Goal: Task Accomplishment & Management: Complete application form

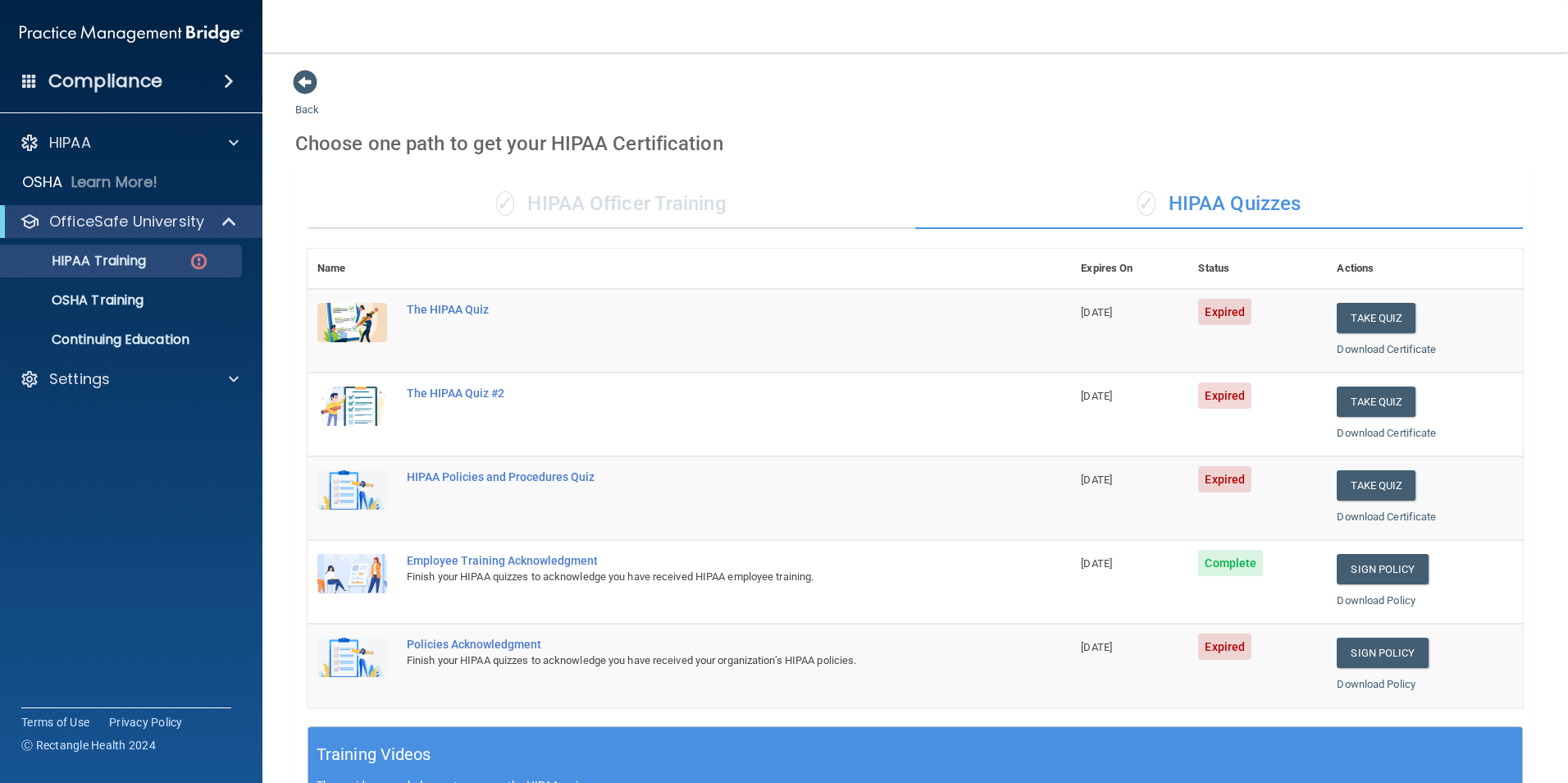
scroll to position [410, 0]
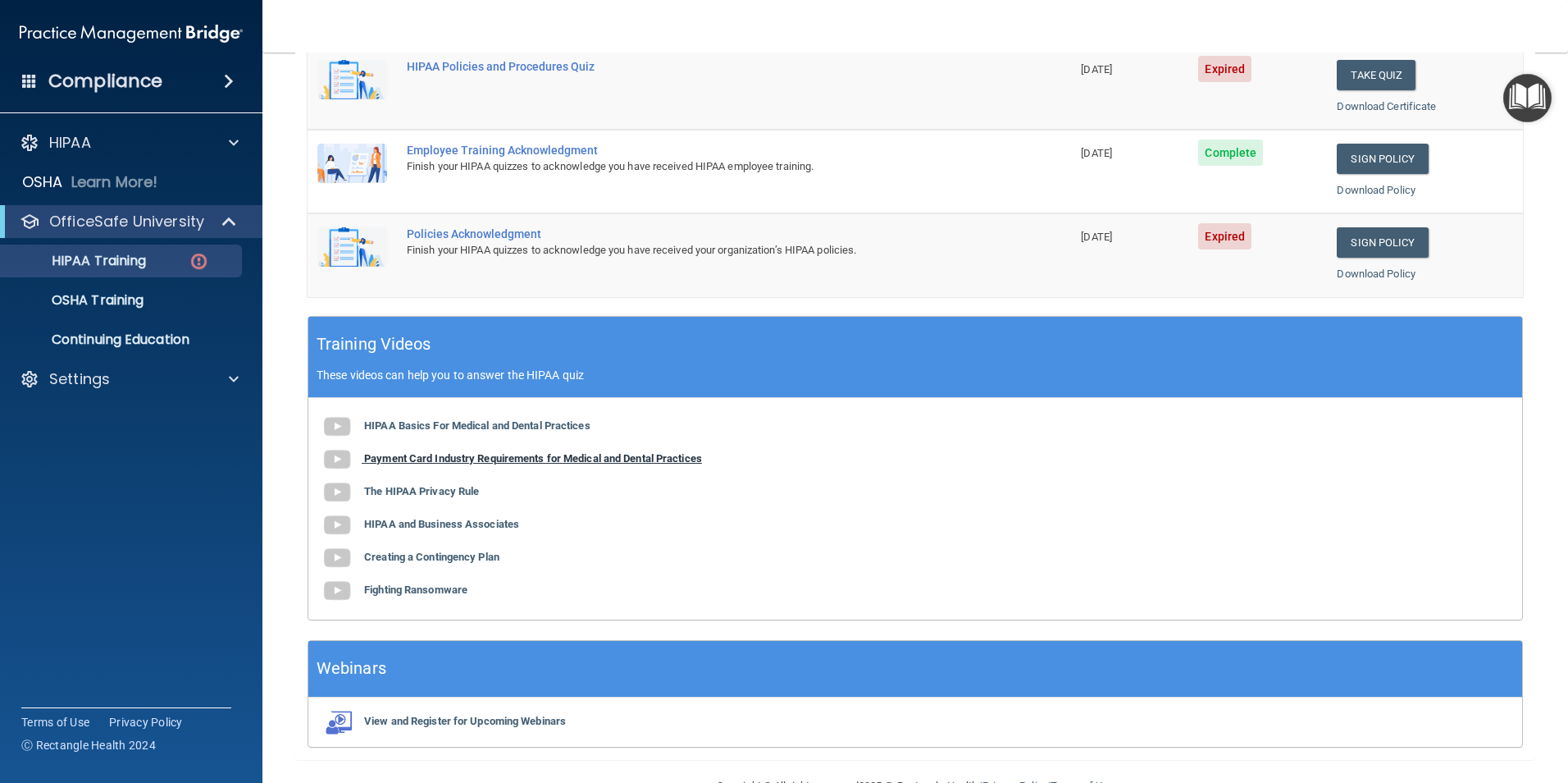
click at [494, 462] on b "Payment Card Industry Requirements for Medical and Dental Practices" at bounding box center [533, 458] width 338 height 12
click at [433, 489] on b "The HIPAA Privacy Rule" at bounding box center [422, 491] width 115 height 12
click at [437, 559] on b "Creating a Contingency Plan" at bounding box center [432, 557] width 136 height 12
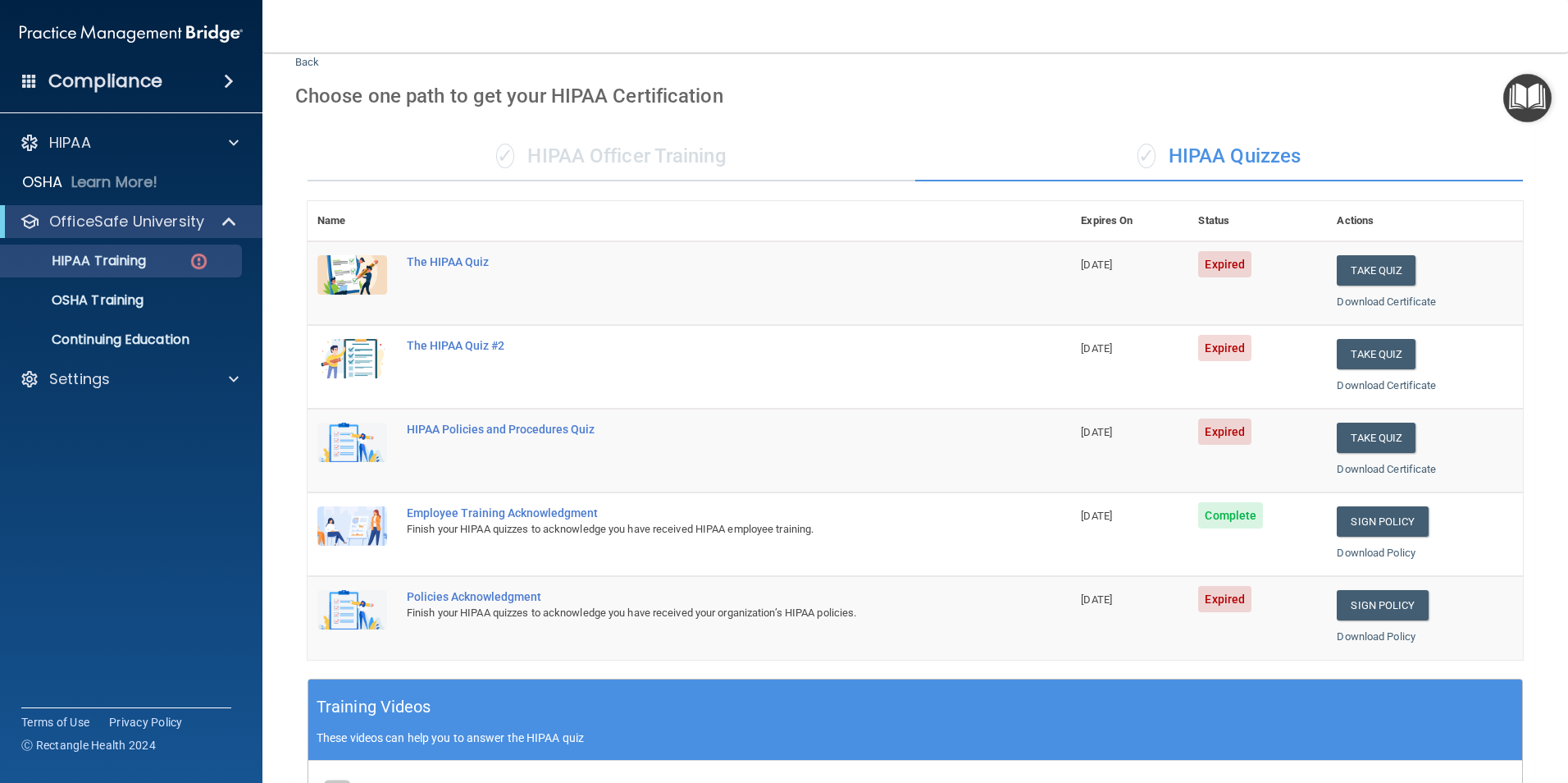
scroll to position [0, 0]
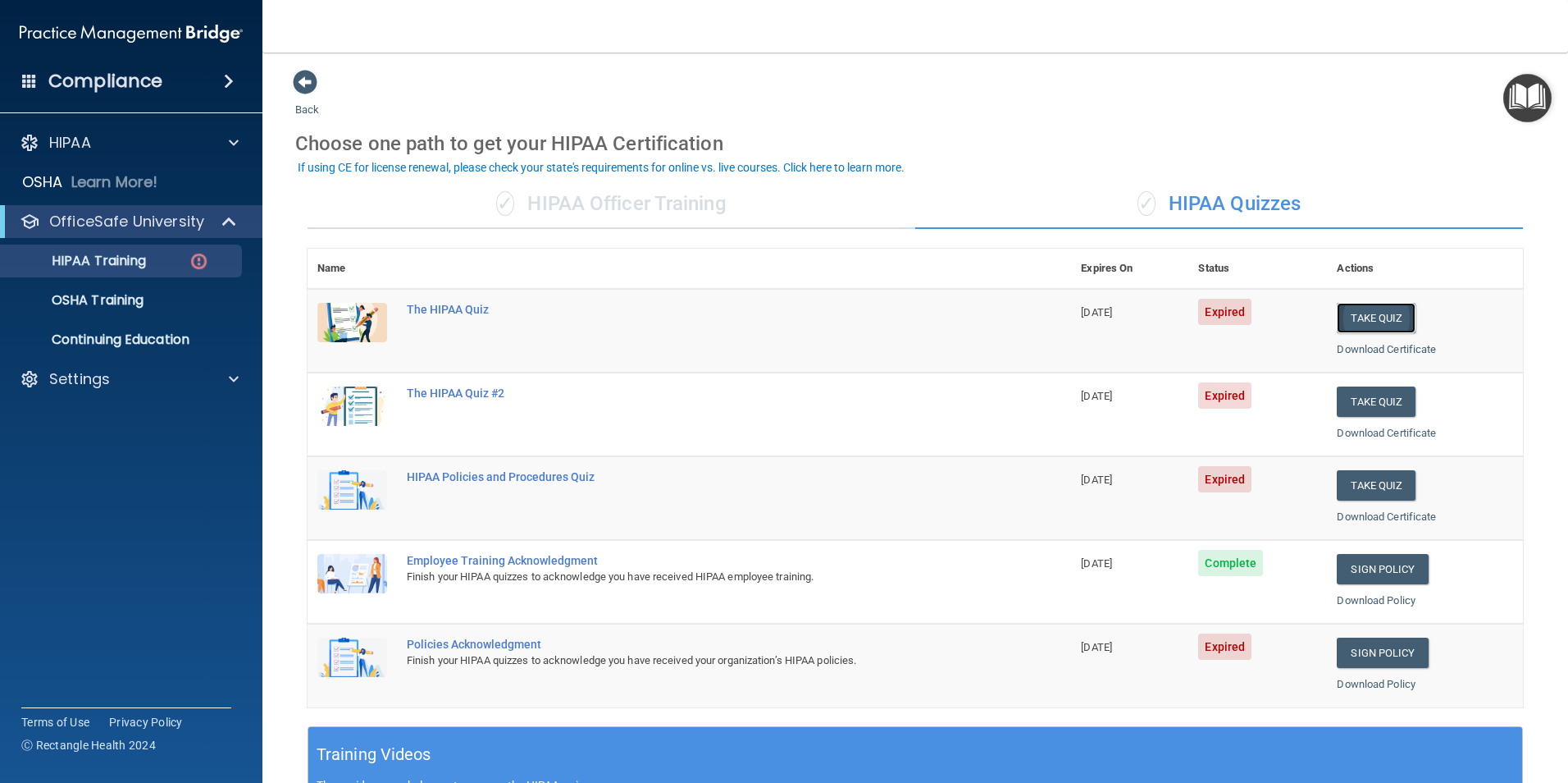
click at [1374, 317] on button "Take Quiz" at bounding box center [1376, 317] width 79 height 30
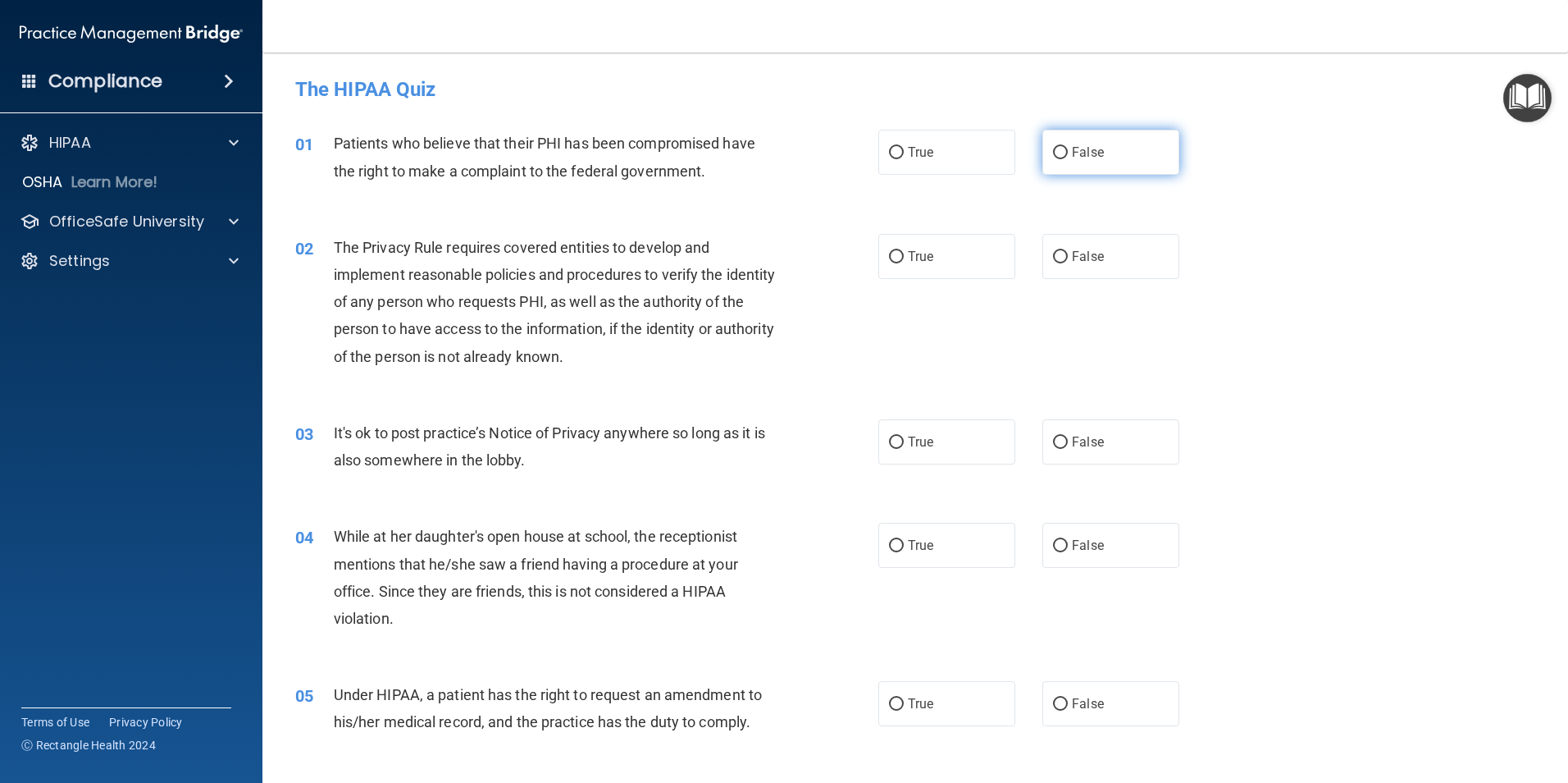
click at [1055, 148] on input "False" at bounding box center [1060, 153] width 15 height 12
radio input "true"
click at [892, 259] on input "True" at bounding box center [896, 257] width 15 height 12
radio input "true"
click at [893, 442] on input "True" at bounding box center [896, 443] width 15 height 12
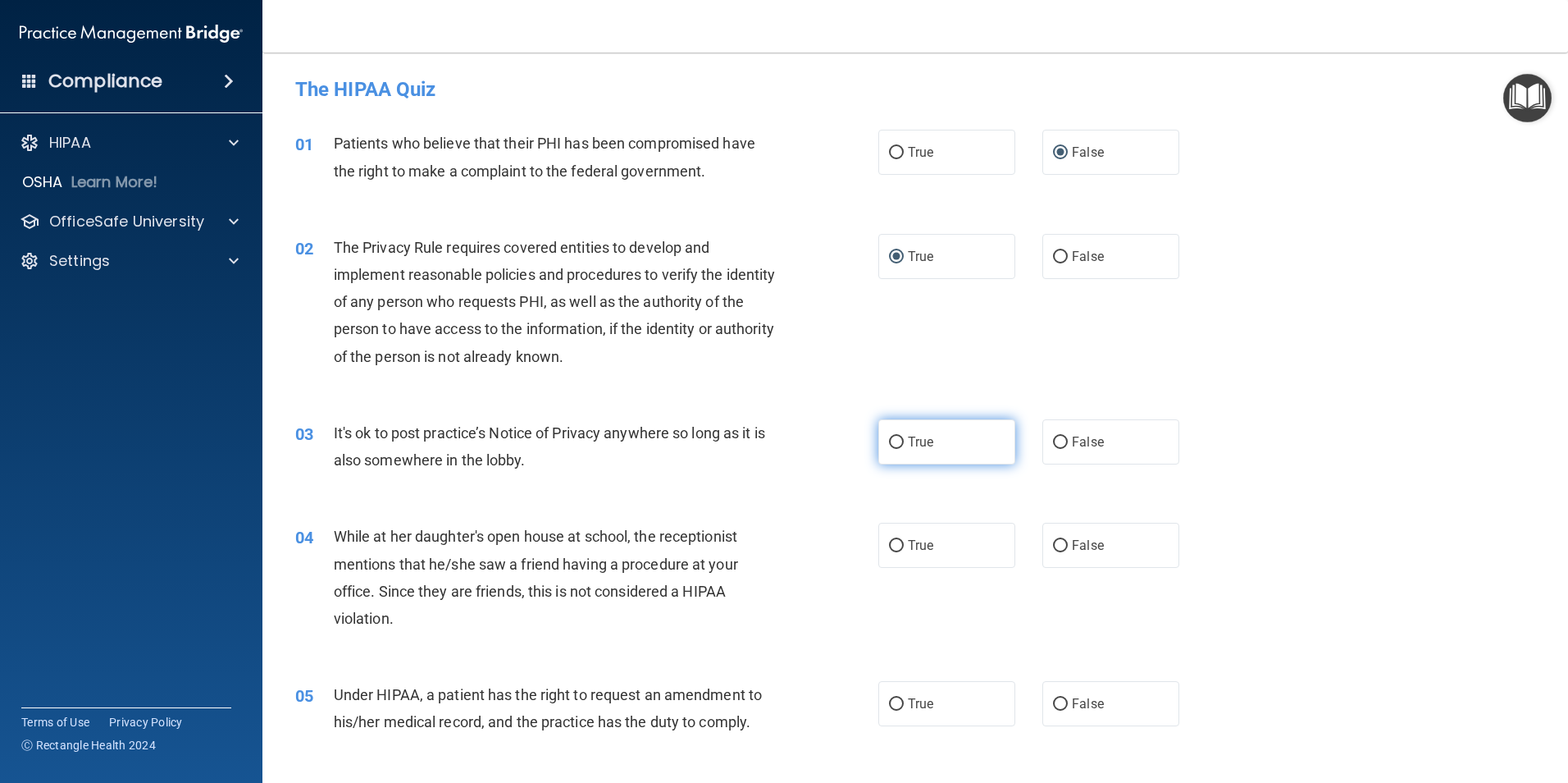
radio input "true"
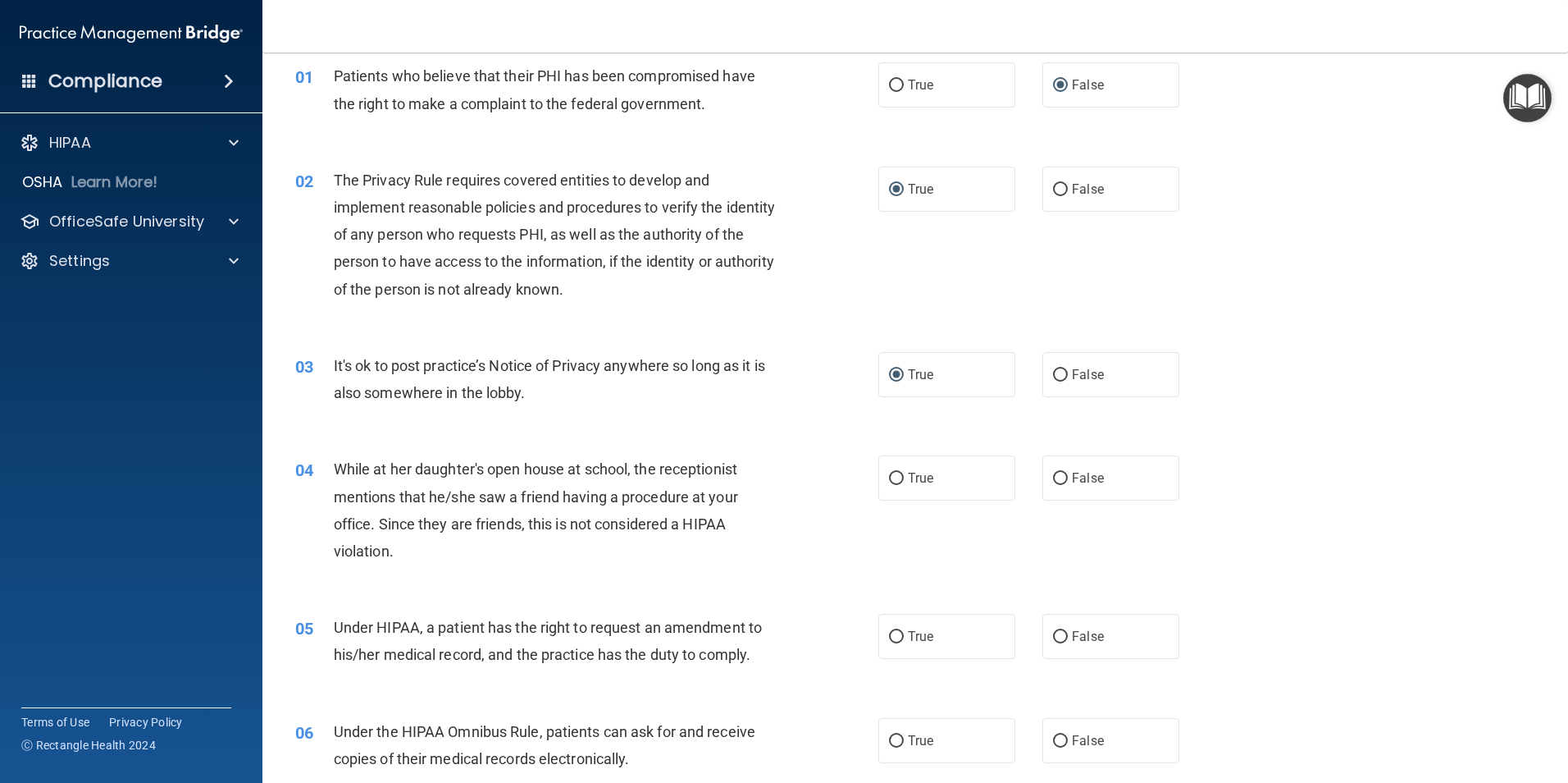
scroll to position [164, 0]
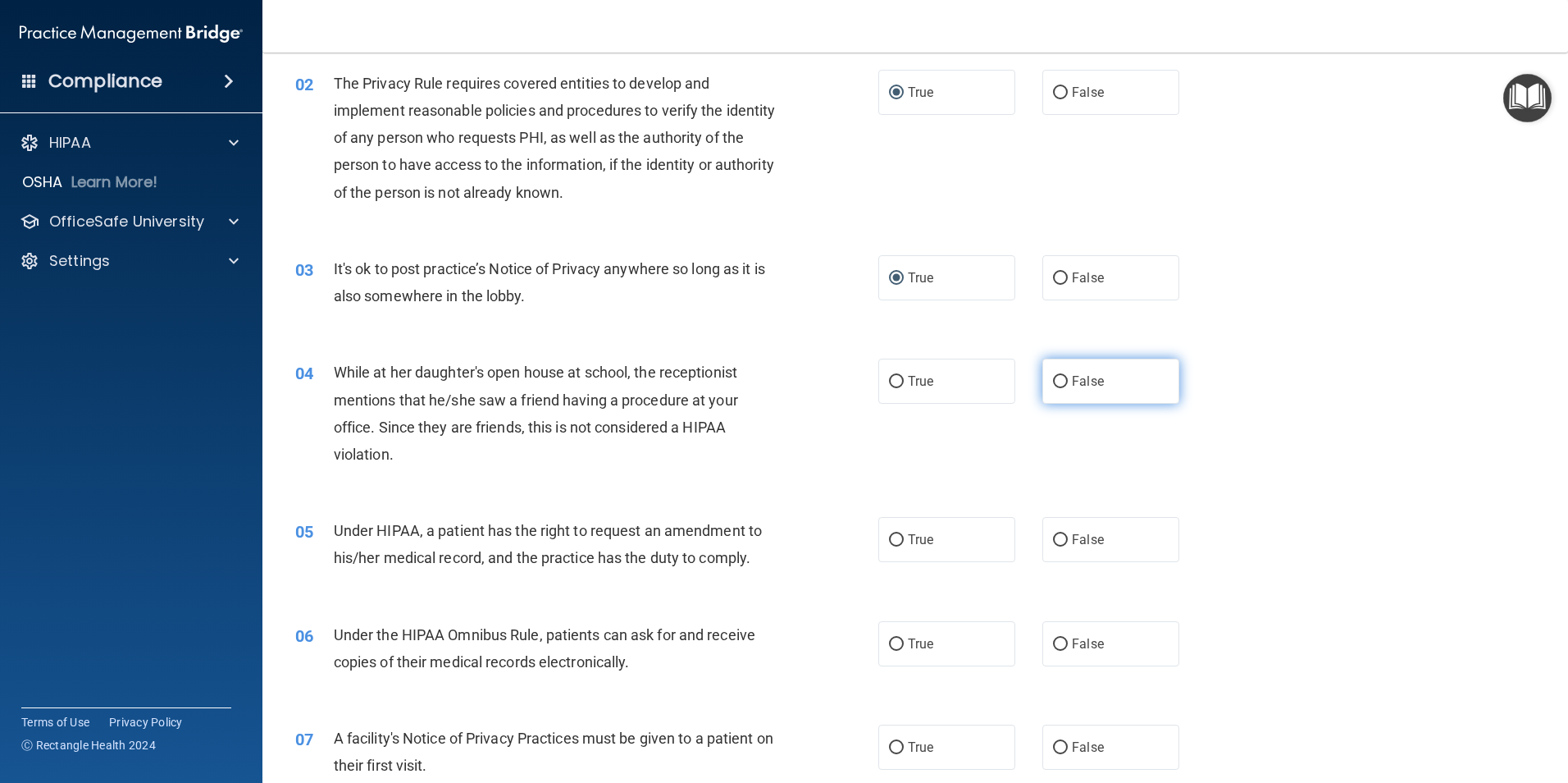
click at [1054, 381] on input "False" at bounding box center [1060, 382] width 15 height 12
radio input "true"
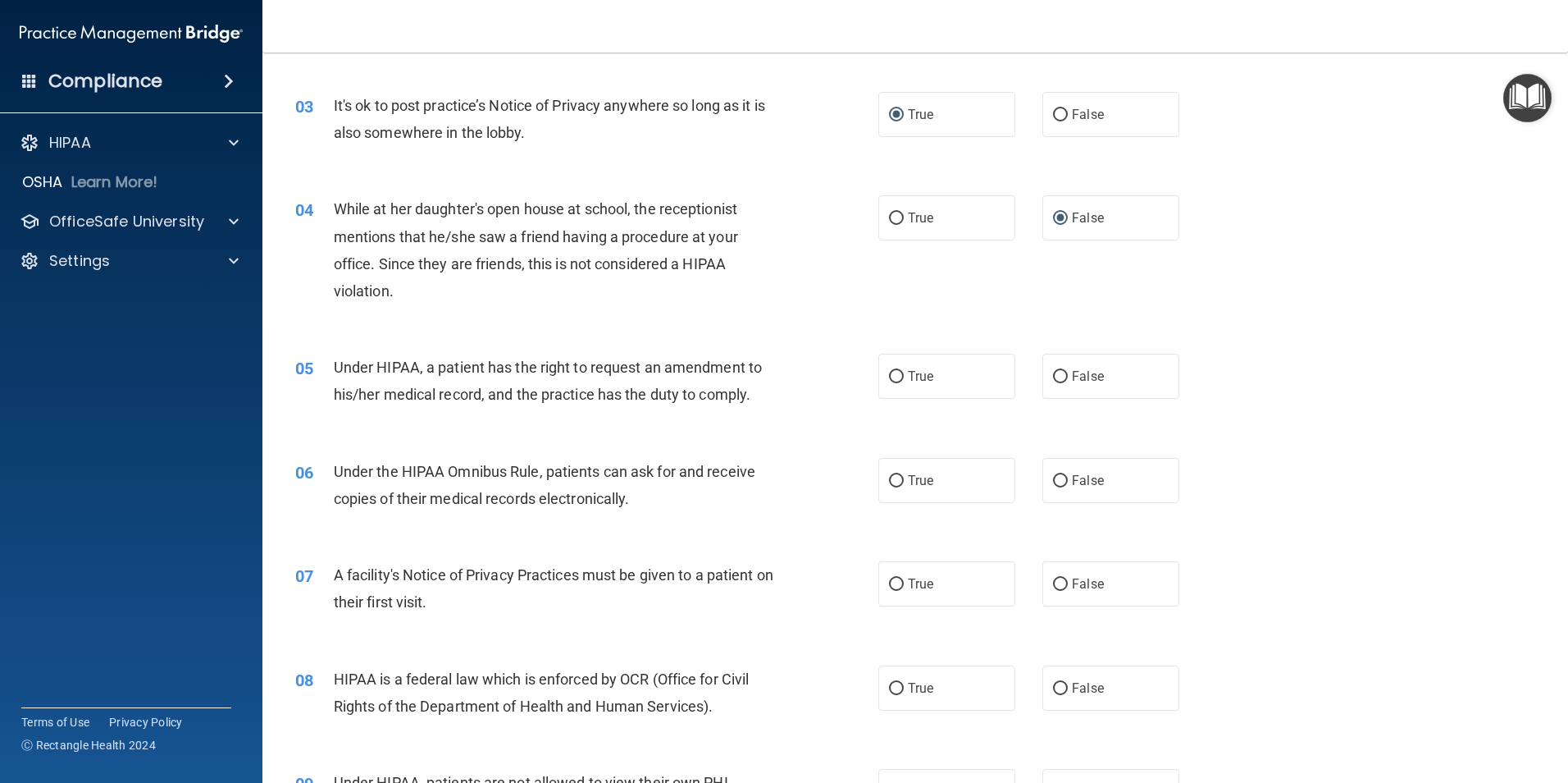
scroll to position [328, 0]
click at [1058, 376] on input "False" at bounding box center [1060, 376] width 15 height 12
radio input "true"
click at [893, 477] on input "True" at bounding box center [896, 480] width 15 height 12
radio input "true"
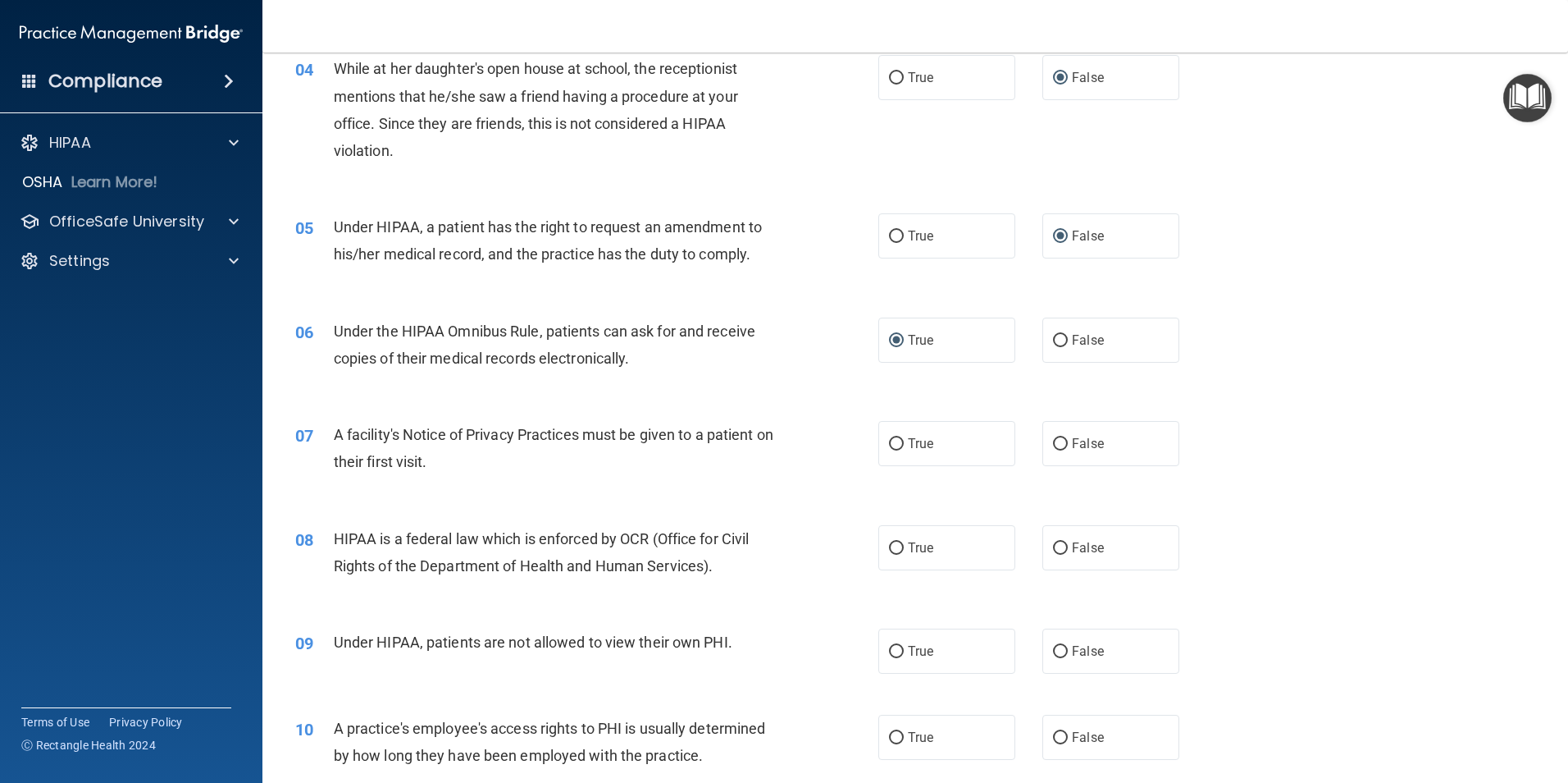
scroll to position [492, 0]
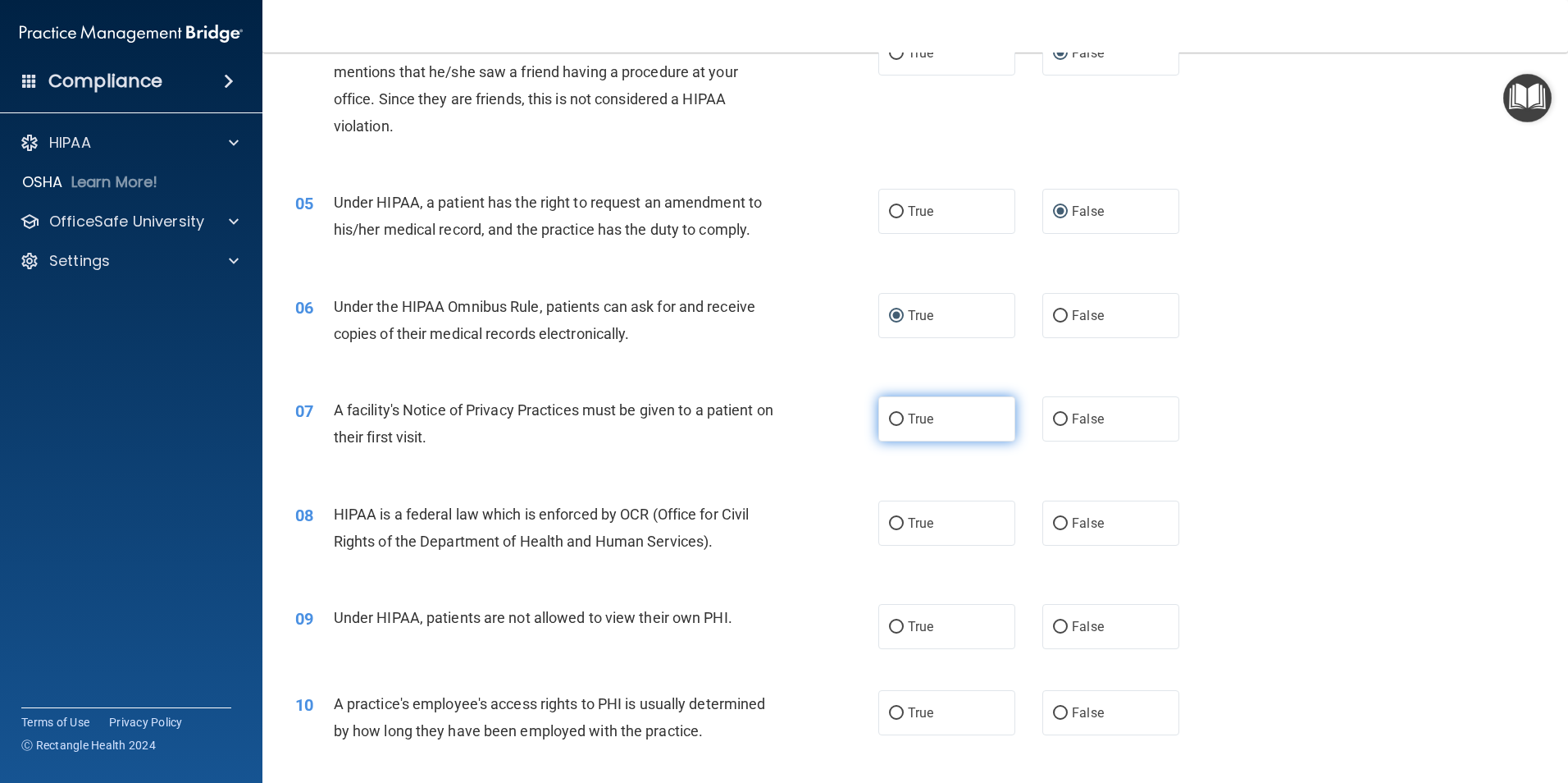
click at [891, 416] on input "True" at bounding box center [896, 419] width 15 height 12
radio input "true"
click at [889, 520] on input "True" at bounding box center [896, 523] width 15 height 12
radio input "true"
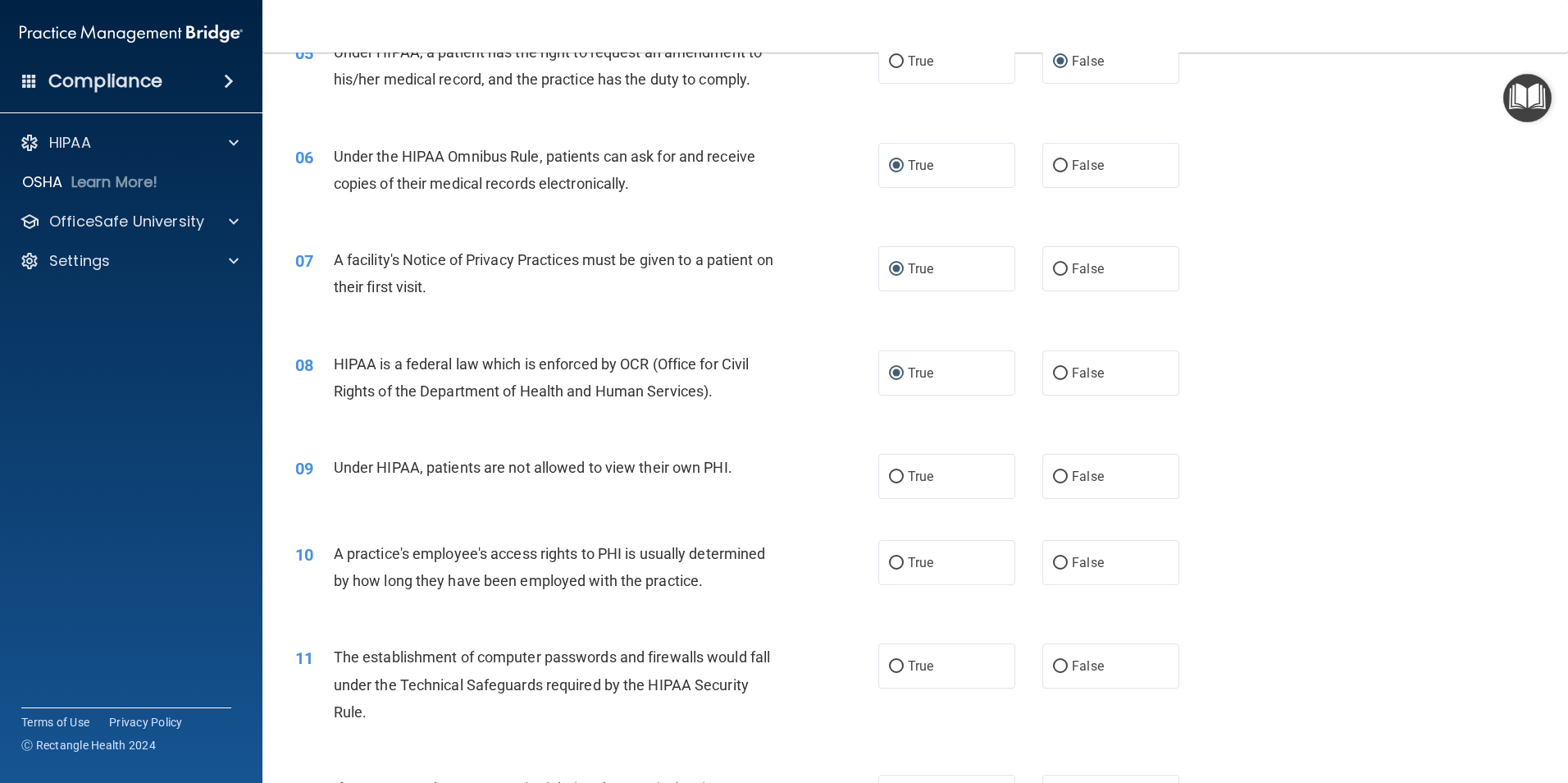
scroll to position [657, 0]
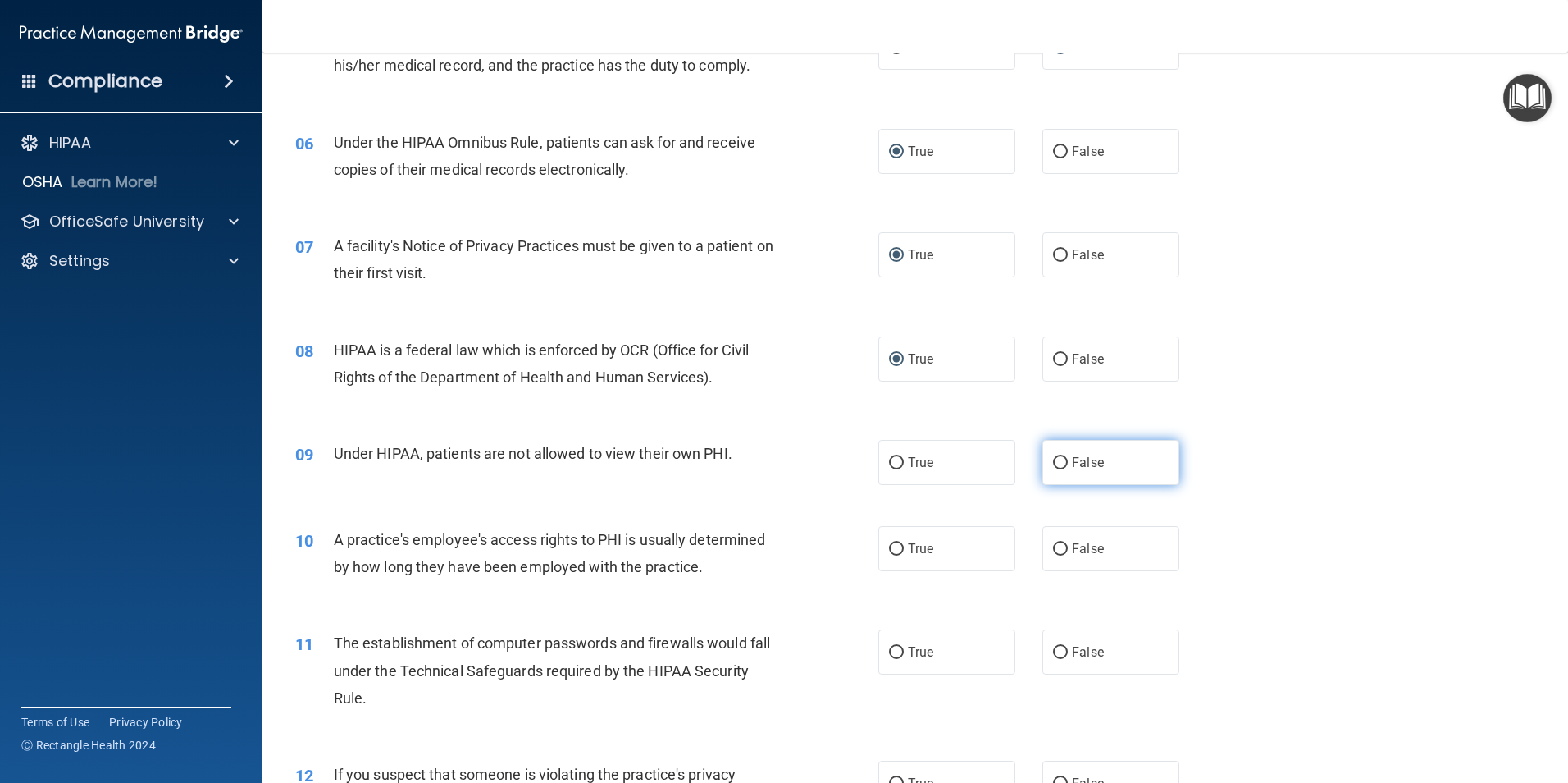
click at [1055, 457] on input "False" at bounding box center [1060, 463] width 15 height 12
radio input "true"
click at [1053, 550] on input "False" at bounding box center [1060, 549] width 15 height 12
radio input "true"
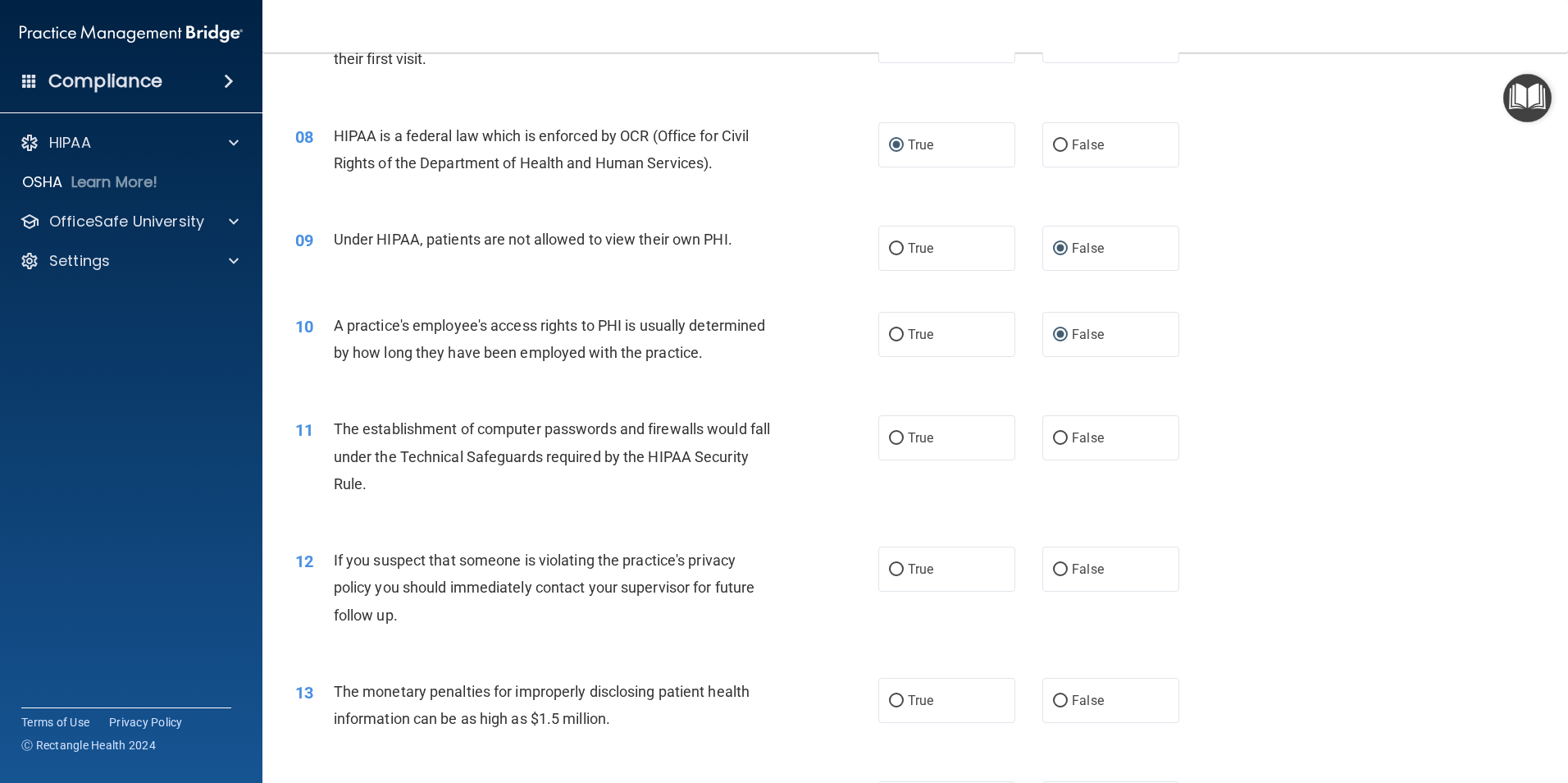
scroll to position [902, 0]
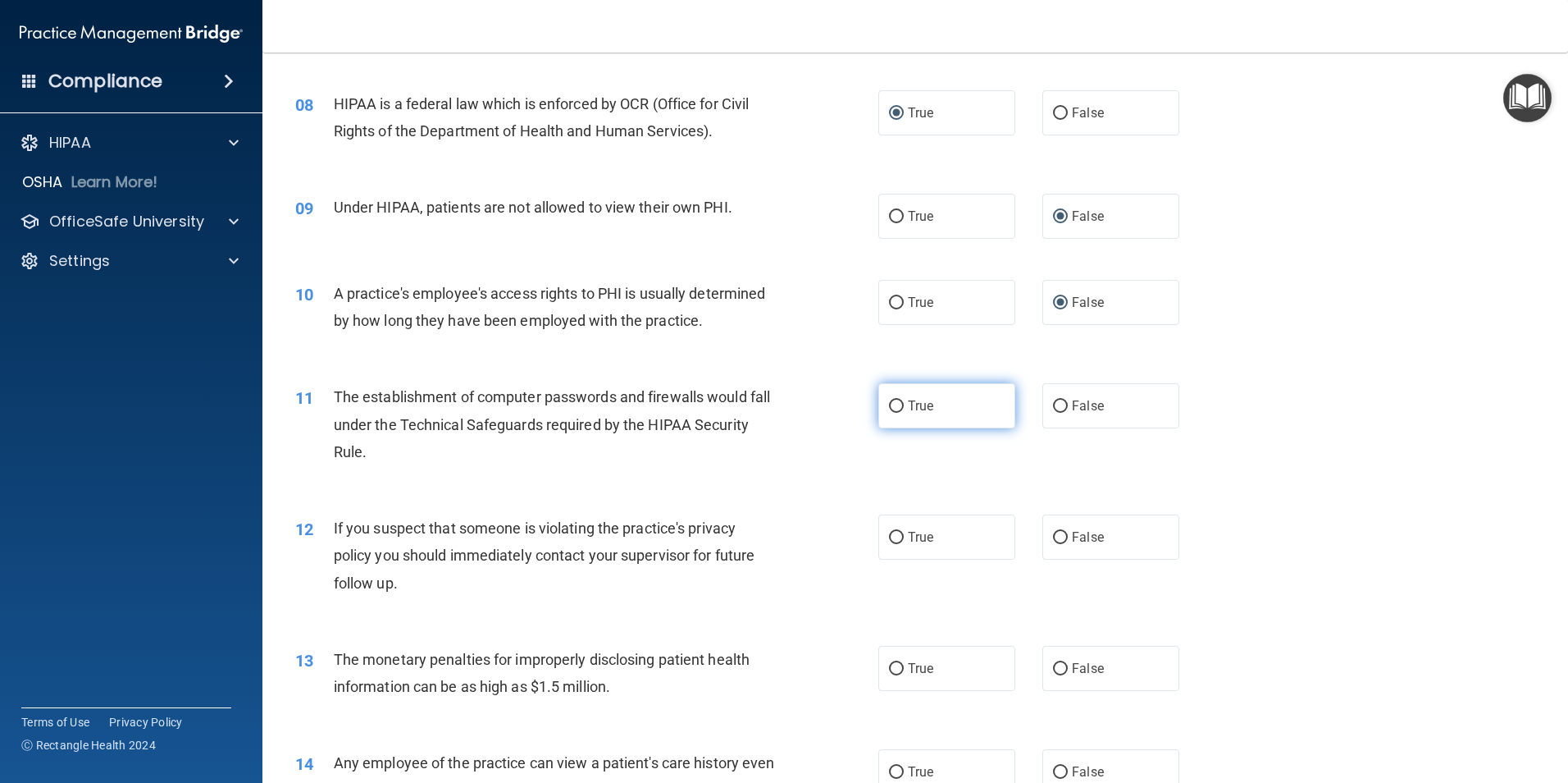
click at [890, 404] on input "True" at bounding box center [896, 407] width 15 height 12
radio input "true"
click at [879, 532] on label "True" at bounding box center [946, 537] width 137 height 46
click at [889, 532] on input "True" at bounding box center [896, 538] width 15 height 12
radio input "true"
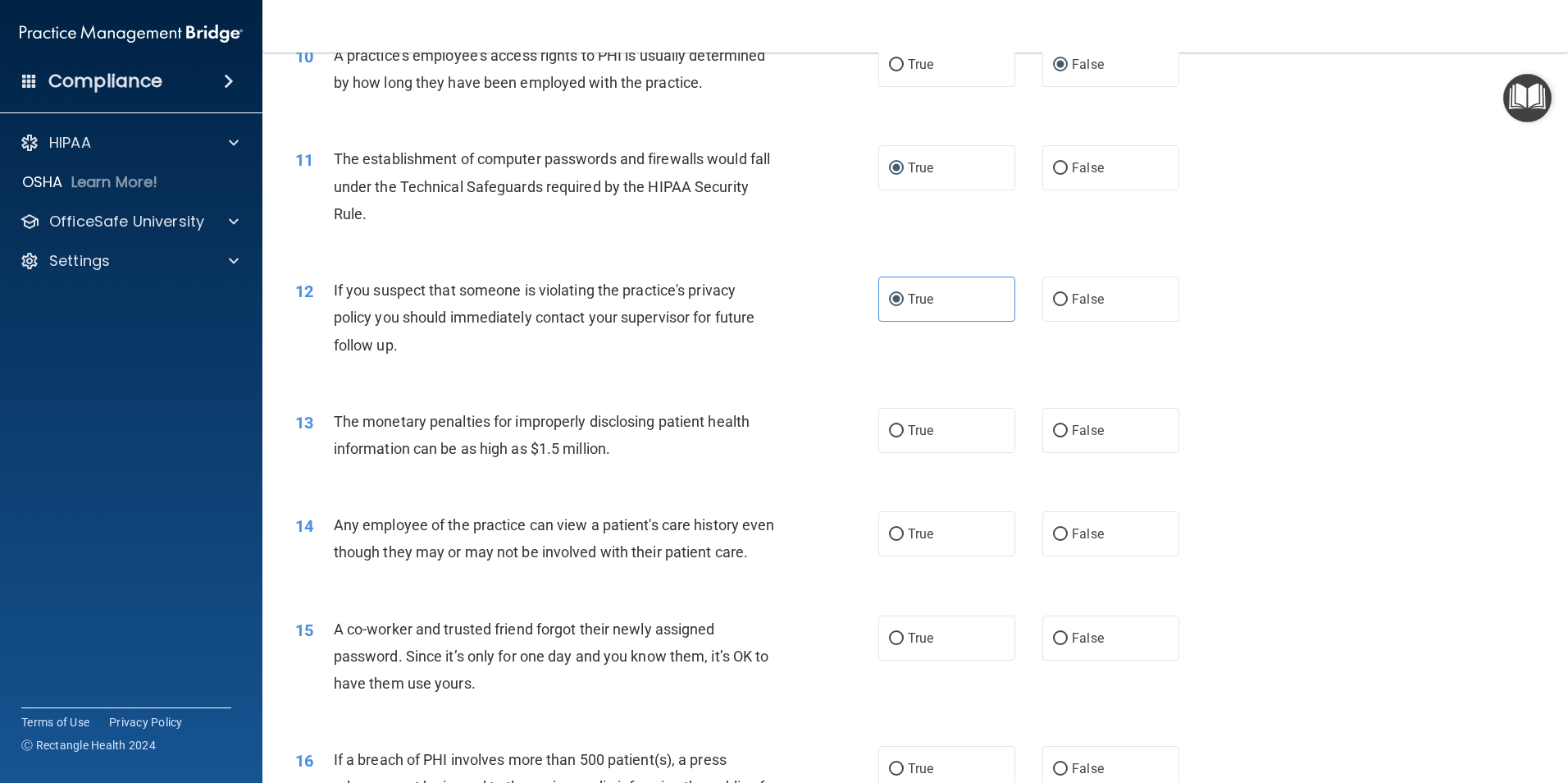
scroll to position [1149, 0]
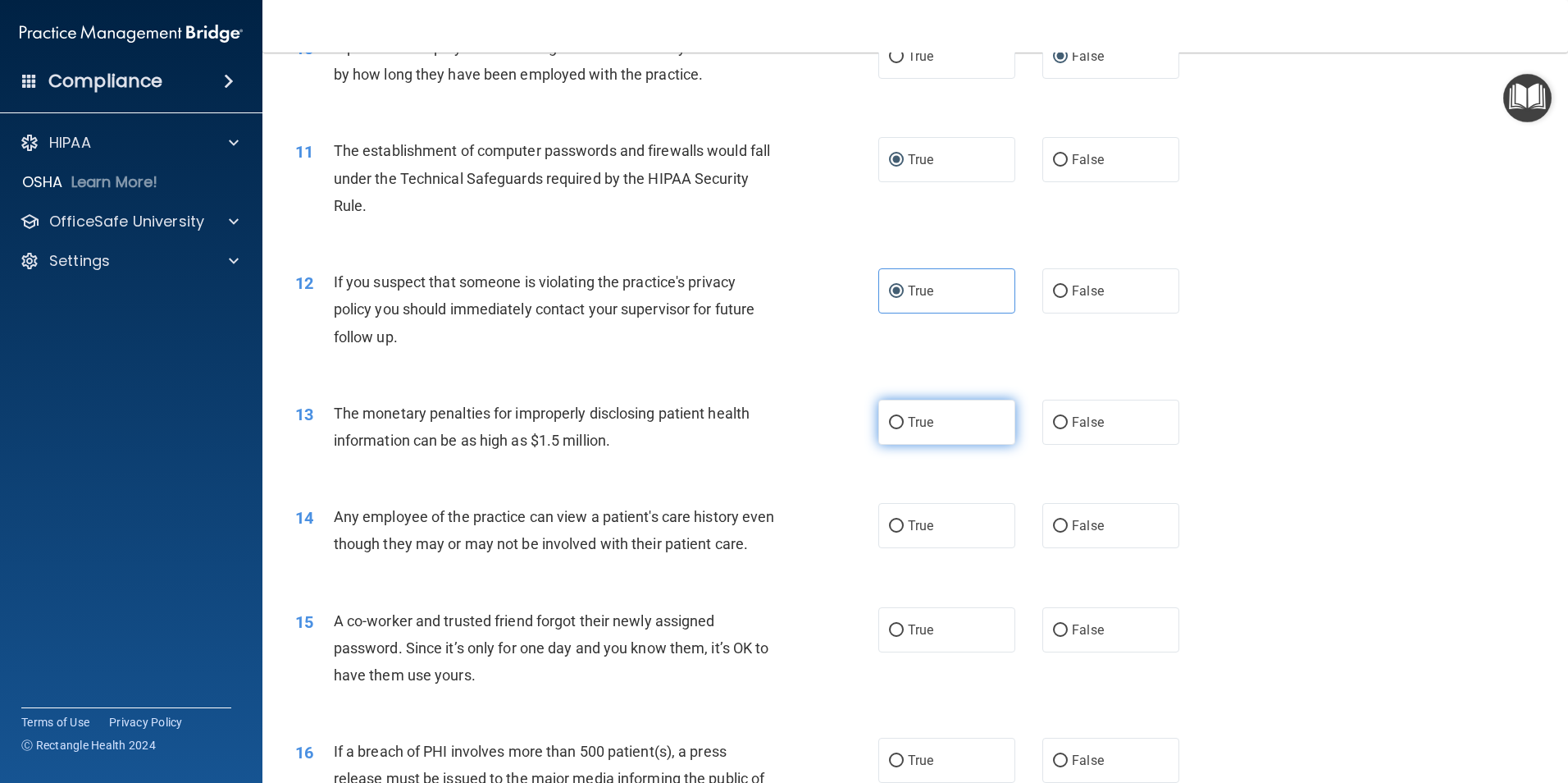
click at [889, 422] on input "True" at bounding box center [896, 423] width 15 height 12
radio input "true"
click at [1054, 524] on input "False" at bounding box center [1060, 526] width 15 height 12
radio input "true"
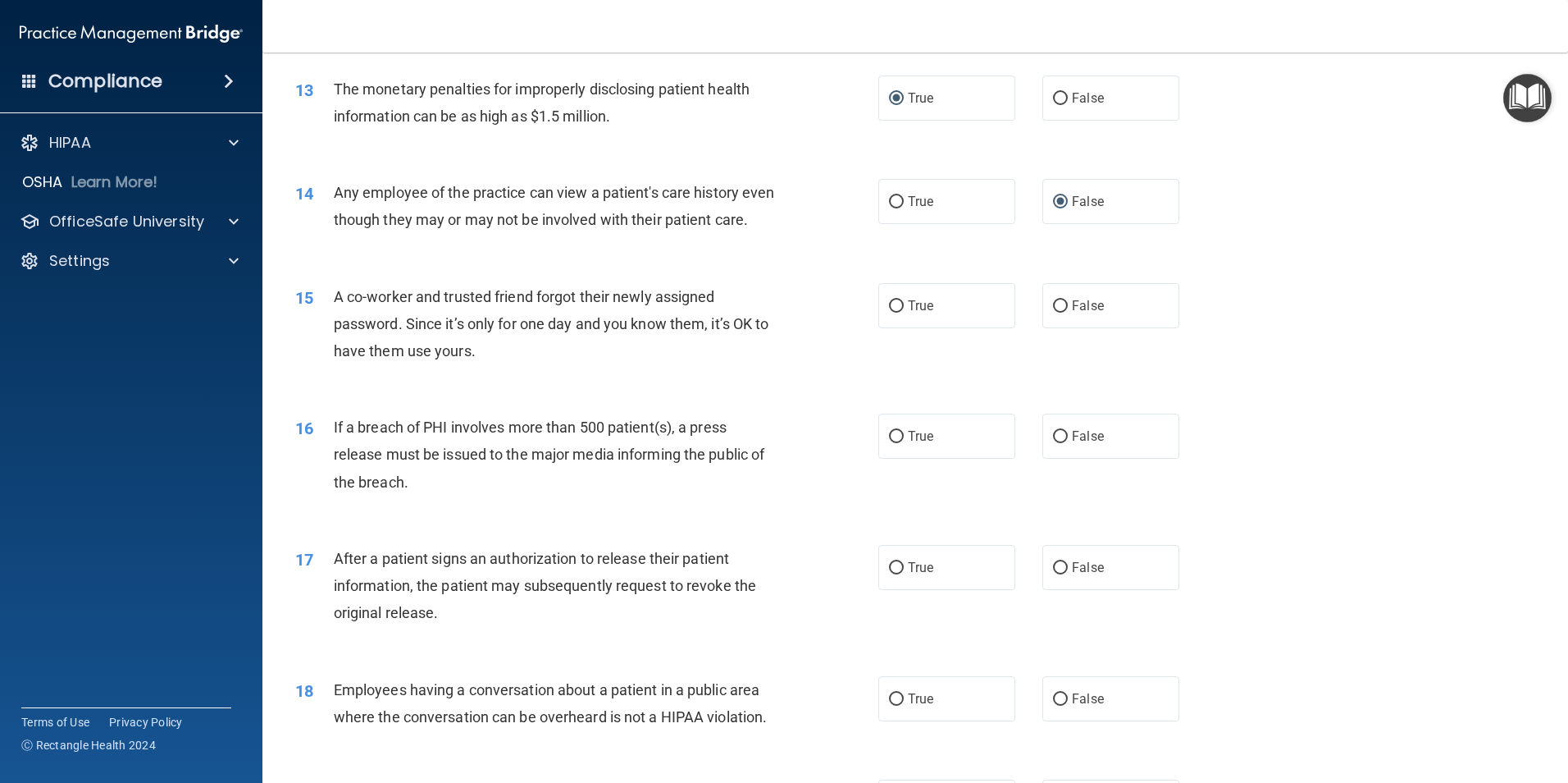
scroll to position [1477, 0]
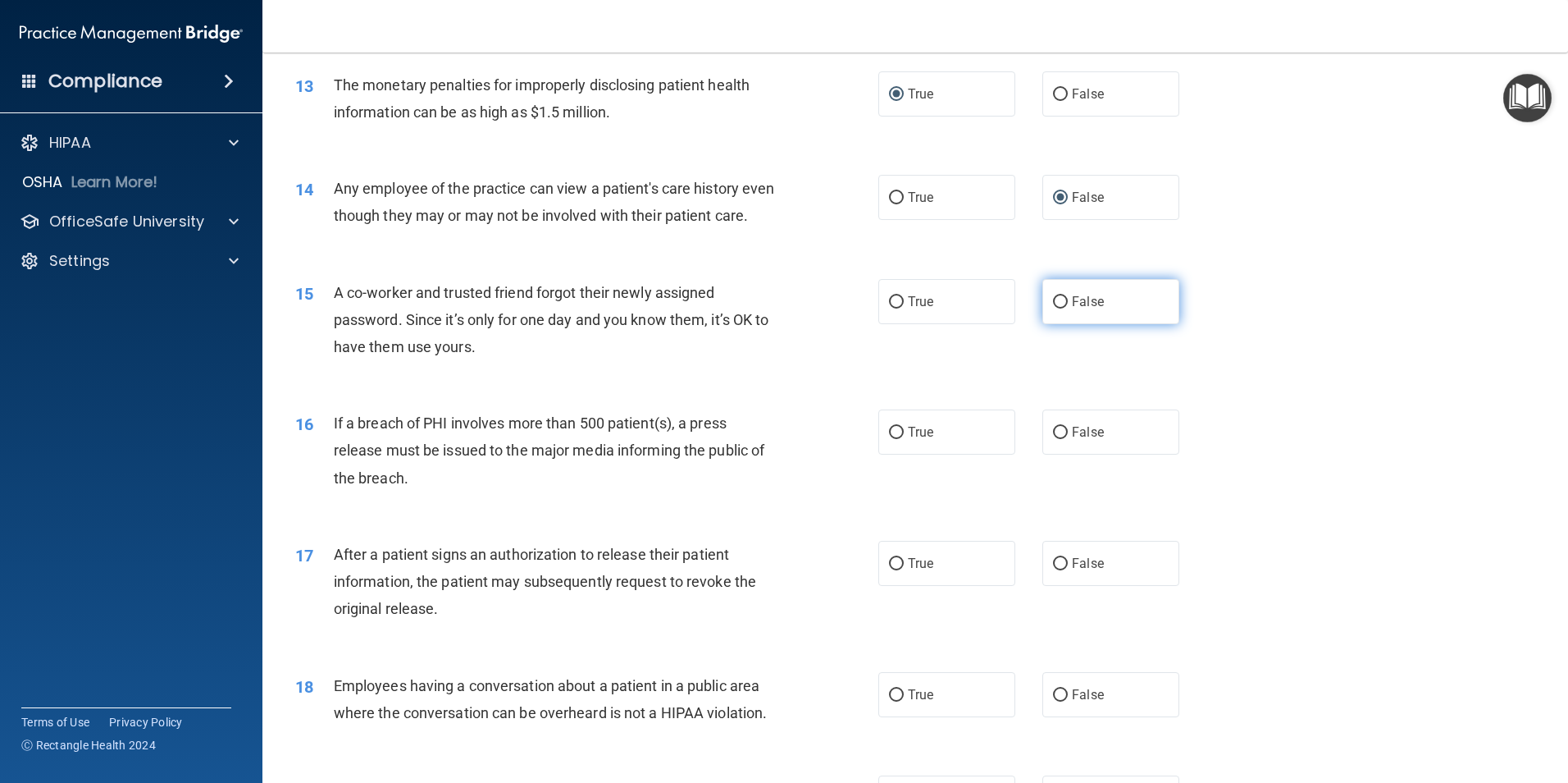
click at [1053, 309] on input "False" at bounding box center [1060, 303] width 15 height 12
radio input "true"
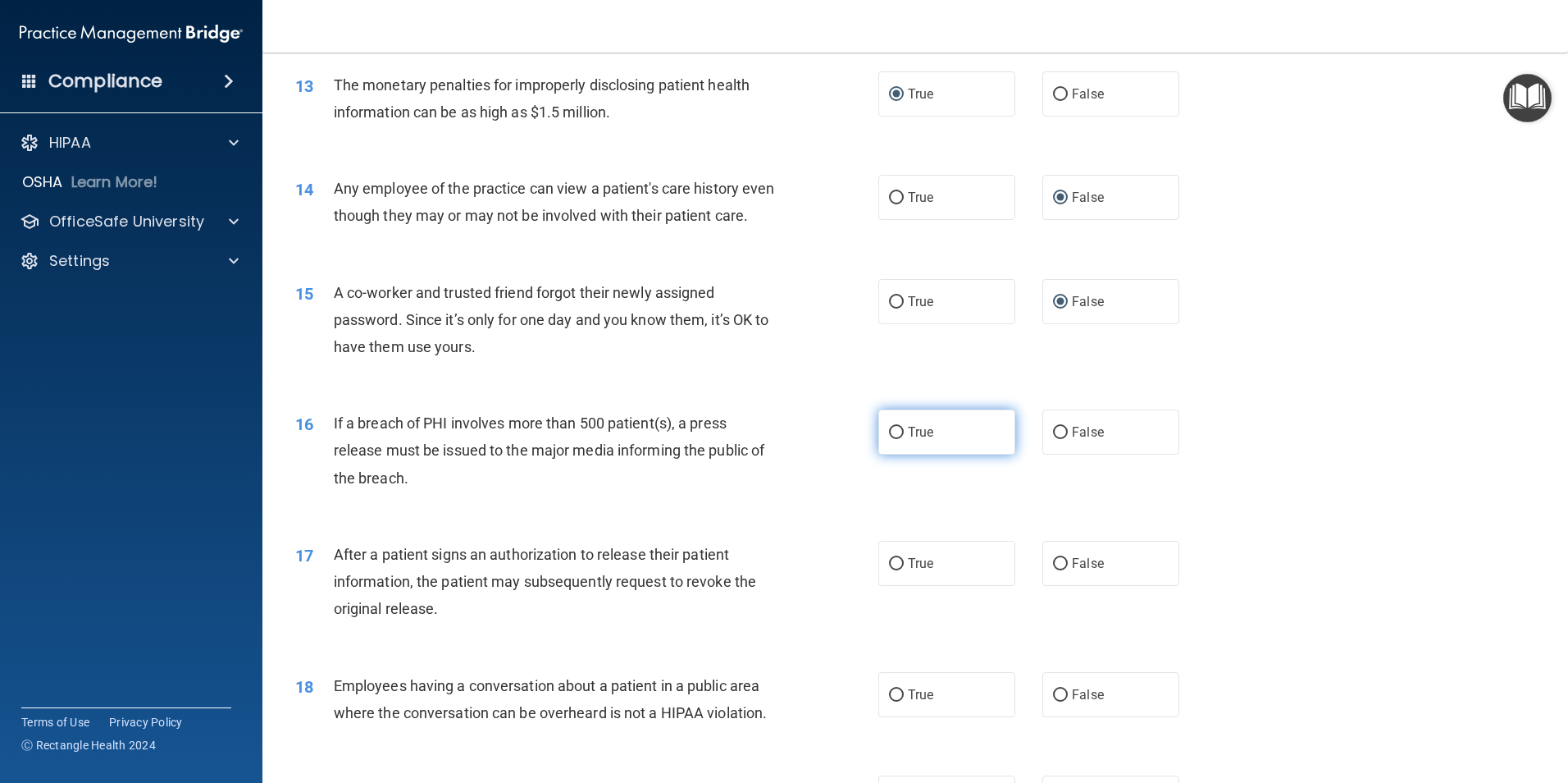
click at [889, 439] on input "True" at bounding box center [896, 432] width 15 height 12
radio input "true"
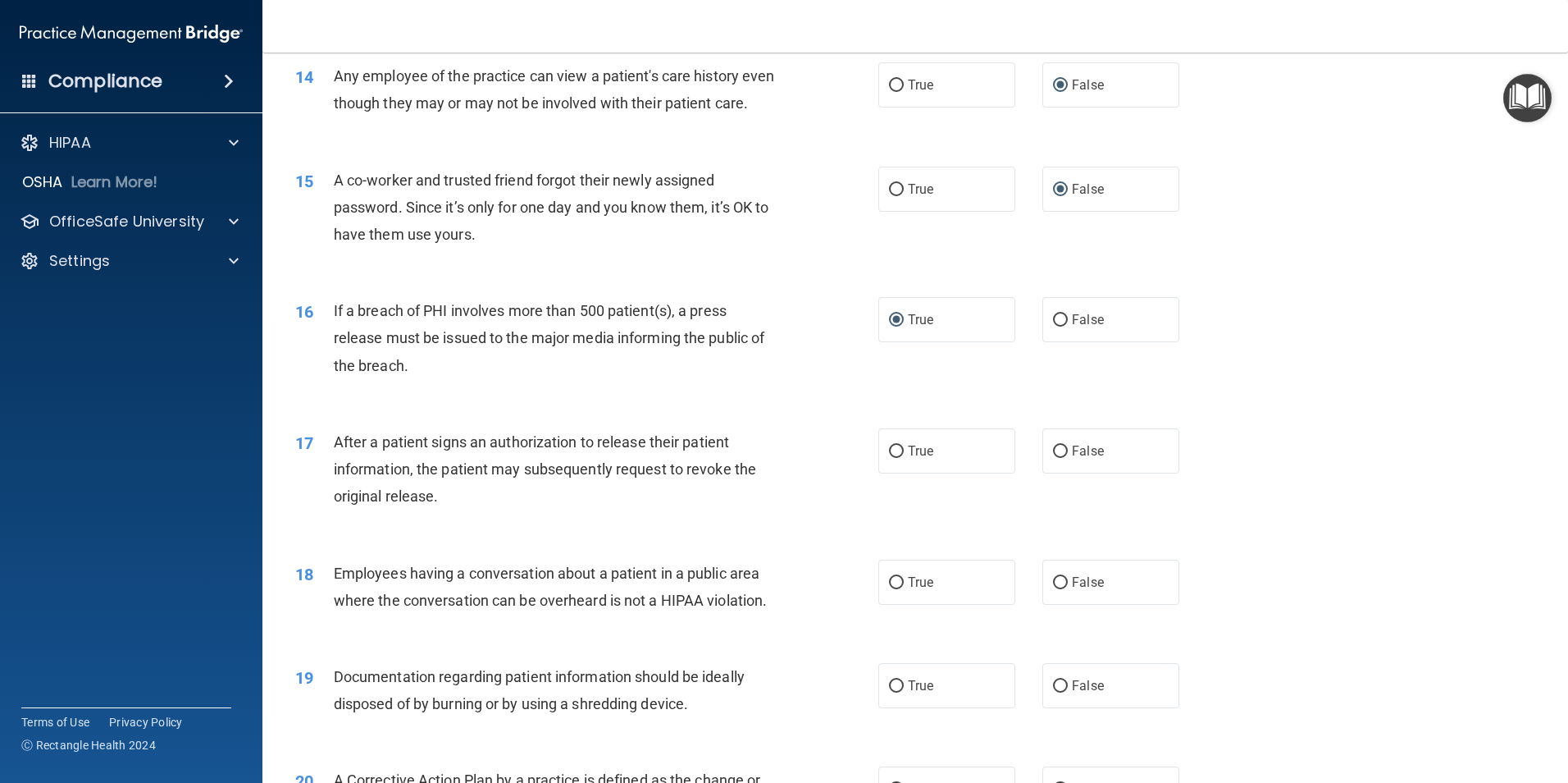
scroll to position [1723, 0]
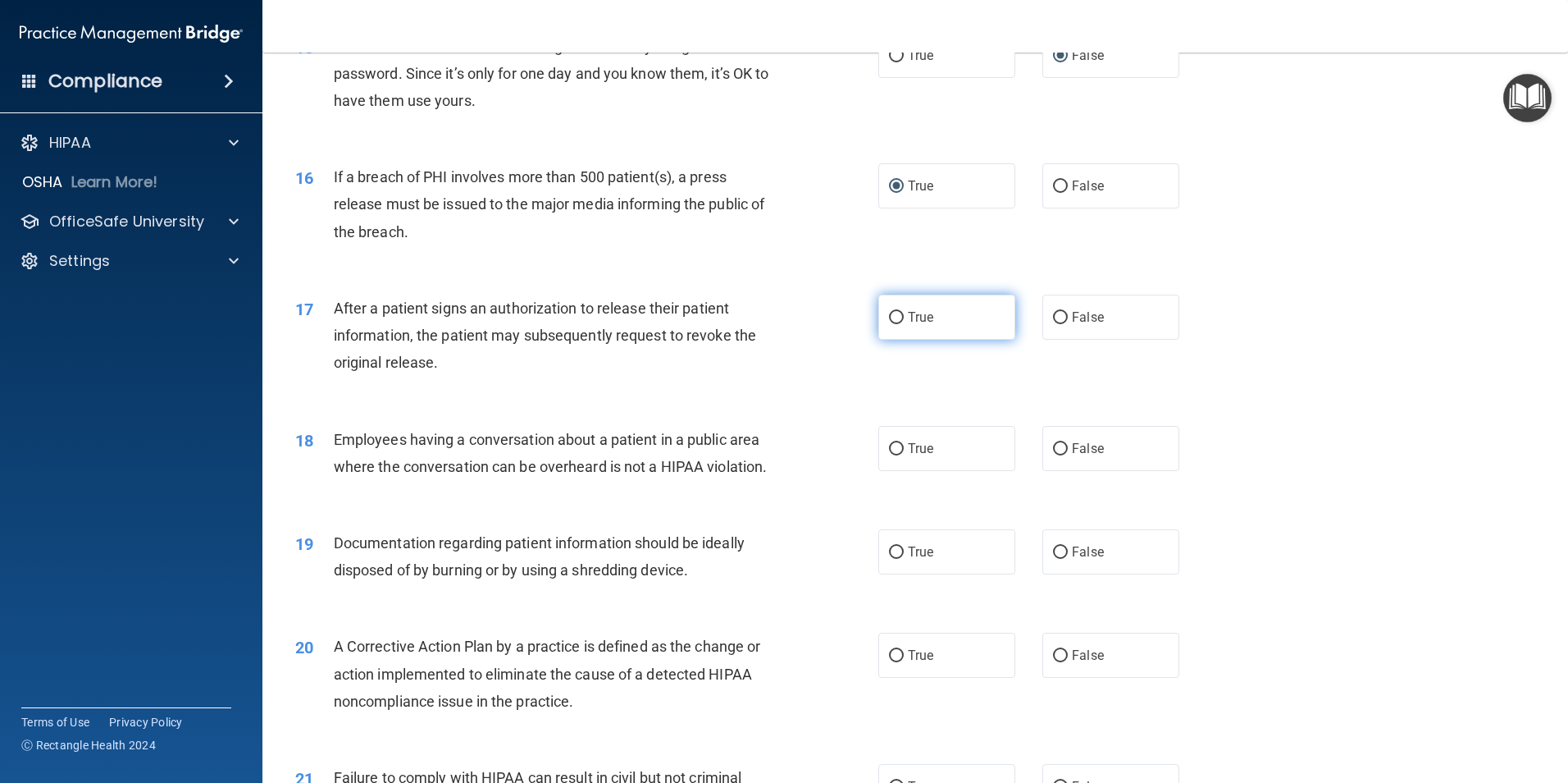
click at [889, 324] on input "True" at bounding box center [896, 318] width 15 height 12
radio input "true"
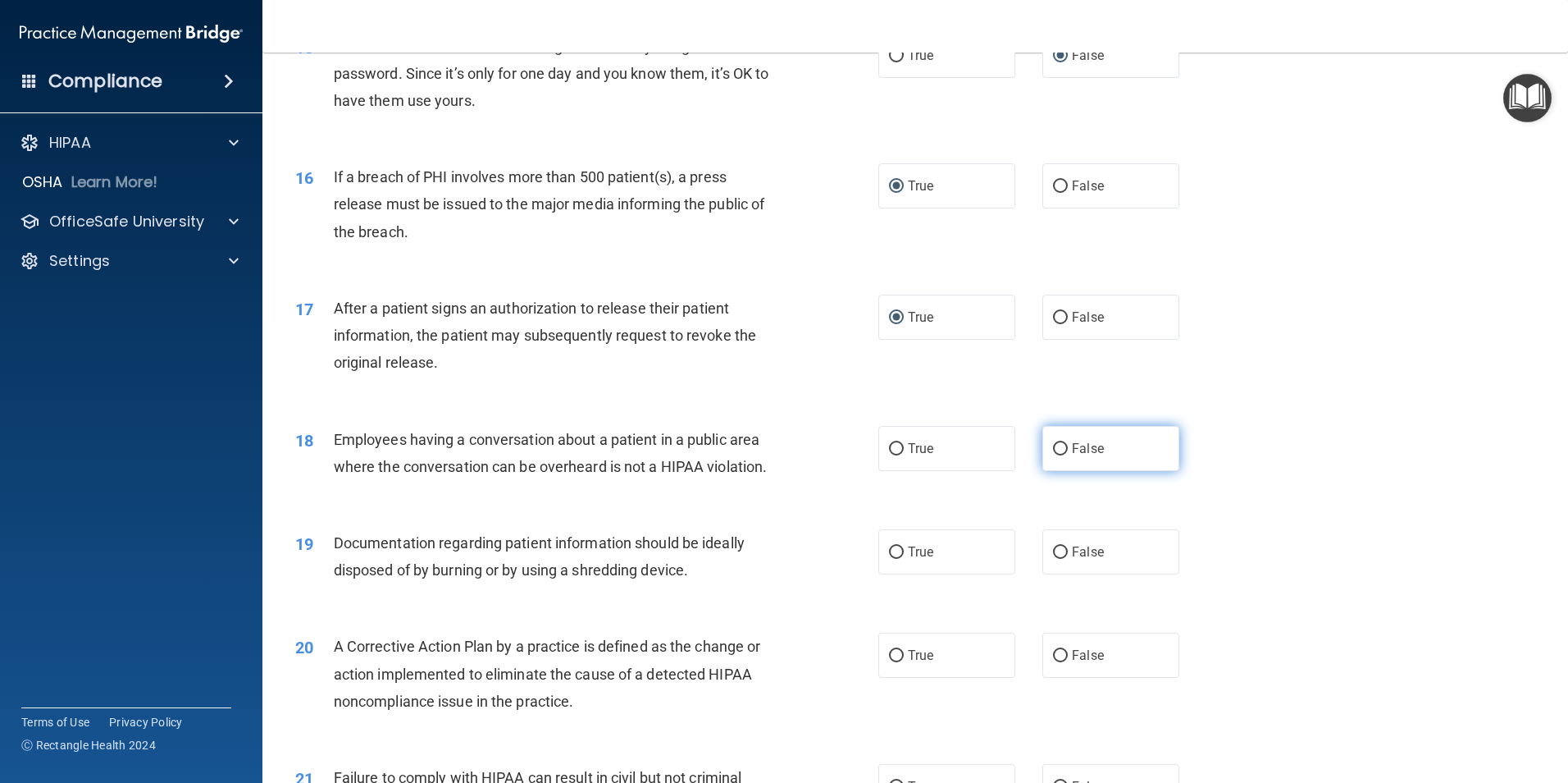
click at [1056, 456] on input "False" at bounding box center [1060, 450] width 15 height 12
radio input "true"
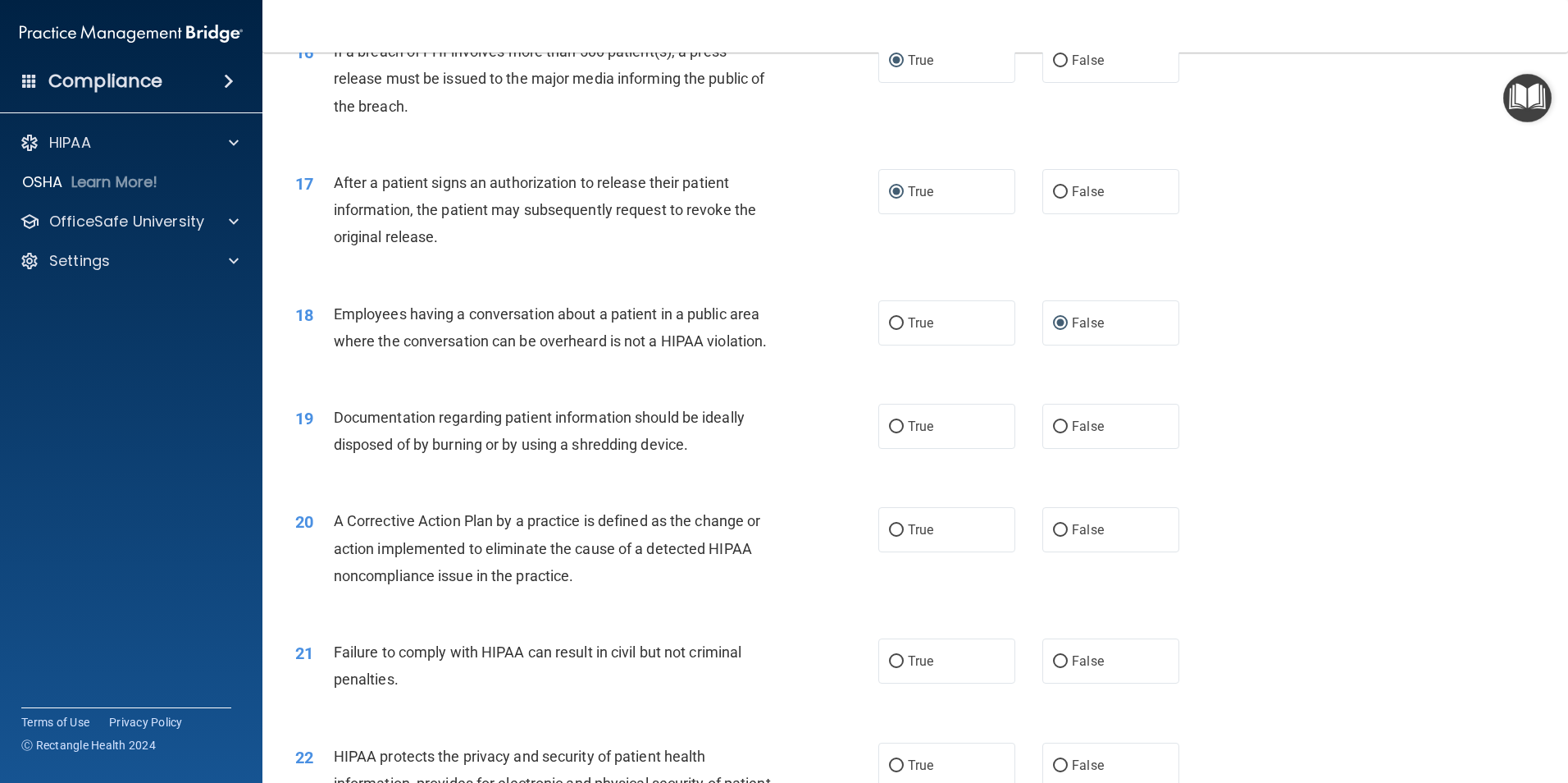
scroll to position [1887, 0]
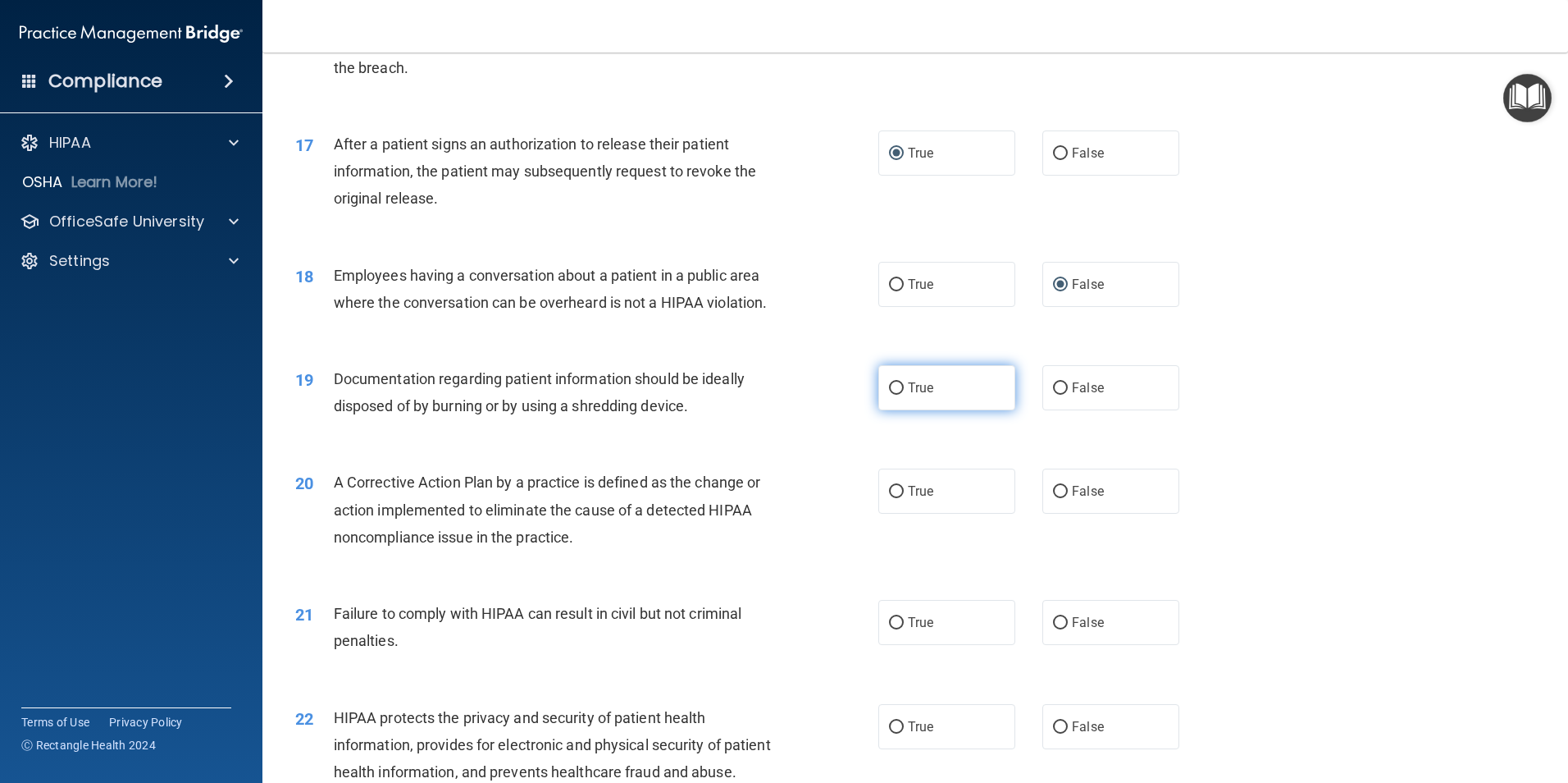
click at [889, 395] on input "True" at bounding box center [896, 388] width 15 height 12
radio input "true"
click at [890, 498] on input "True" at bounding box center [896, 492] width 15 height 12
radio input "true"
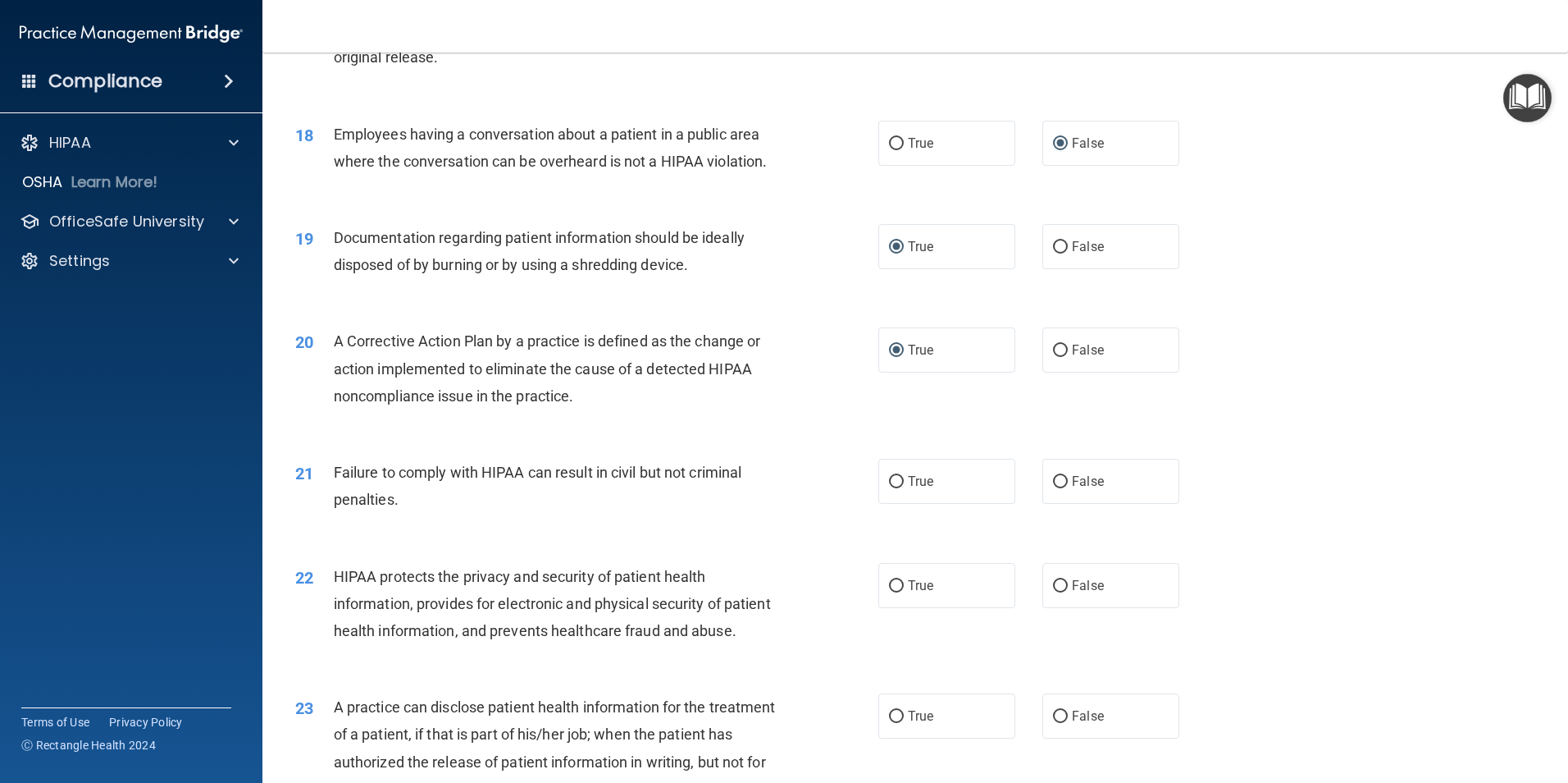
scroll to position [2133, 0]
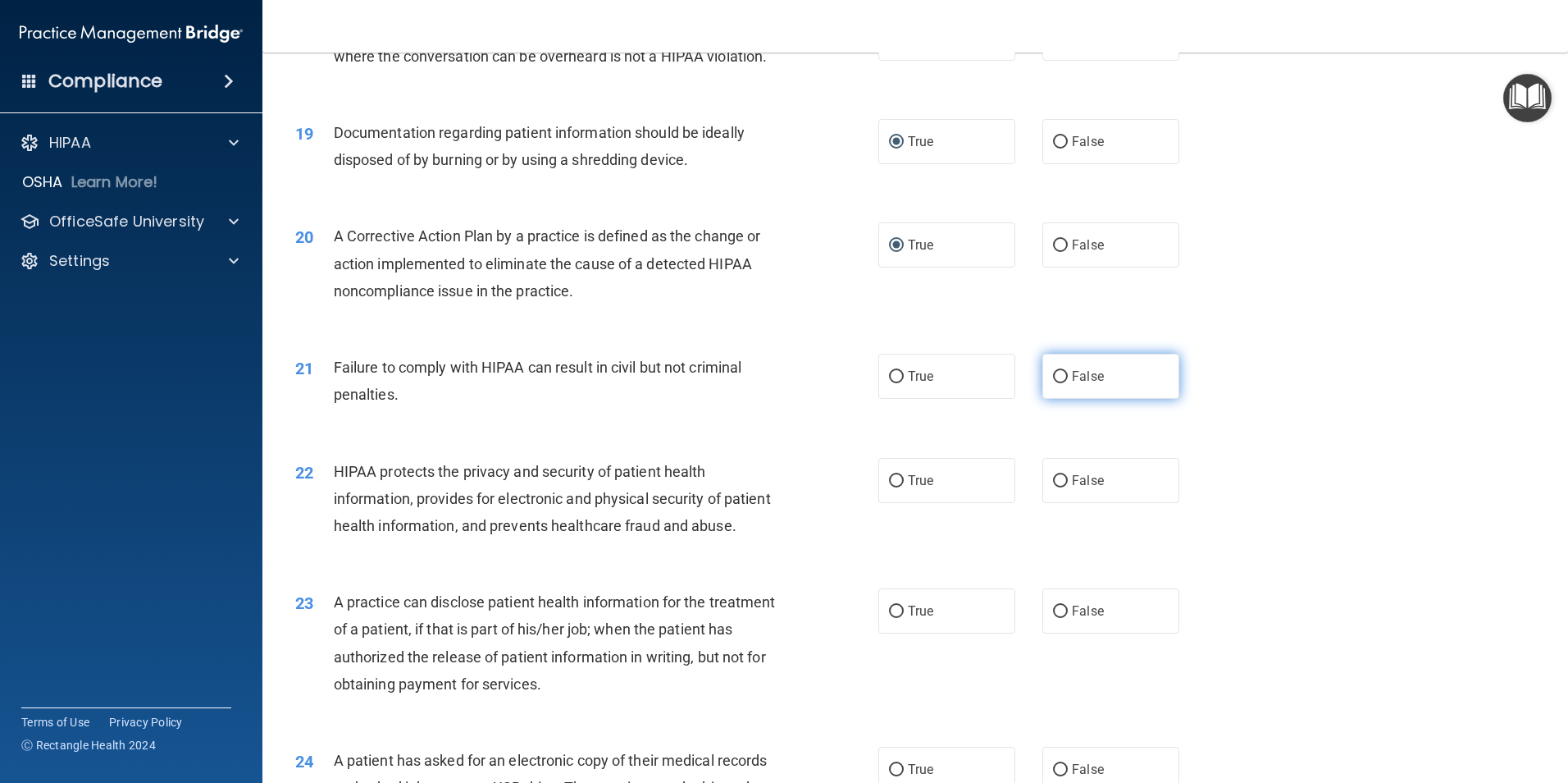
click at [1053, 383] on input "False" at bounding box center [1060, 377] width 15 height 12
radio input "true"
click at [893, 487] on input "True" at bounding box center [896, 481] width 15 height 12
radio input "true"
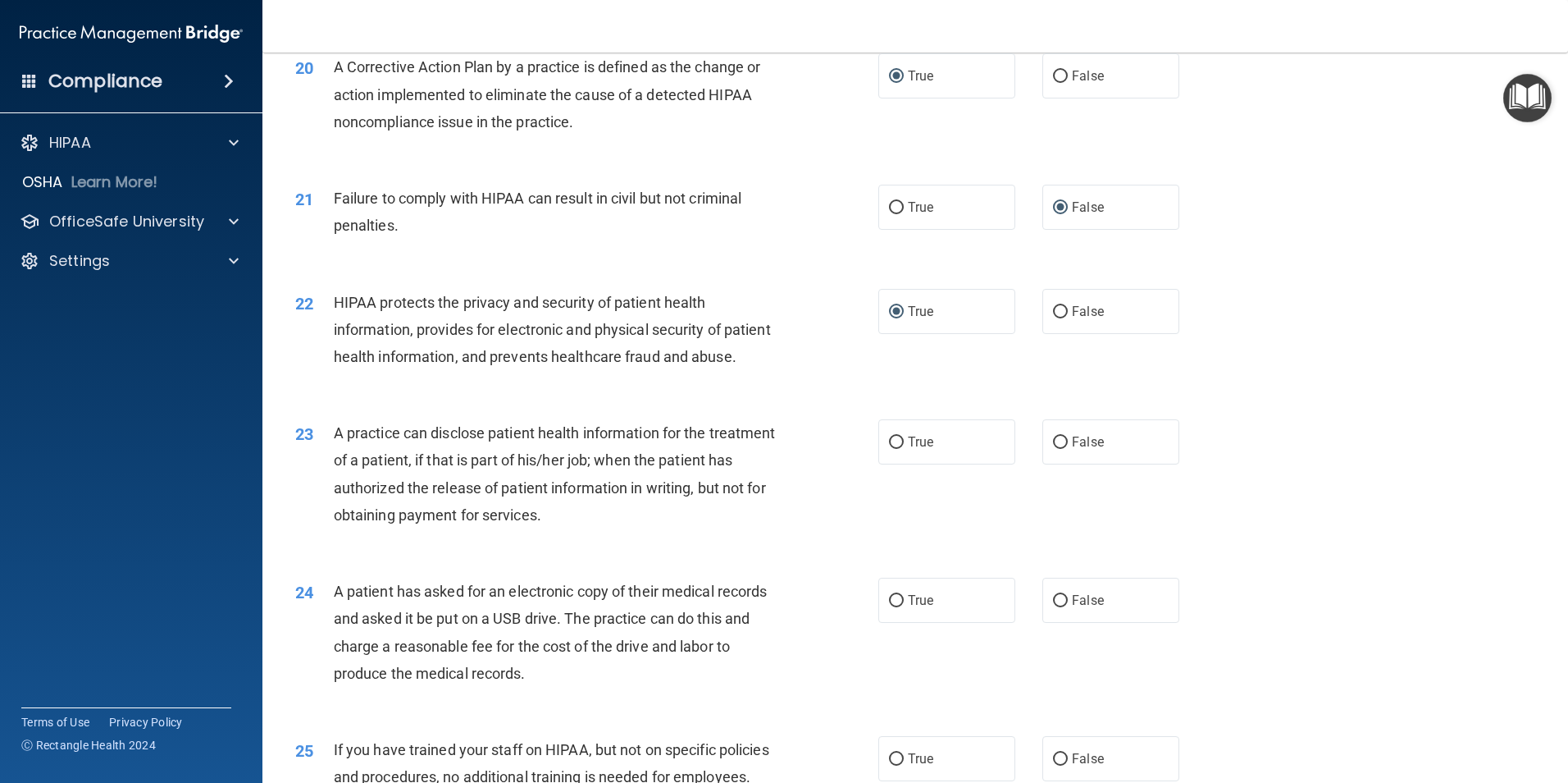
scroll to position [2380, 0]
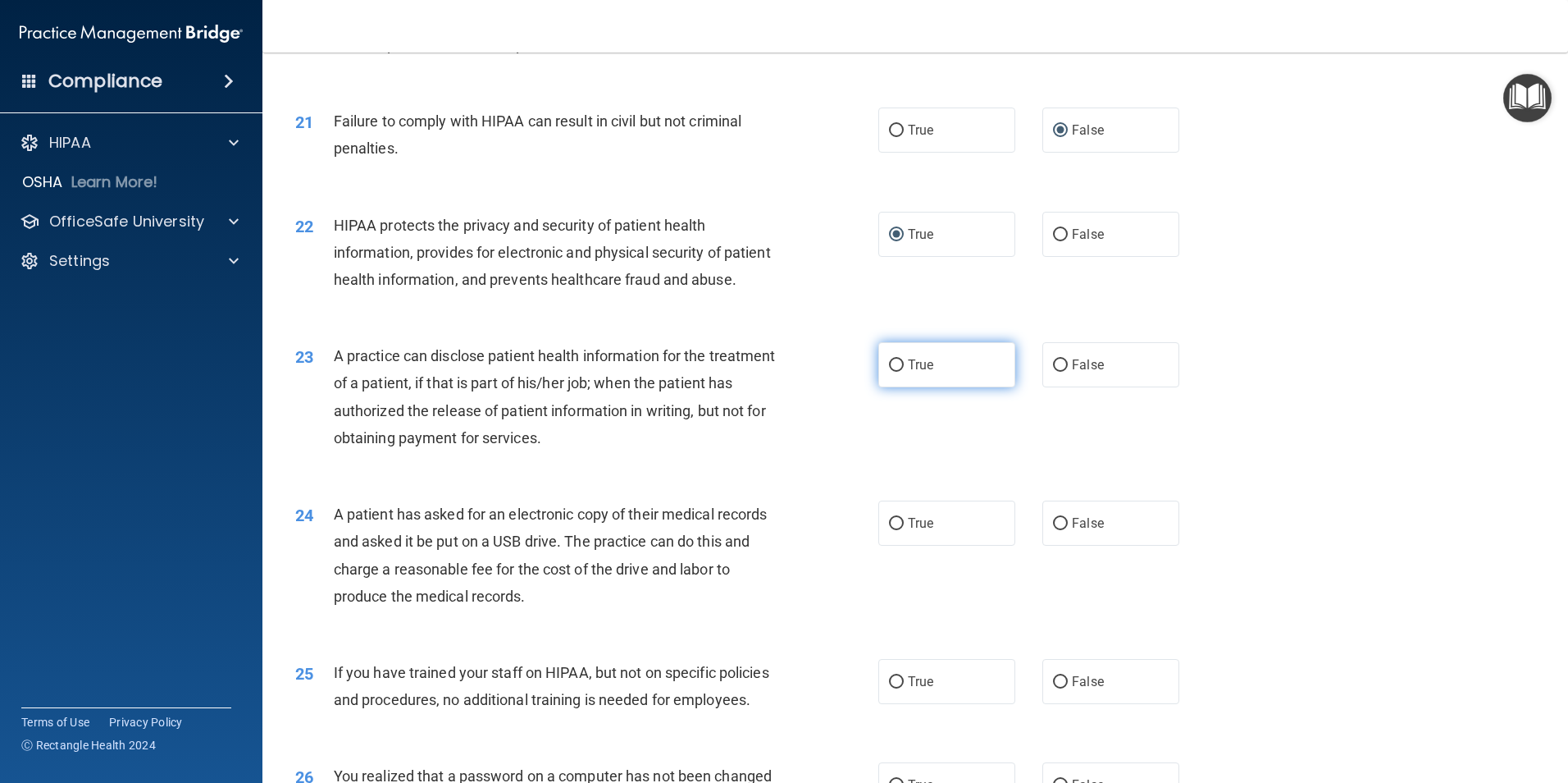
click at [890, 371] on input "True" at bounding box center [896, 365] width 15 height 12
radio input "true"
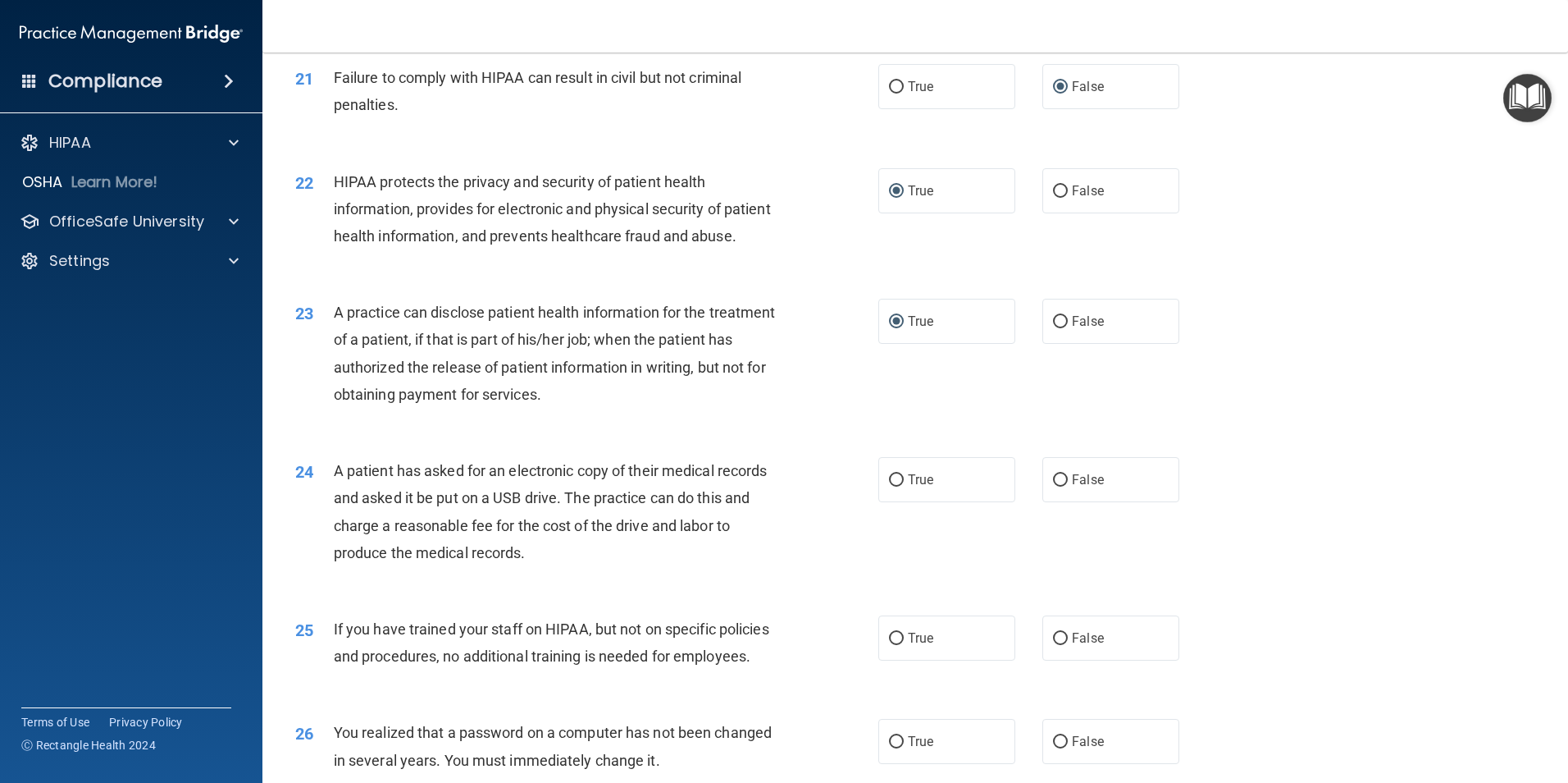
scroll to position [2543, 0]
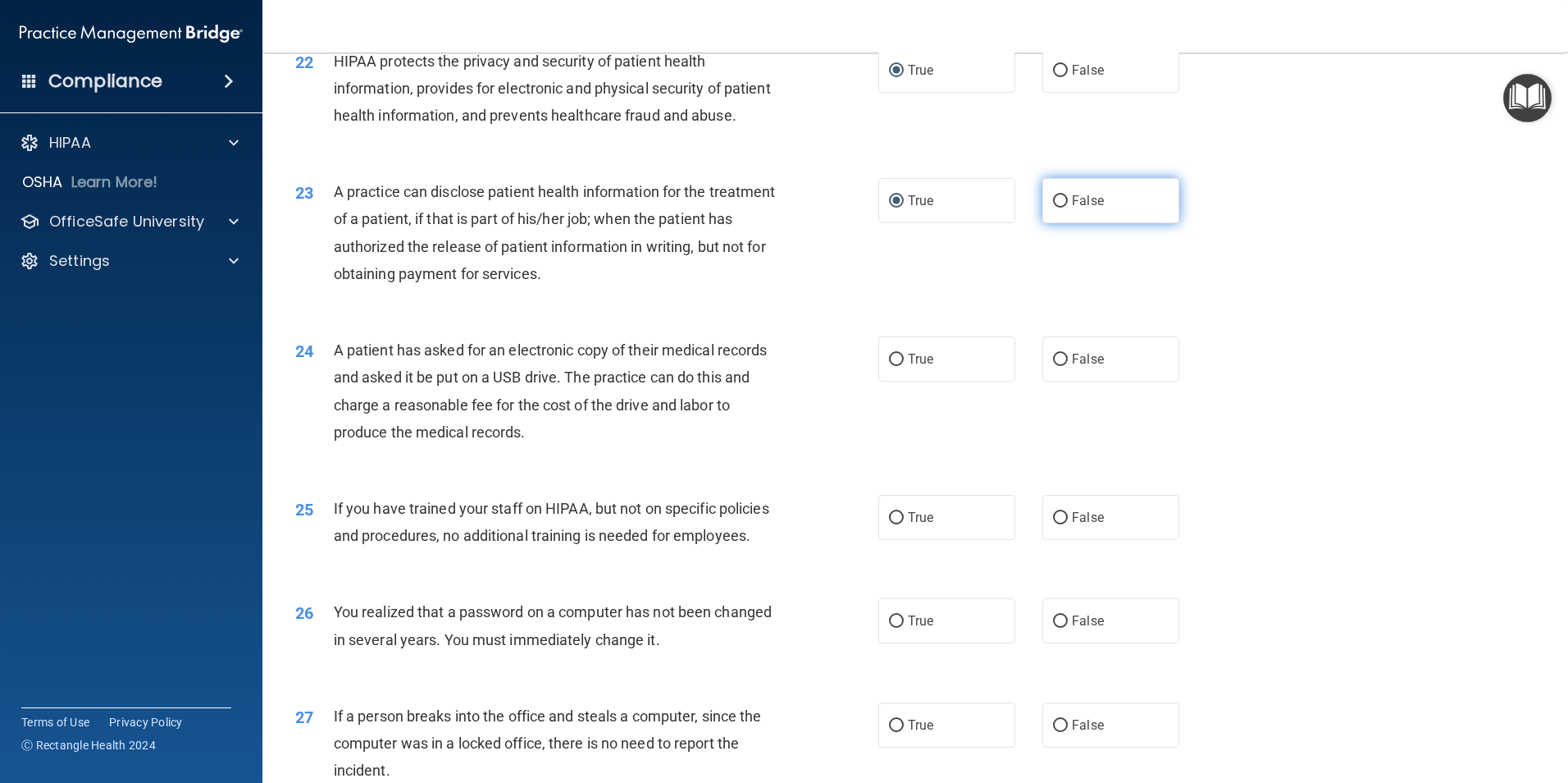
click at [1053, 208] on input "False" at bounding box center [1060, 201] width 15 height 12
radio input "true"
radio input "false"
click at [894, 366] on input "True" at bounding box center [896, 359] width 15 height 12
radio input "true"
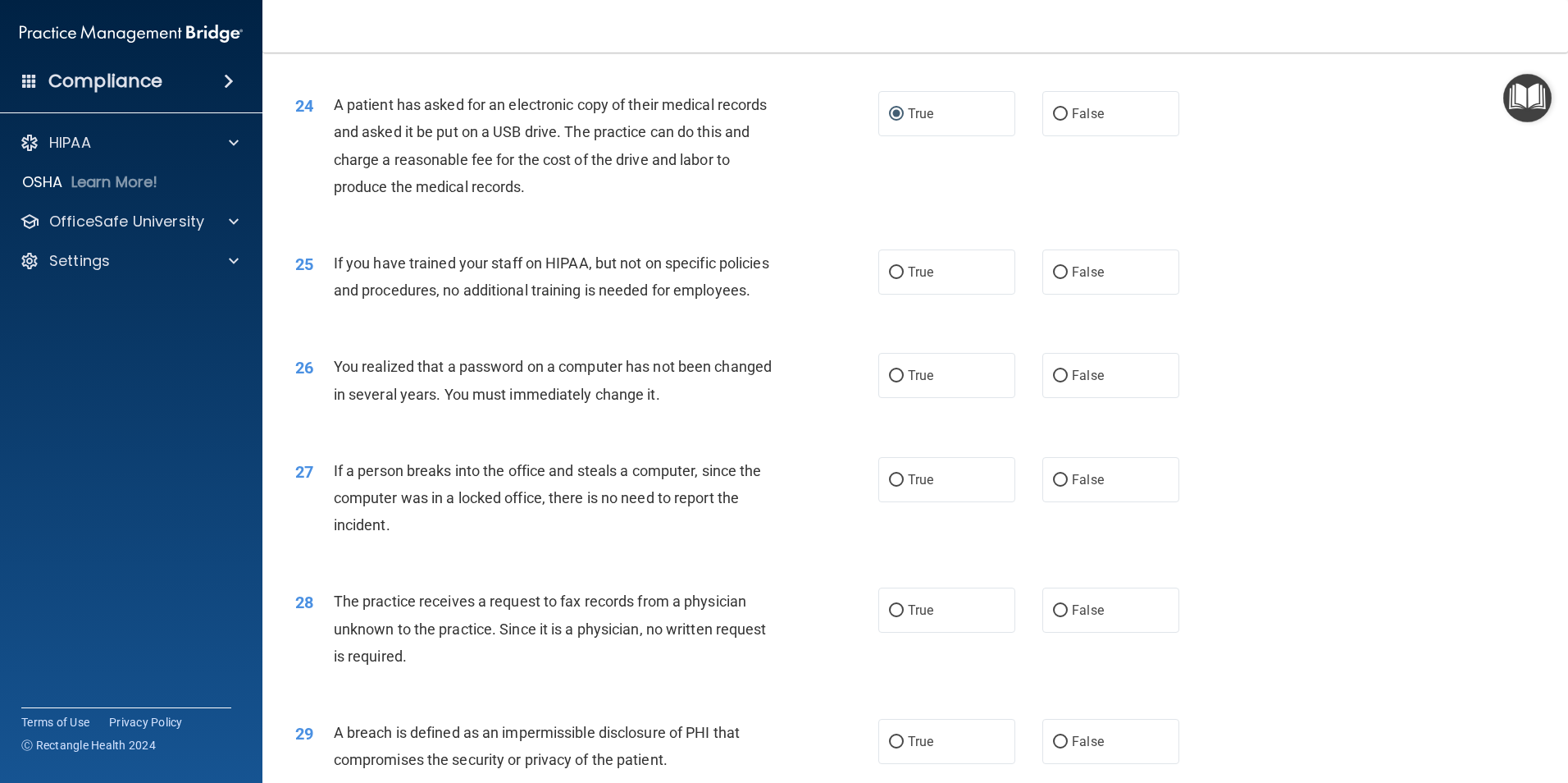
scroll to position [2790, 0]
click at [1053, 278] on input "False" at bounding box center [1060, 272] width 15 height 12
radio input "true"
click at [894, 382] on input "True" at bounding box center [896, 376] width 15 height 12
radio input "true"
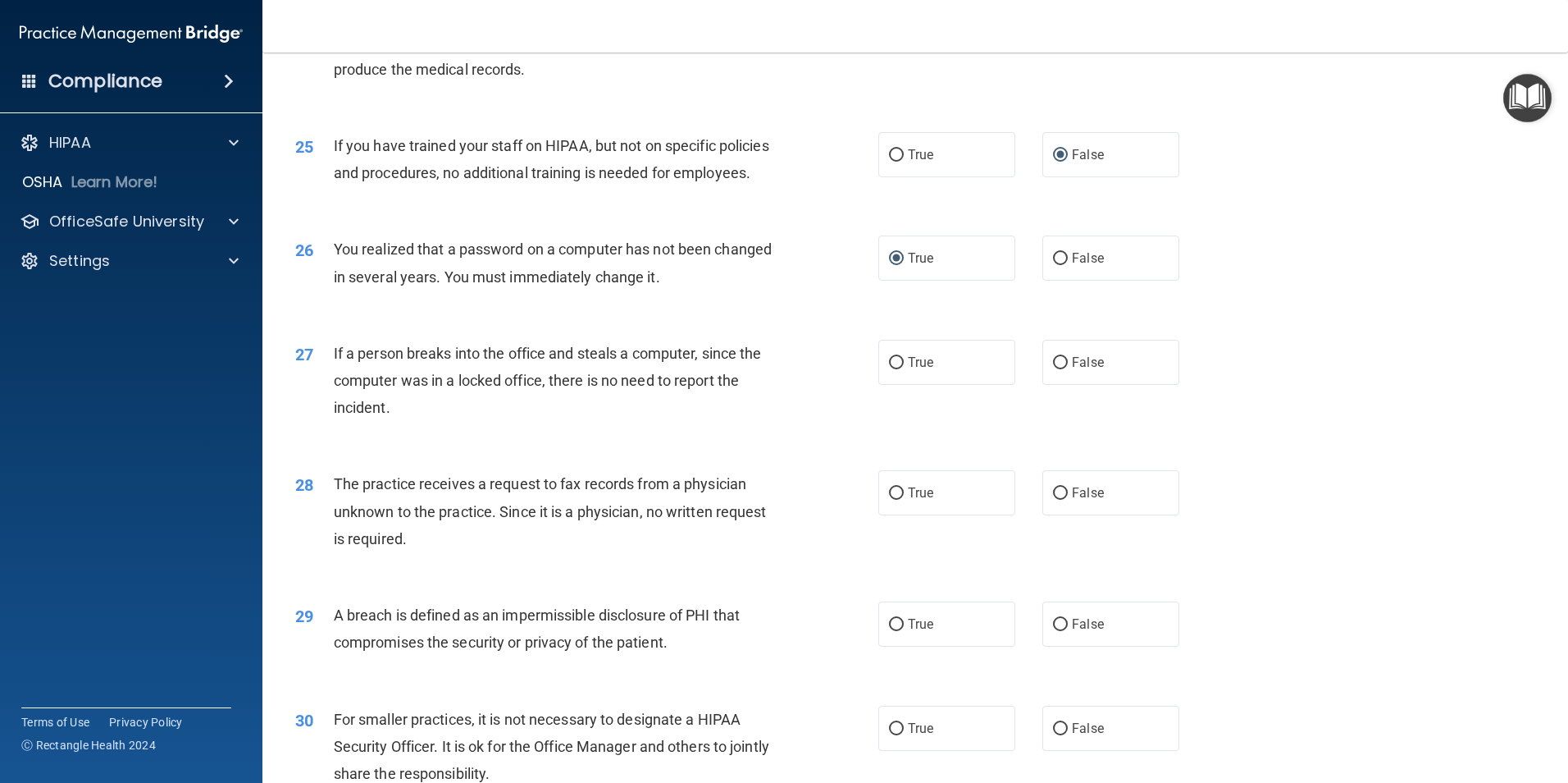
scroll to position [2954, 0]
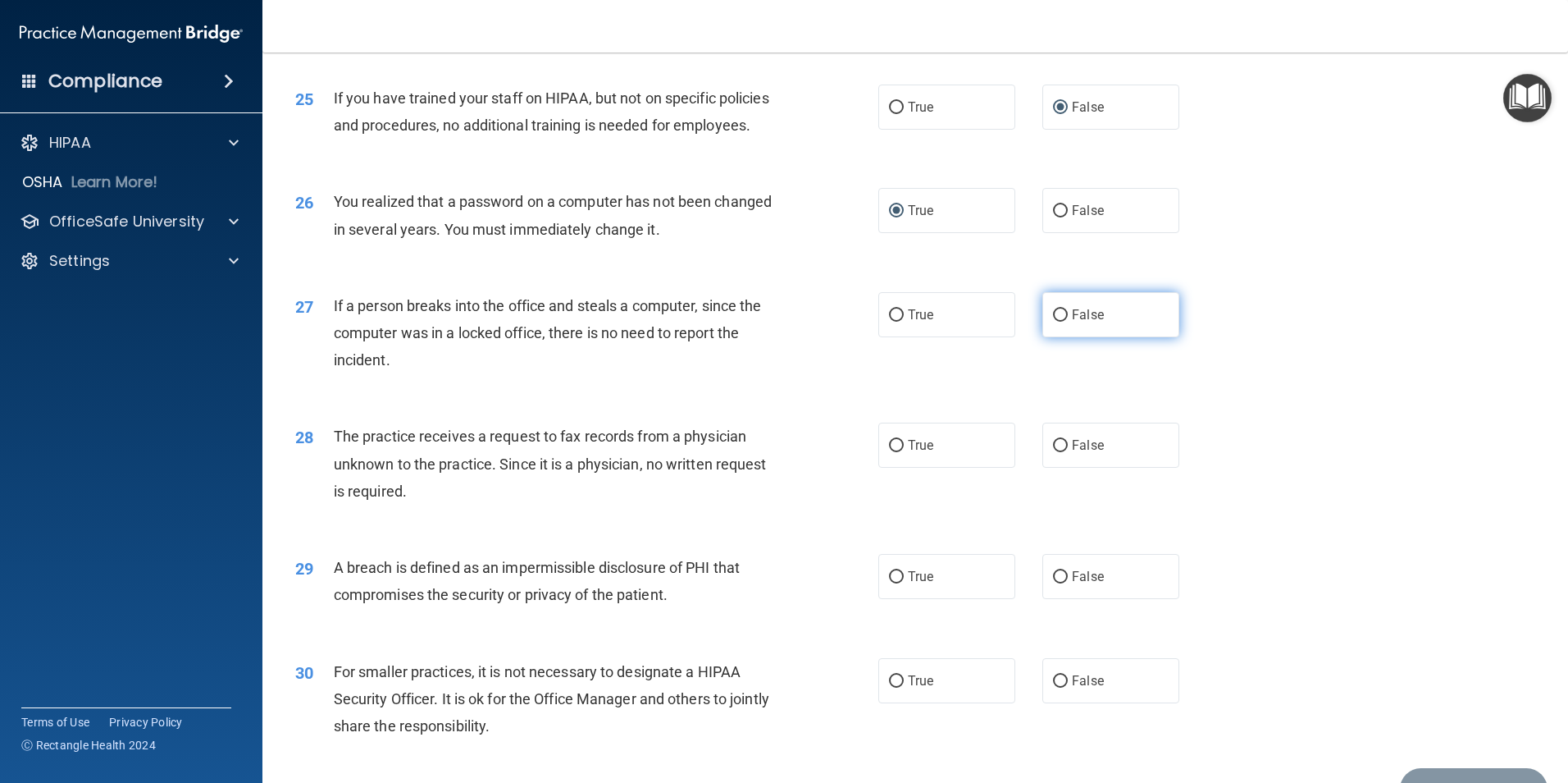
click at [1059, 321] on input "False" at bounding box center [1060, 315] width 15 height 12
radio input "true"
click at [1053, 452] on input "False" at bounding box center [1060, 446] width 15 height 12
radio input "true"
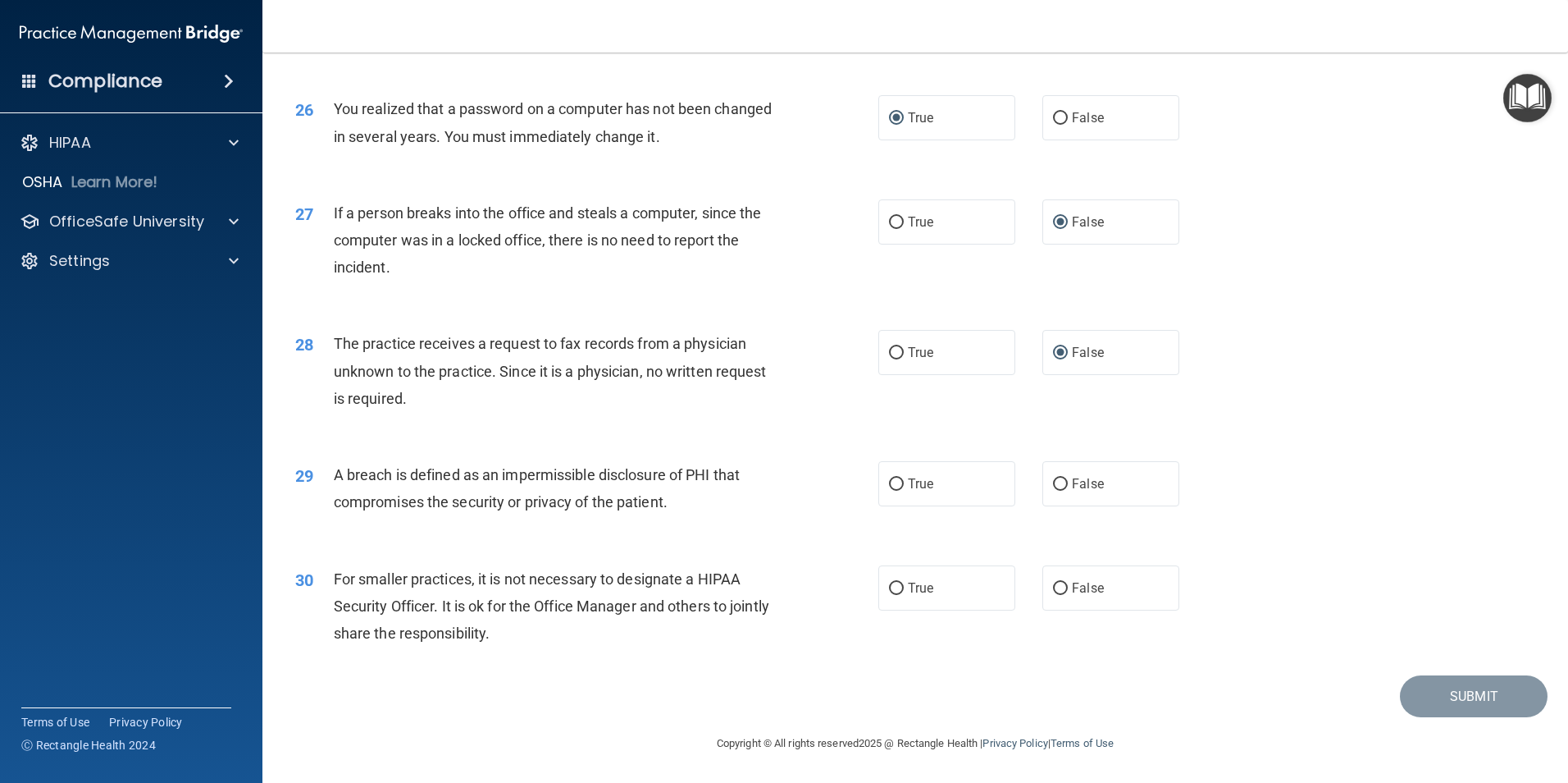
scroll to position [3128, 0]
click at [889, 481] on input "True" at bounding box center [896, 485] width 15 height 12
radio input "true"
click at [893, 584] on input "True" at bounding box center [896, 589] width 15 height 12
radio input "true"
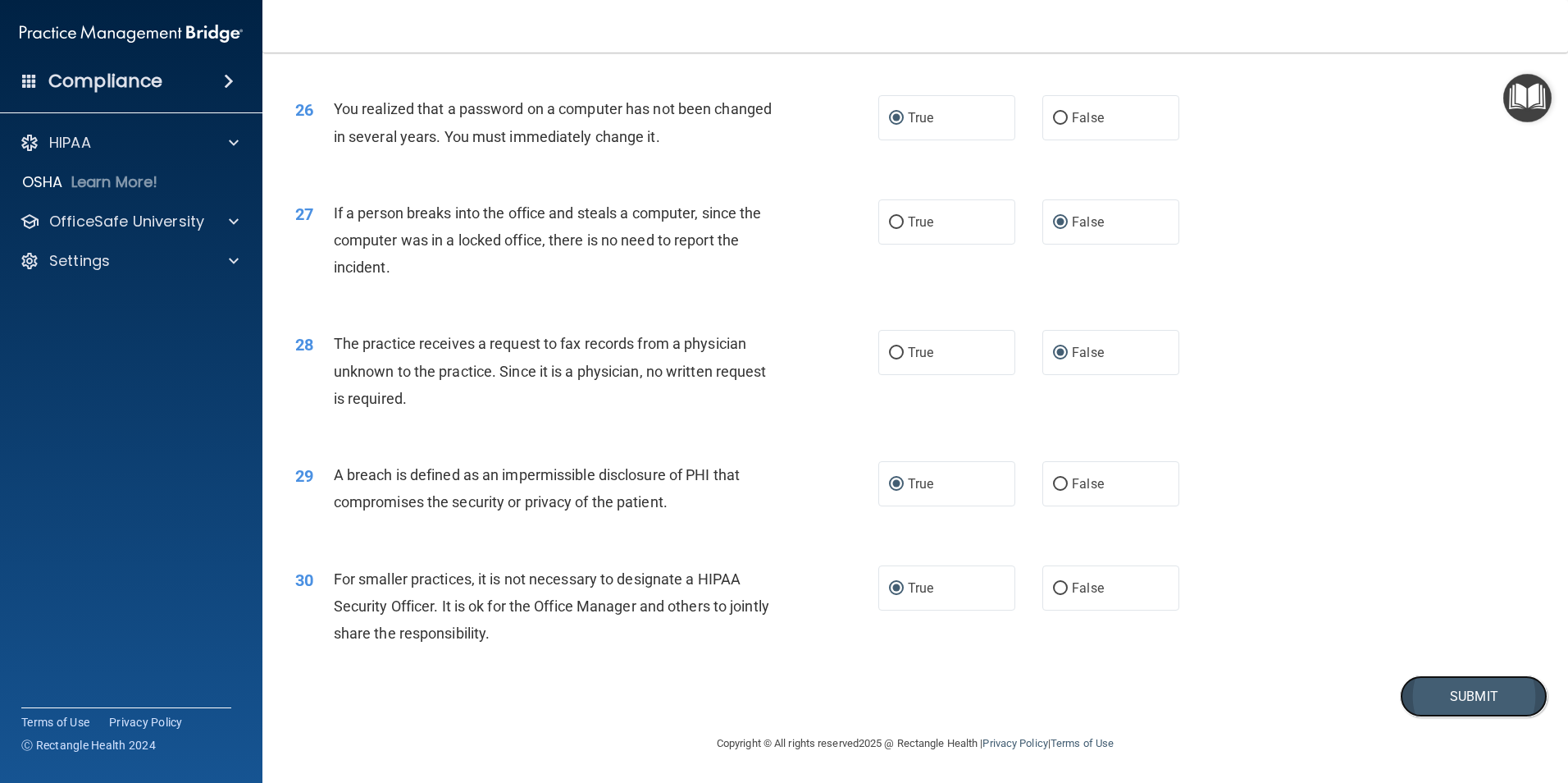
click at [1456, 696] on button "Submit" at bounding box center [1474, 696] width 148 height 42
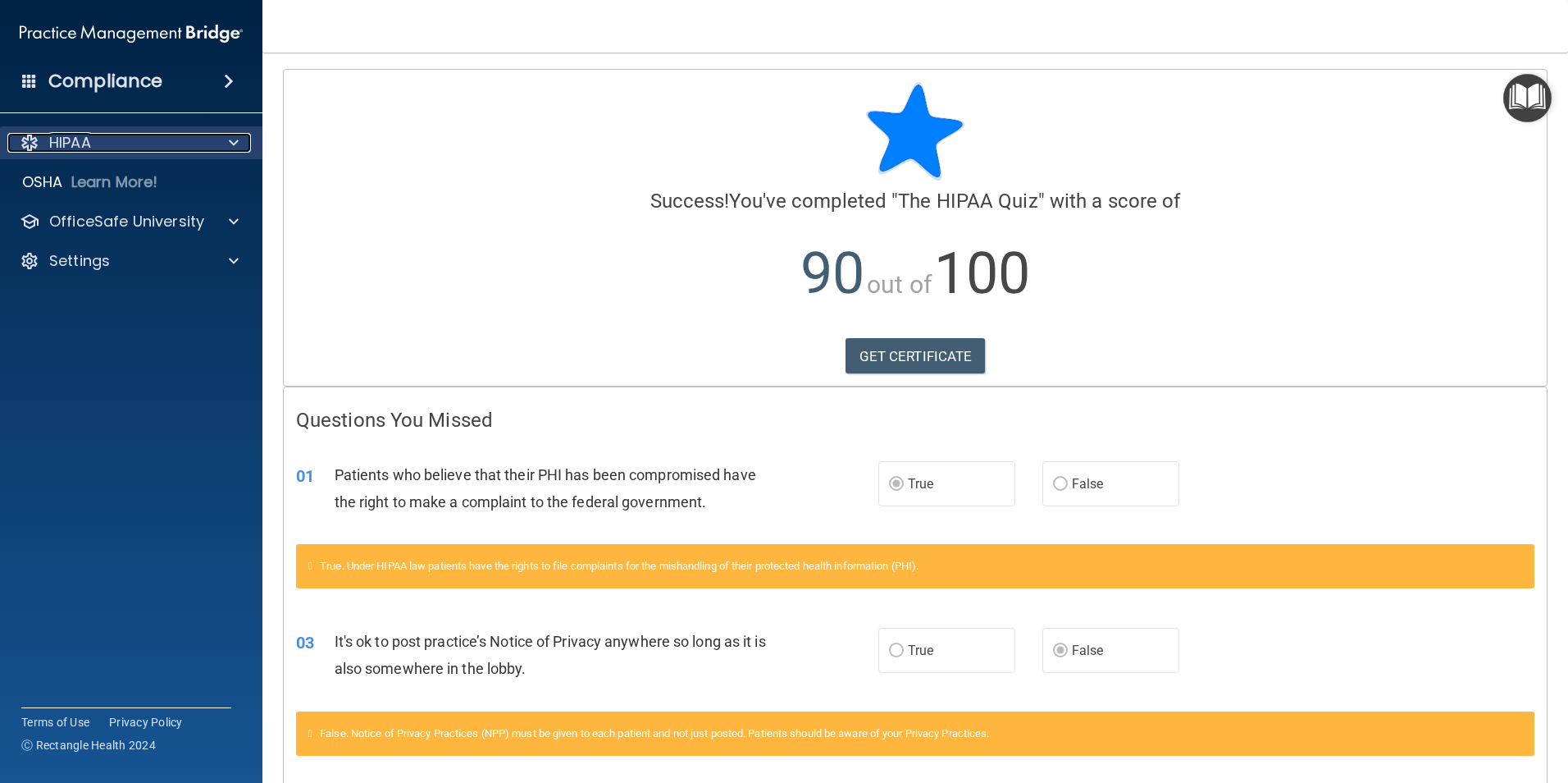
click at [74, 145] on p "HIPAA" at bounding box center [70, 143] width 42 height 20
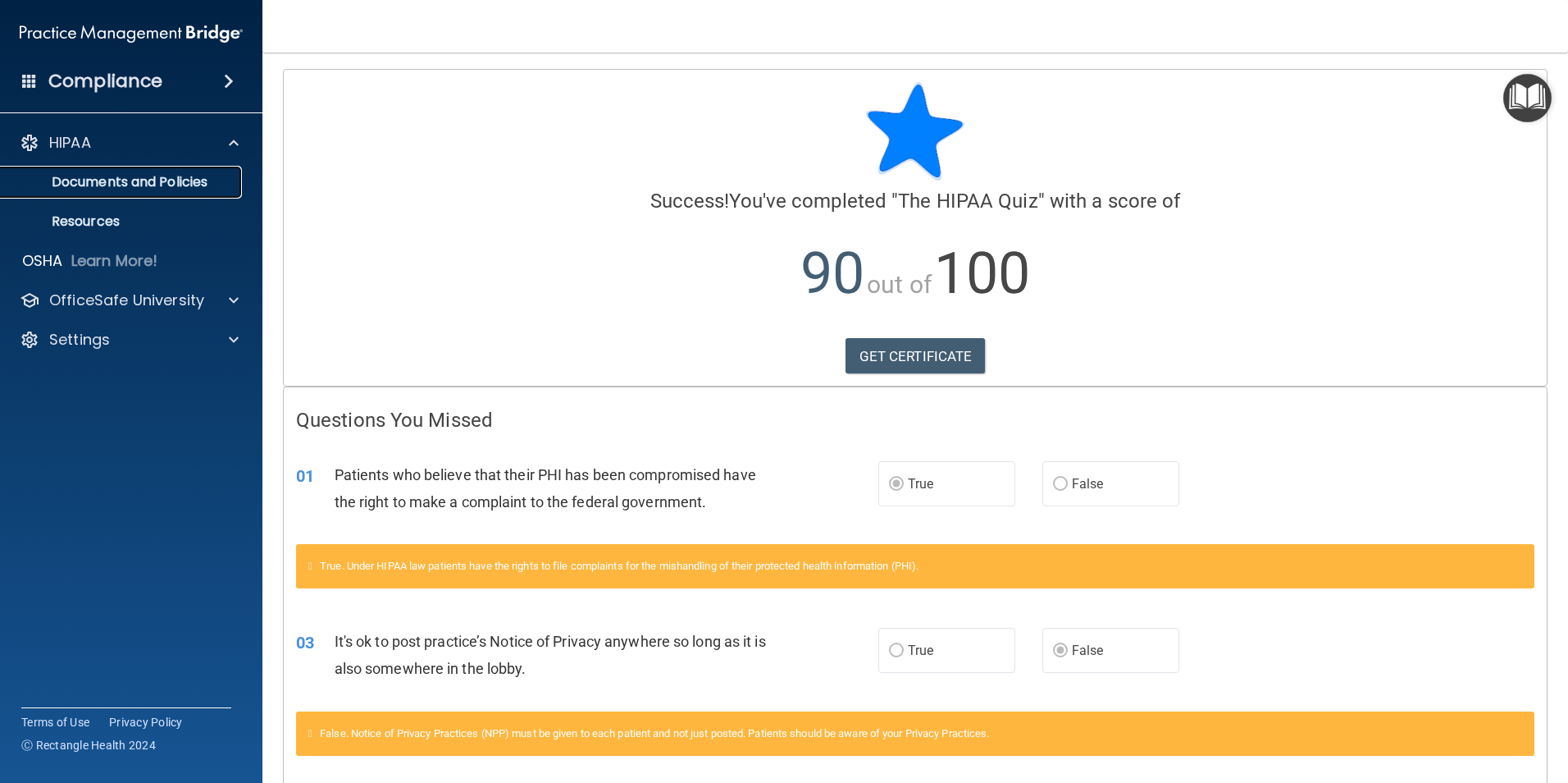
click at [95, 186] on p "Documents and Policies" at bounding box center [122, 181] width 224 height 16
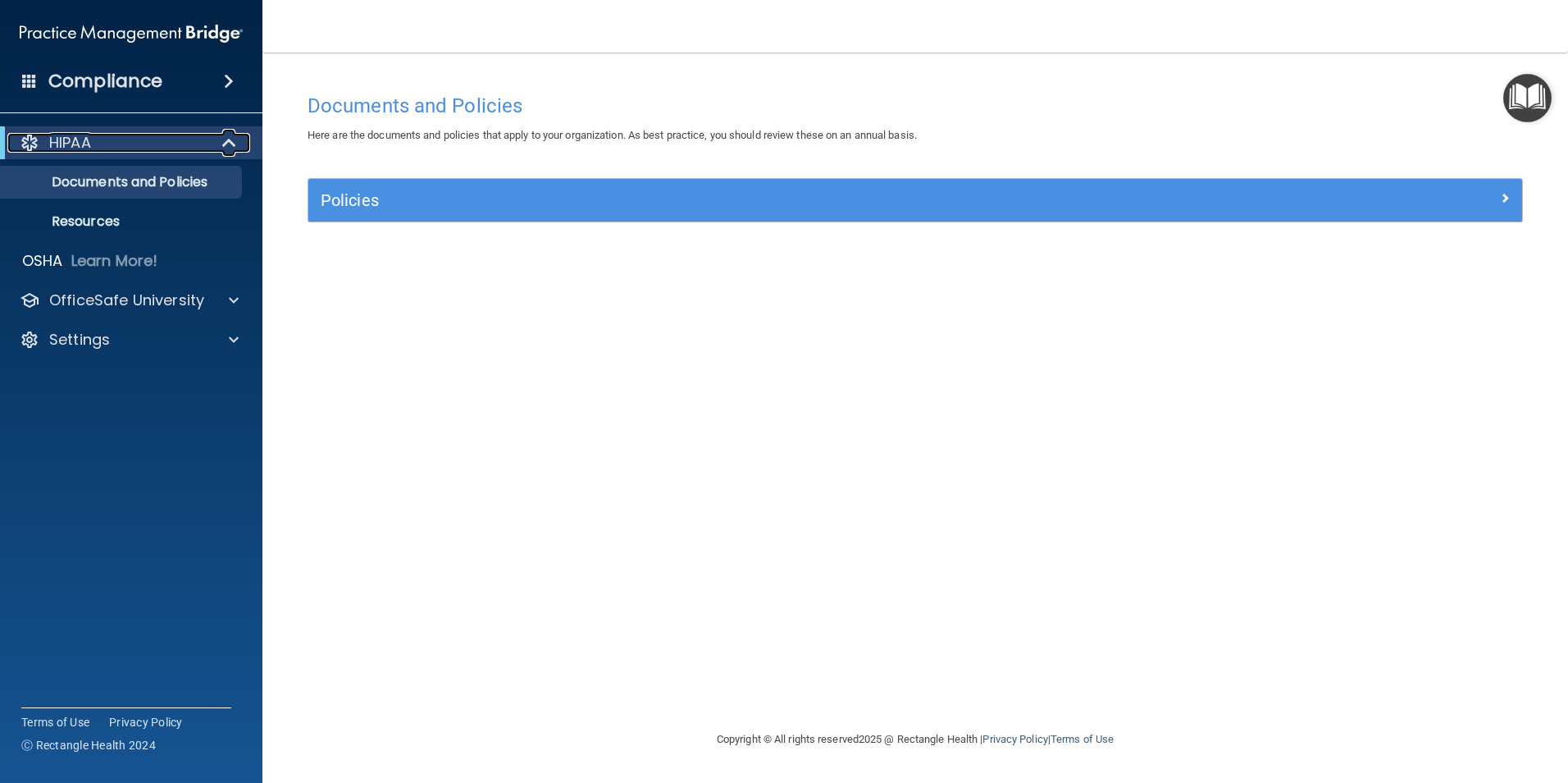
click at [65, 143] on p "HIPAA" at bounding box center [70, 143] width 42 height 20
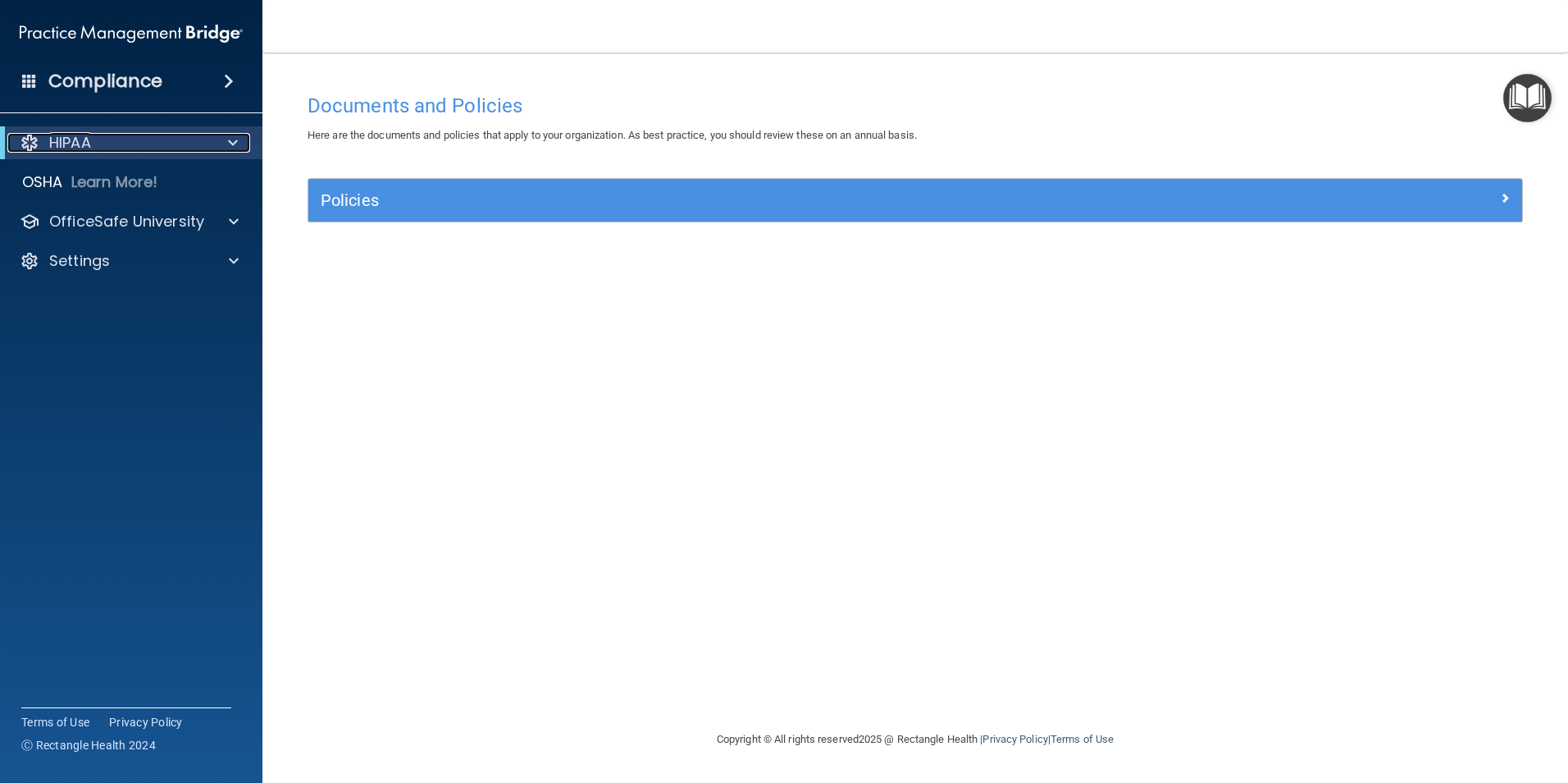
click at [68, 143] on p "HIPAA" at bounding box center [70, 143] width 42 height 20
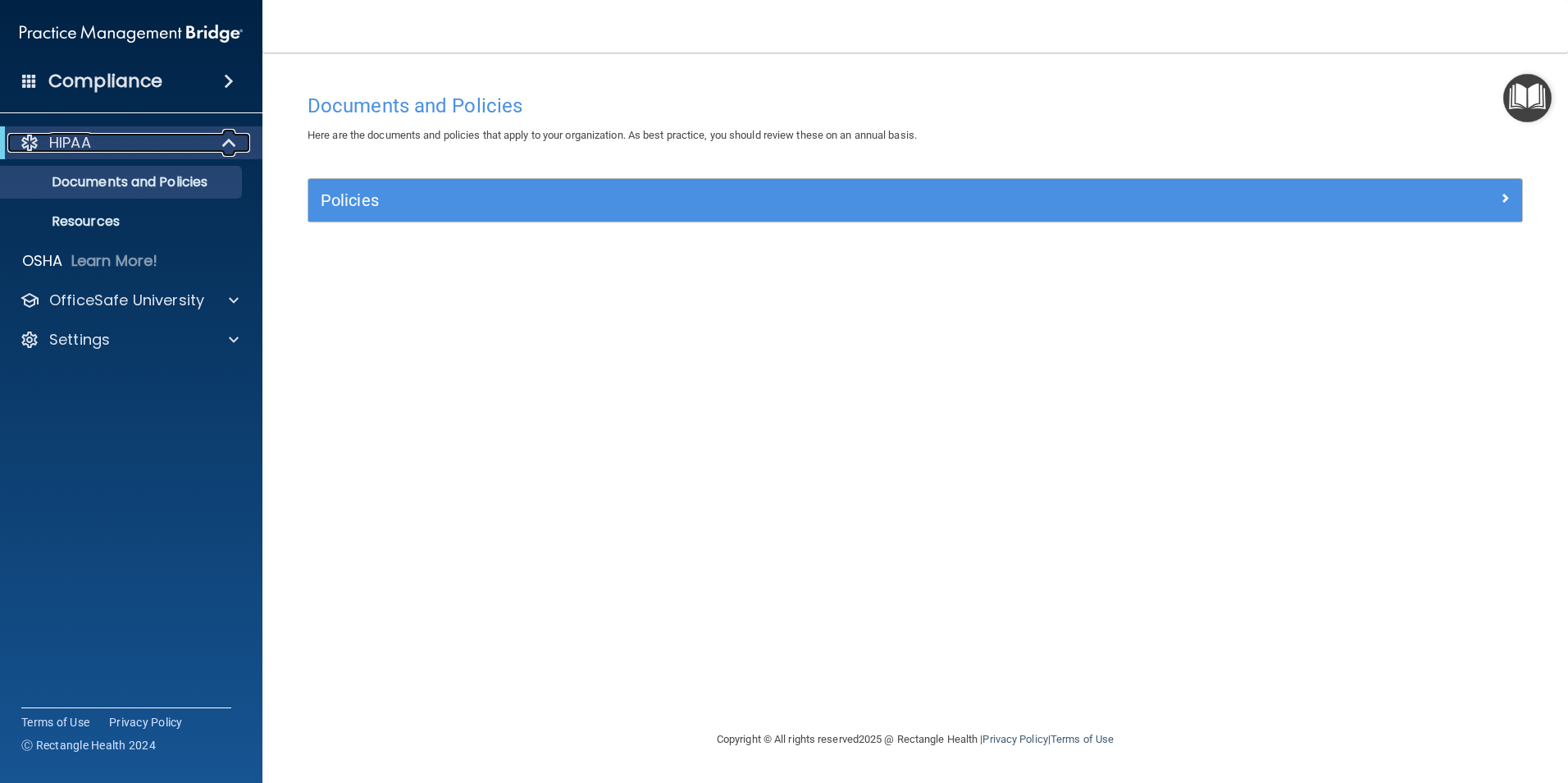
click at [38, 140] on div at bounding box center [29, 143] width 20 height 20
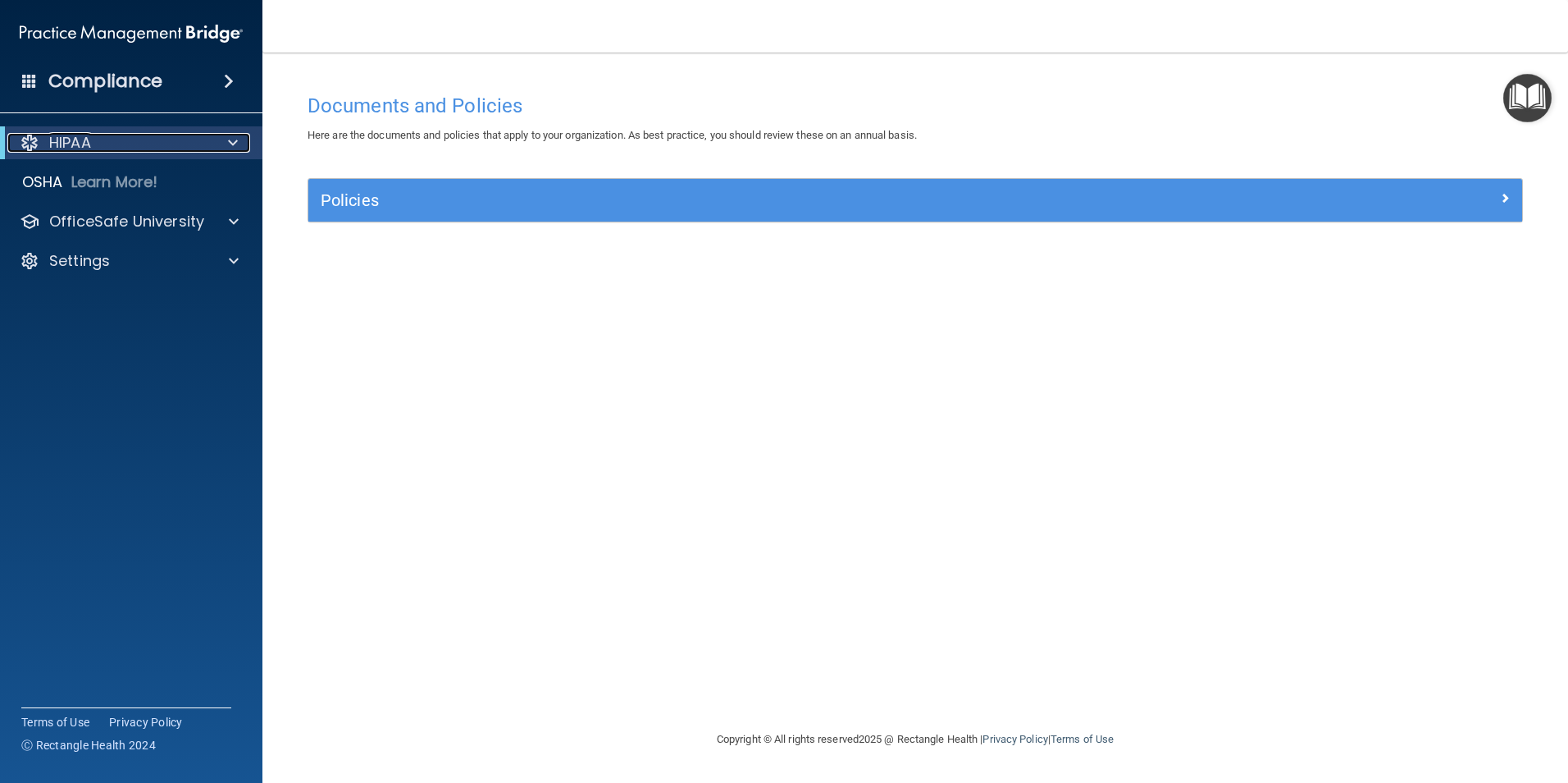
click at [55, 137] on p "HIPAA" at bounding box center [70, 143] width 42 height 20
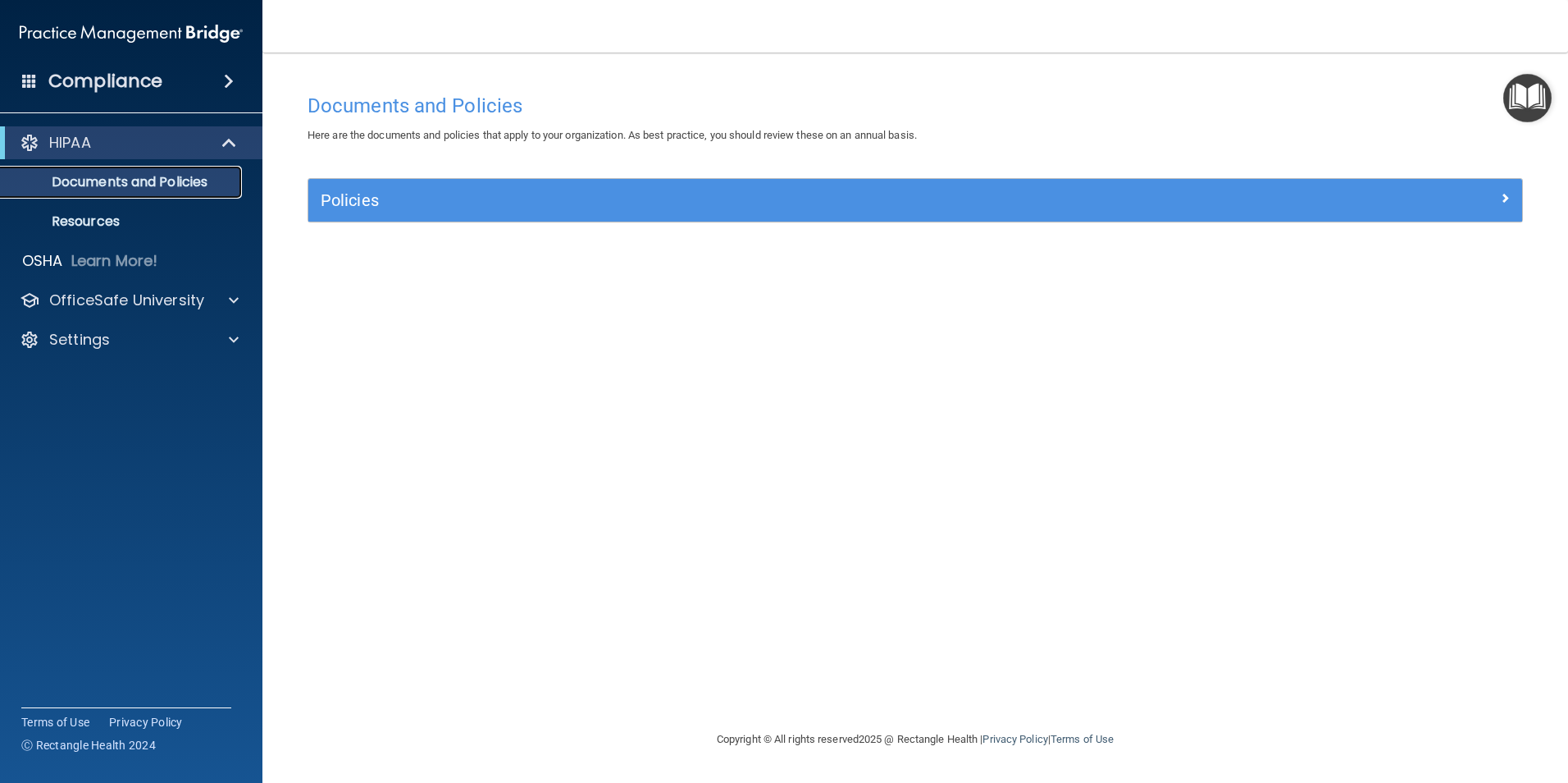
click at [101, 187] on p "Documents and Policies" at bounding box center [122, 181] width 224 height 16
click at [74, 215] on p "Resources" at bounding box center [122, 221] width 224 height 16
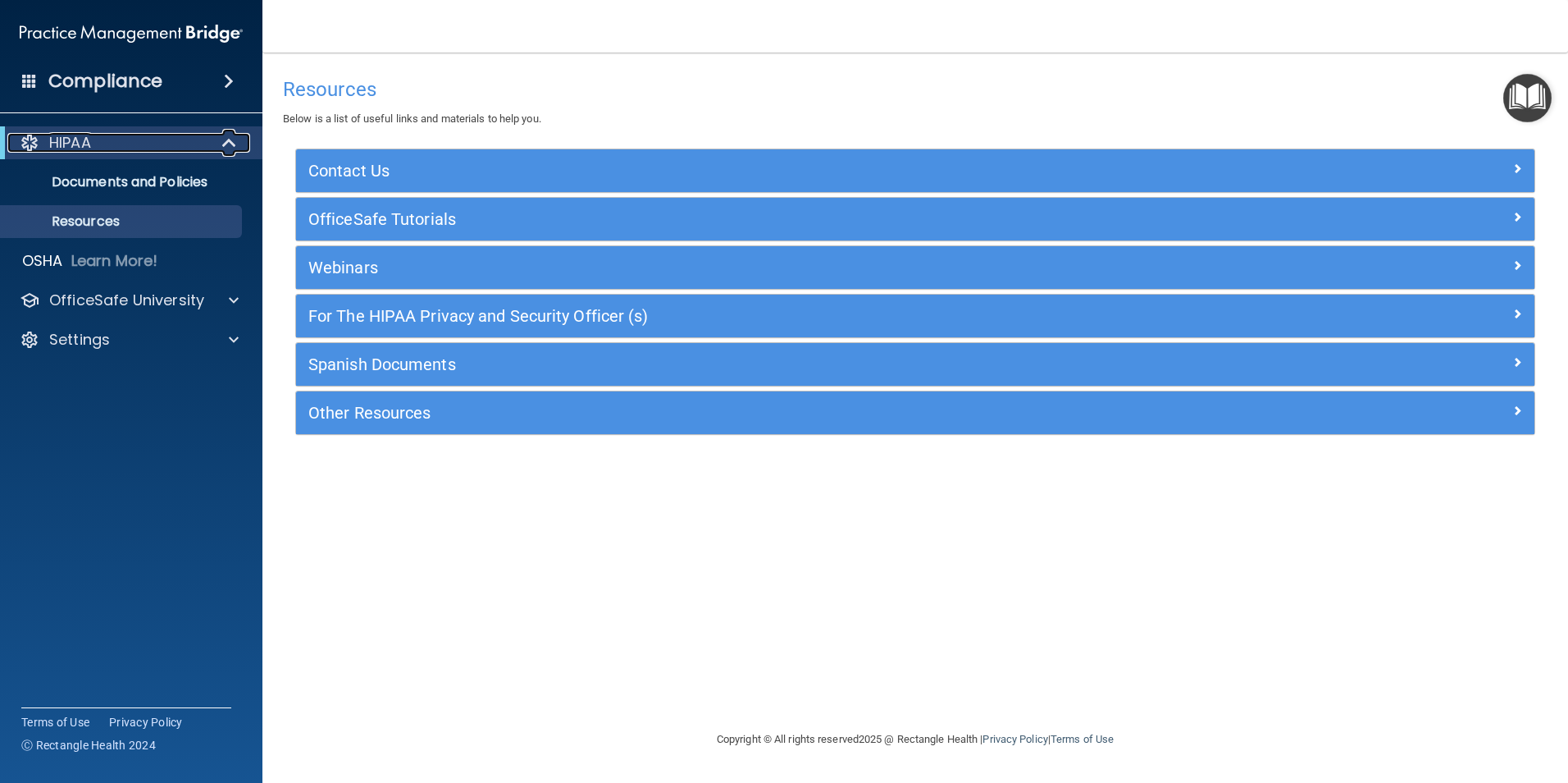
click at [60, 144] on p "HIPAA" at bounding box center [70, 143] width 42 height 20
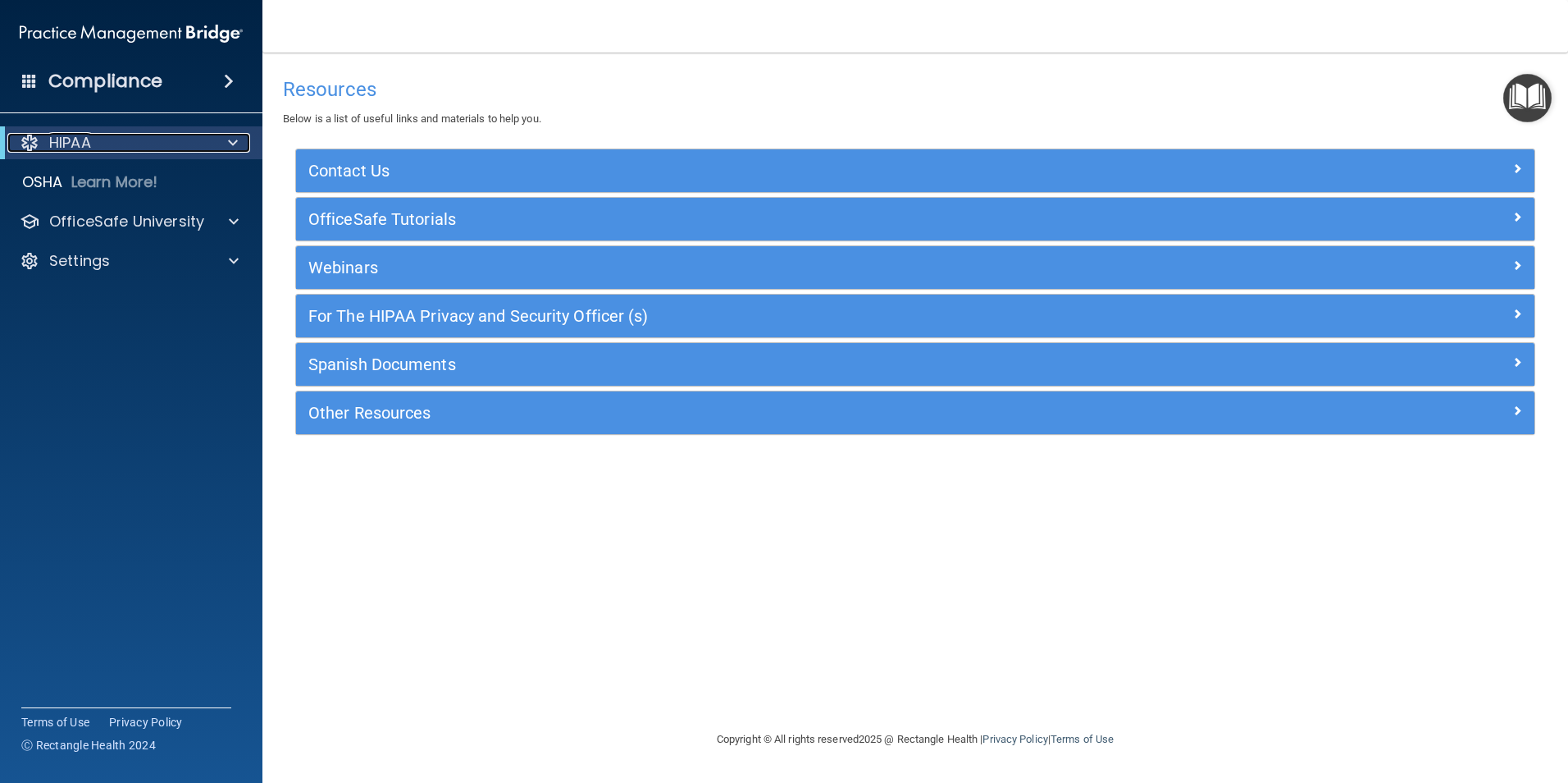
click at [222, 138] on div at bounding box center [229, 143] width 40 height 20
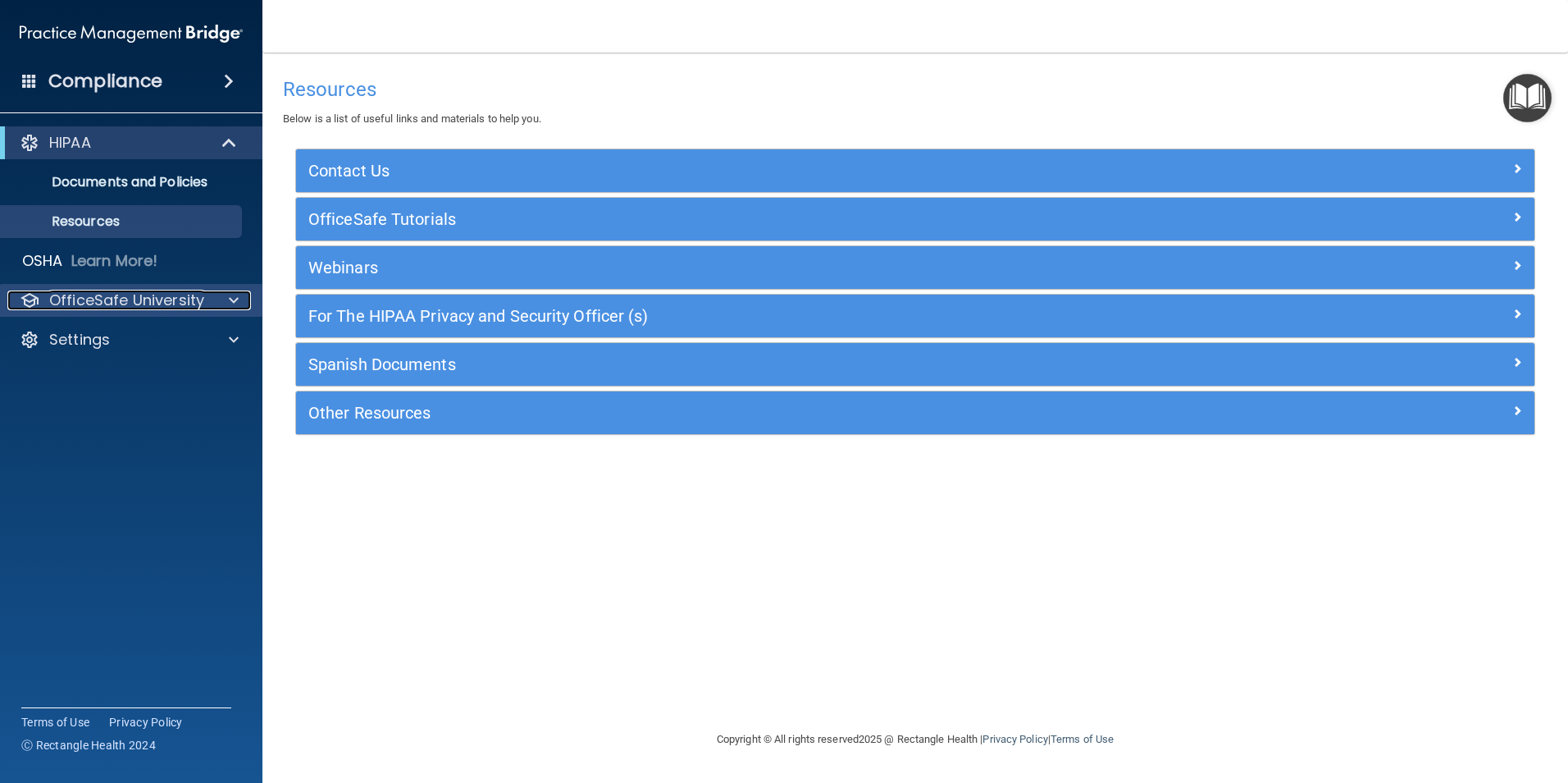
click at [145, 303] on p "OfficeSafe University" at bounding box center [126, 300] width 155 height 20
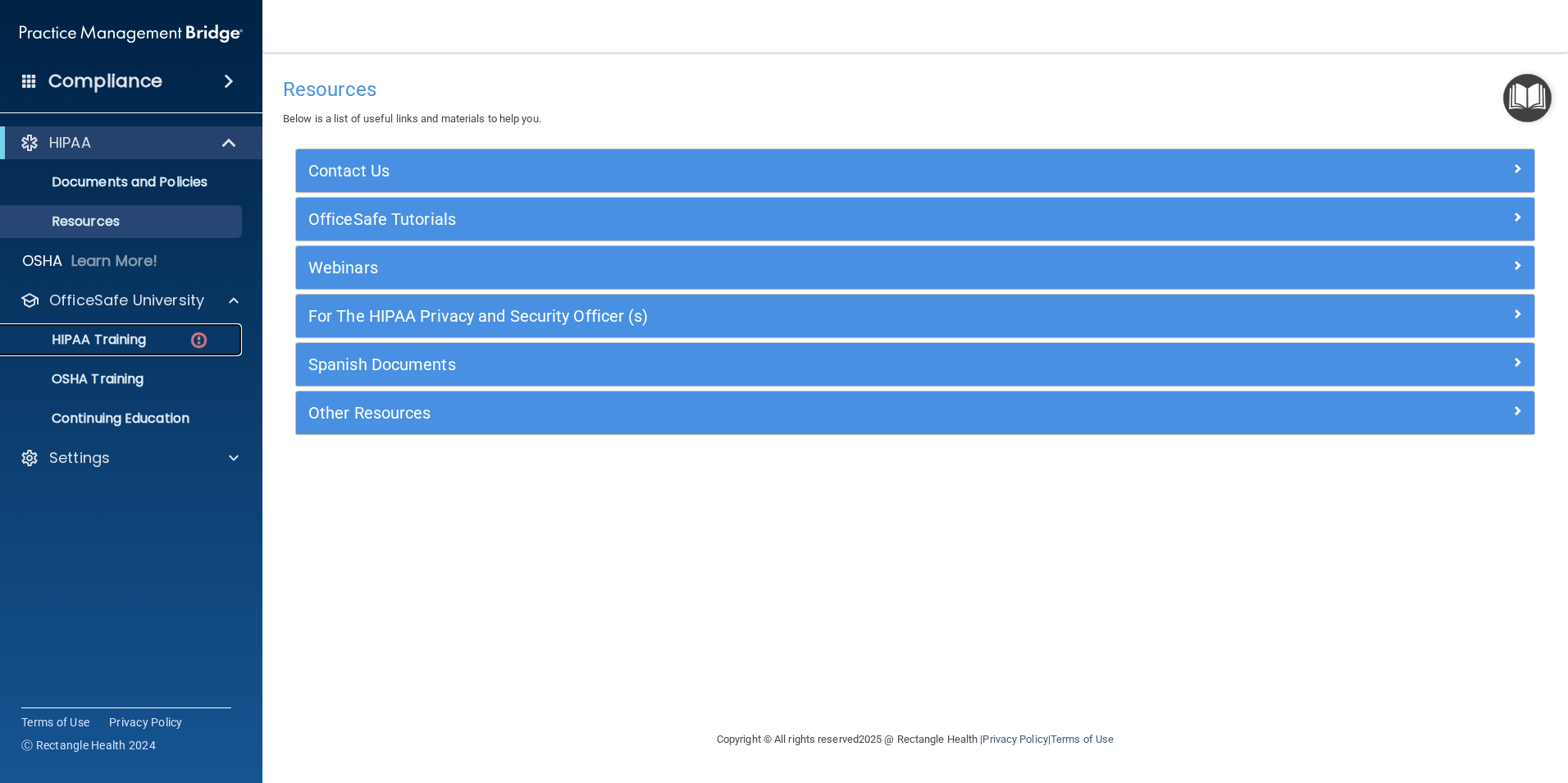
click at [103, 336] on p "HIPAA Training" at bounding box center [78, 340] width 136 height 16
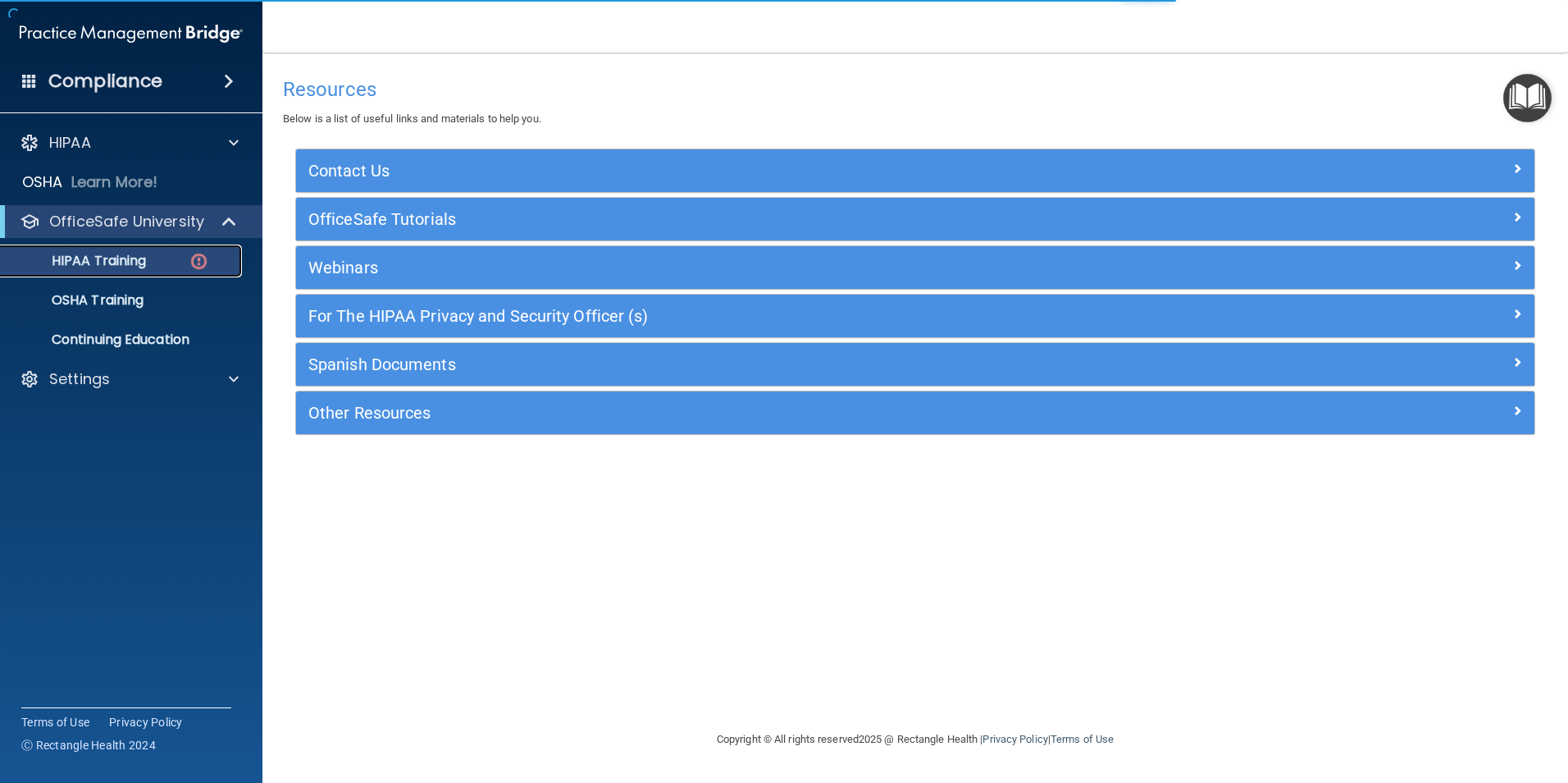
click at [85, 256] on p "HIPAA Training" at bounding box center [78, 260] width 136 height 16
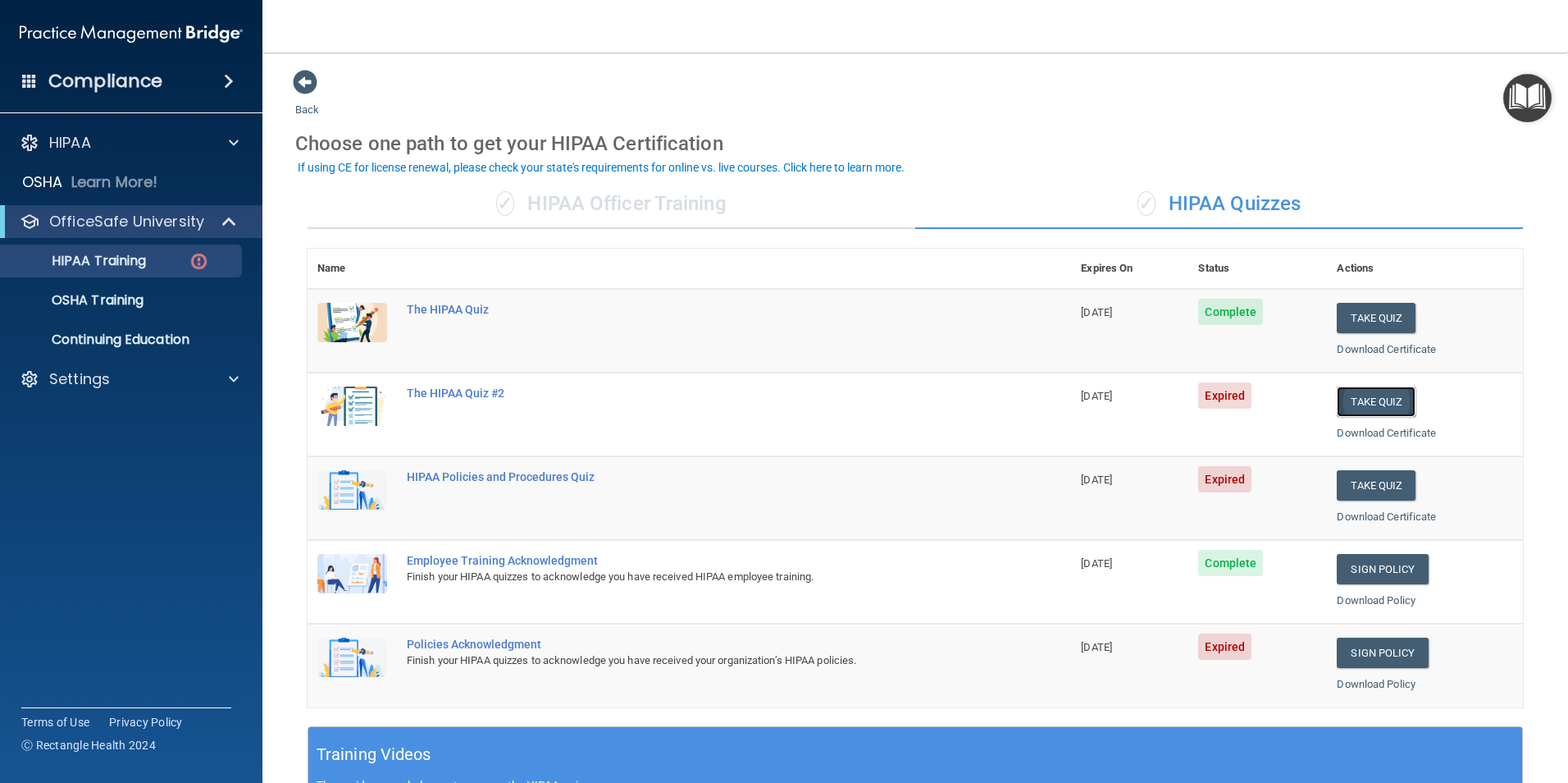
click at [1368, 394] on button "Take Quiz" at bounding box center [1376, 401] width 79 height 30
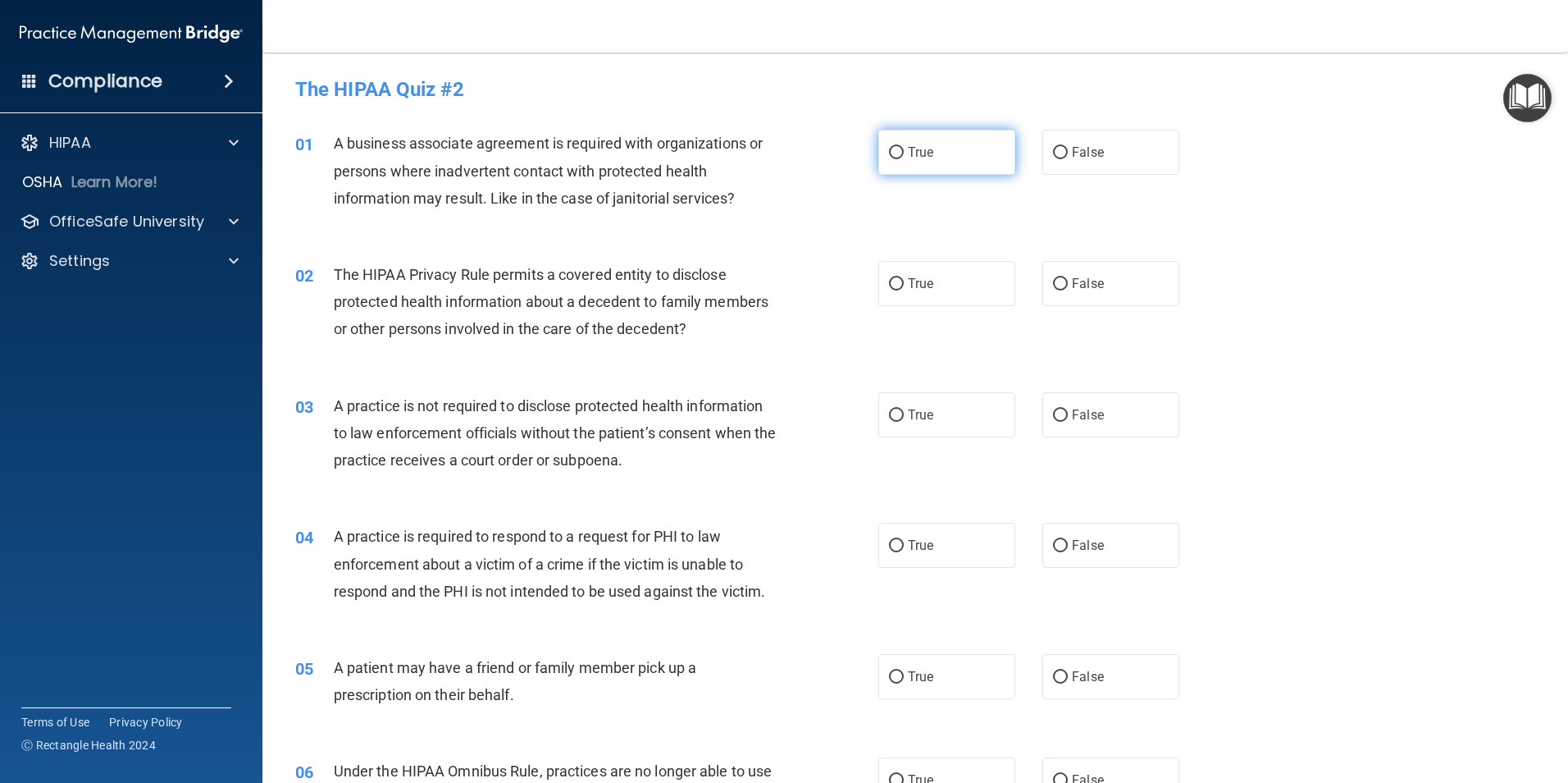
click at [889, 150] on input "True" at bounding box center [896, 153] width 15 height 12
radio input "true"
click at [891, 280] on input "True" at bounding box center [896, 284] width 15 height 12
radio input "true"
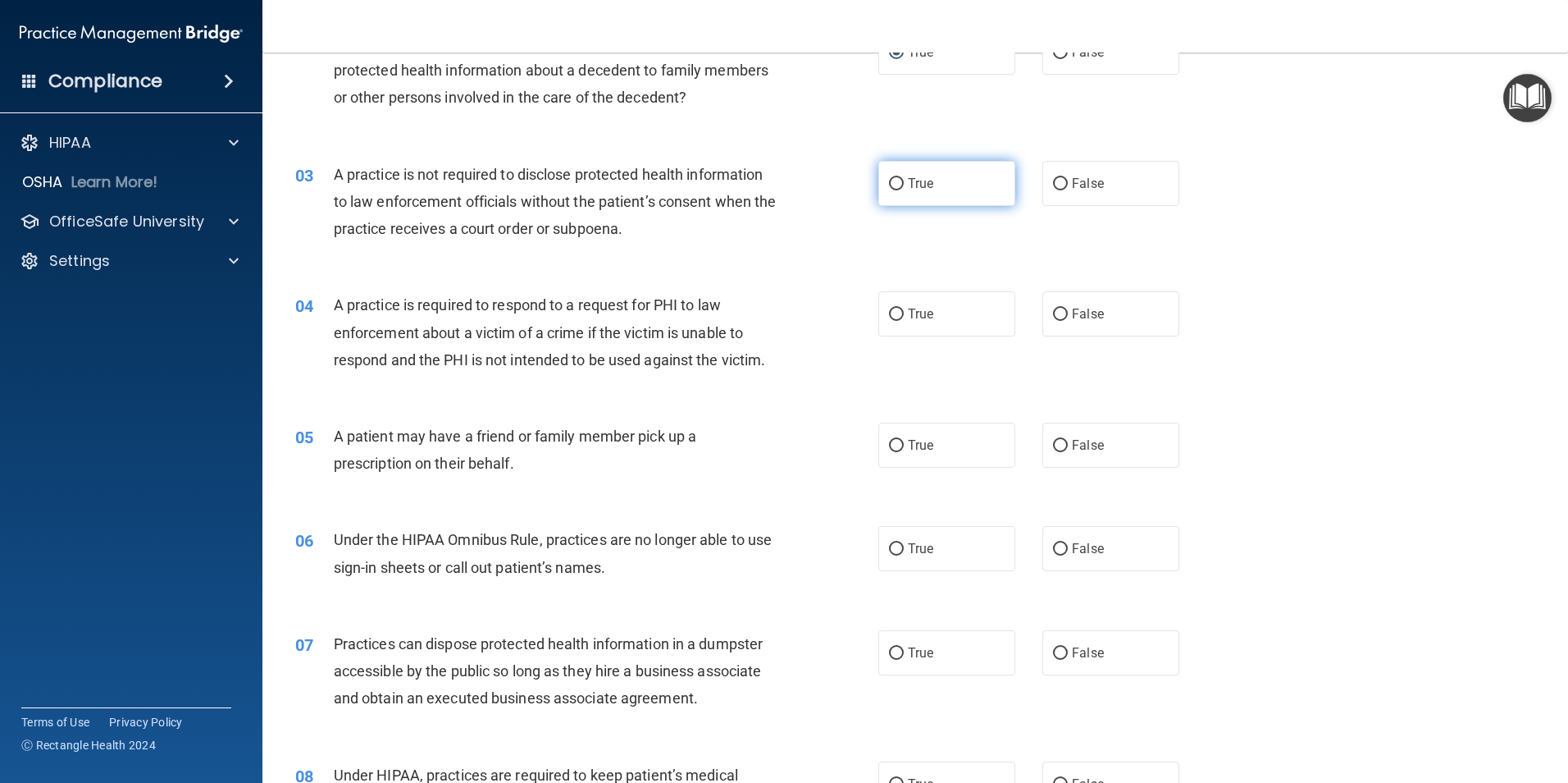
scroll to position [246, 0]
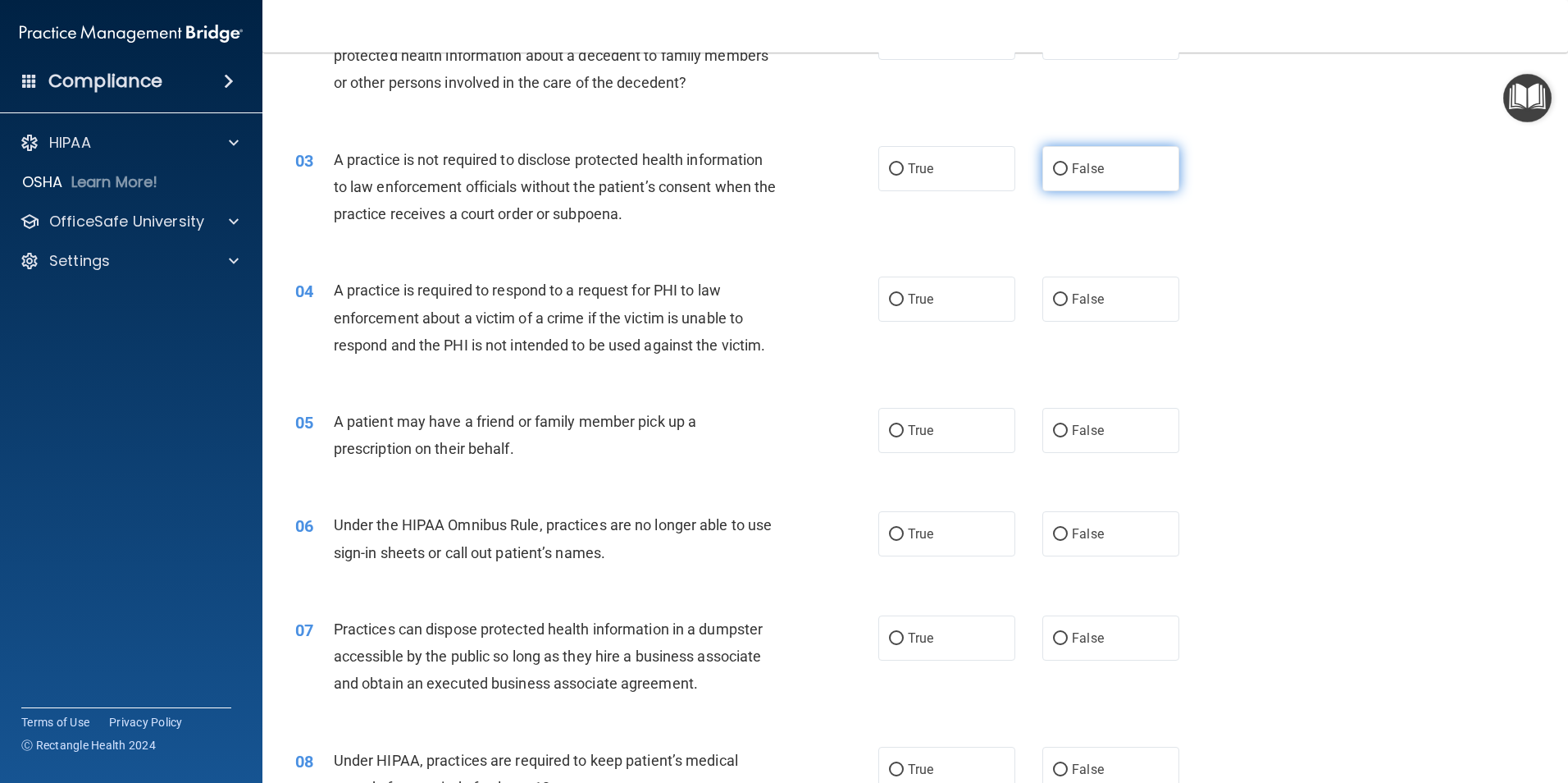
click at [1053, 169] on input "False" at bounding box center [1060, 169] width 15 height 12
radio input "true"
click at [893, 299] on input "True" at bounding box center [896, 300] width 15 height 12
radio input "true"
click at [891, 427] on input "True" at bounding box center [896, 431] width 15 height 12
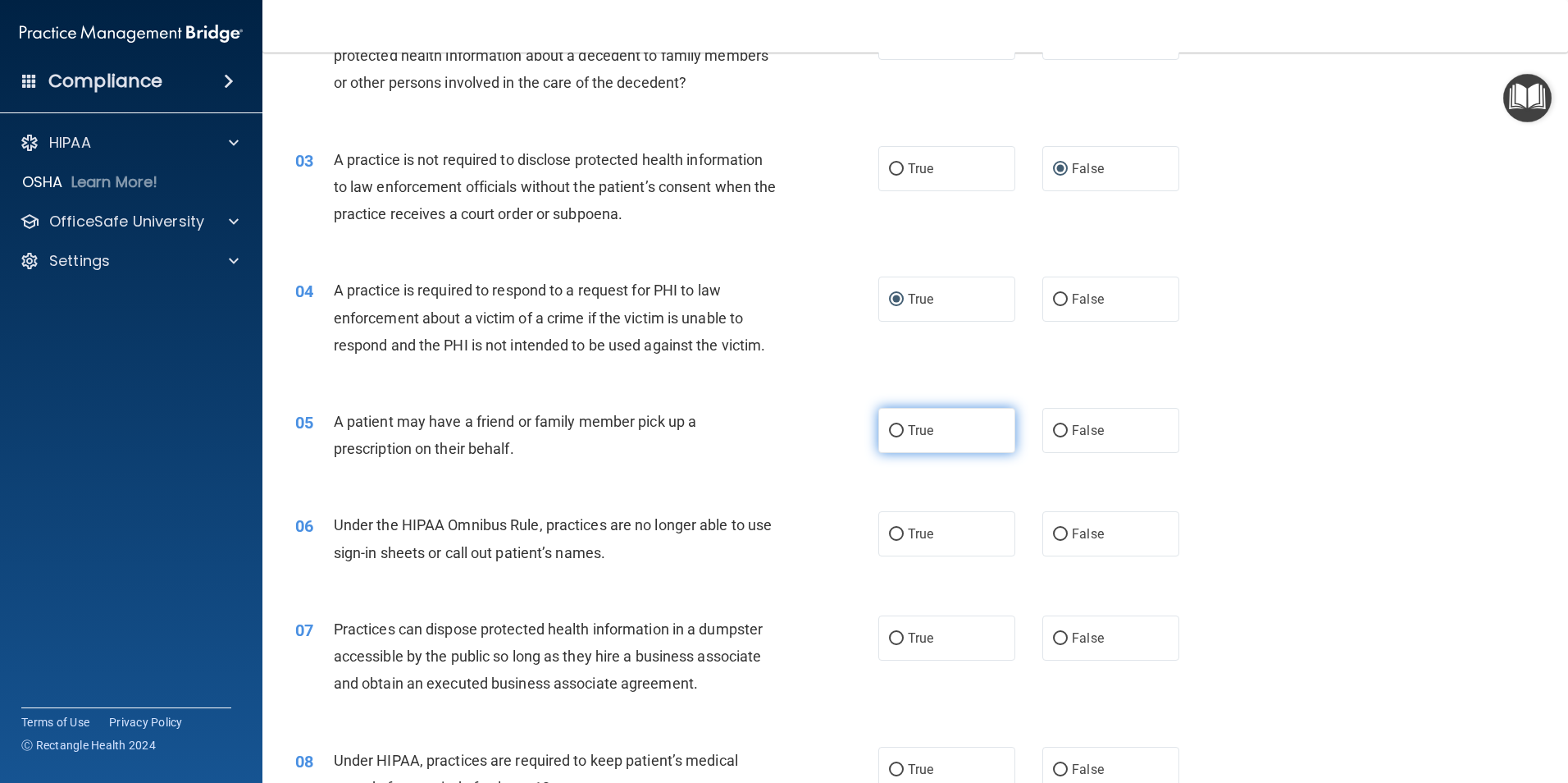
radio input "true"
click at [896, 534] on input "True" at bounding box center [896, 535] width 15 height 12
radio input "true"
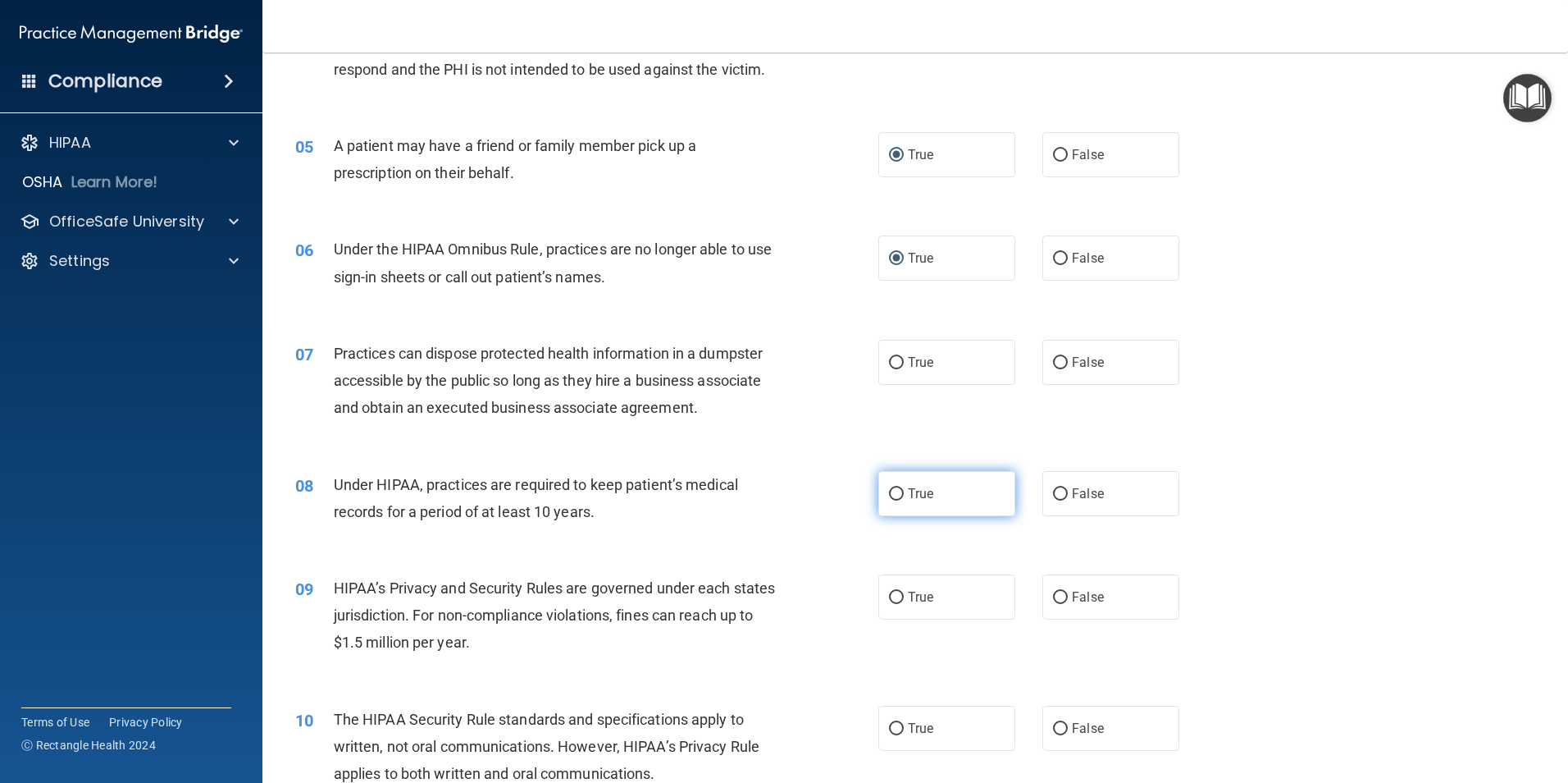
scroll to position [574, 0]
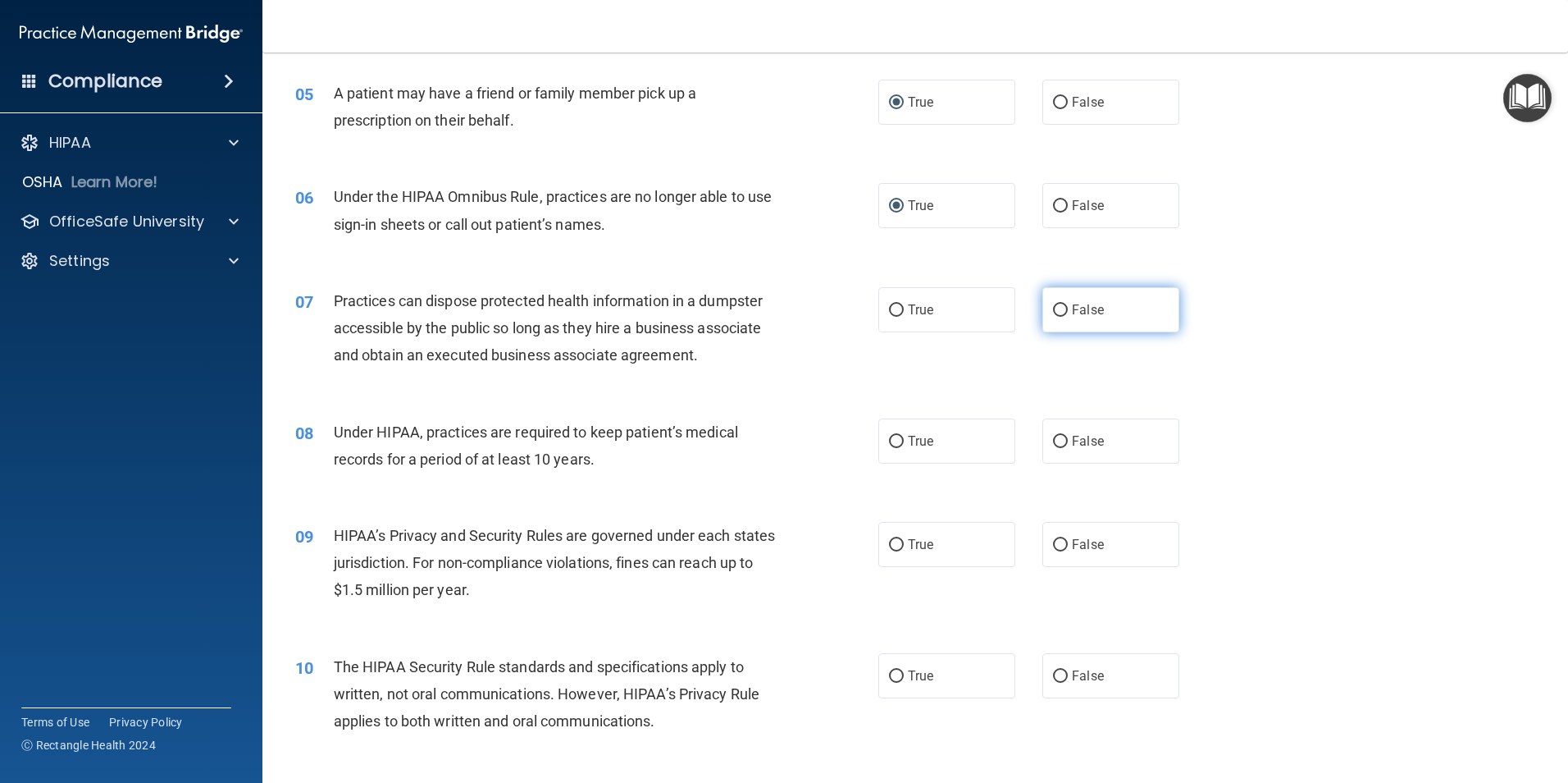
click at [1061, 311] on label "False" at bounding box center [1110, 309] width 137 height 46
click at [1061, 311] on input "False" at bounding box center [1060, 310] width 15 height 12
radio input "true"
click at [889, 442] on input "True" at bounding box center [896, 442] width 15 height 12
radio input "true"
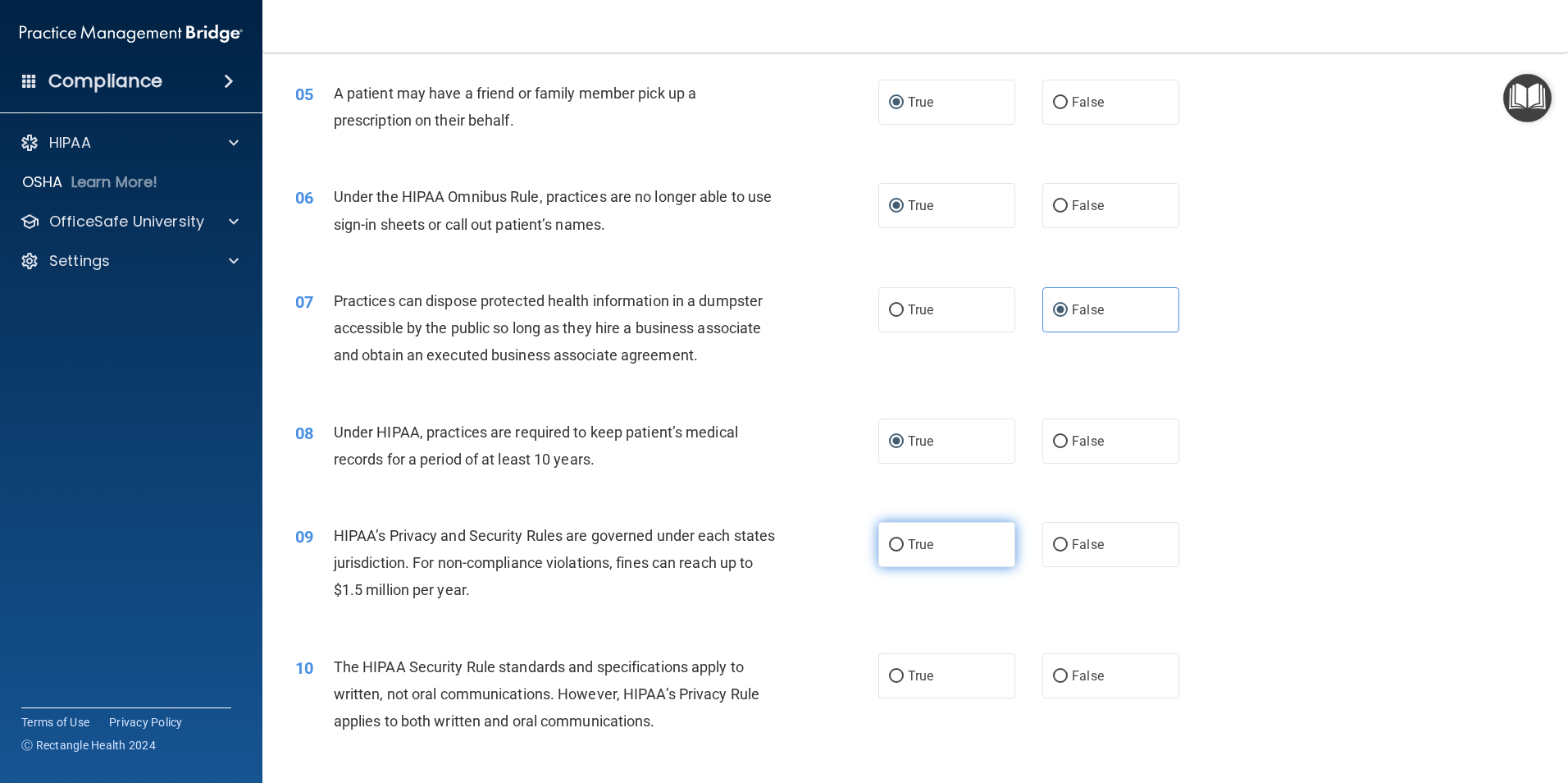
click at [889, 539] on input "True" at bounding box center [896, 545] width 15 height 12
radio input "true"
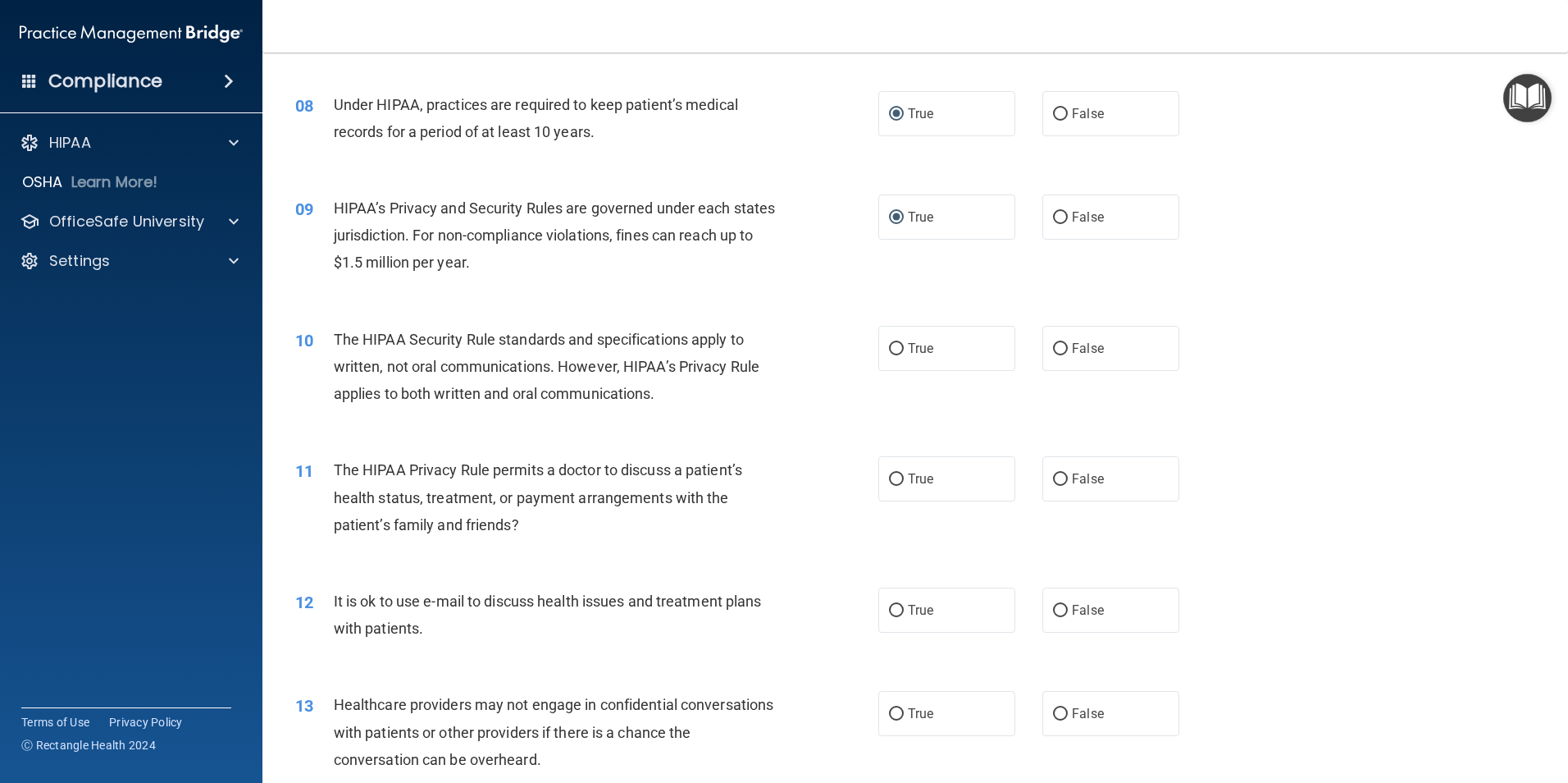
scroll to position [902, 0]
click at [1053, 351] on input "False" at bounding box center [1060, 348] width 15 height 12
radio input "true"
click at [889, 475] on input "True" at bounding box center [896, 479] width 15 height 12
radio input "true"
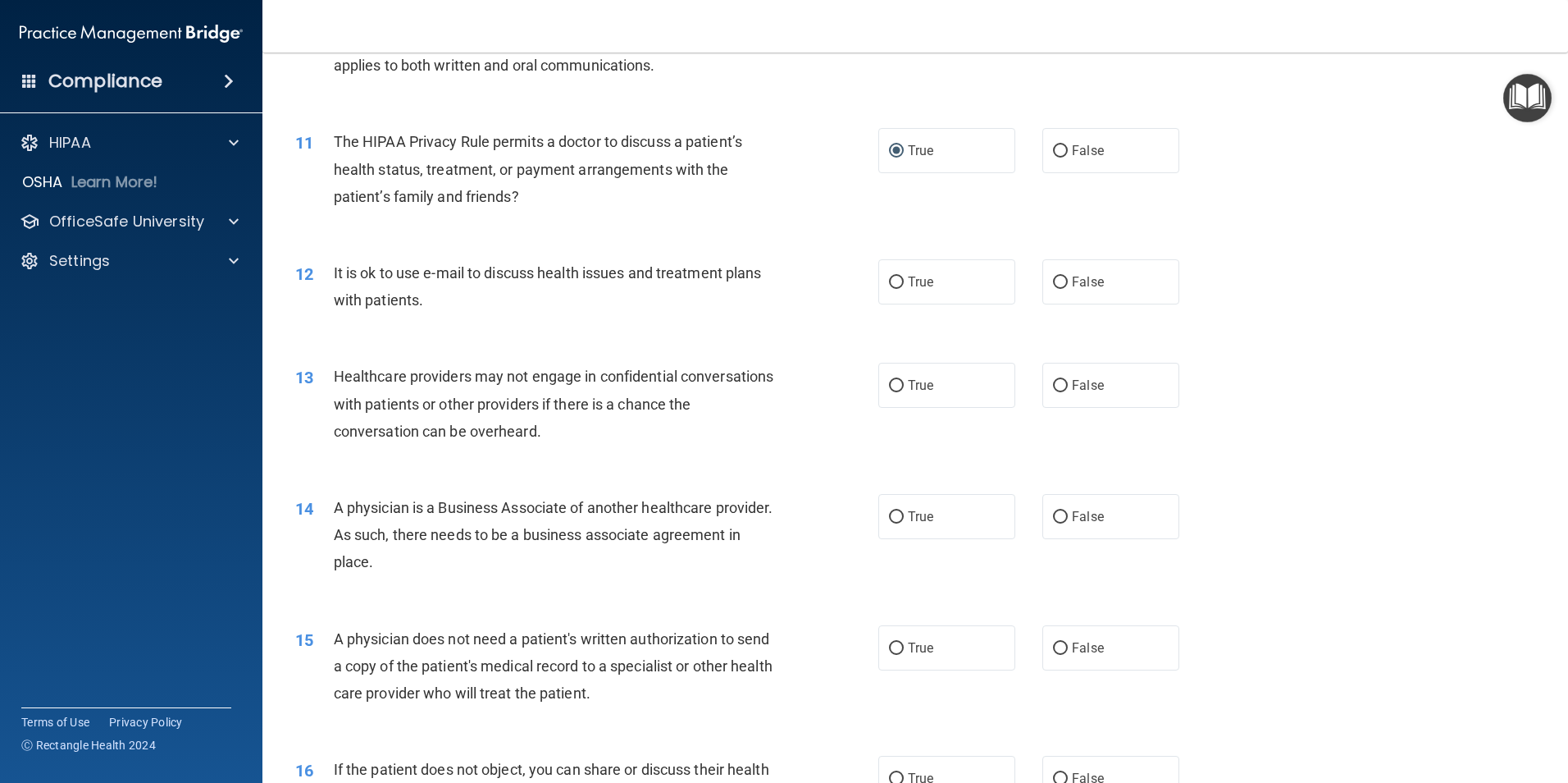
scroll to position [1231, 0]
click at [1055, 283] on input "False" at bounding box center [1060, 282] width 15 height 12
radio input "true"
click at [891, 385] on input "True" at bounding box center [896, 385] width 15 height 12
radio input "true"
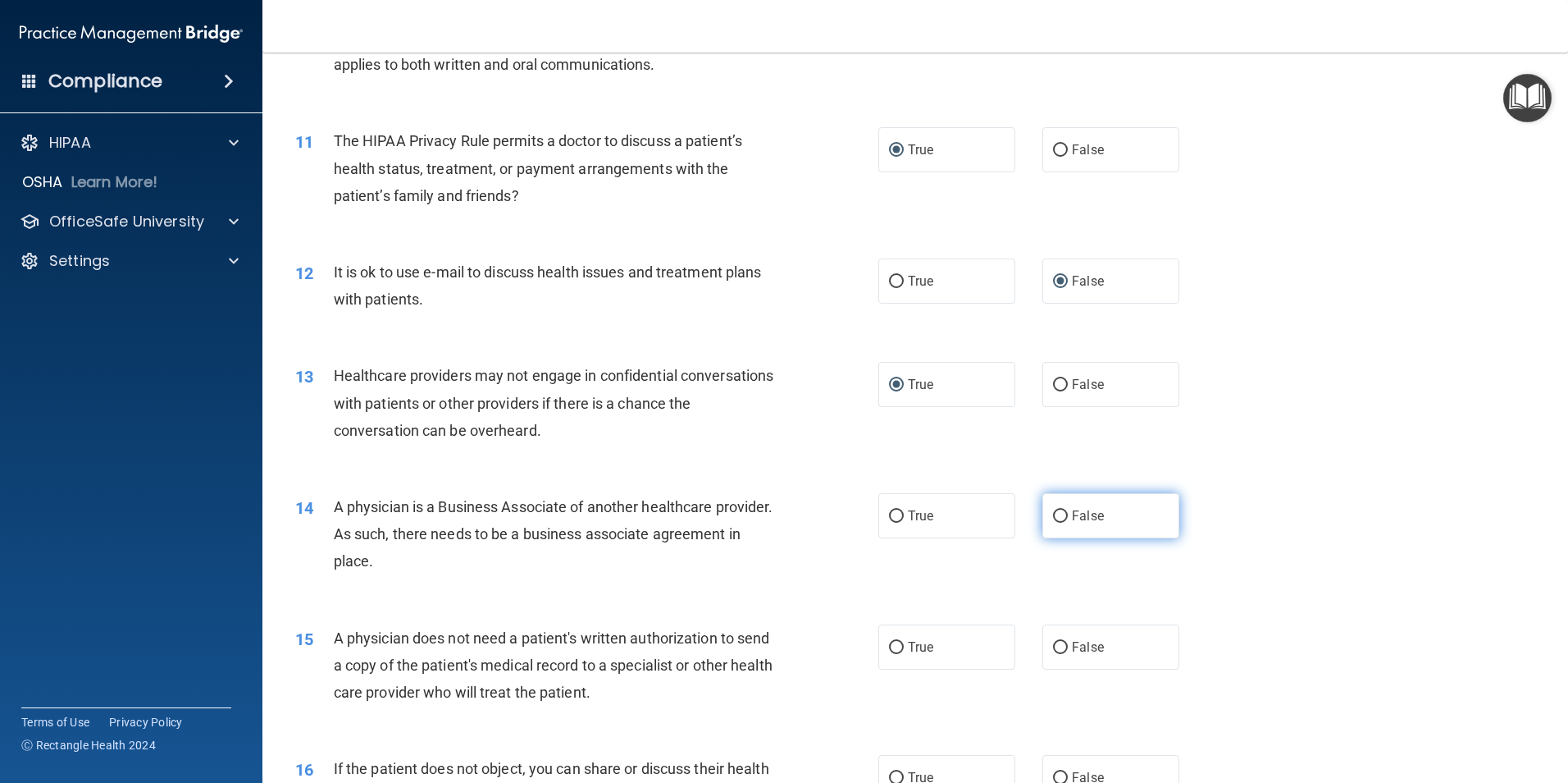
click at [1053, 516] on input "False" at bounding box center [1060, 517] width 15 height 12
radio input "true"
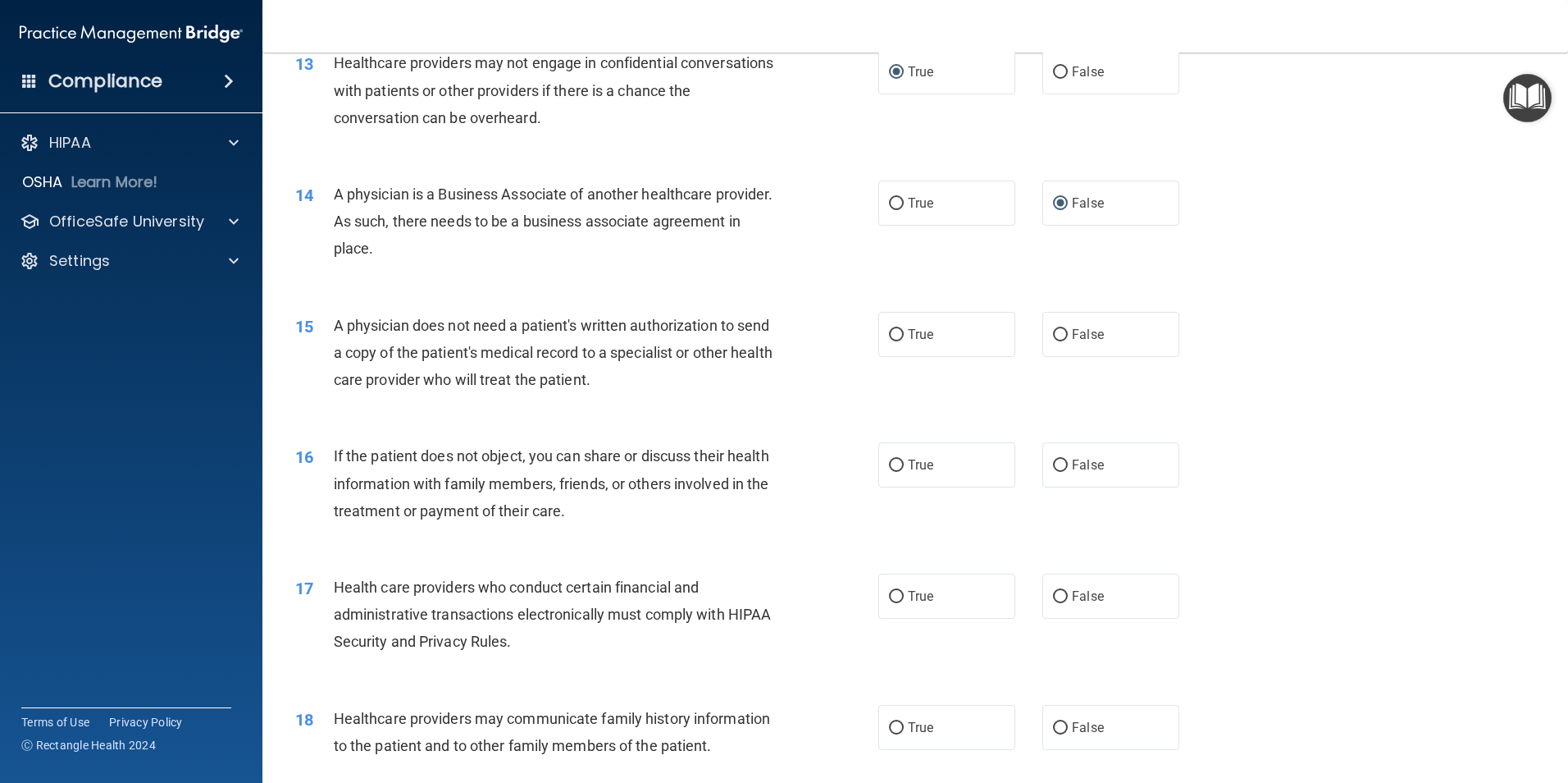
scroll to position [1559, 0]
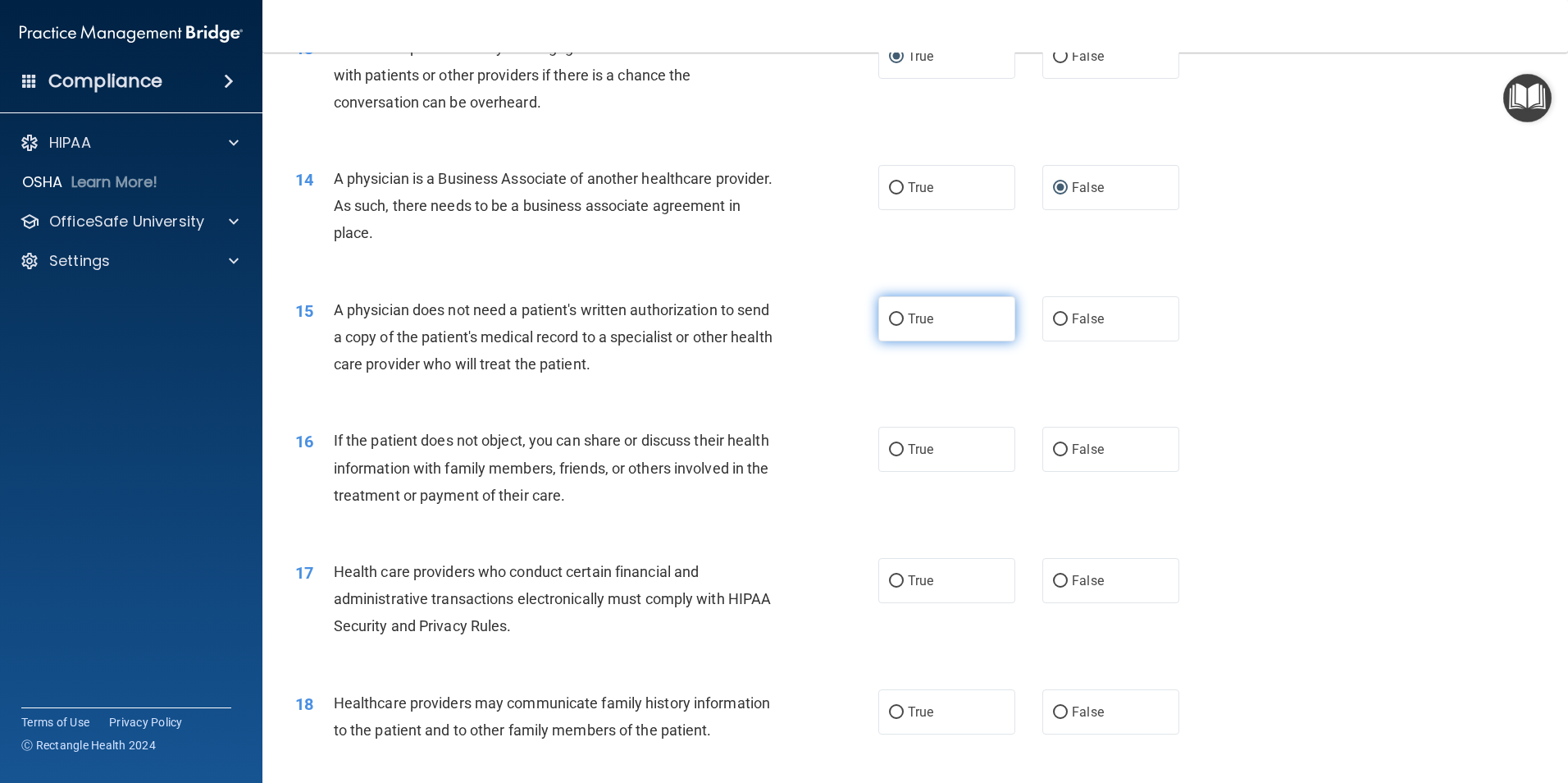
click at [893, 315] on input "True" at bounding box center [896, 320] width 15 height 12
radio input "true"
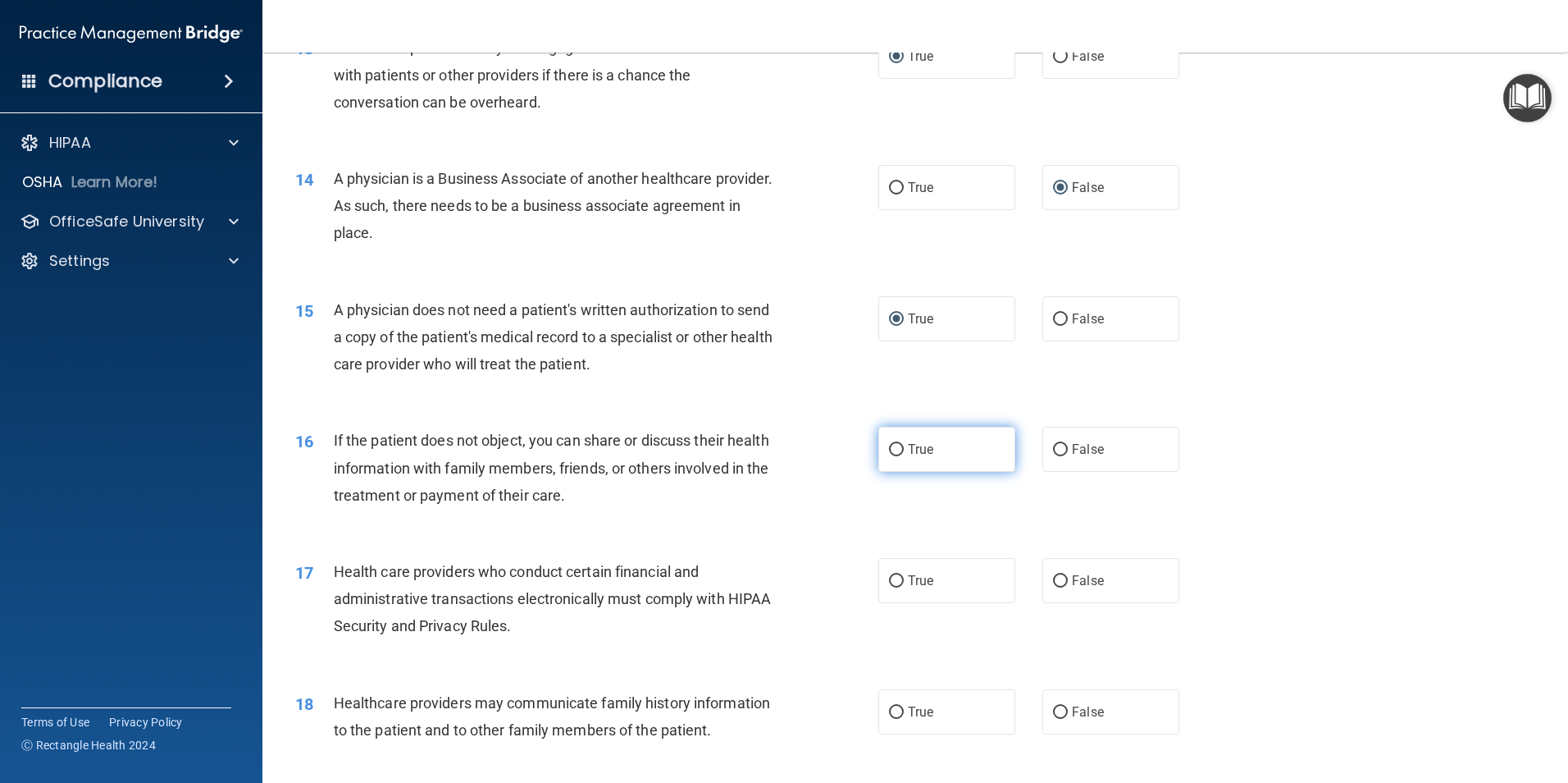
click at [893, 446] on input "True" at bounding box center [896, 450] width 15 height 12
radio input "true"
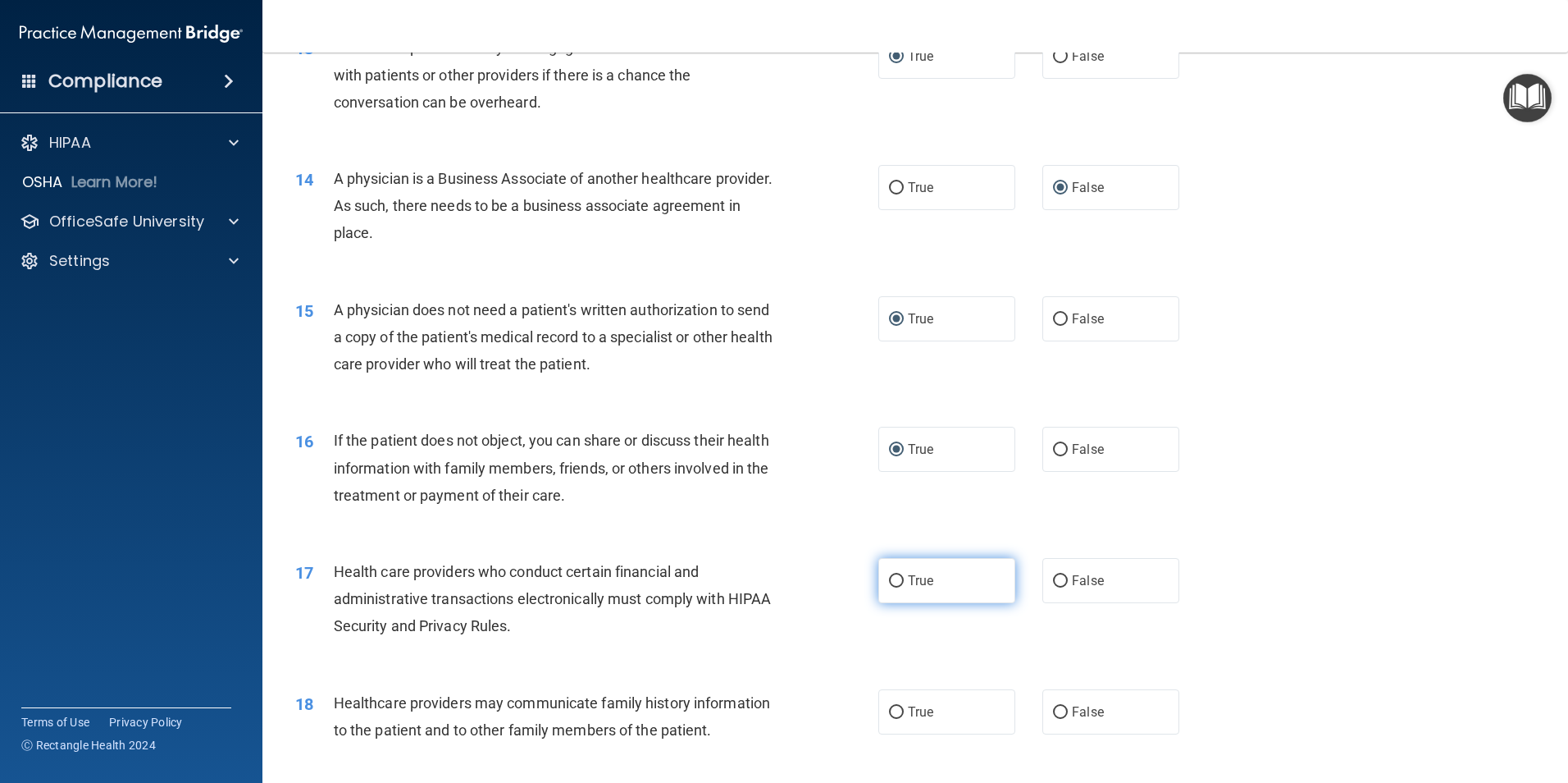
click at [895, 582] on input "True" at bounding box center [896, 581] width 15 height 12
radio input "true"
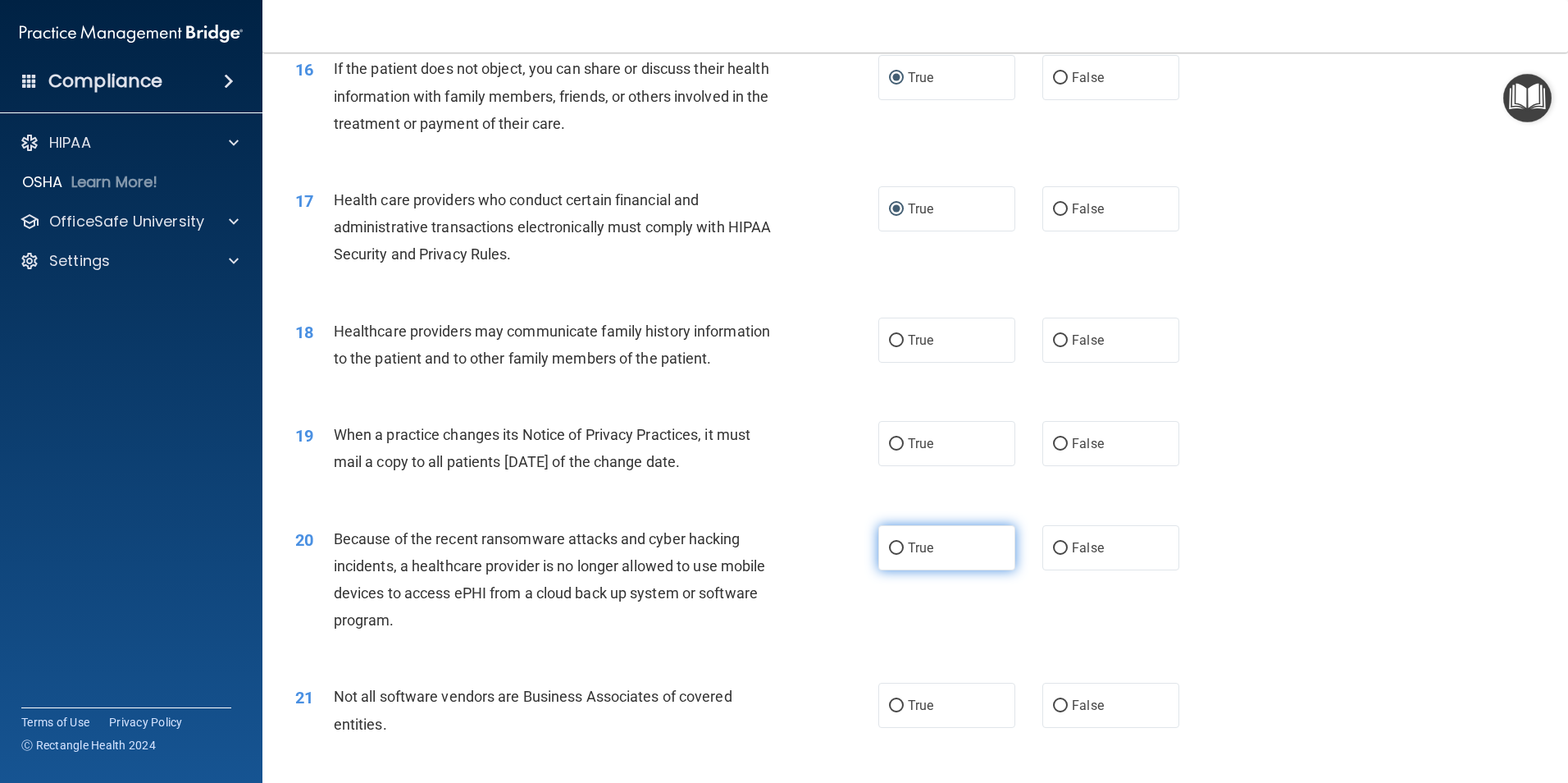
scroll to position [1969, 0]
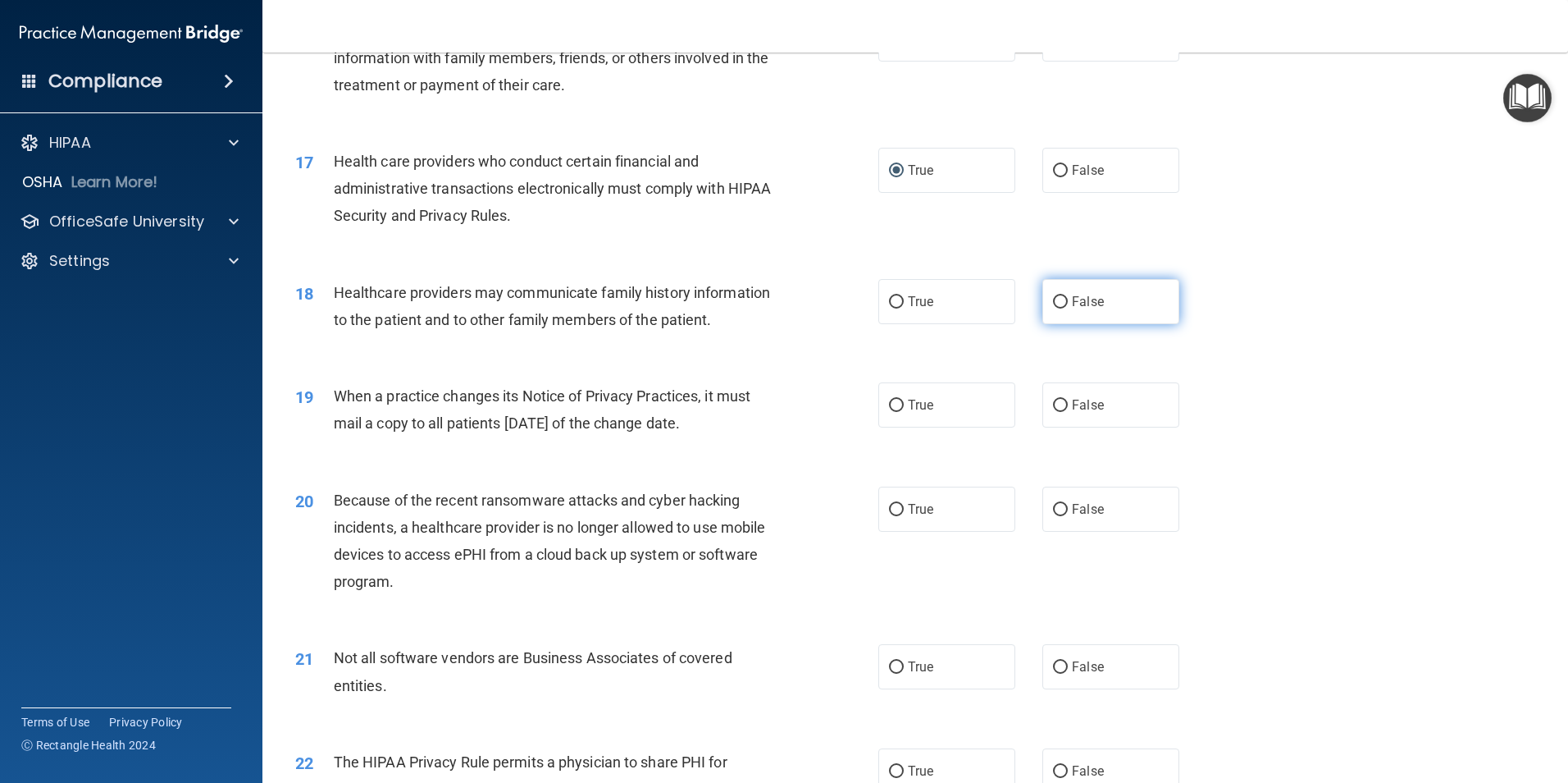
click at [1053, 301] on input "False" at bounding box center [1060, 303] width 15 height 12
radio input "true"
drag, startPoint x: 895, startPoint y: 405, endPoint x: 956, endPoint y: 474, distance: 92.1
click at [896, 405] on input "True" at bounding box center [896, 406] width 15 height 12
radio input "true"
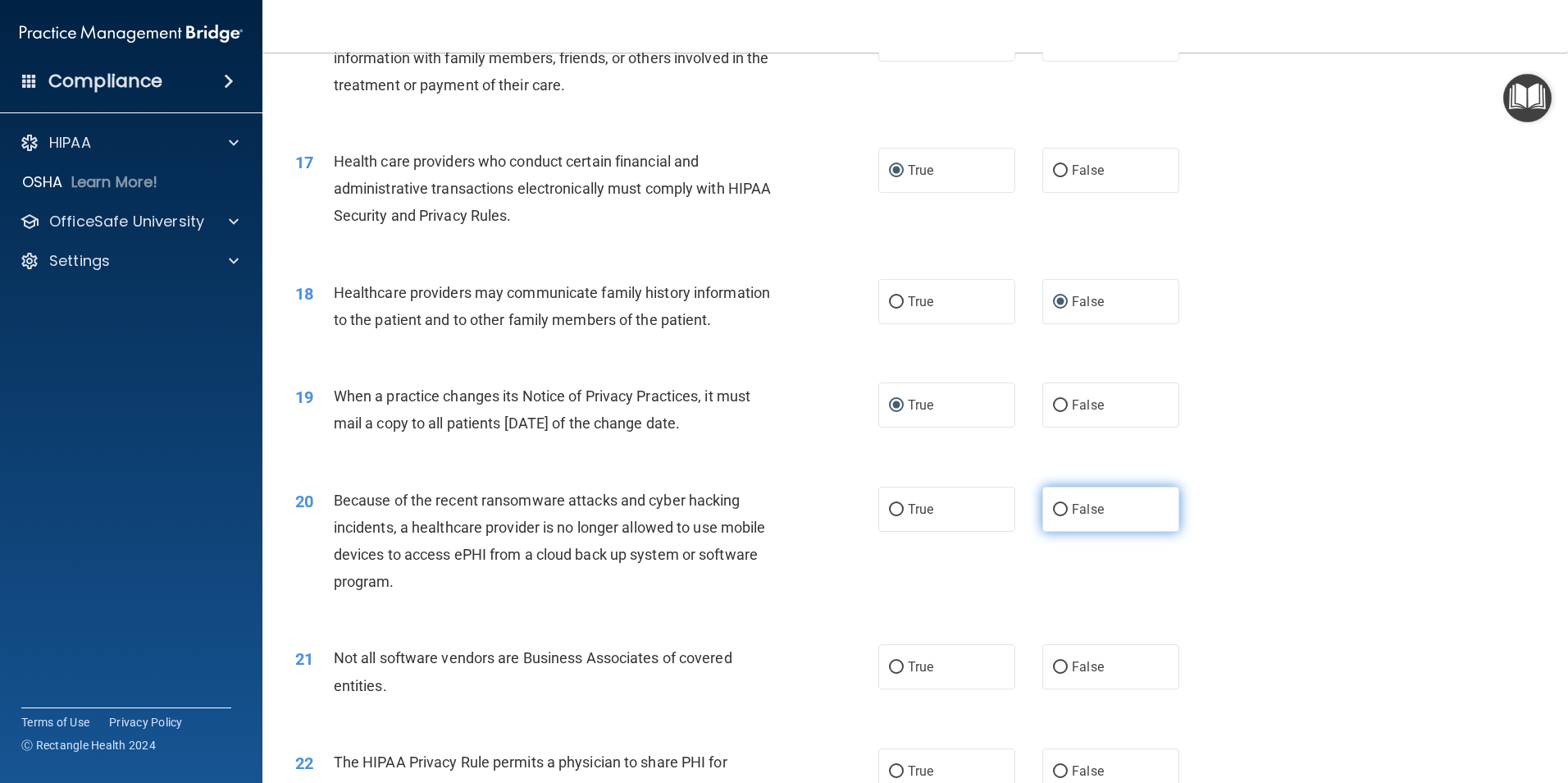
click at [1053, 507] on input "False" at bounding box center [1060, 510] width 15 height 12
radio input "true"
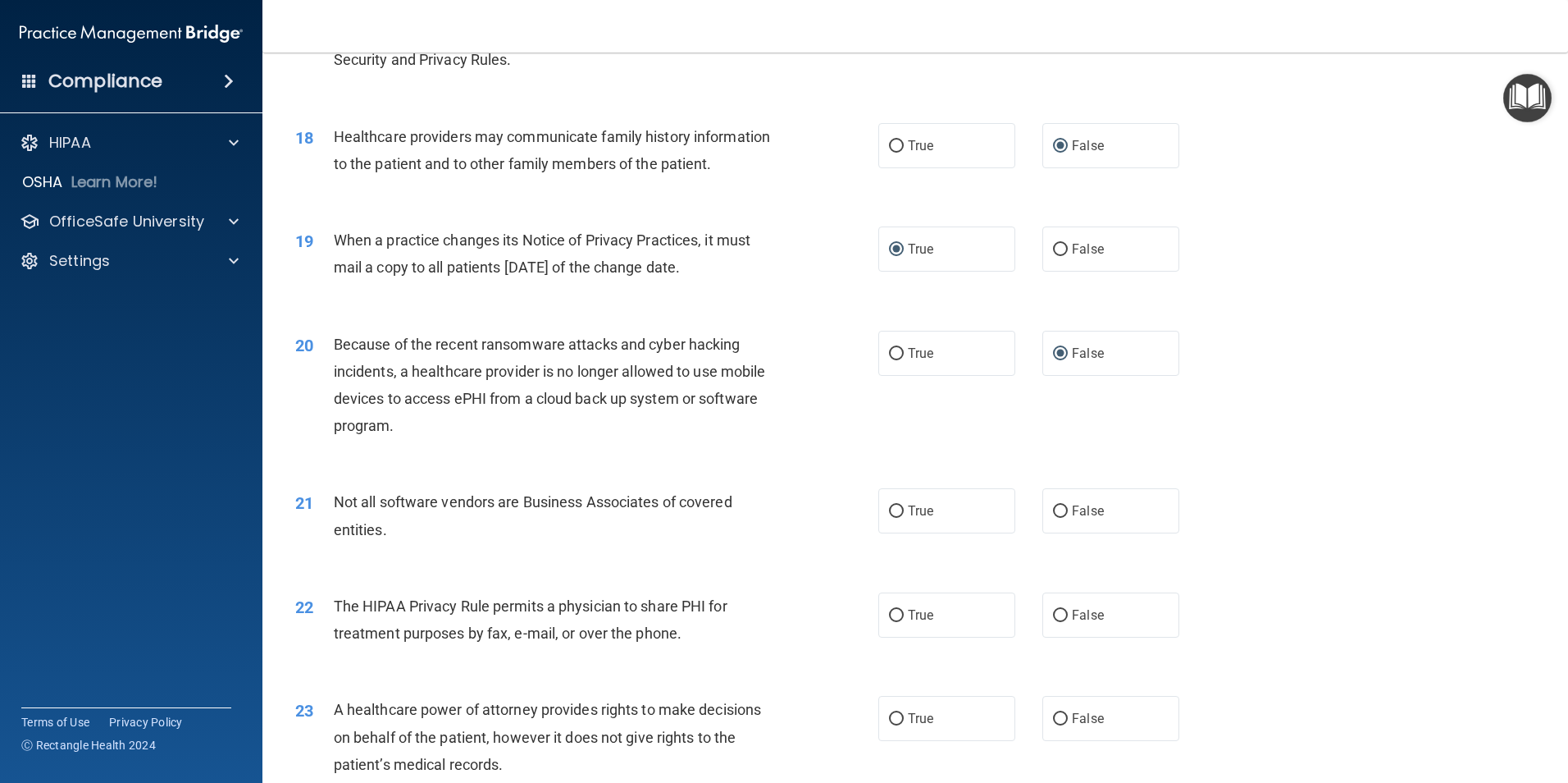
scroll to position [2216, 0]
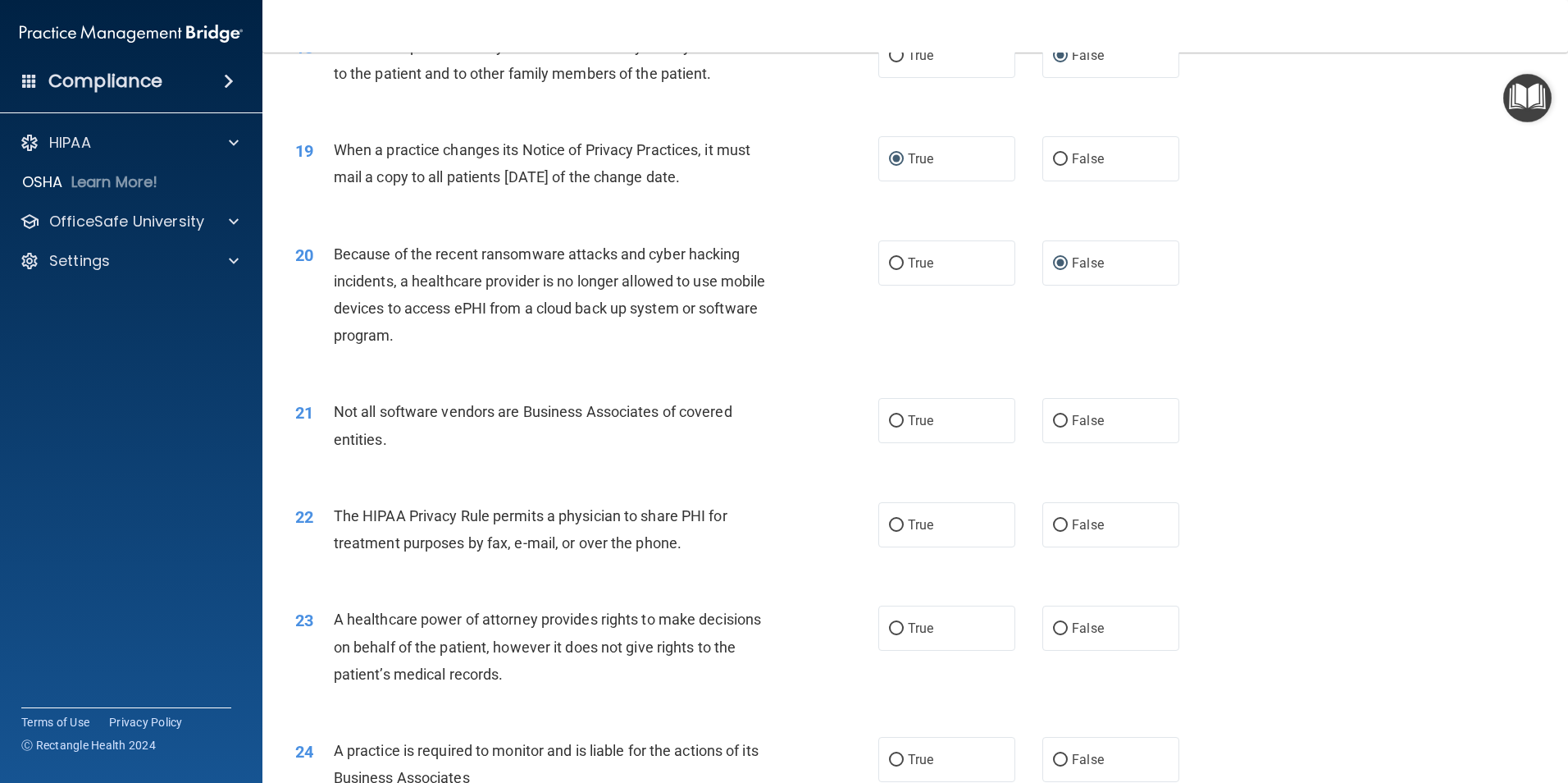
drag, startPoint x: 891, startPoint y: 422, endPoint x: 900, endPoint y: 466, distance: 44.9
click at [891, 424] on input "True" at bounding box center [896, 421] width 15 height 12
radio input "true"
click at [889, 525] on input "True" at bounding box center [896, 525] width 15 height 12
radio input "true"
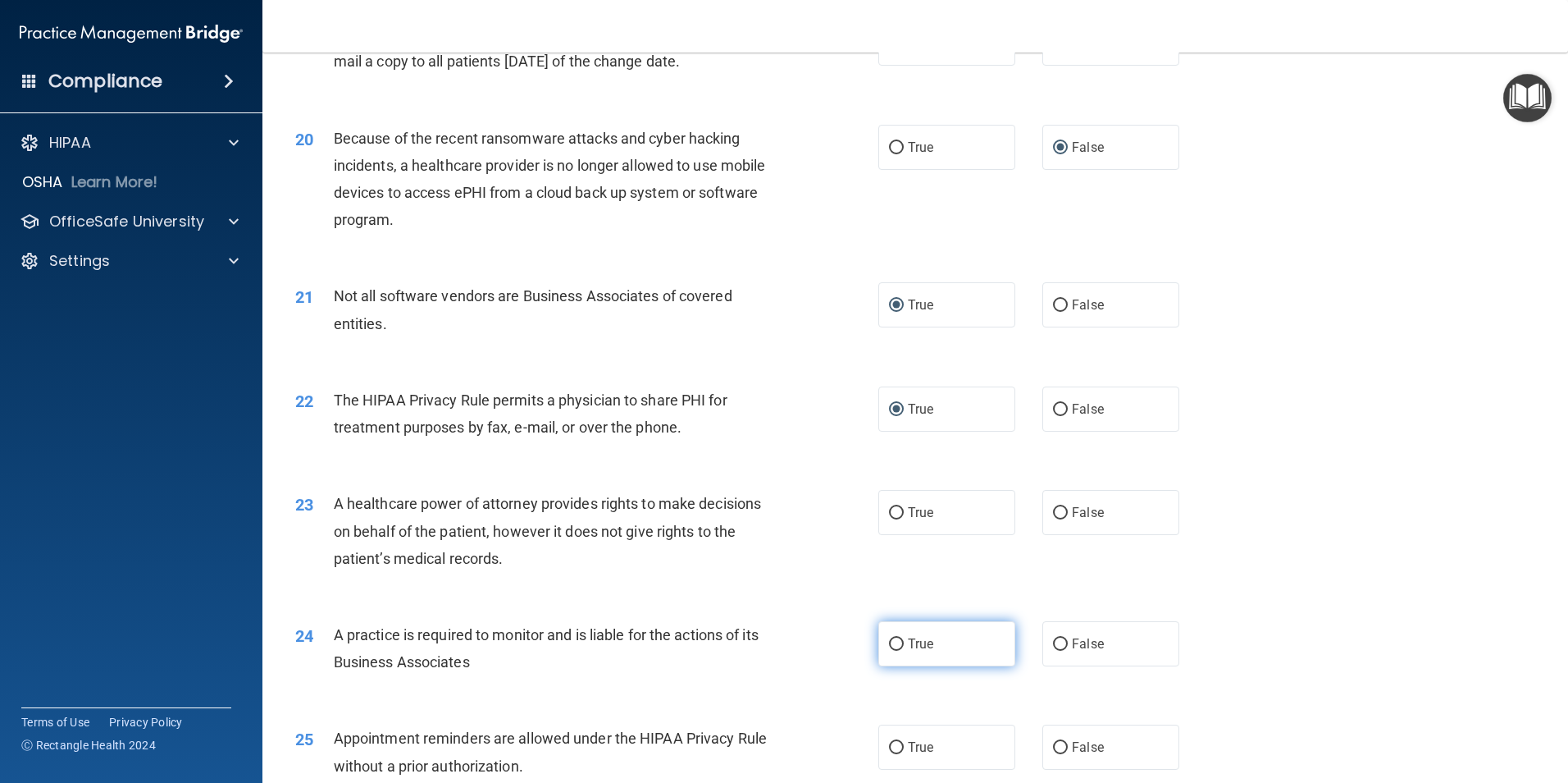
scroll to position [2380, 0]
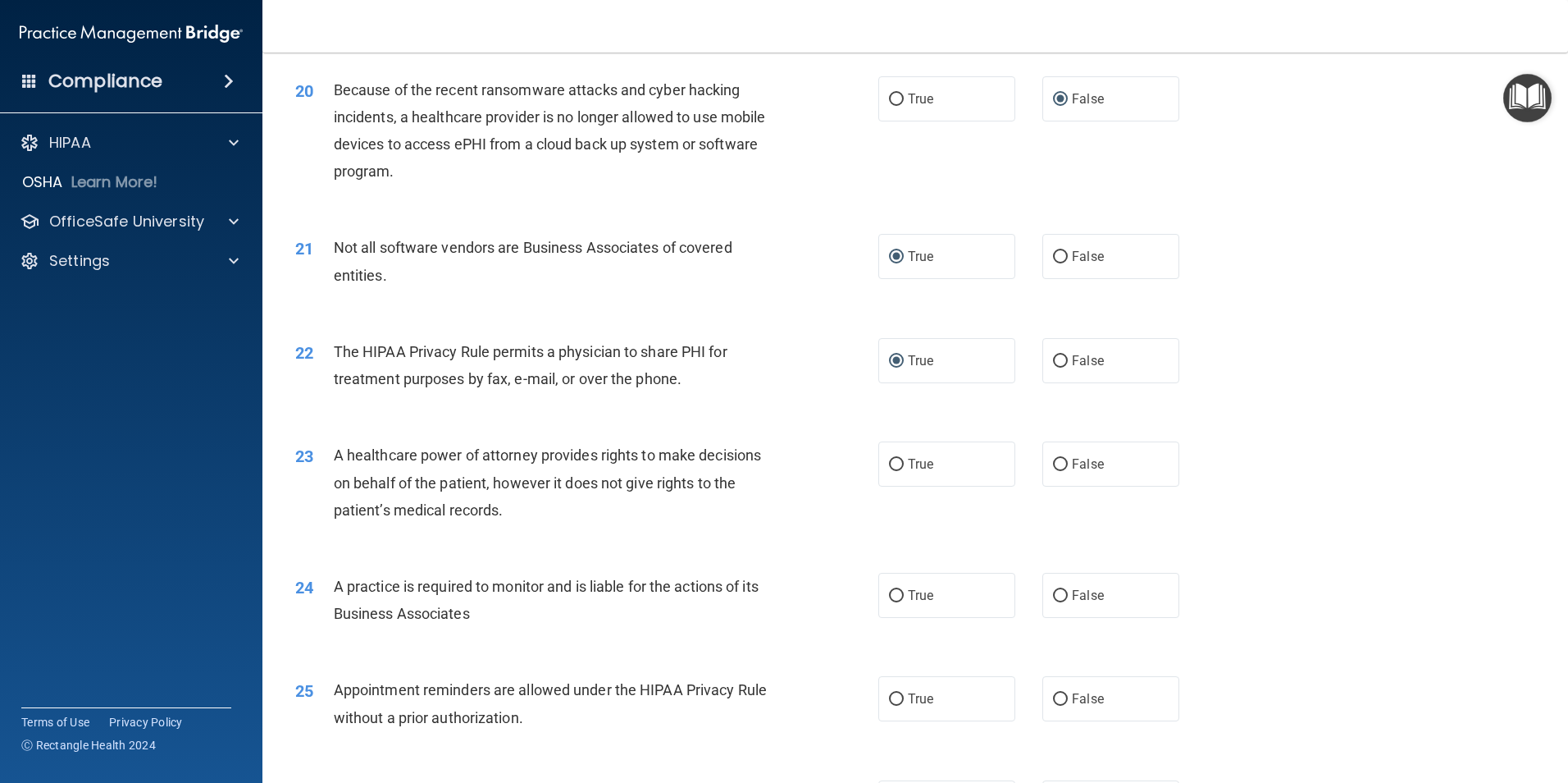
drag, startPoint x: 887, startPoint y: 460, endPoint x: 943, endPoint y: 509, distance: 74.4
click at [889, 460] on input "True" at bounding box center [896, 465] width 15 height 12
radio input "true"
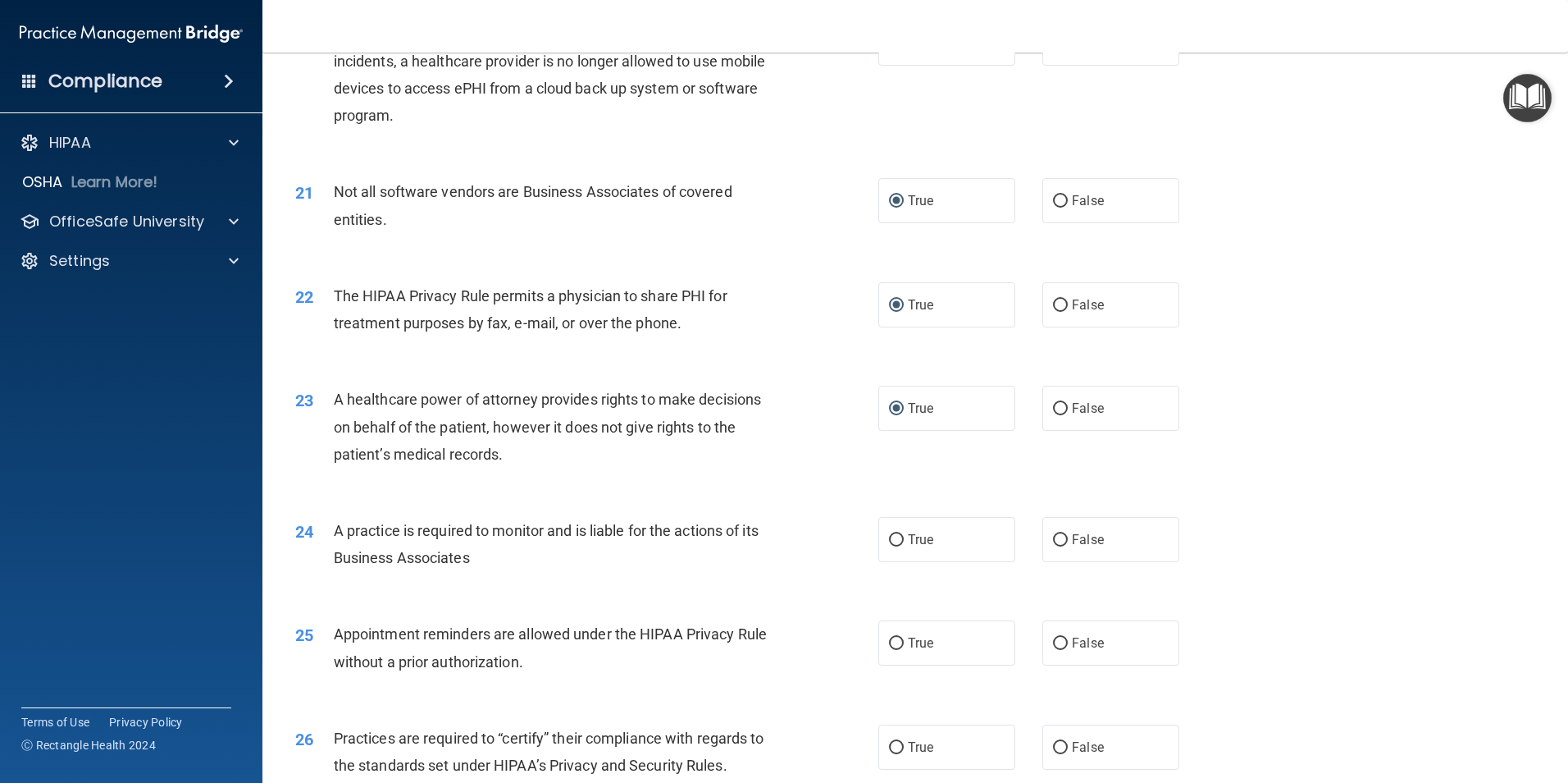
scroll to position [2626, 0]
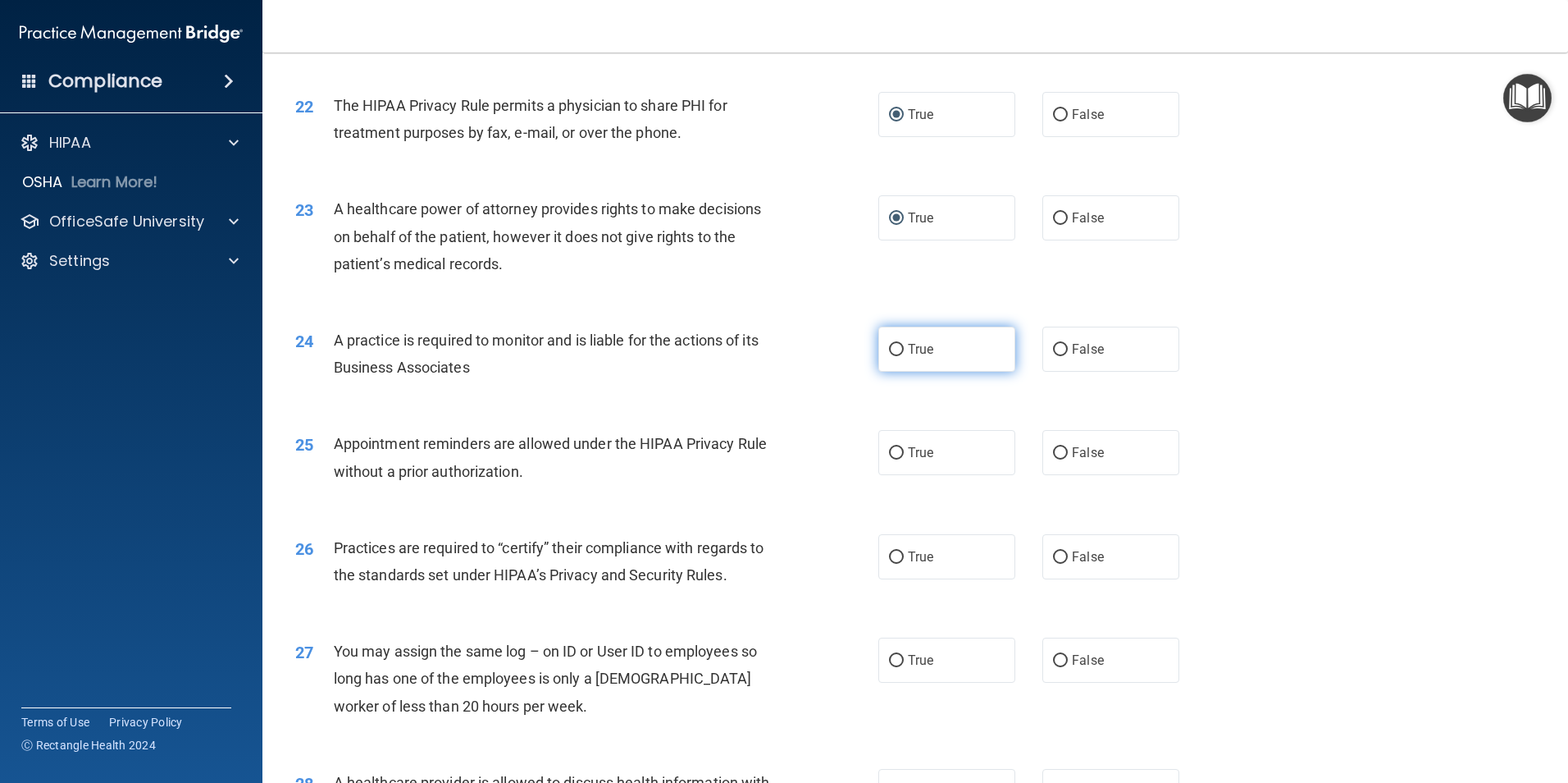
click at [890, 350] on input "True" at bounding box center [896, 350] width 15 height 12
radio input "true"
click at [889, 456] on input "True" at bounding box center [896, 453] width 15 height 12
radio input "true"
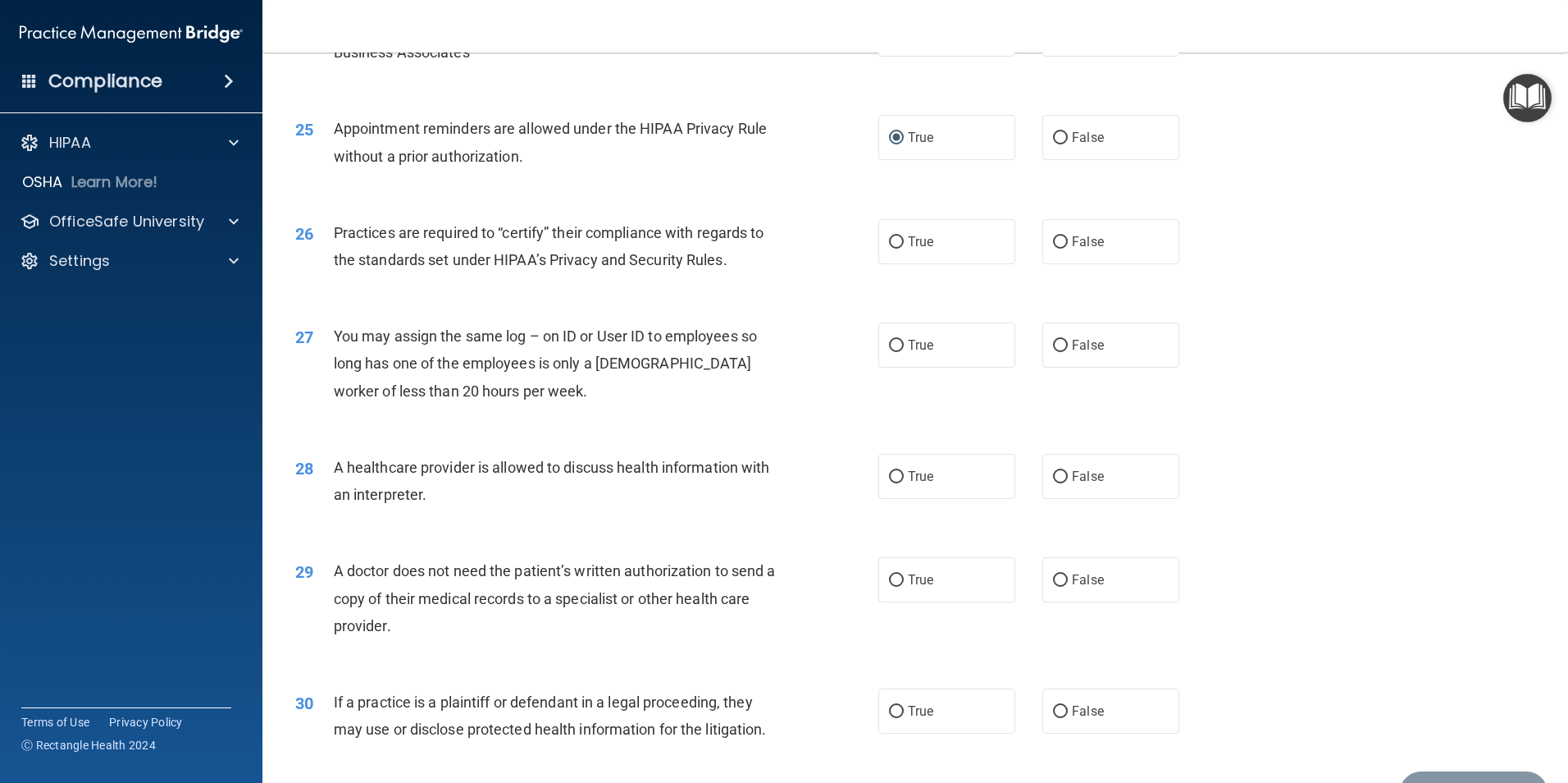
scroll to position [2955, 0]
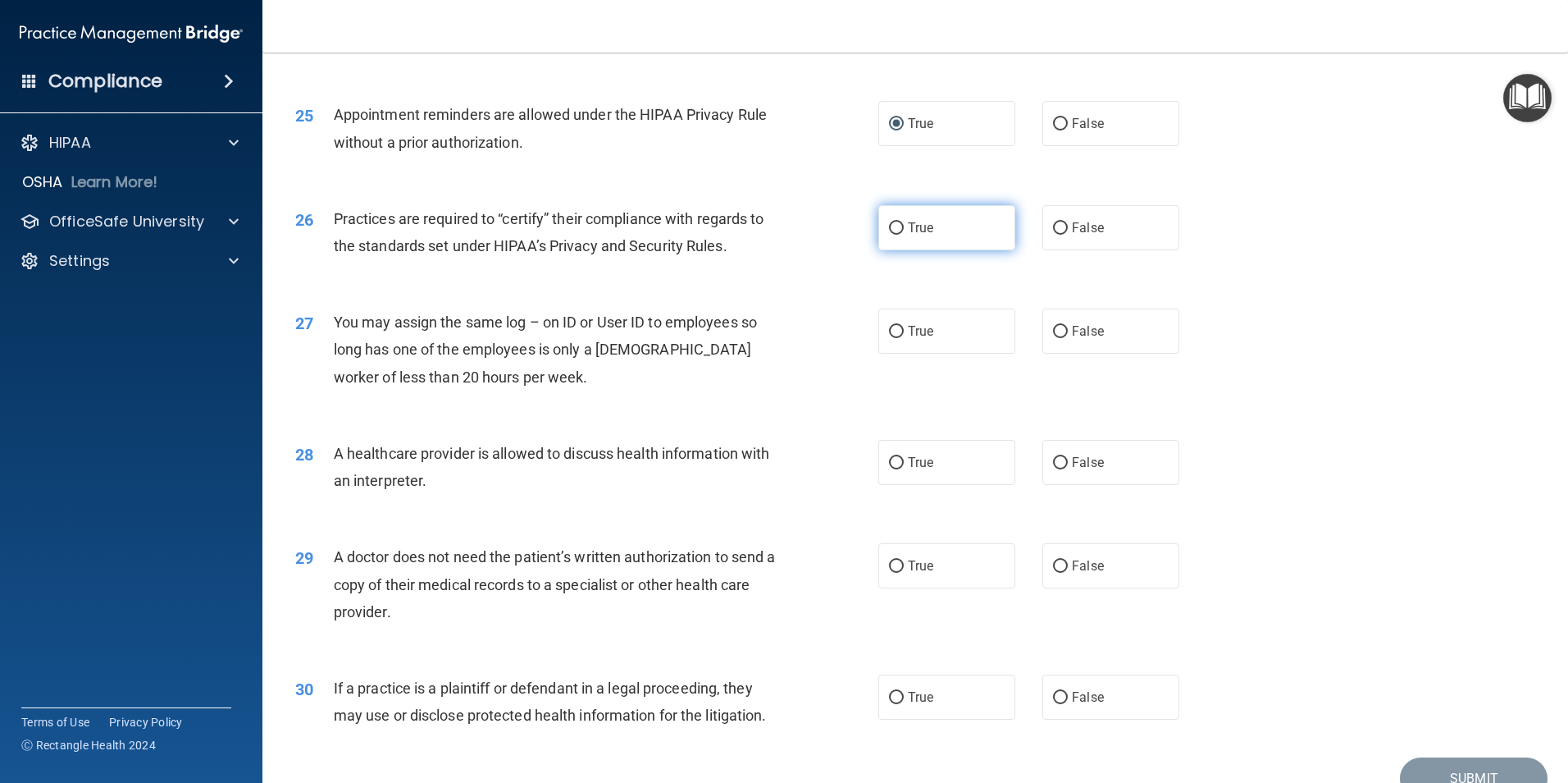
click at [889, 225] on input "True" at bounding box center [896, 229] width 15 height 12
radio input "true"
click at [1055, 333] on input "False" at bounding box center [1060, 332] width 15 height 12
radio input "true"
click at [1057, 462] on input "False" at bounding box center [1060, 463] width 15 height 12
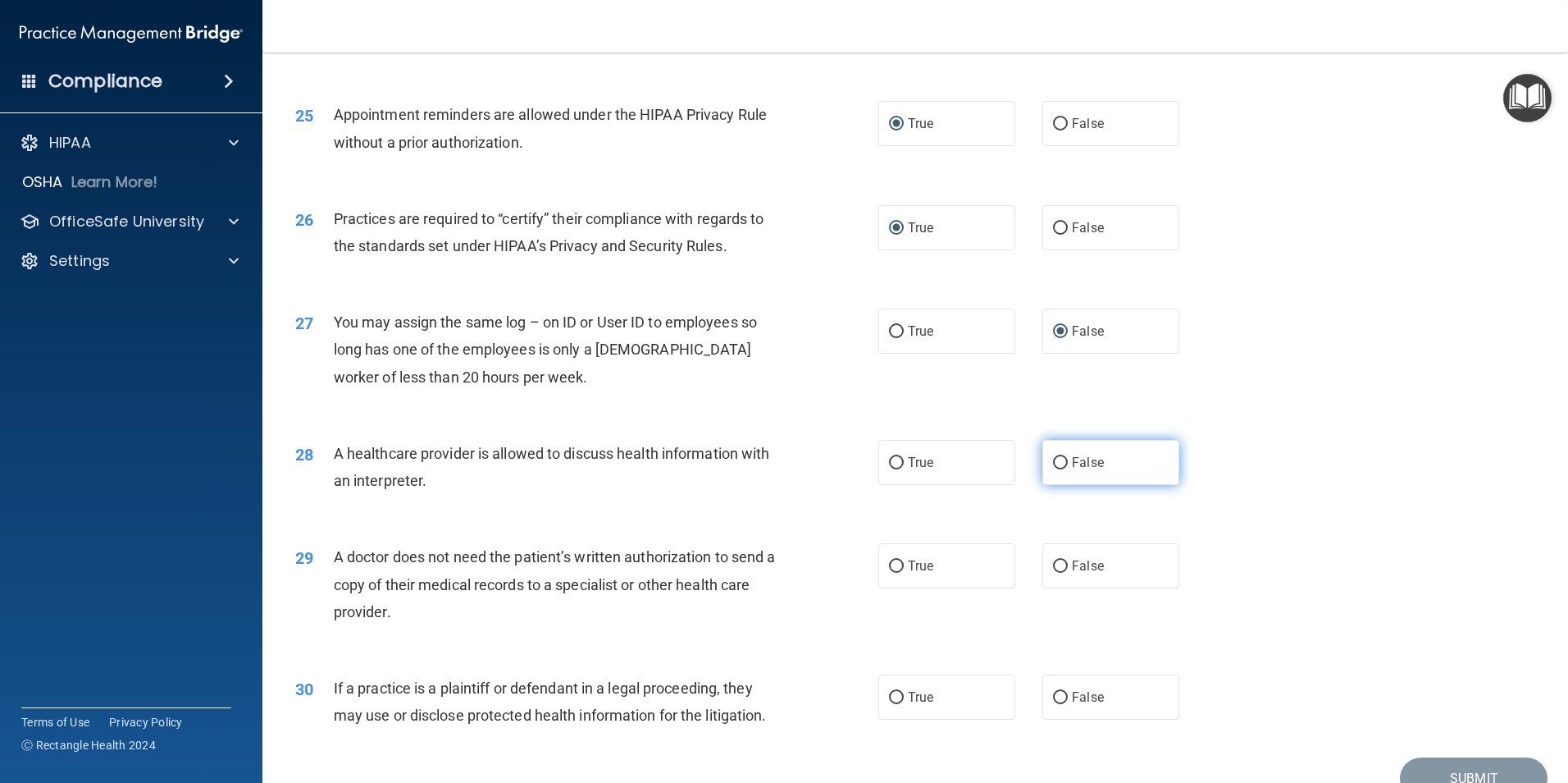
radio input "true"
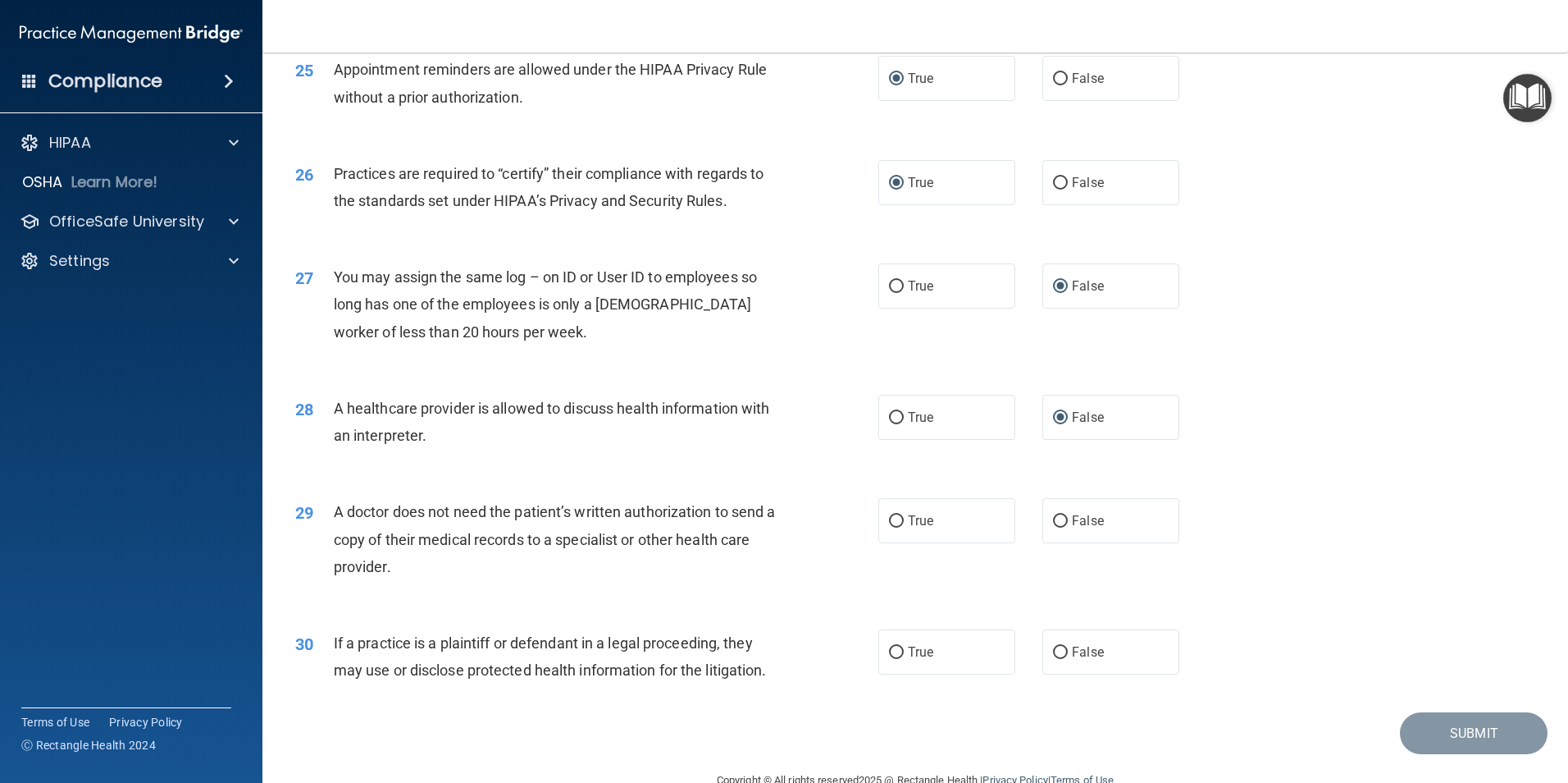
scroll to position [3037, 0]
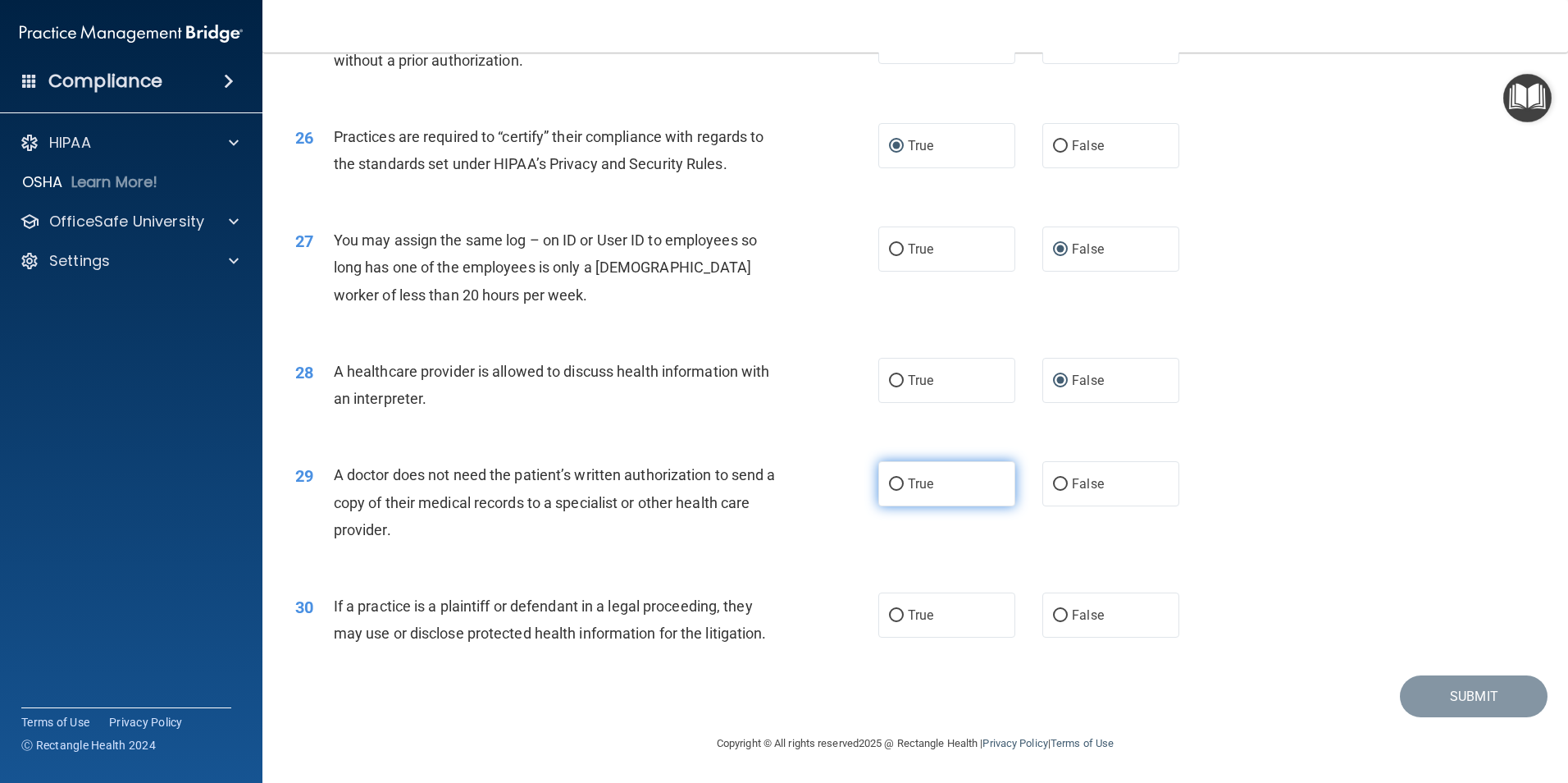
click at [892, 485] on input "True" at bounding box center [896, 485] width 15 height 12
radio input "true"
click at [1053, 615] on input "False" at bounding box center [1060, 615] width 15 height 12
radio input "true"
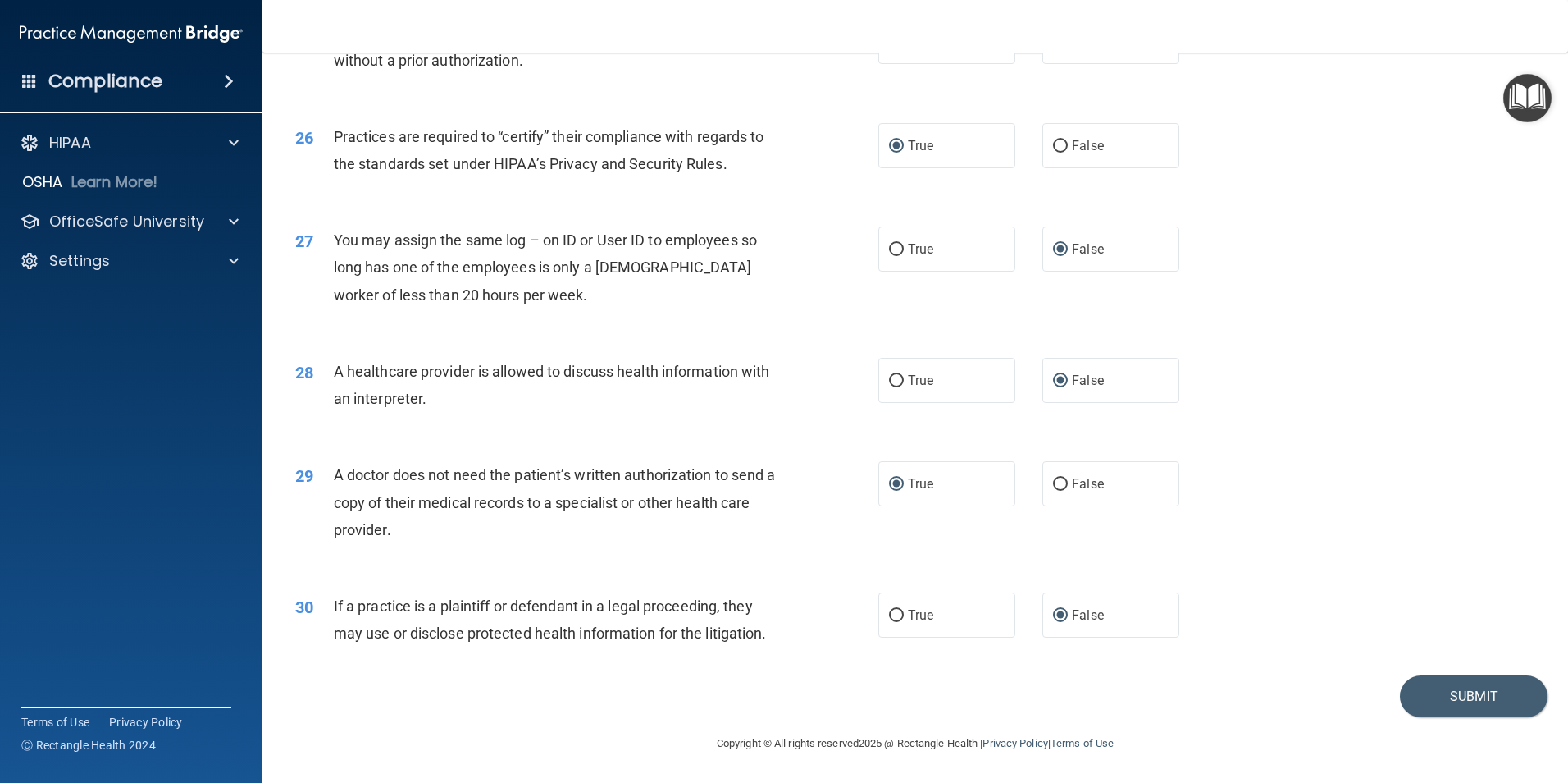
drag, startPoint x: 1111, startPoint y: 618, endPoint x: 1108, endPoint y: 659, distance: 41.1
drag, startPoint x: 1108, startPoint y: 659, endPoint x: 919, endPoint y: 671, distance: 189.4
click at [919, 671] on div "30 If a practice is a plaintiff or defendant in a legal proceeding, they may us…" at bounding box center [915, 623] width 1265 height 103
click at [889, 612] on input "True" at bounding box center [896, 615] width 15 height 12
radio input "true"
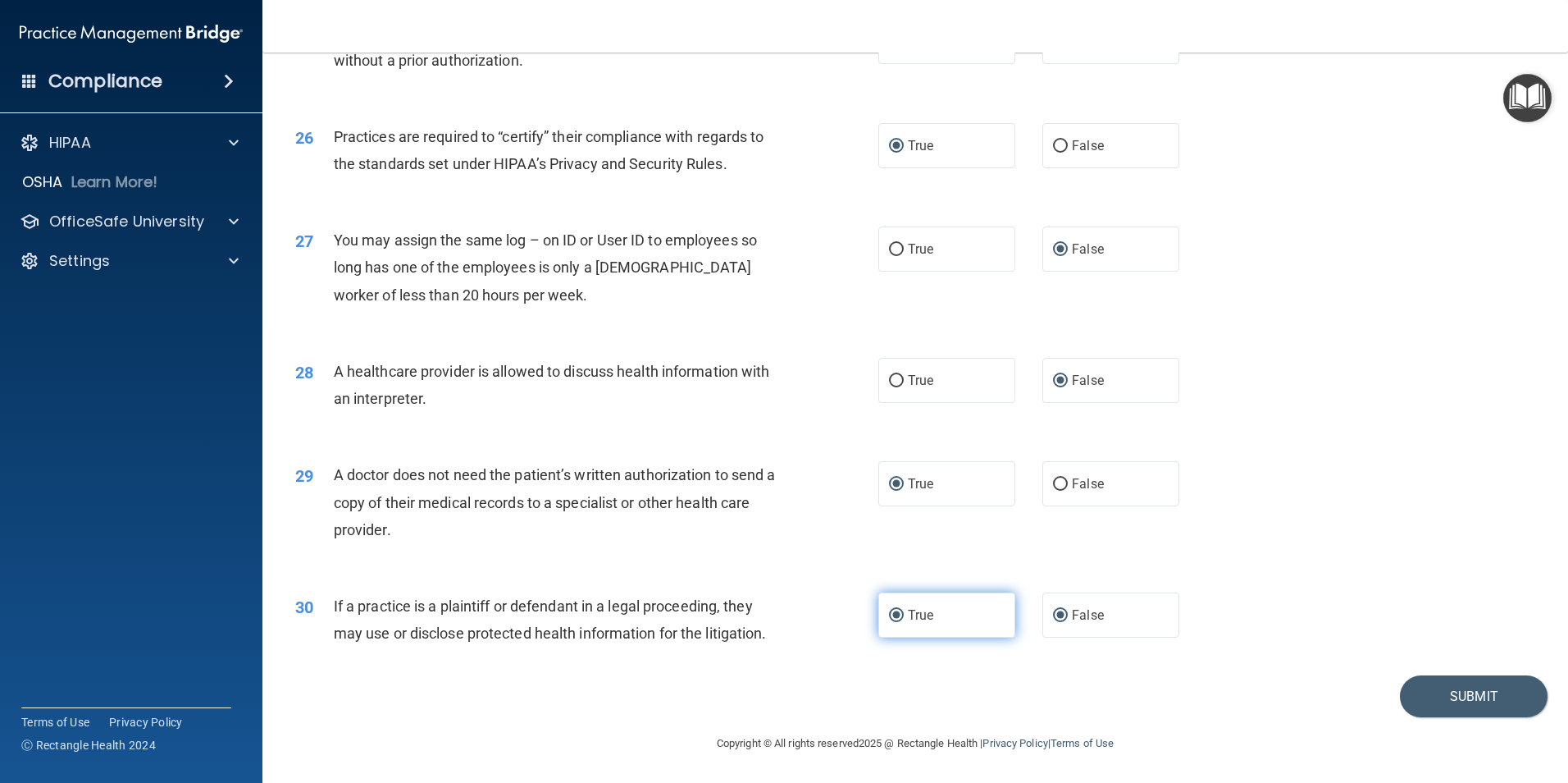
radio input "false"
click at [1455, 691] on button "Submit" at bounding box center [1474, 696] width 148 height 42
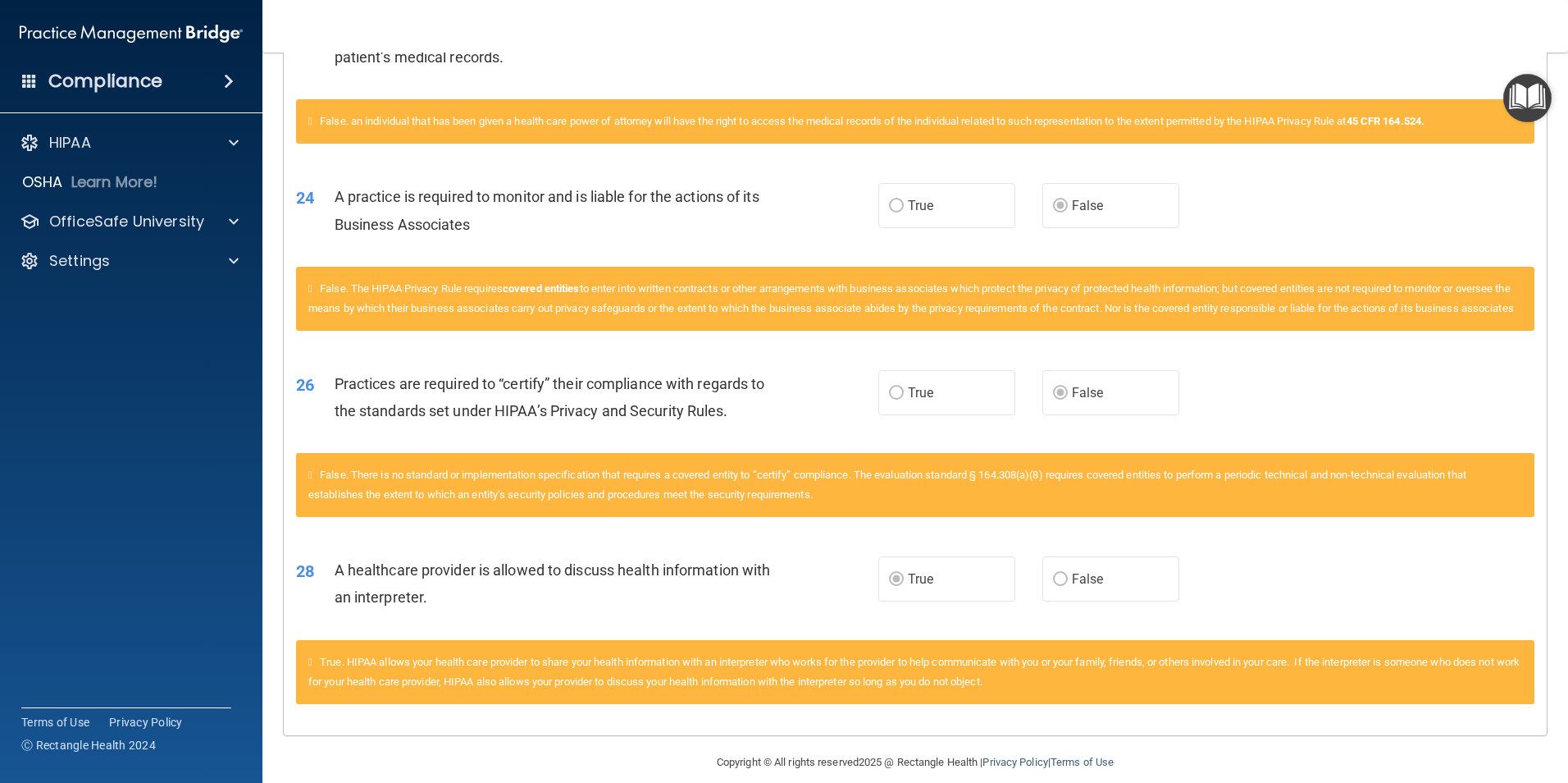
scroll to position [2132, 0]
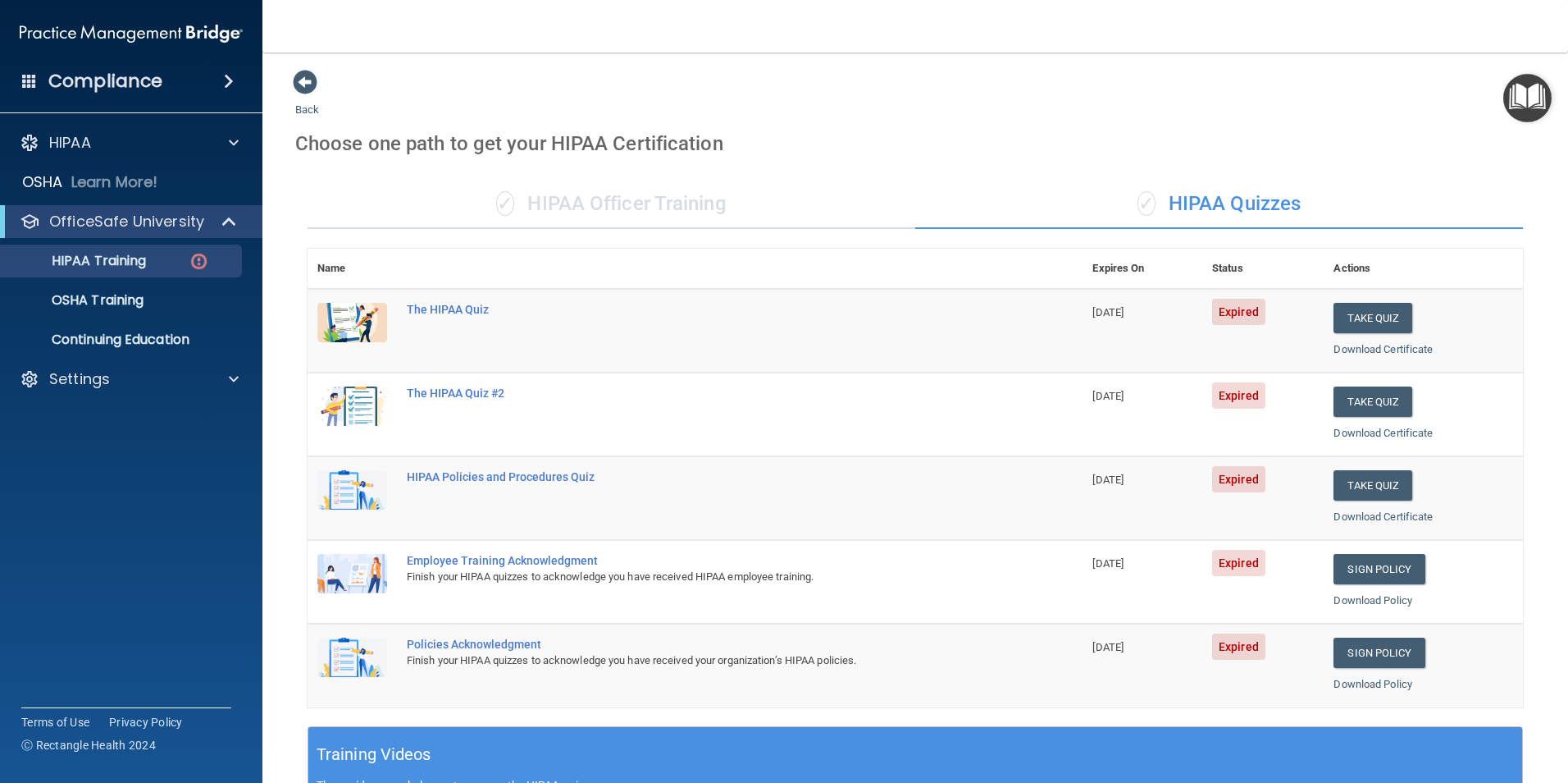
scroll to position [453, 0]
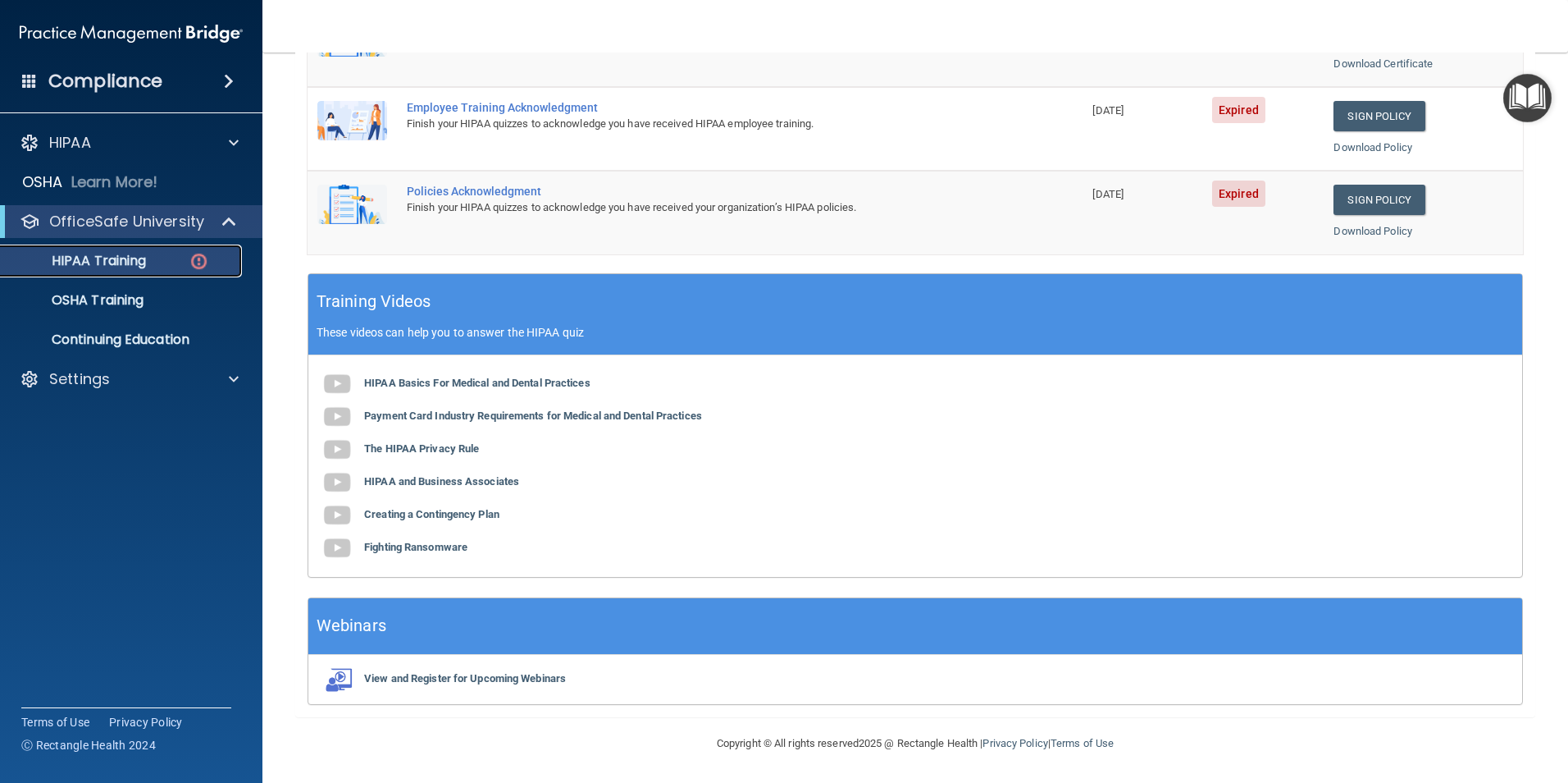
click at [102, 258] on p "HIPAA Training" at bounding box center [78, 260] width 136 height 16
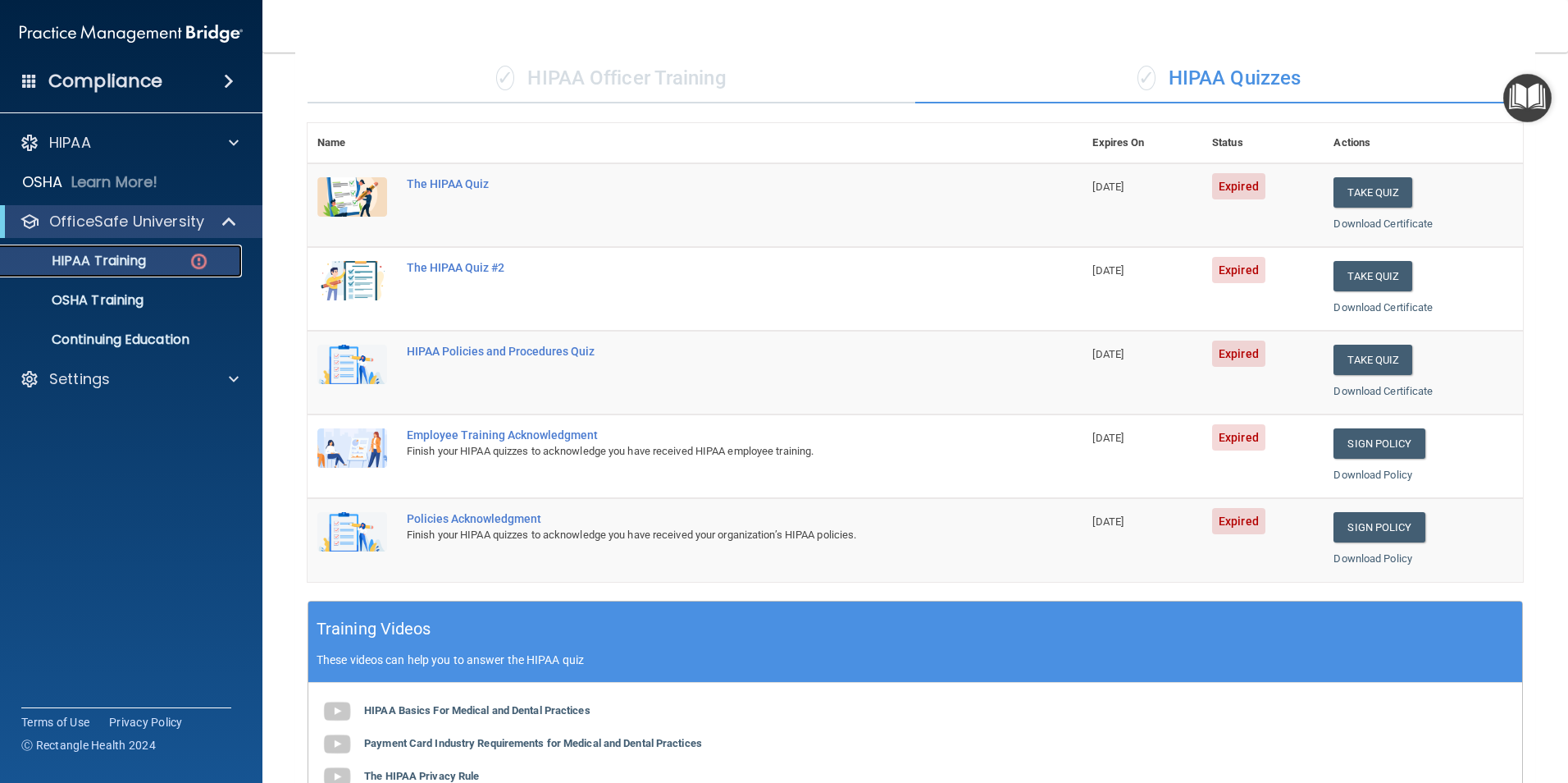
scroll to position [125, 0]
click at [1373, 275] on button "Take Quiz" at bounding box center [1373, 277] width 79 height 30
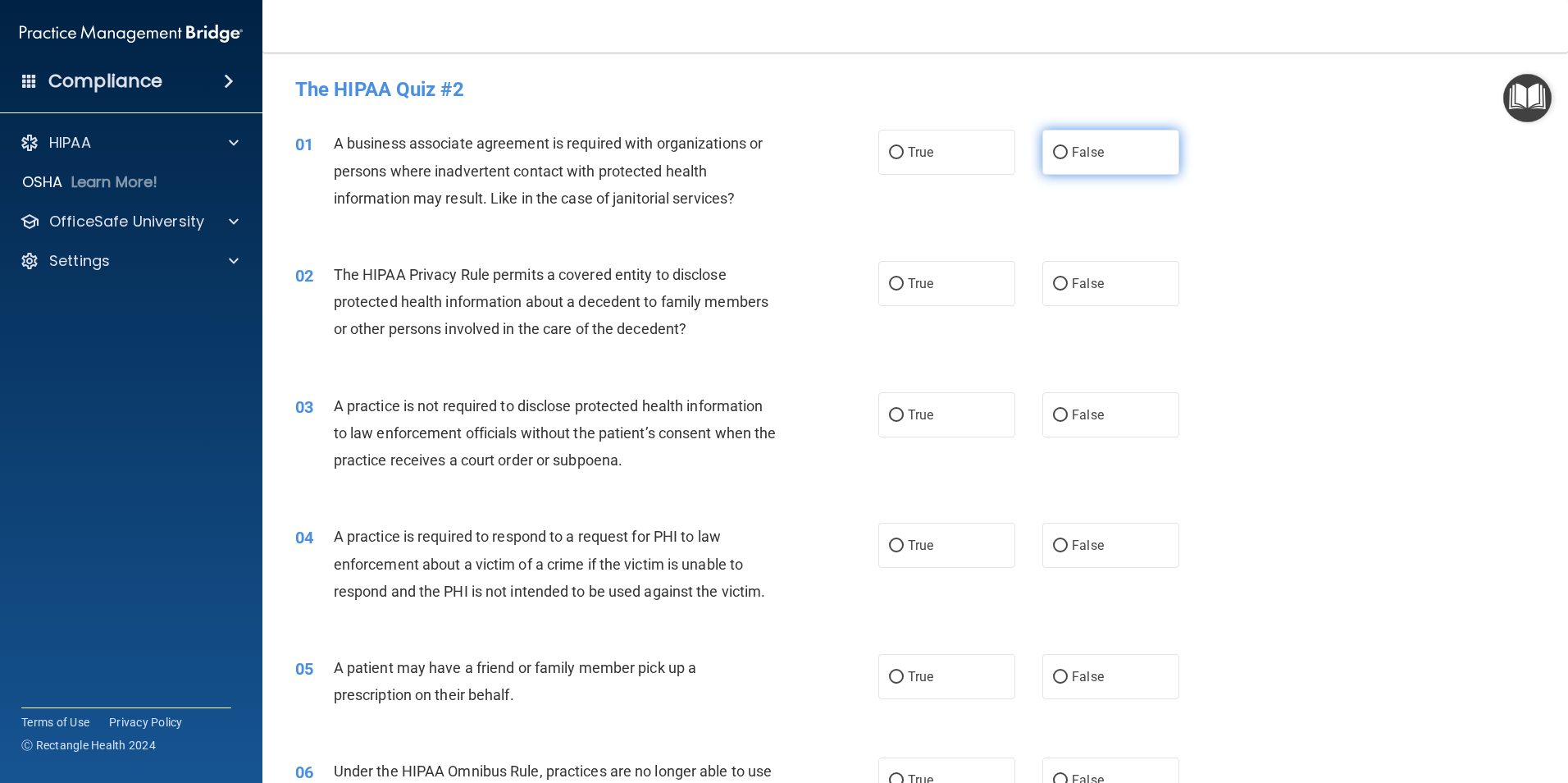
click at [1053, 150] on input "False" at bounding box center [1060, 153] width 15 height 12
radio input "true"
click at [892, 283] on input "True" at bounding box center [896, 284] width 15 height 12
radio input "true"
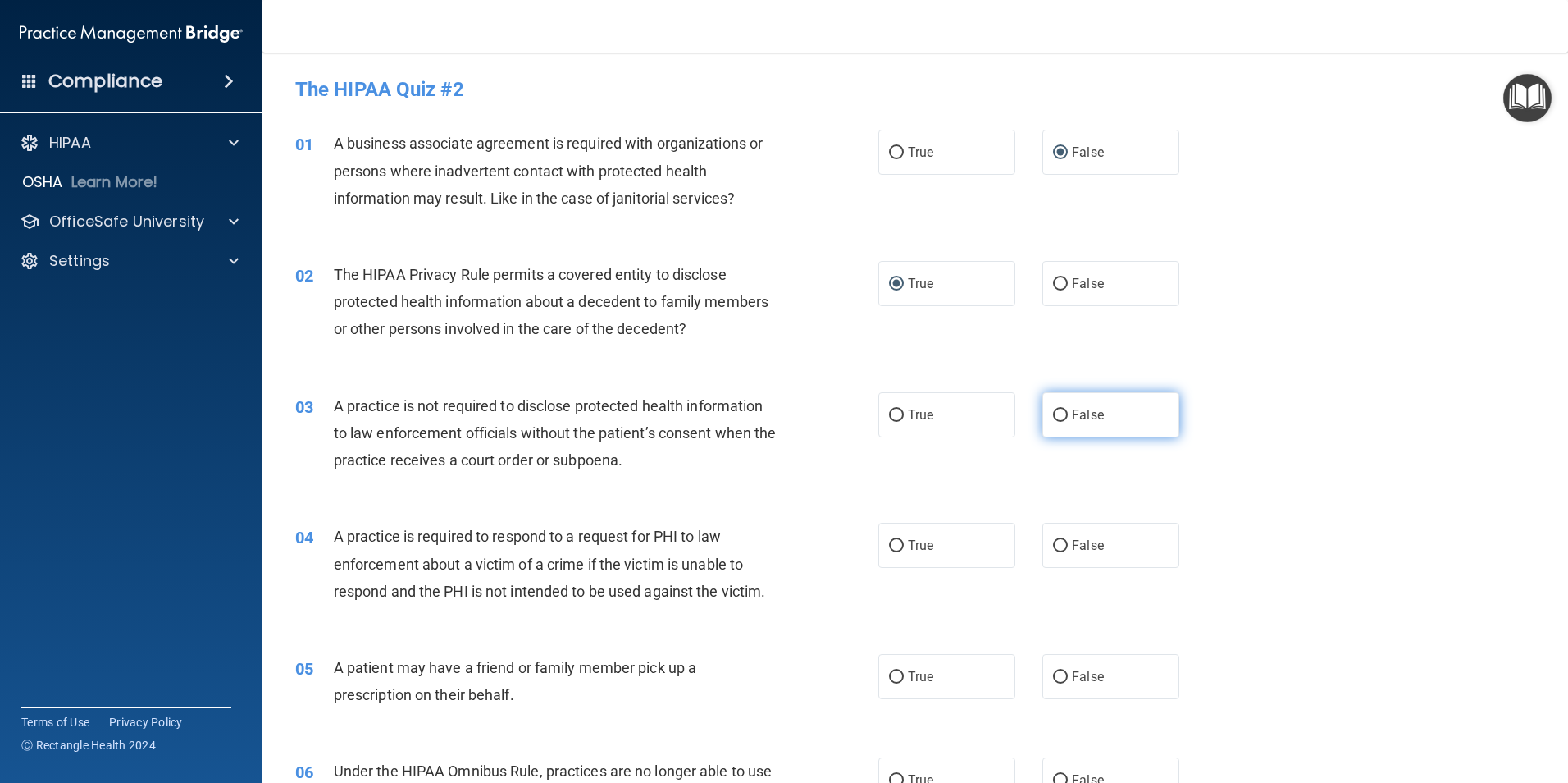
click at [1053, 412] on input "False" at bounding box center [1060, 415] width 15 height 12
radio input "true"
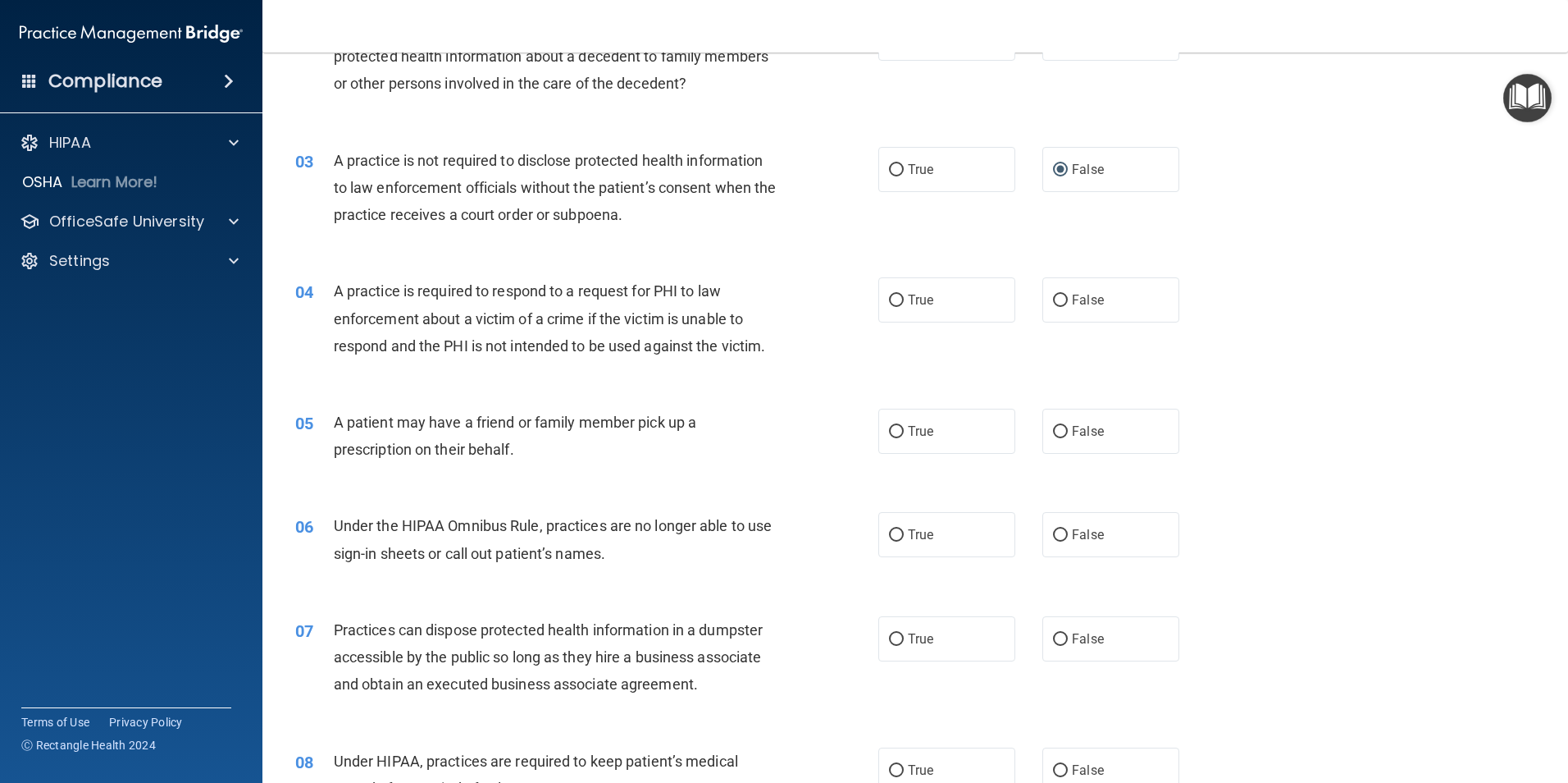
scroll to position [246, 0]
click at [892, 301] on input "True" at bounding box center [896, 300] width 15 height 12
radio input "true"
click at [892, 430] on input "True" at bounding box center [896, 431] width 15 height 12
radio input "true"
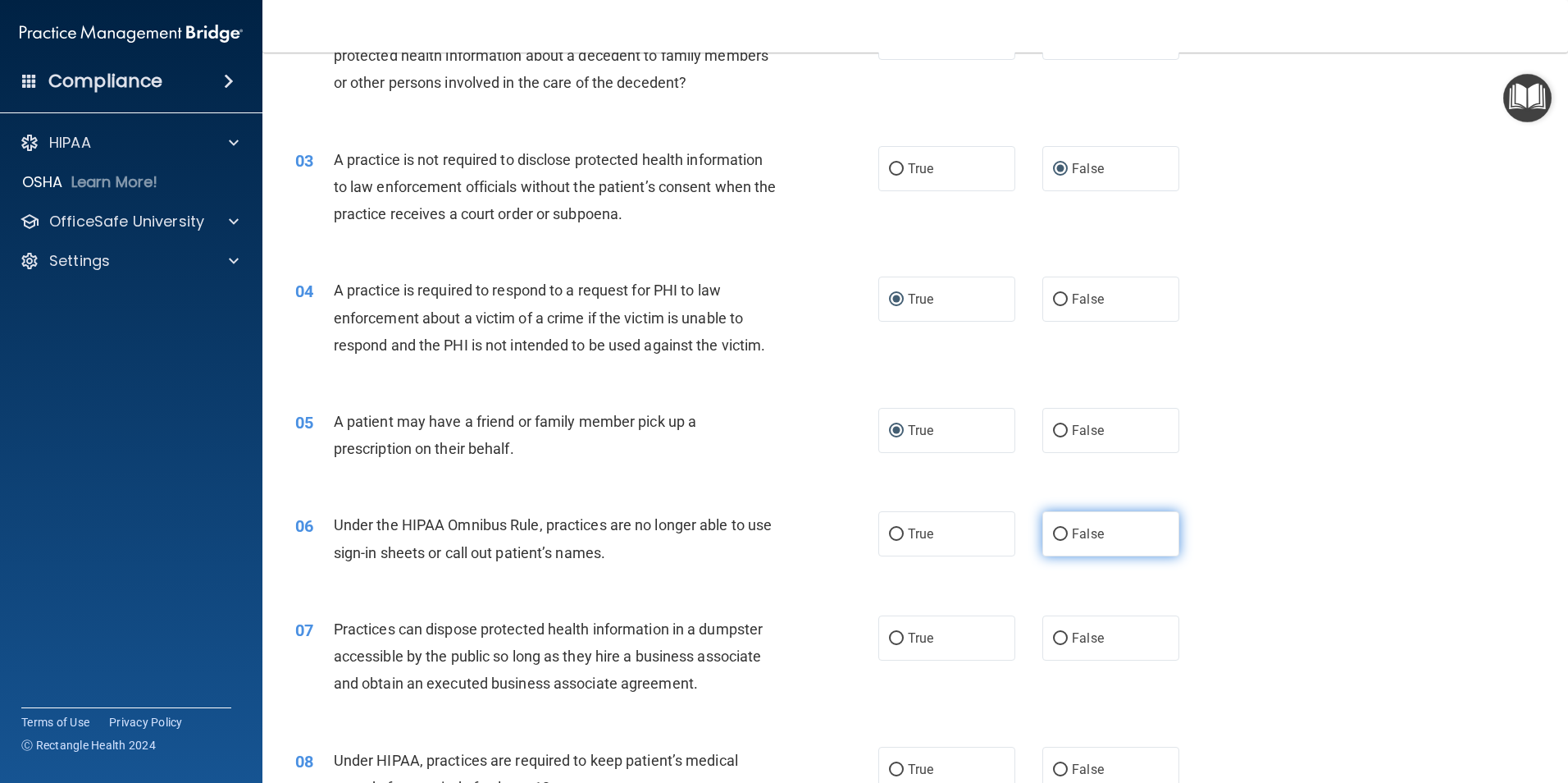
click at [1053, 535] on input "False" at bounding box center [1060, 535] width 15 height 12
radio input "true"
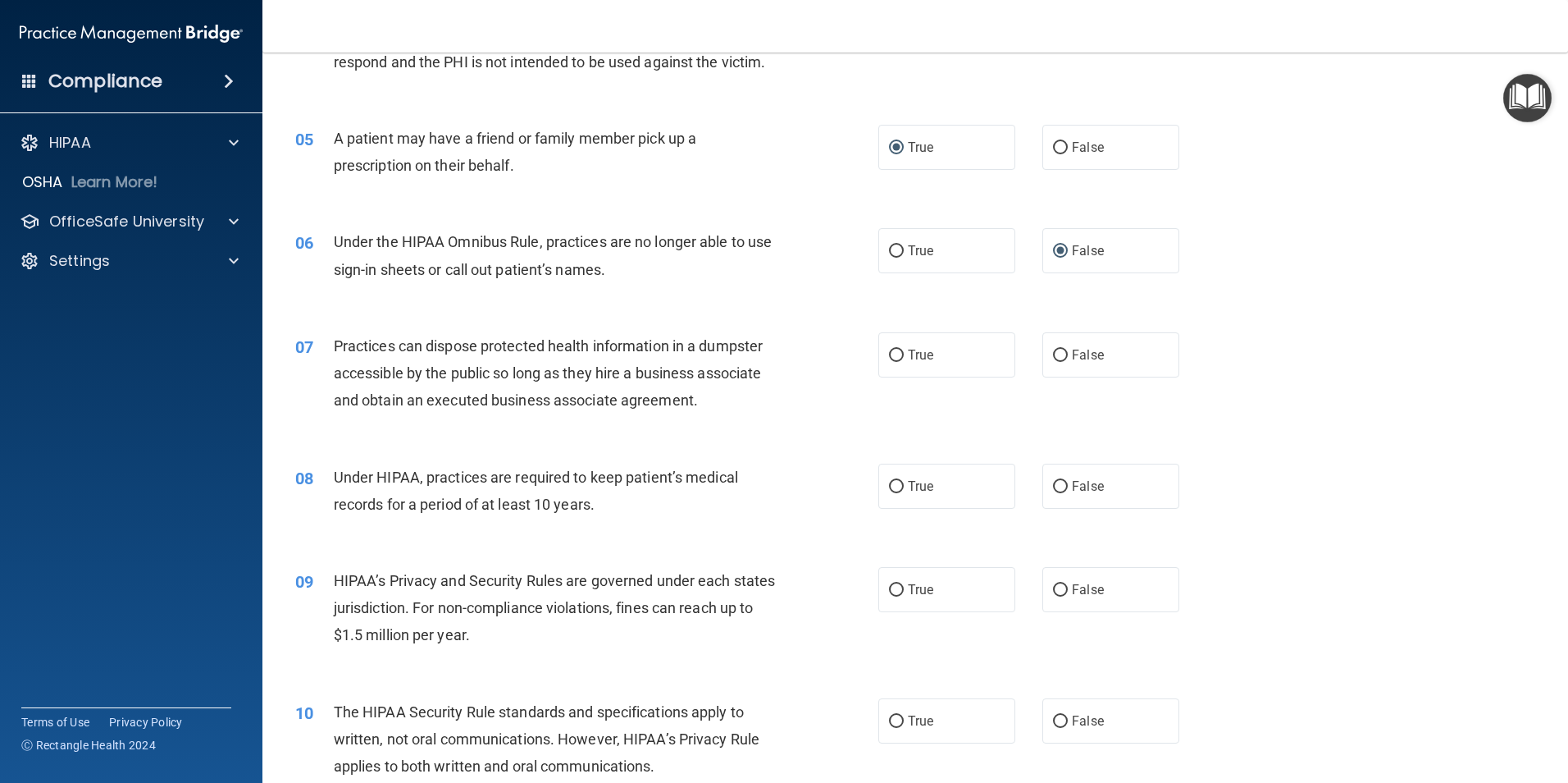
scroll to position [574, 0]
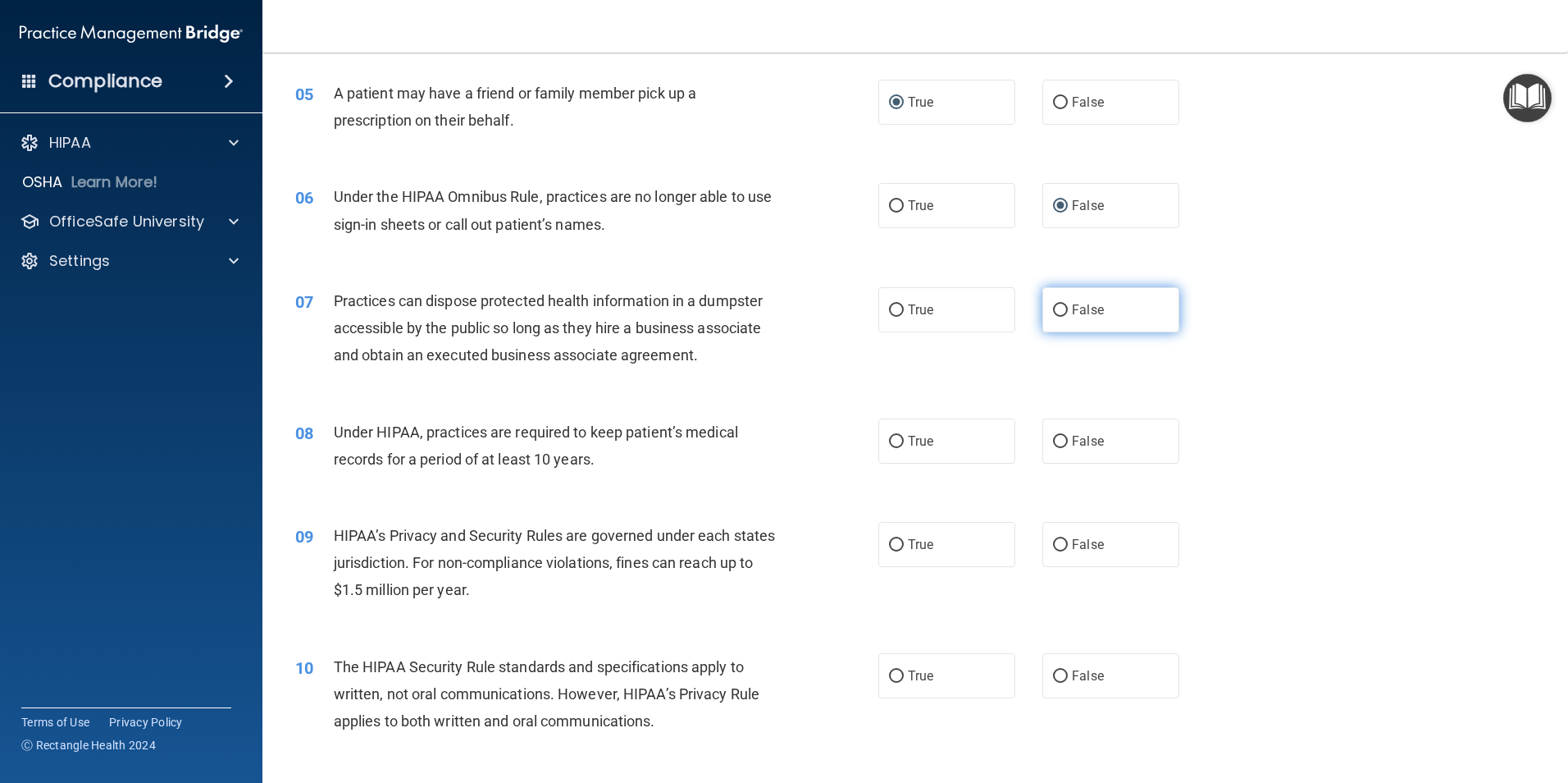
click at [1053, 310] on input "False" at bounding box center [1060, 310] width 15 height 12
radio input "true"
click at [1053, 440] on input "False" at bounding box center [1060, 442] width 15 height 12
radio input "true"
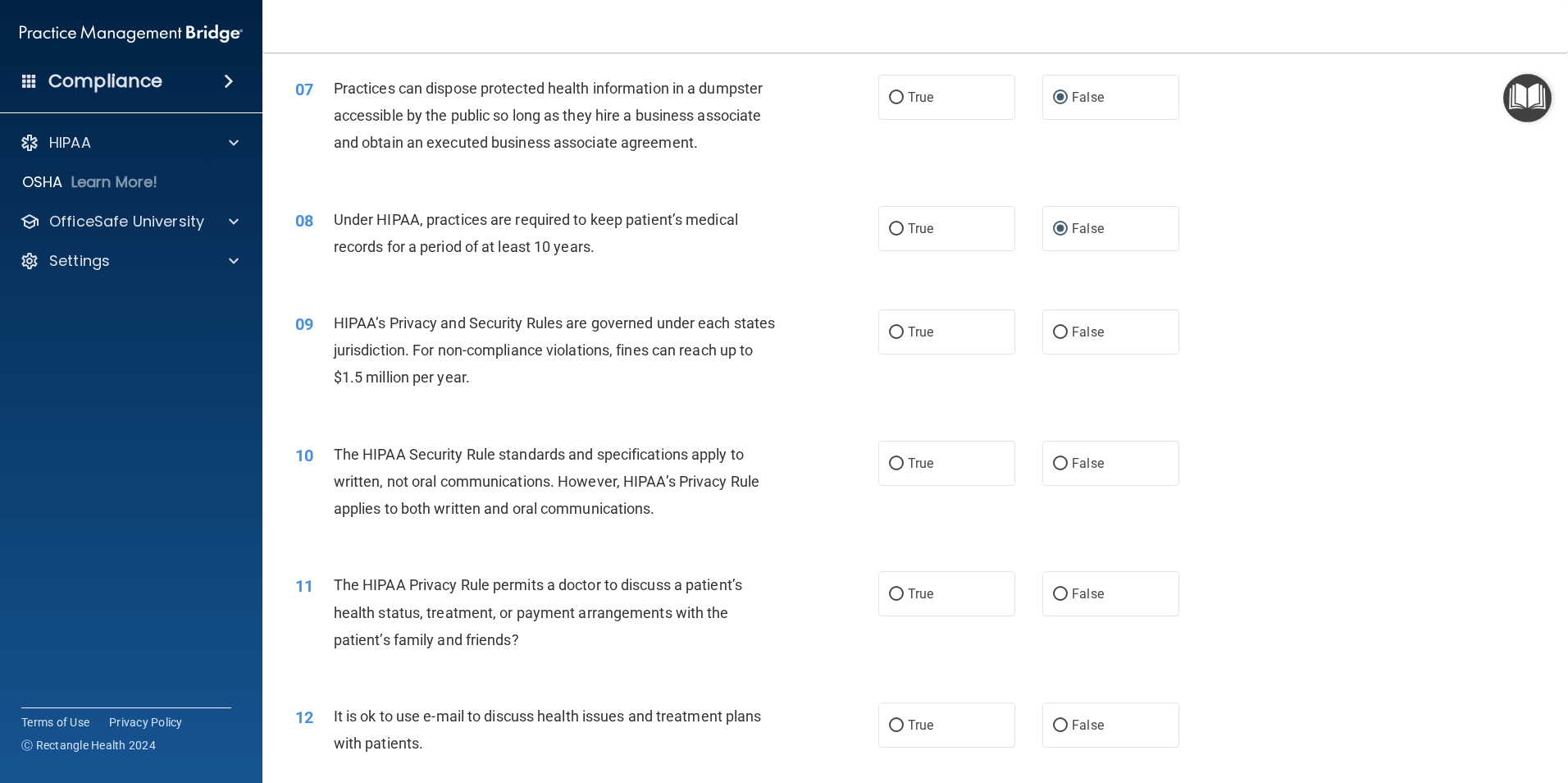
scroll to position [821, 0]
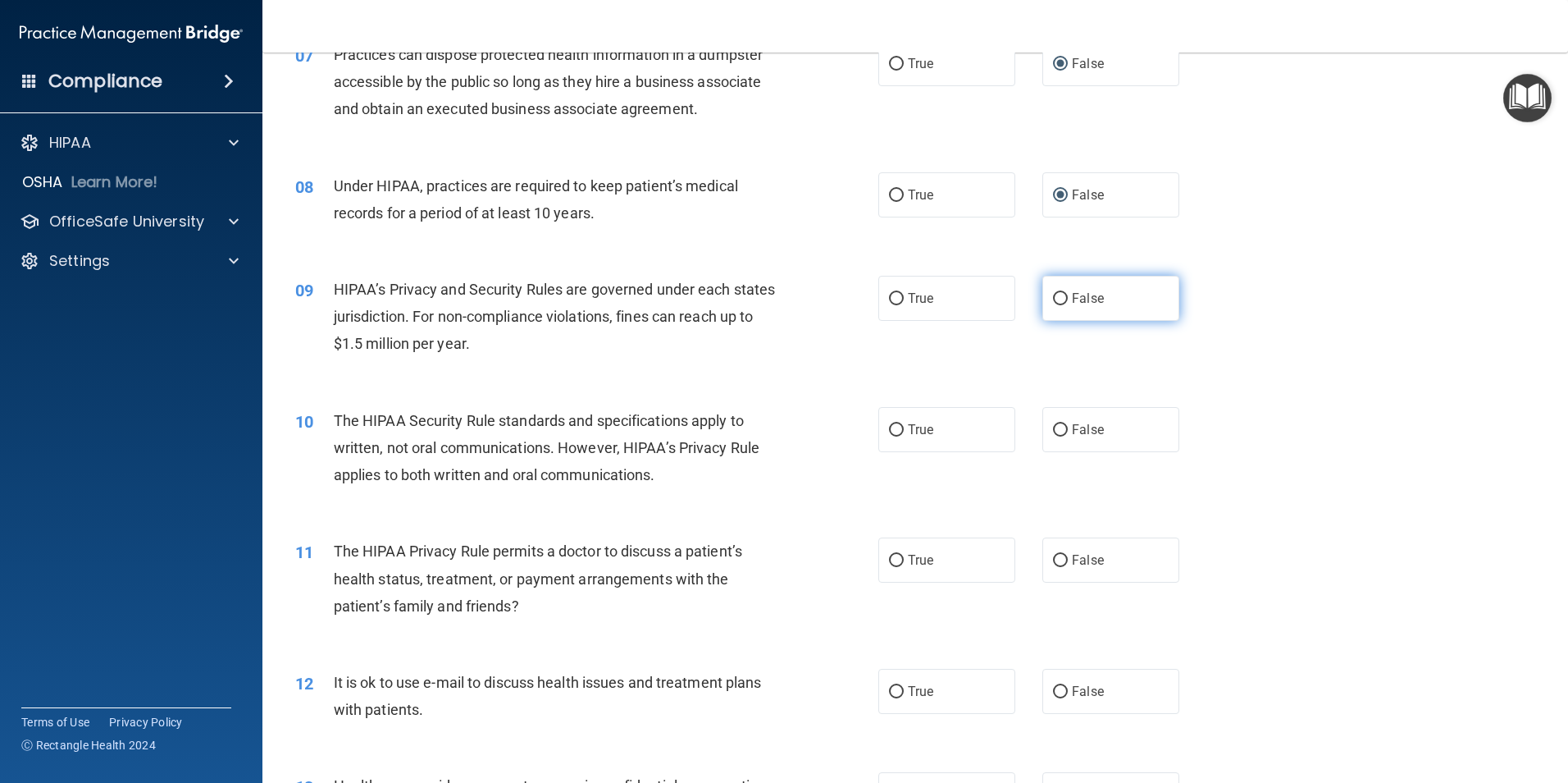
click at [1053, 297] on input "False" at bounding box center [1060, 299] width 15 height 12
radio input "true"
click at [893, 427] on input "True" at bounding box center [896, 431] width 15 height 12
radio input "true"
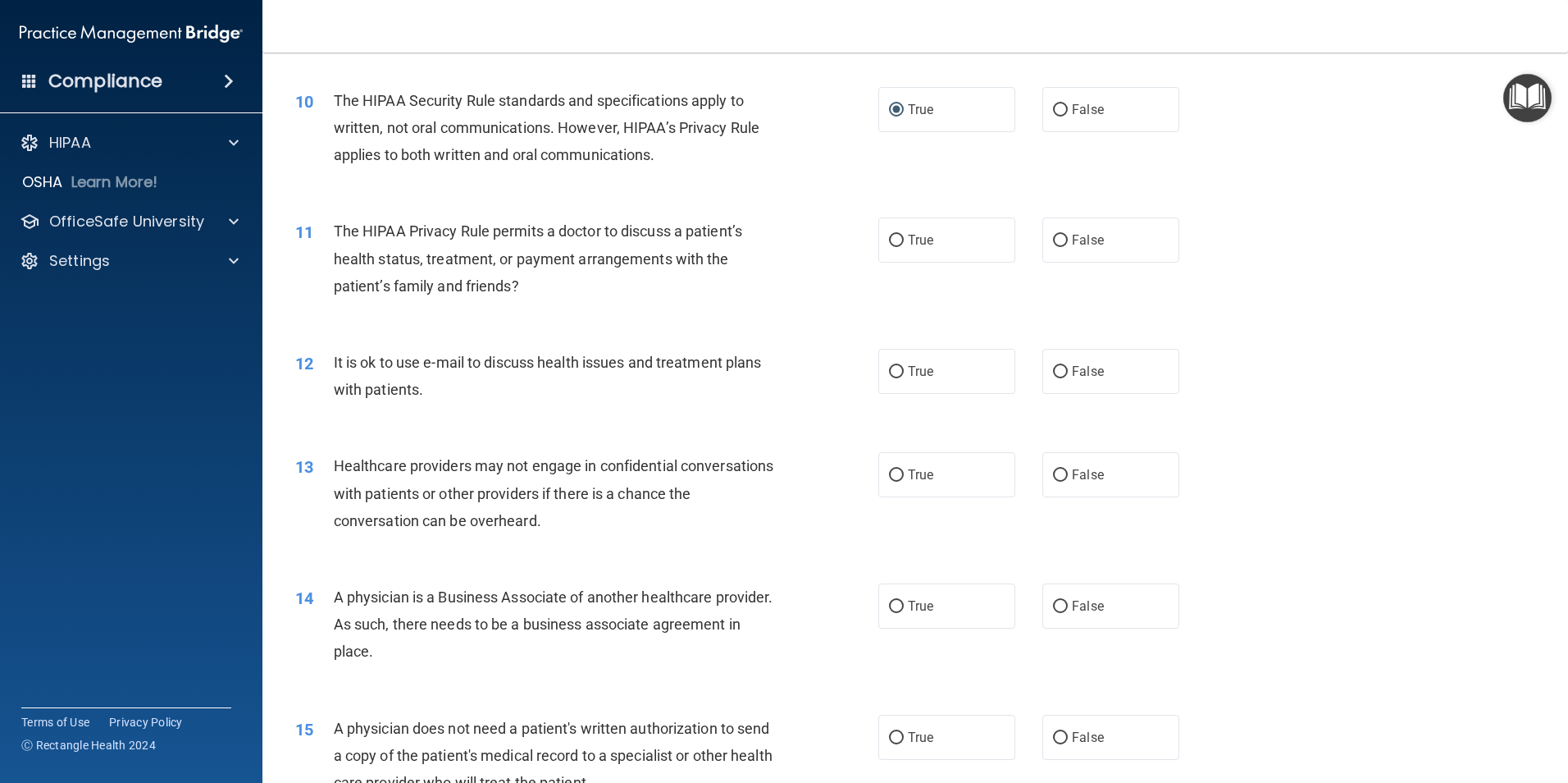
scroll to position [1149, 0]
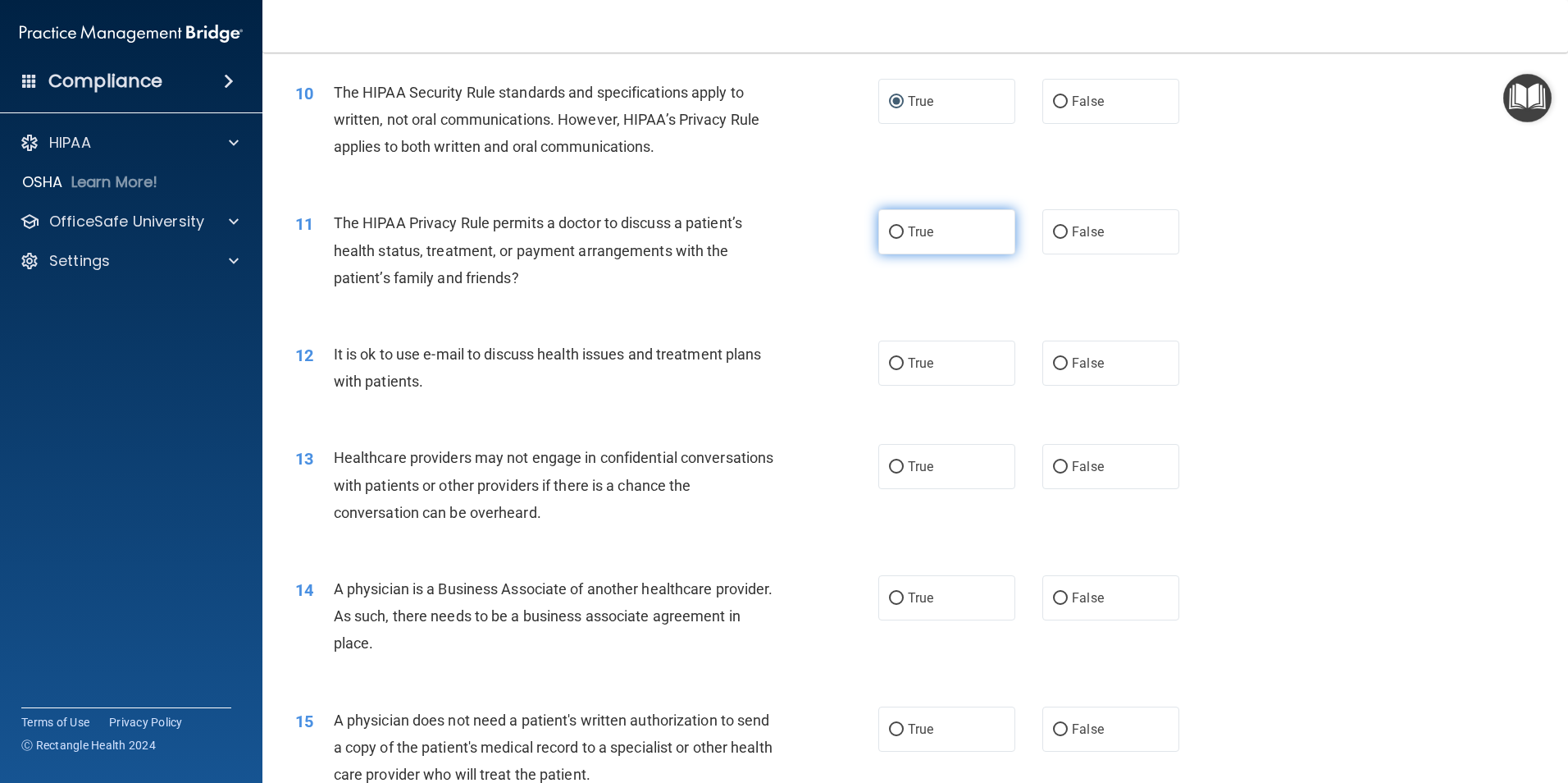
click at [889, 226] on input "True" at bounding box center [896, 232] width 15 height 12
radio input "true"
click at [1054, 359] on input "False" at bounding box center [1060, 364] width 15 height 12
radio input "true"
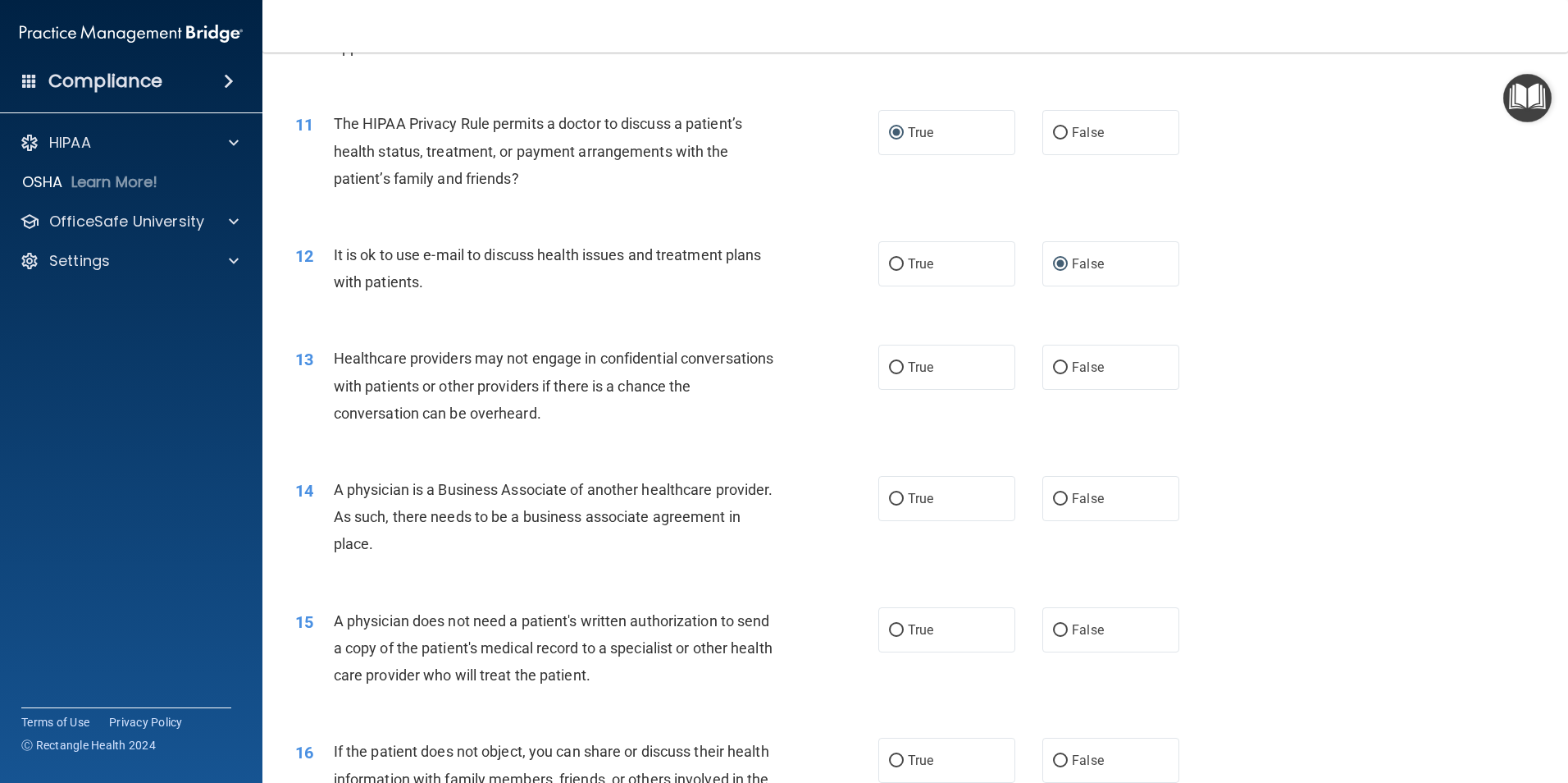
scroll to position [1312, 0]
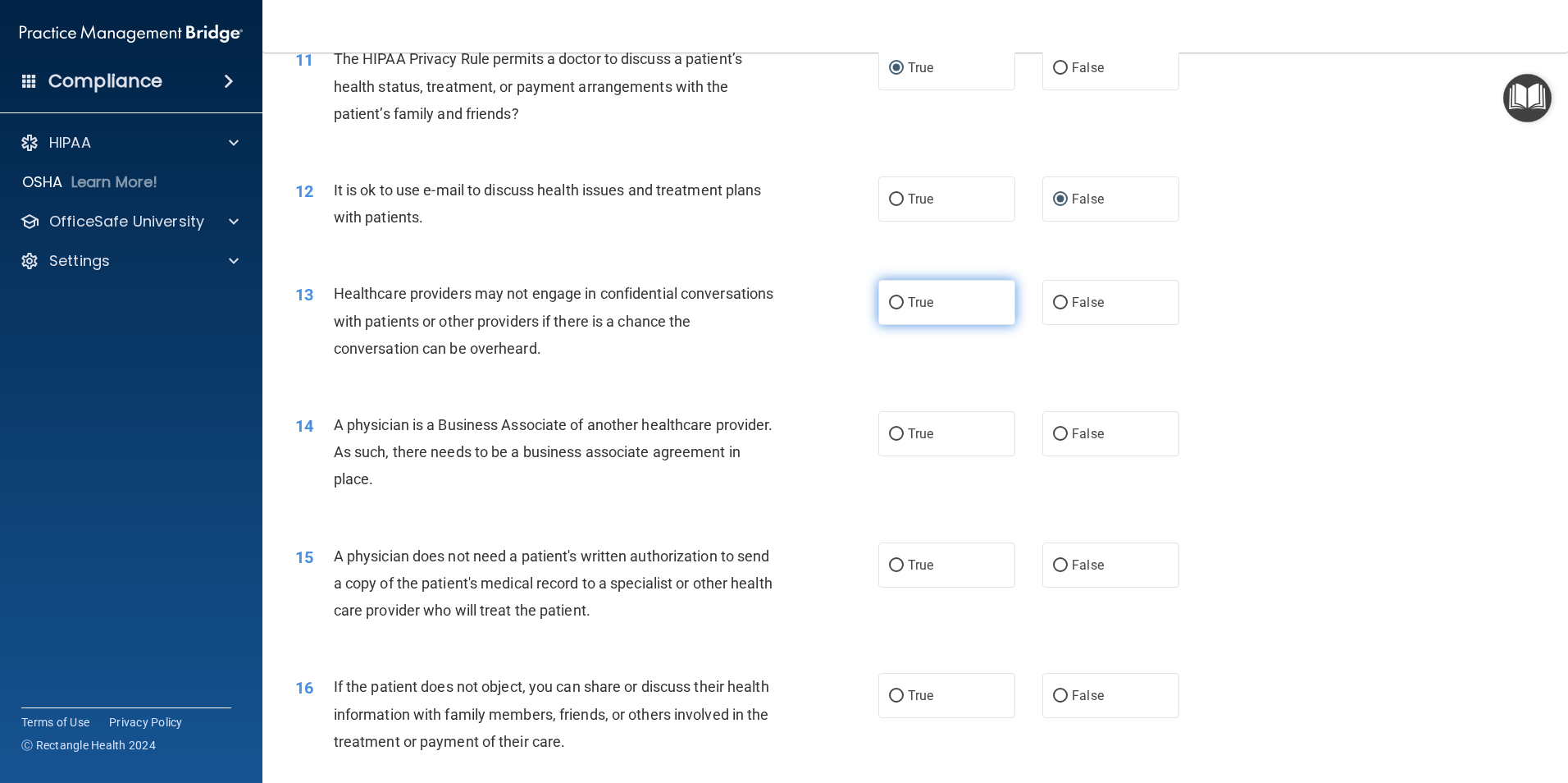
click at [892, 299] on input "True" at bounding box center [896, 303] width 15 height 12
radio input "true"
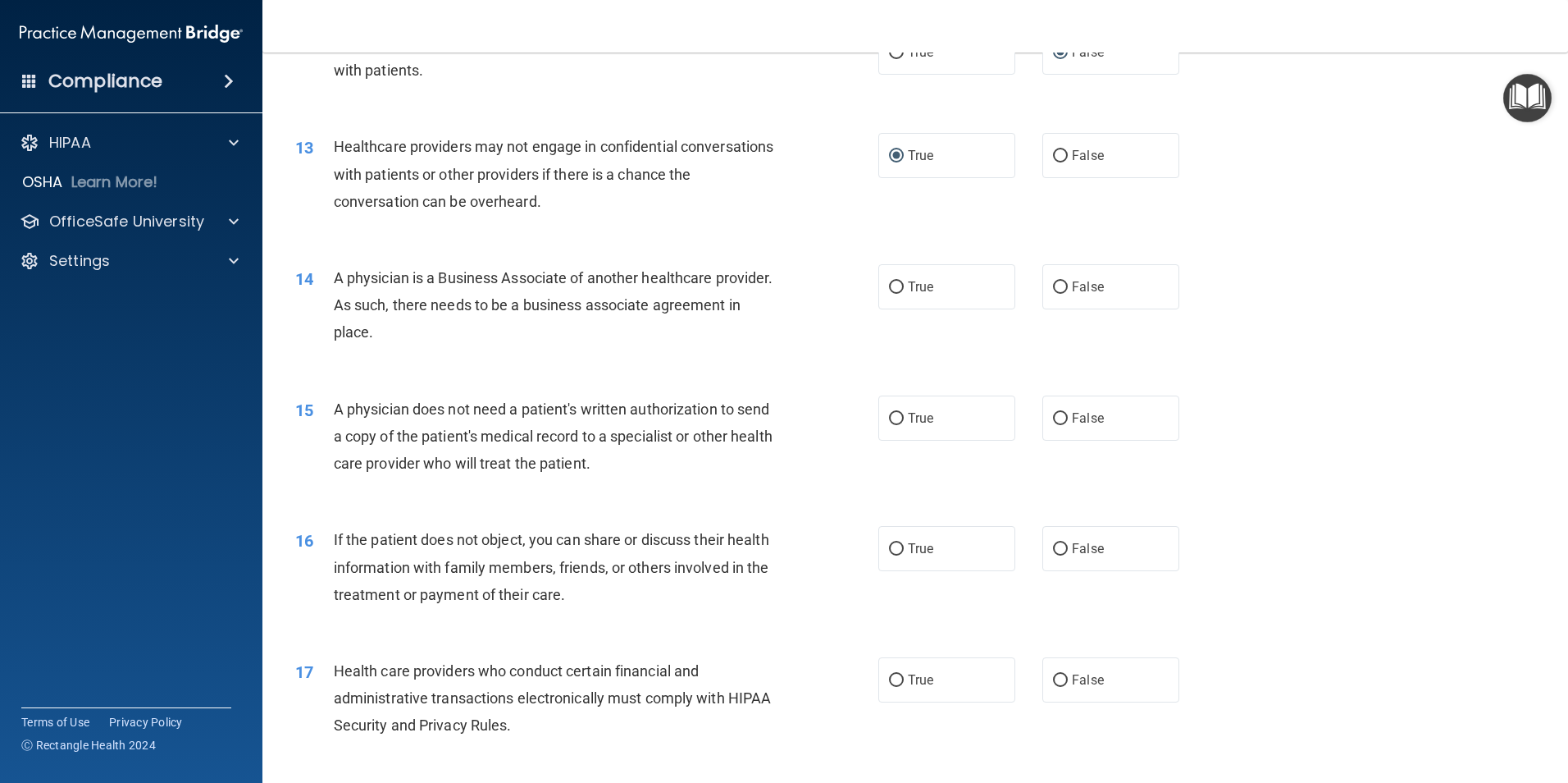
scroll to position [1395, 0]
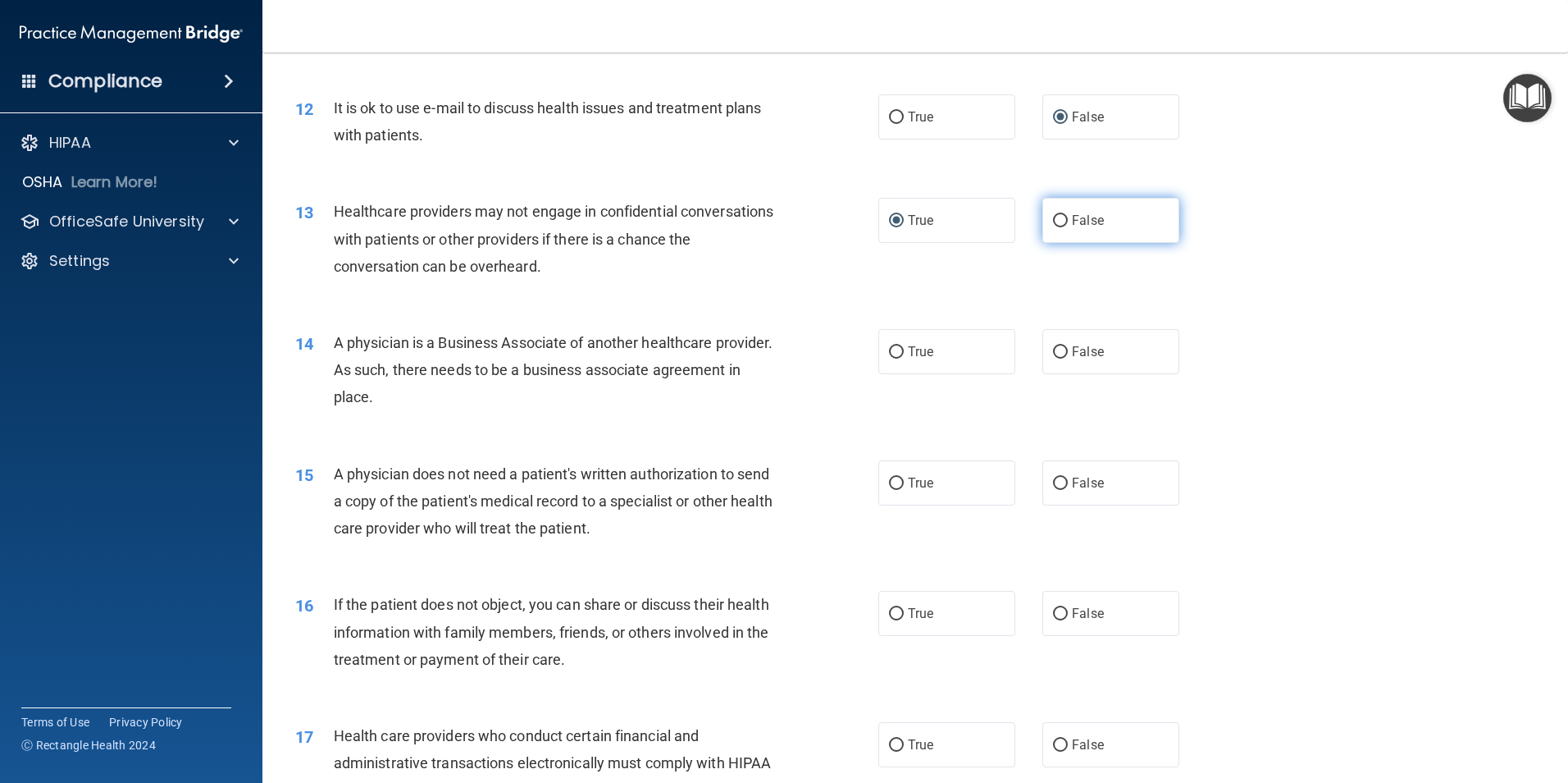
click at [1054, 218] on input "False" at bounding box center [1060, 221] width 15 height 12
radio input "true"
radio input "false"
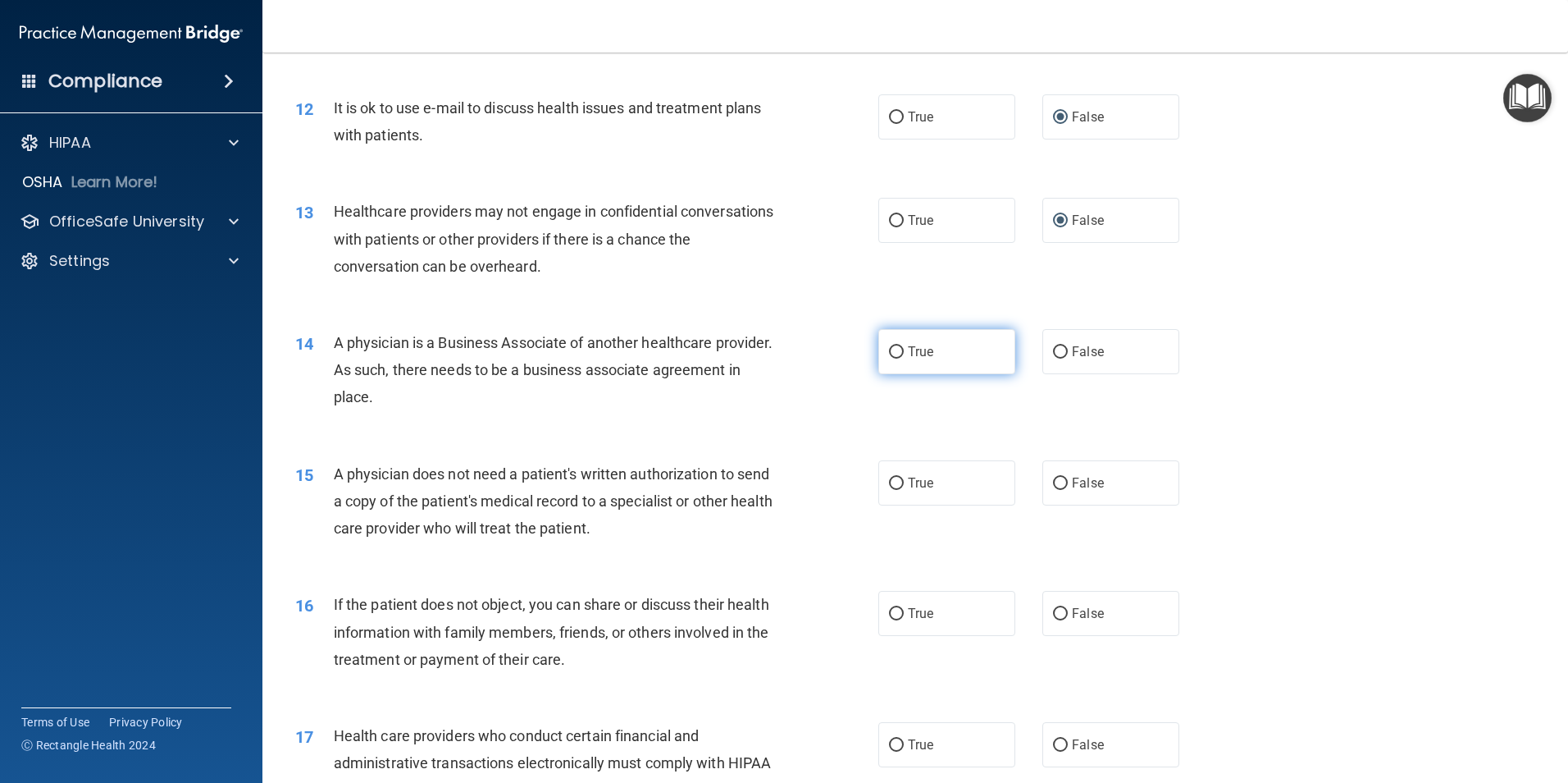
click at [894, 349] on input "True" at bounding box center [896, 352] width 15 height 12
radio input "true"
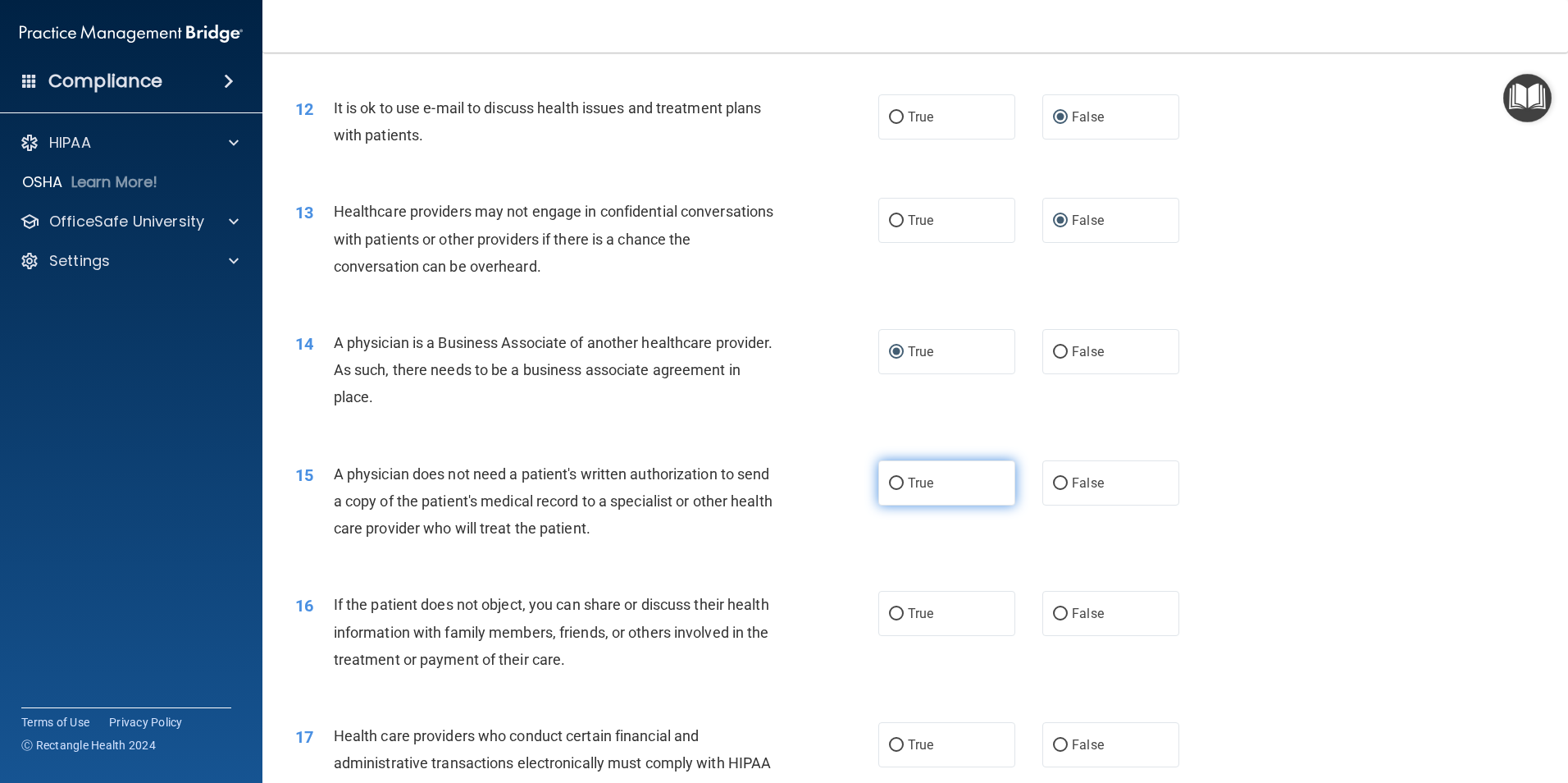
click at [894, 481] on input "True" at bounding box center [896, 484] width 15 height 12
radio input "true"
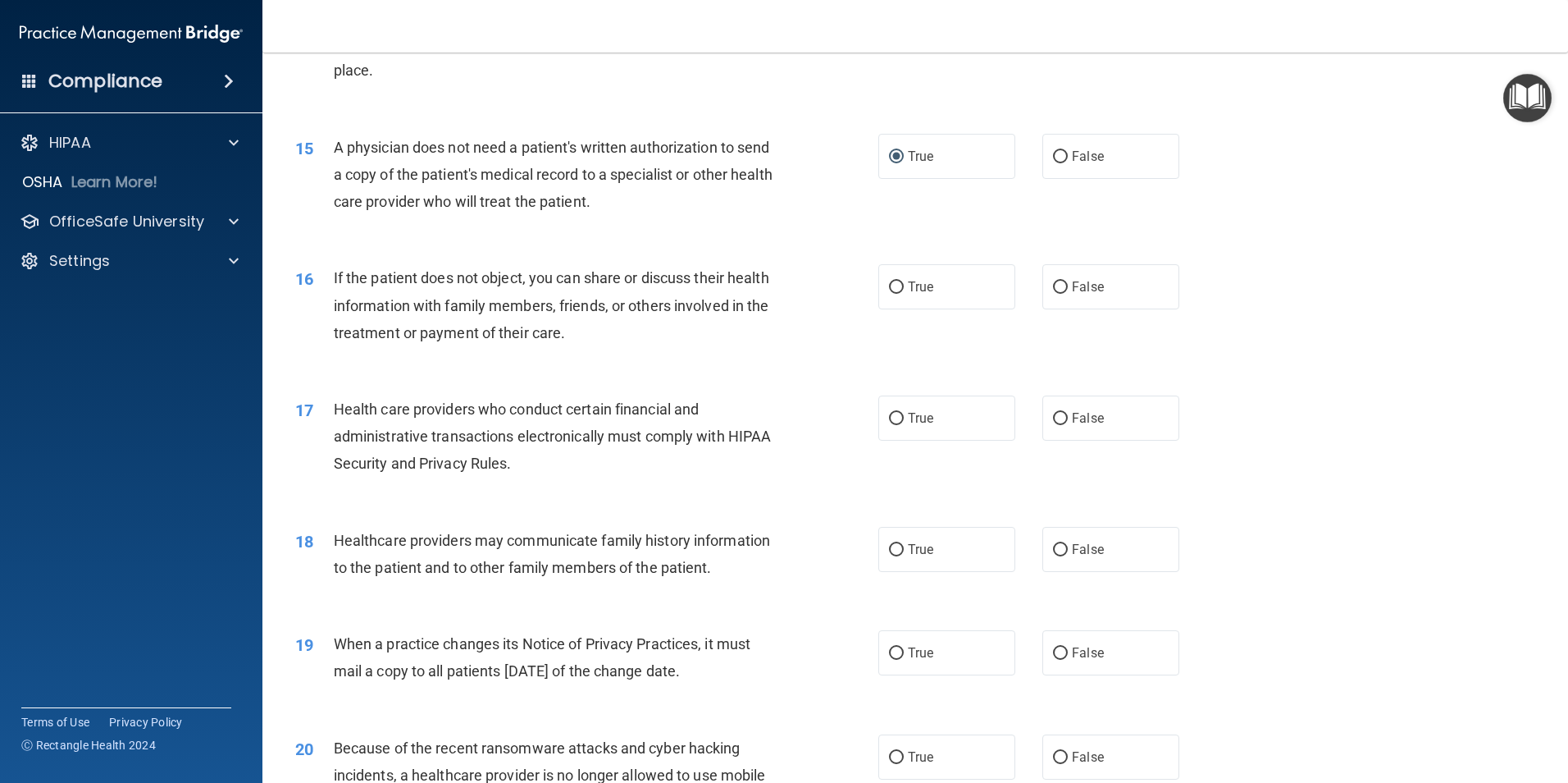
scroll to position [1723, 0]
click at [891, 282] on input "True" at bounding box center [896, 286] width 15 height 12
radio input "true"
click at [890, 412] on input "True" at bounding box center [896, 417] width 15 height 12
radio input "true"
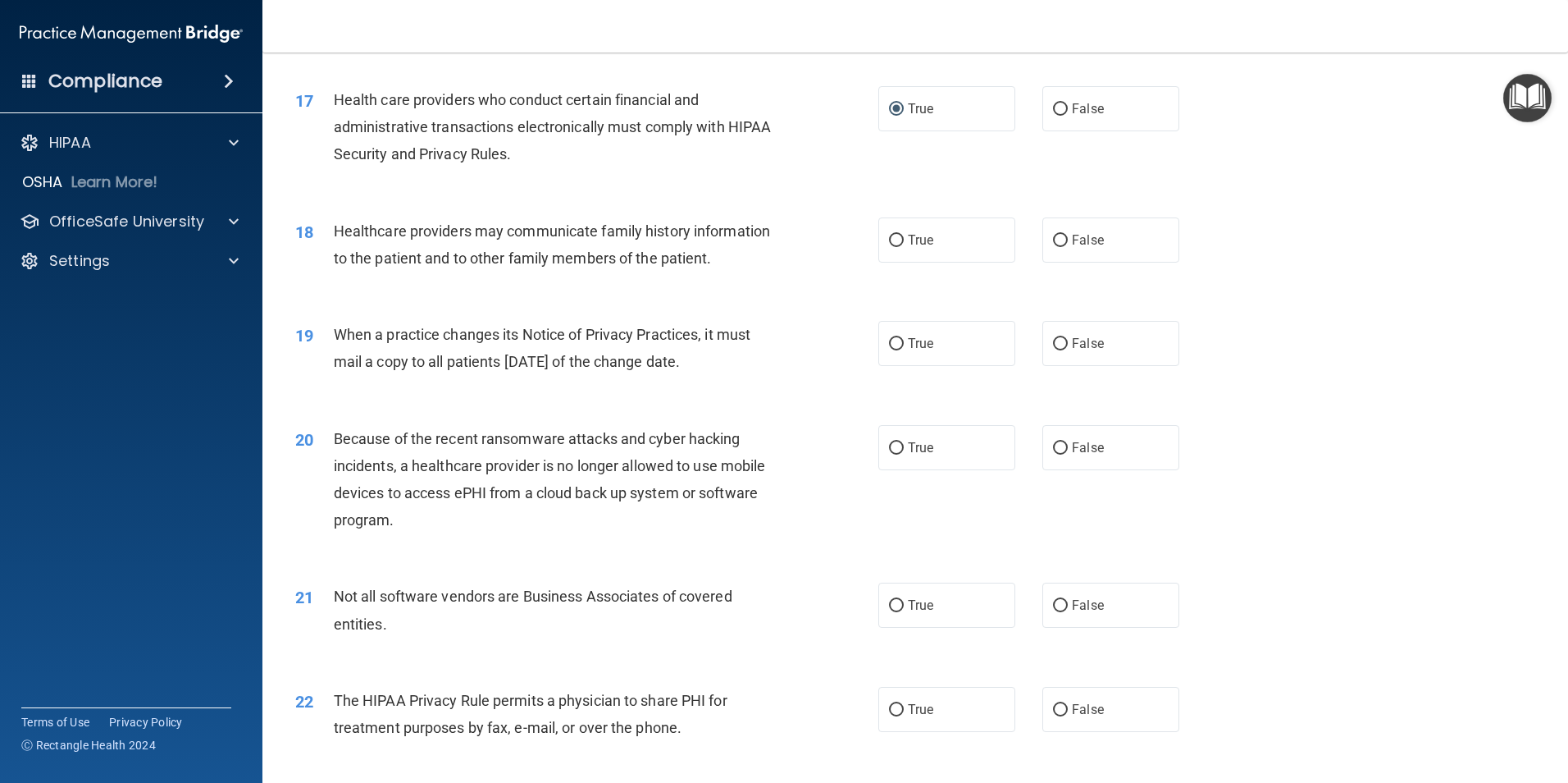
scroll to position [2052, 0]
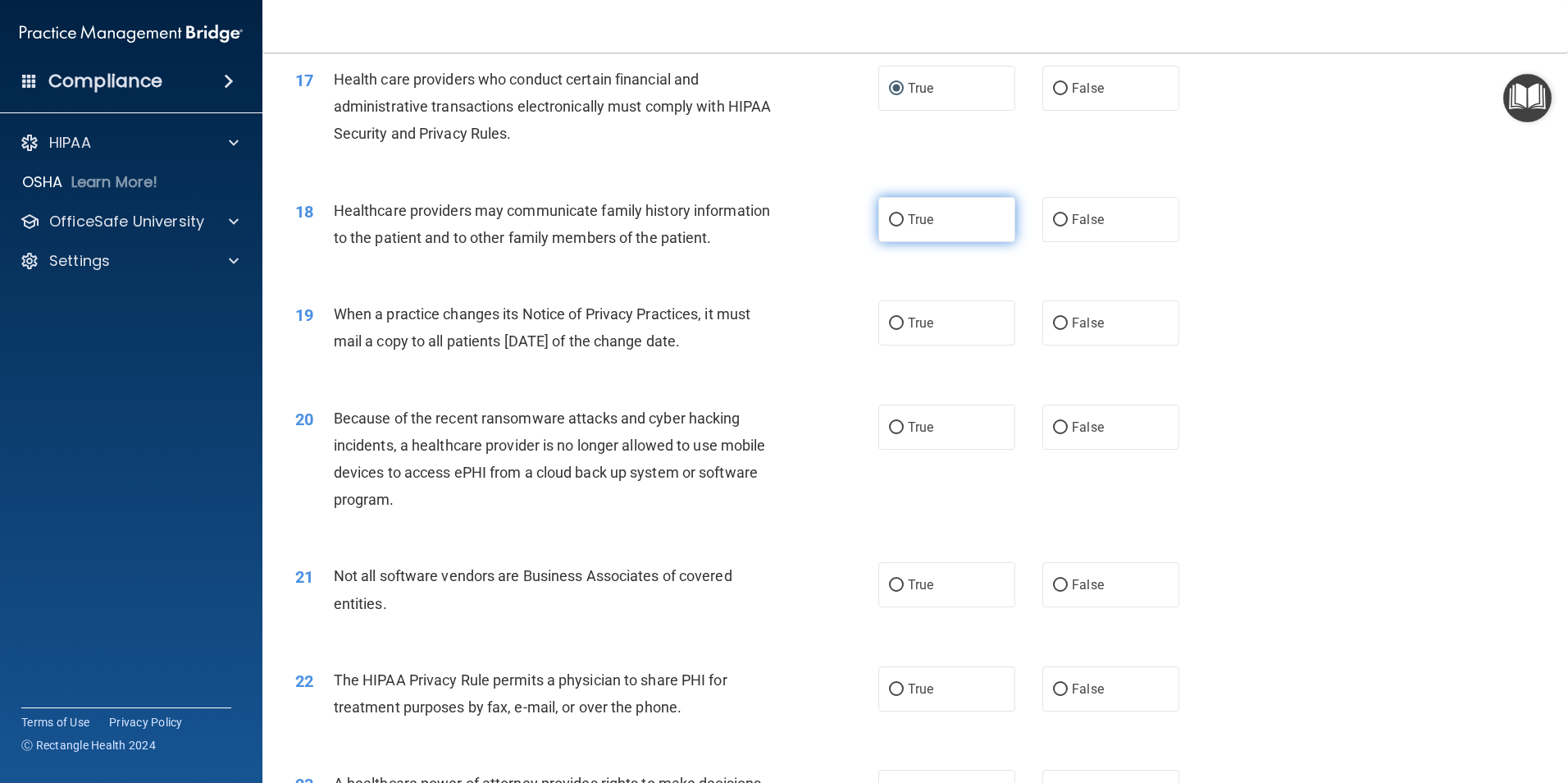
click at [889, 215] on input "True" at bounding box center [896, 220] width 15 height 12
radio input "true"
click at [1059, 322] on input "False" at bounding box center [1060, 323] width 15 height 12
radio input "true"
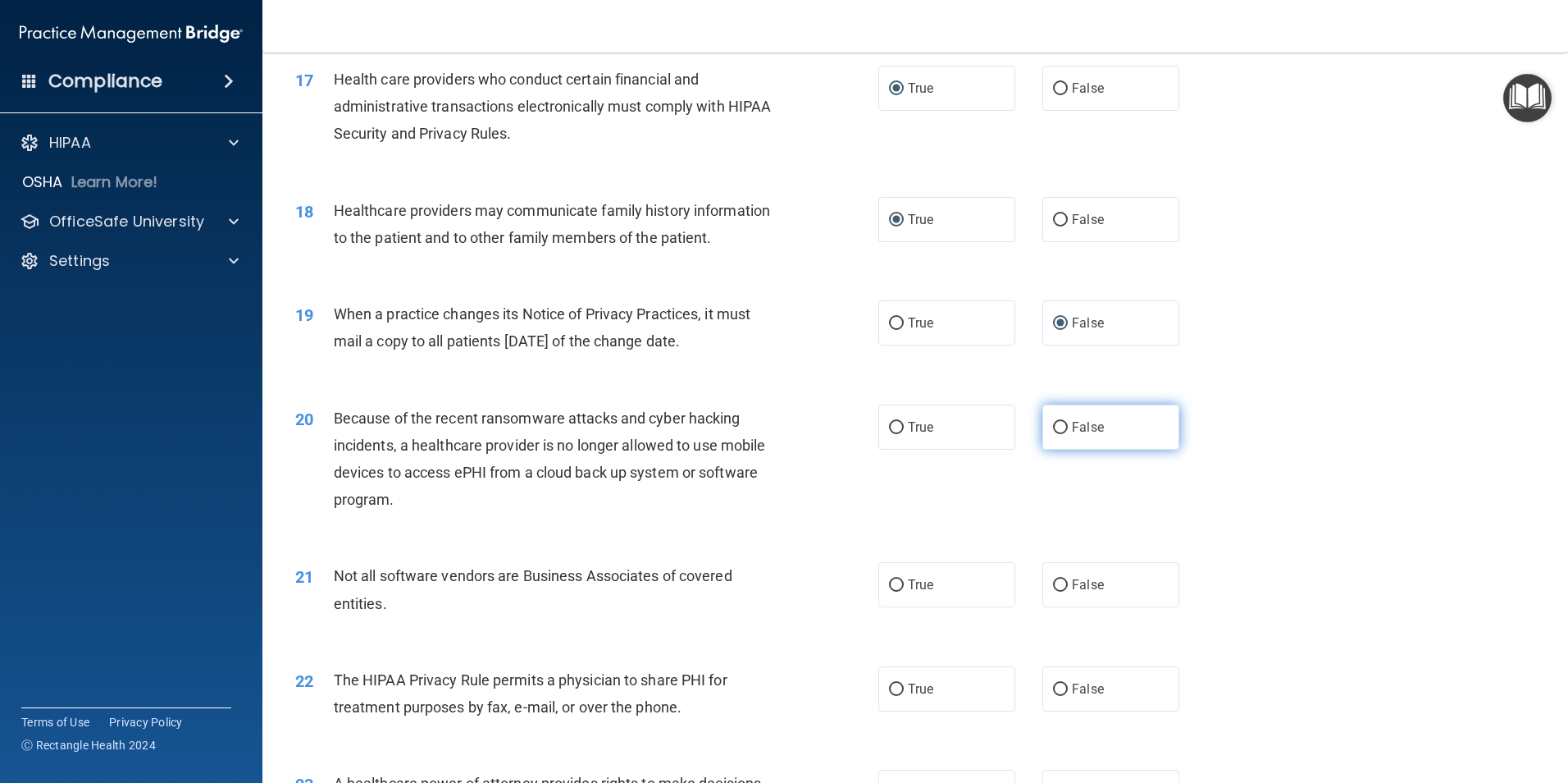
click at [1059, 425] on input "False" at bounding box center [1060, 428] width 15 height 12
radio input "true"
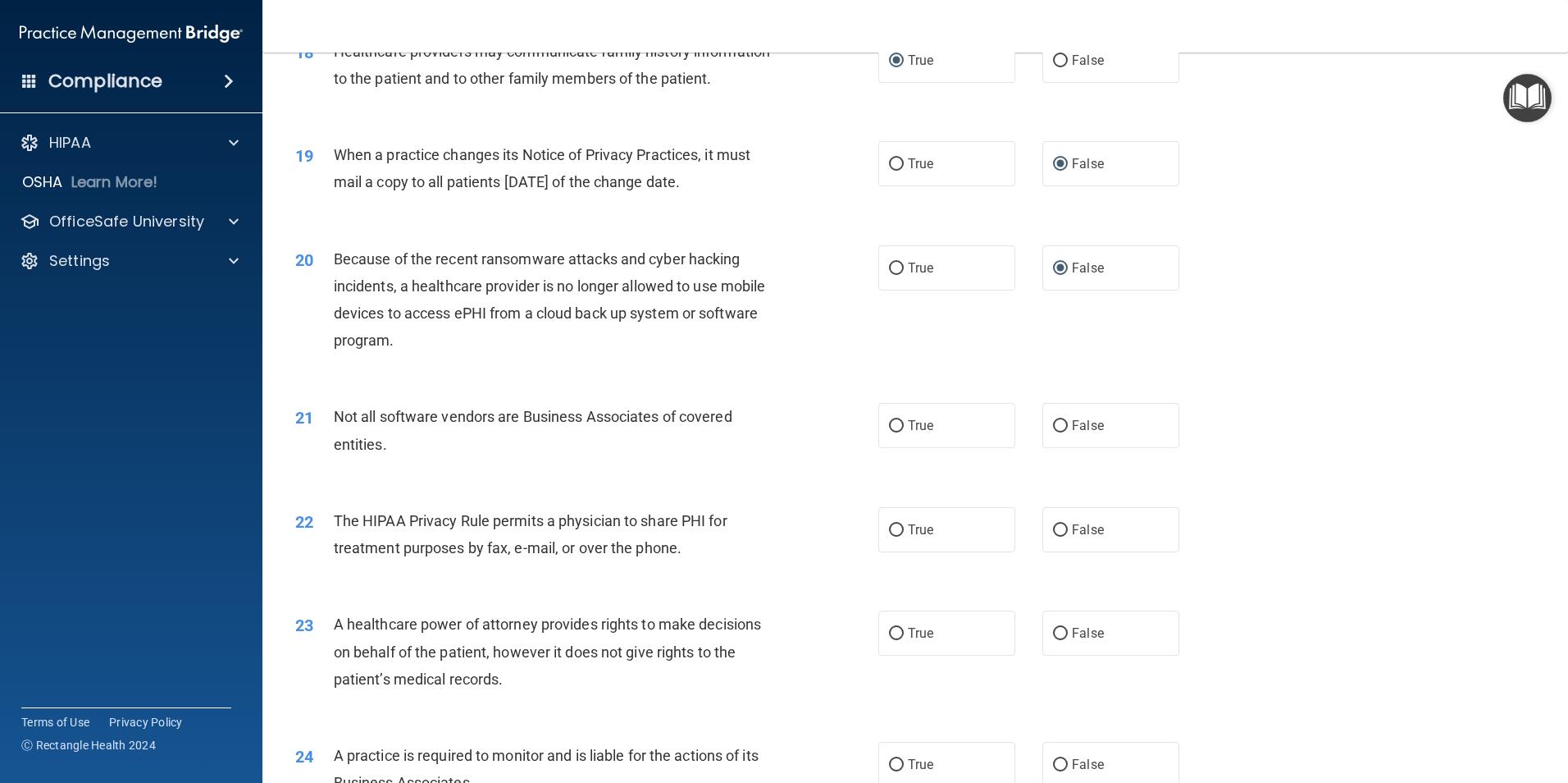
scroll to position [2297, 0]
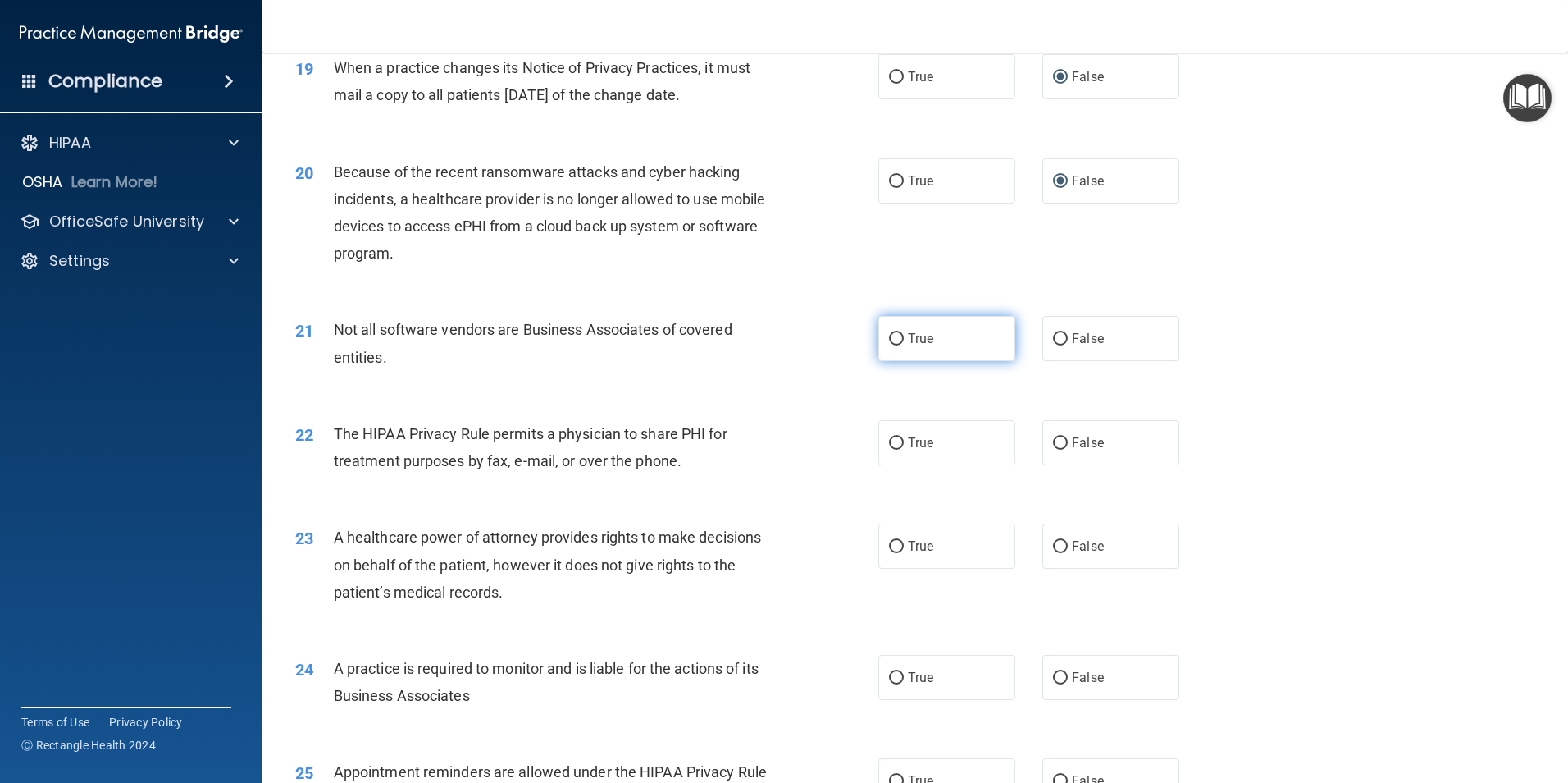
click at [889, 338] on input "True" at bounding box center [896, 340] width 15 height 12
radio input "true"
click at [889, 441] on input "True" at bounding box center [896, 443] width 15 height 12
radio input "true"
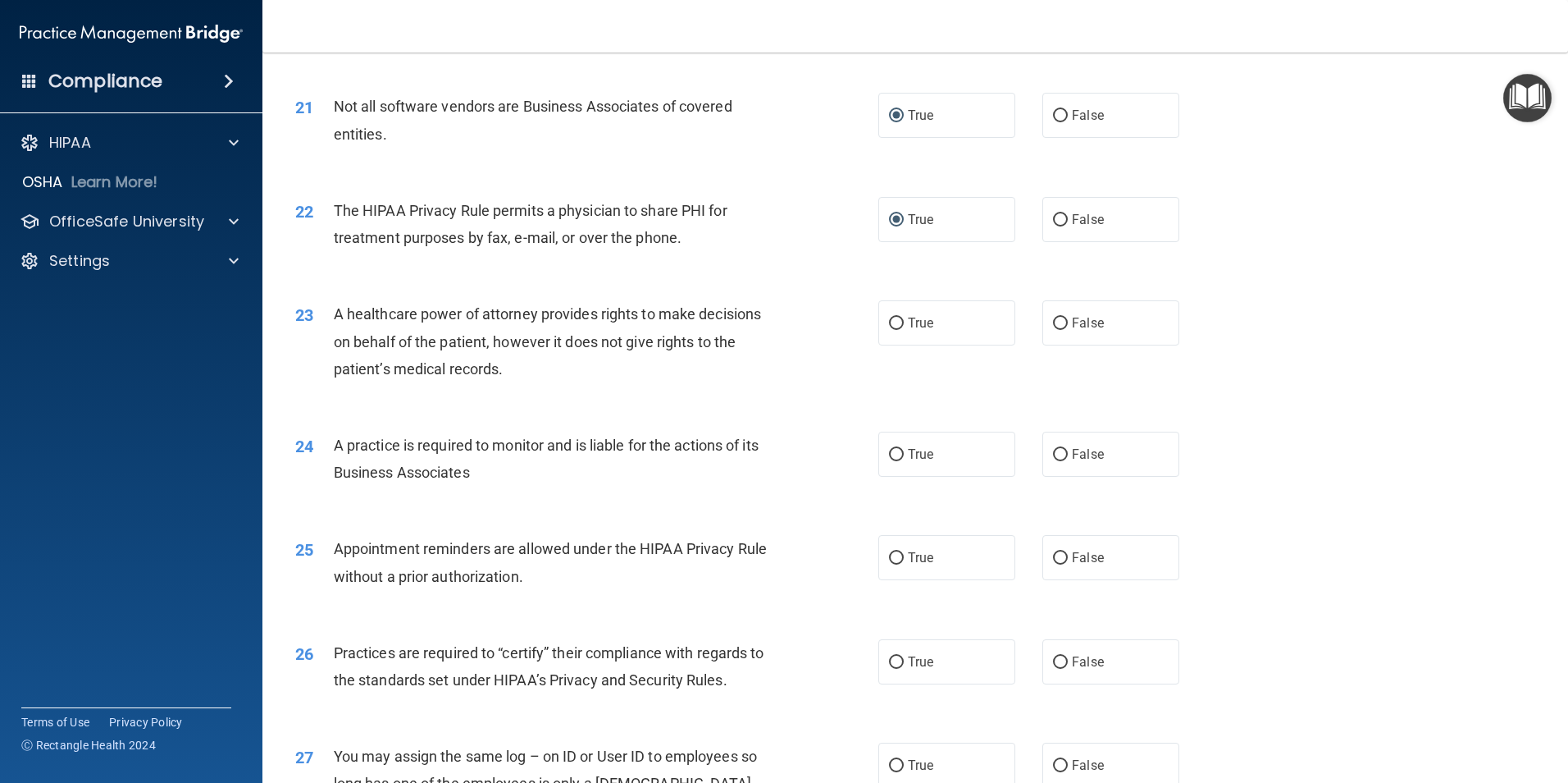
scroll to position [2543, 0]
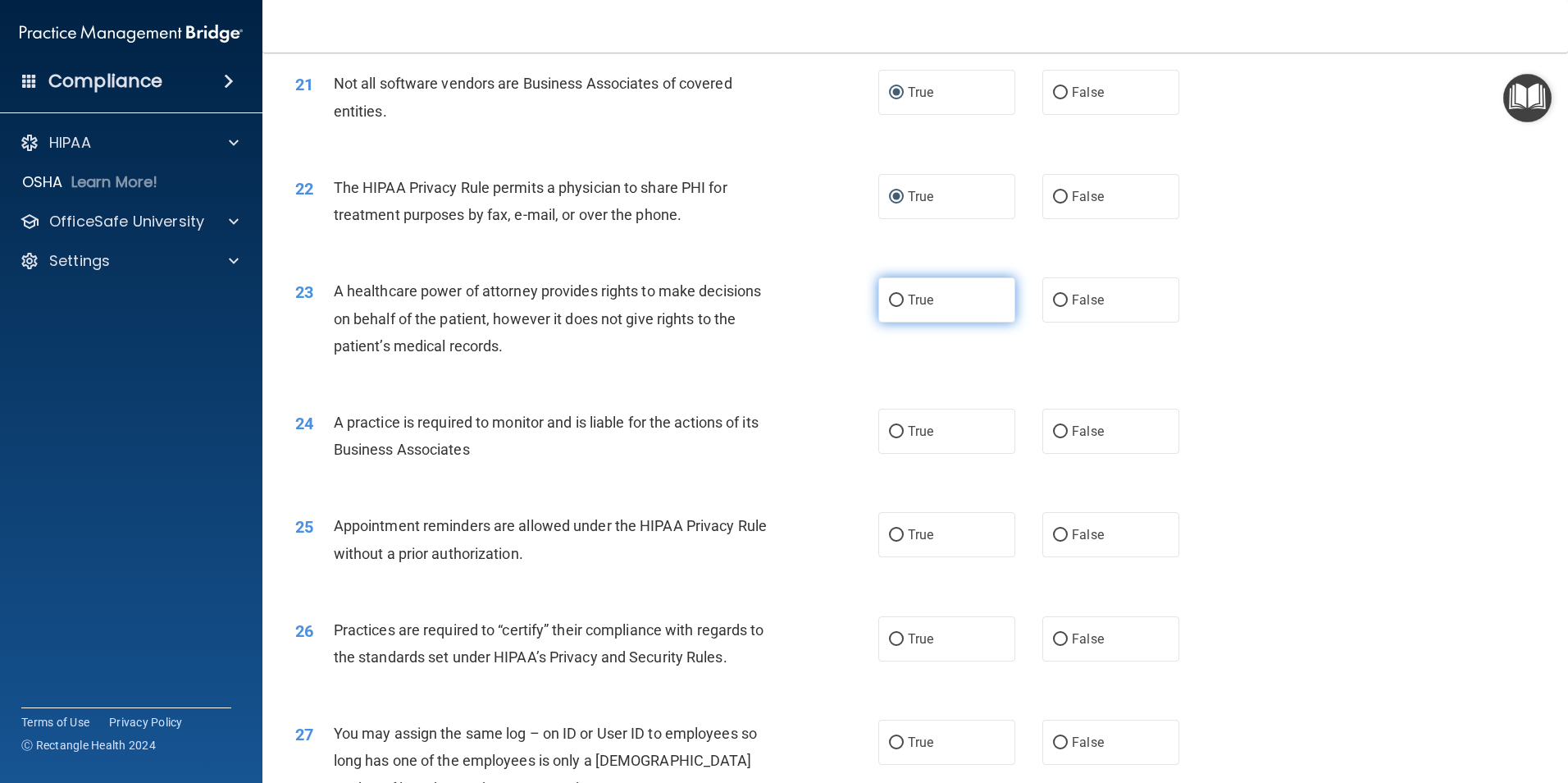
click at [890, 298] on input "True" at bounding box center [896, 301] width 15 height 12
radio input "true"
click at [1053, 296] on input "False" at bounding box center [1060, 301] width 15 height 12
radio input "true"
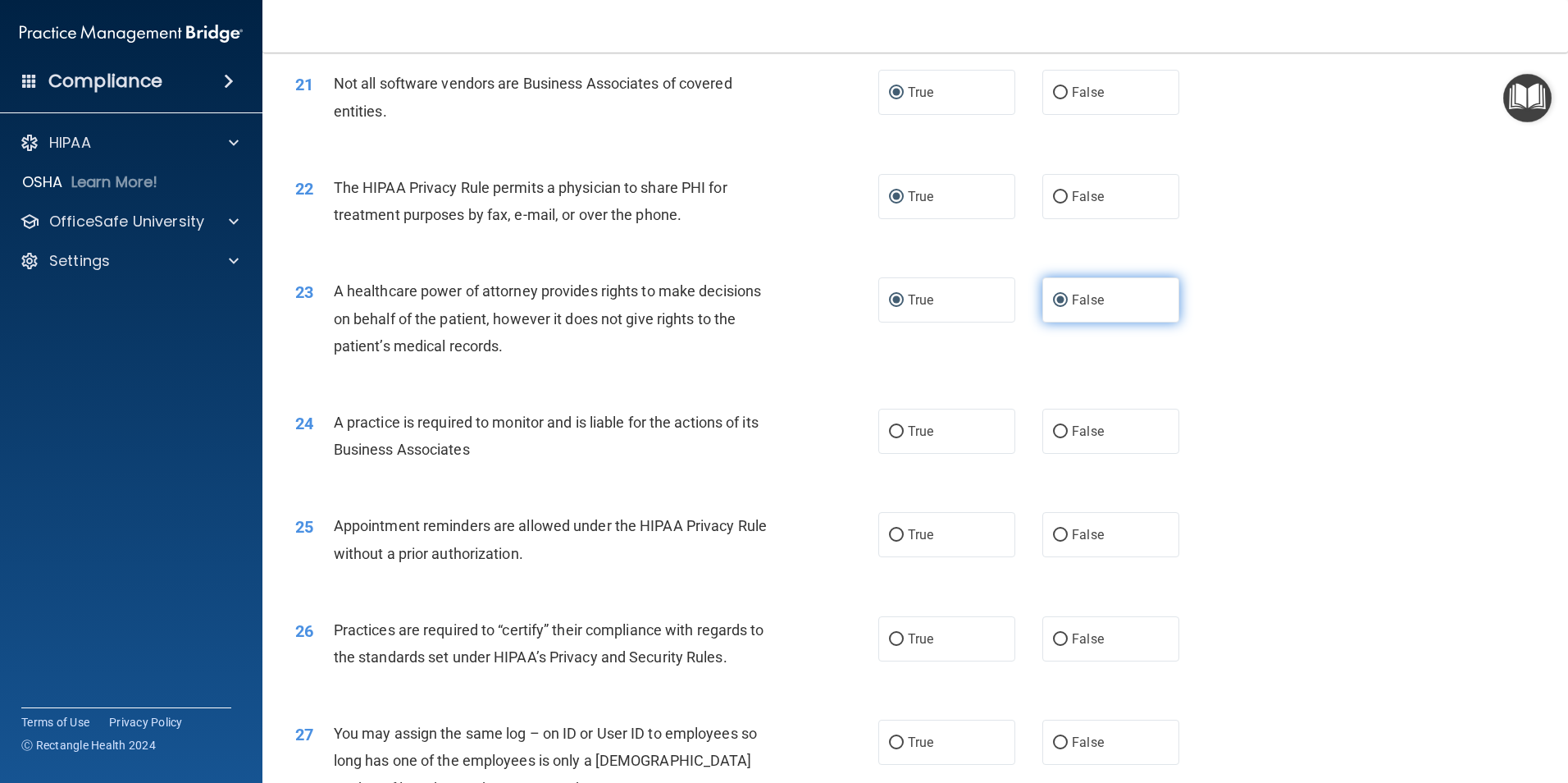
radio input "false"
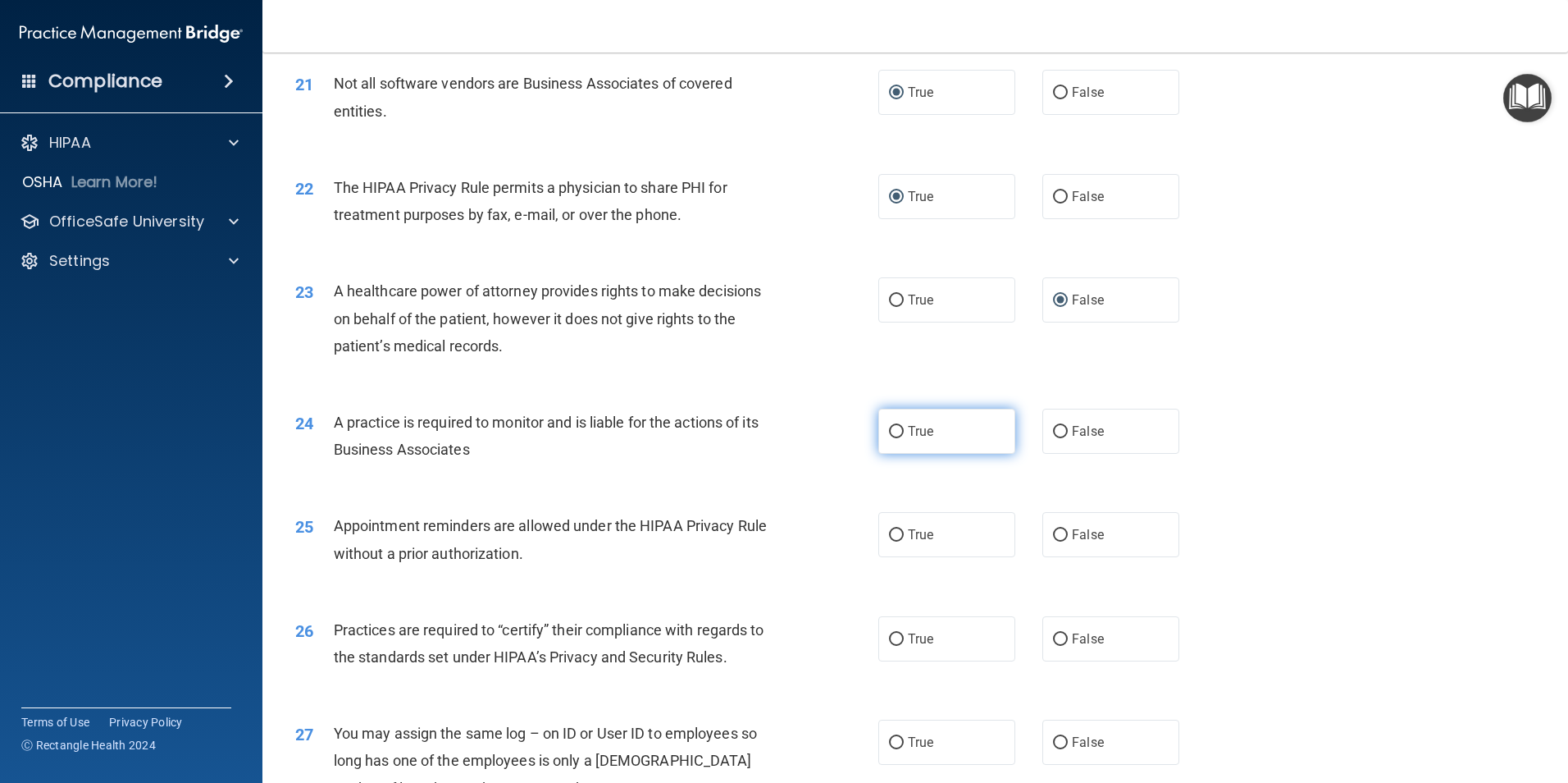
click at [889, 429] on input "True" at bounding box center [896, 431] width 15 height 12
radio input "true"
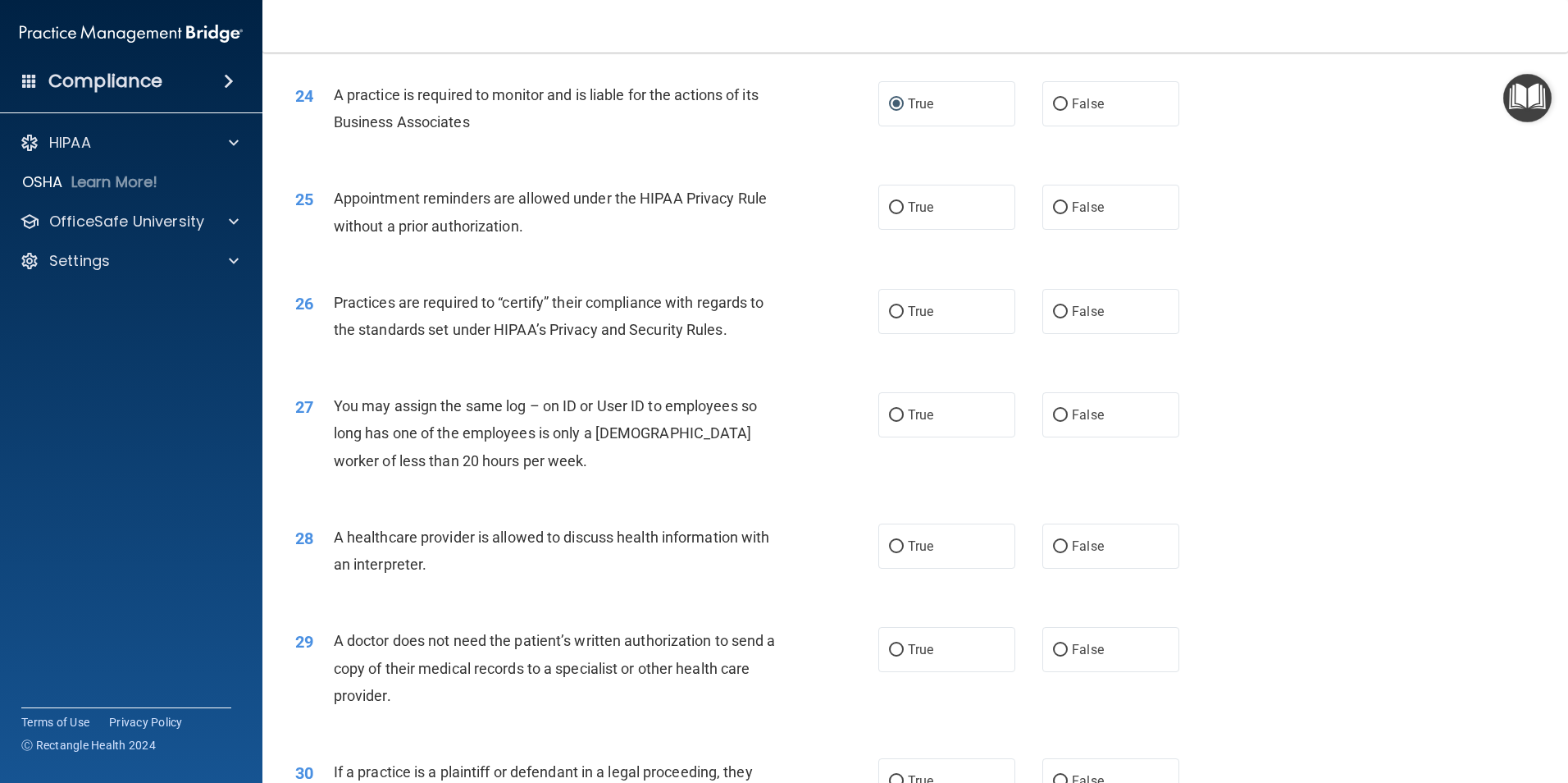
scroll to position [2872, 0]
click at [895, 203] on input "True" at bounding box center [896, 207] width 15 height 12
radio input "true"
click at [892, 309] on input "True" at bounding box center [896, 311] width 15 height 12
radio input "true"
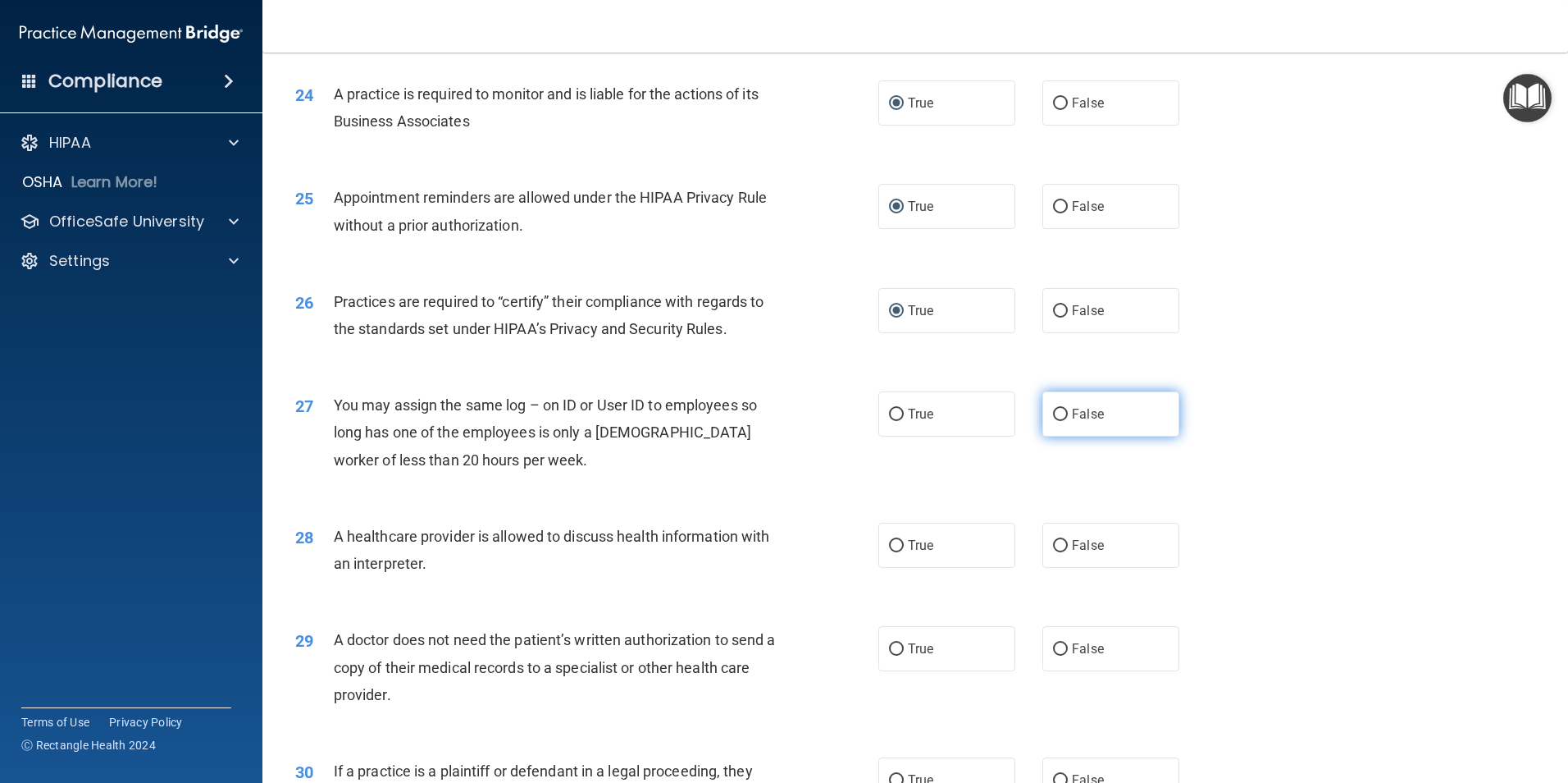
click at [1055, 412] on input "False" at bounding box center [1060, 414] width 15 height 12
radio input "true"
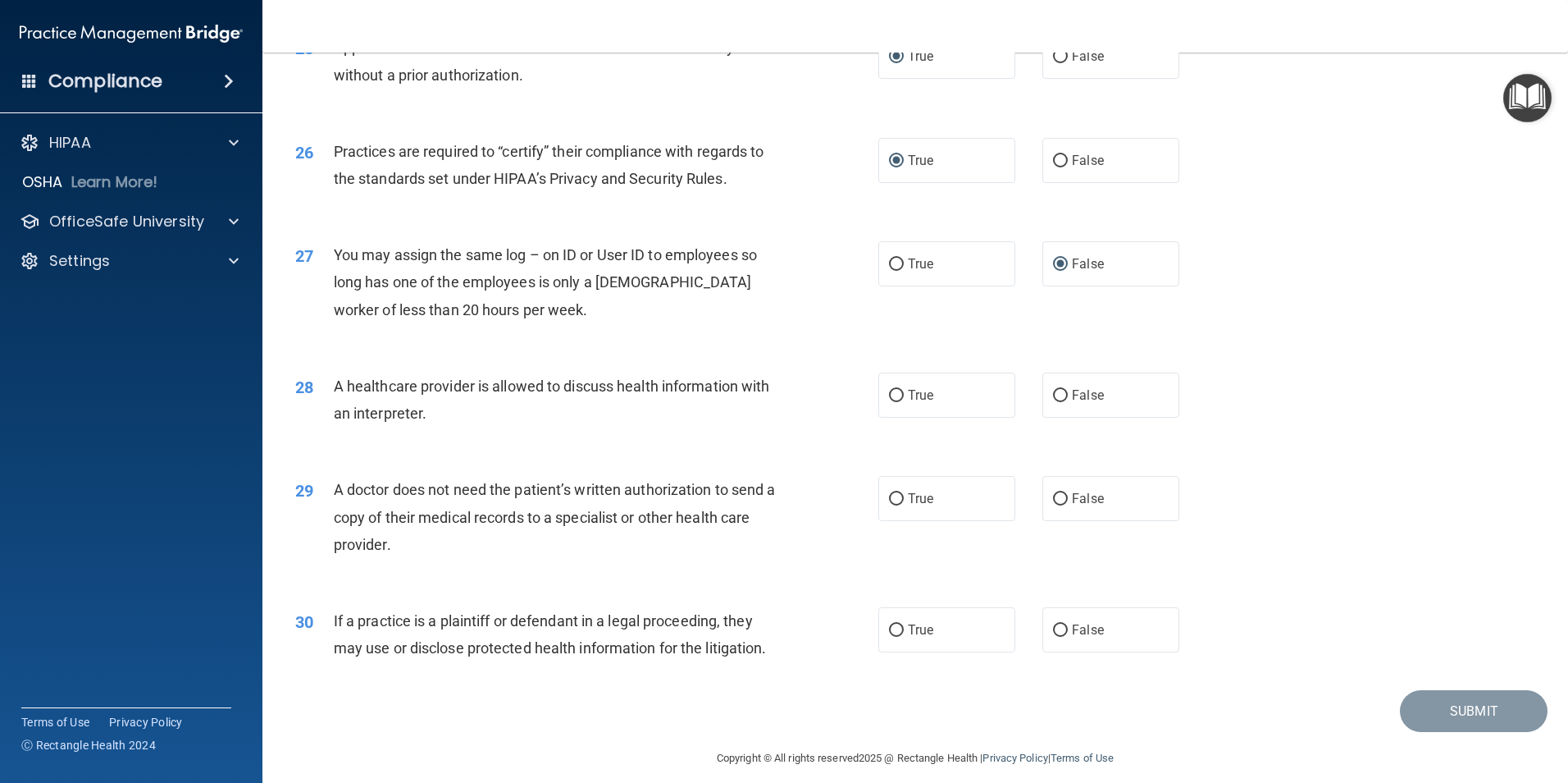
scroll to position [3036, 0]
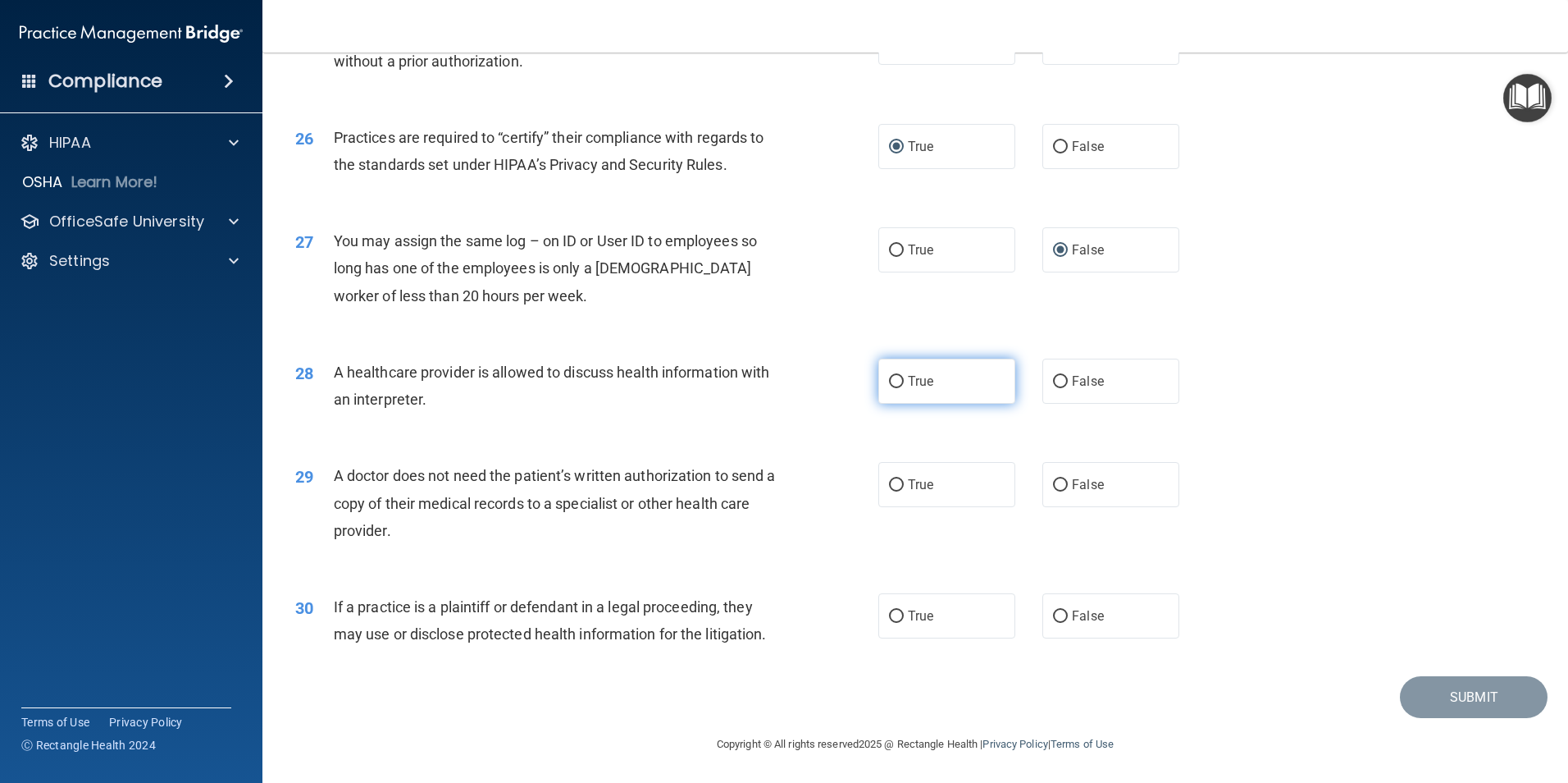
click at [890, 376] on input "True" at bounding box center [896, 382] width 15 height 12
radio input "true"
click at [894, 486] on input "True" at bounding box center [896, 486] width 15 height 12
radio input "true"
click at [889, 611] on input "True" at bounding box center [896, 616] width 15 height 12
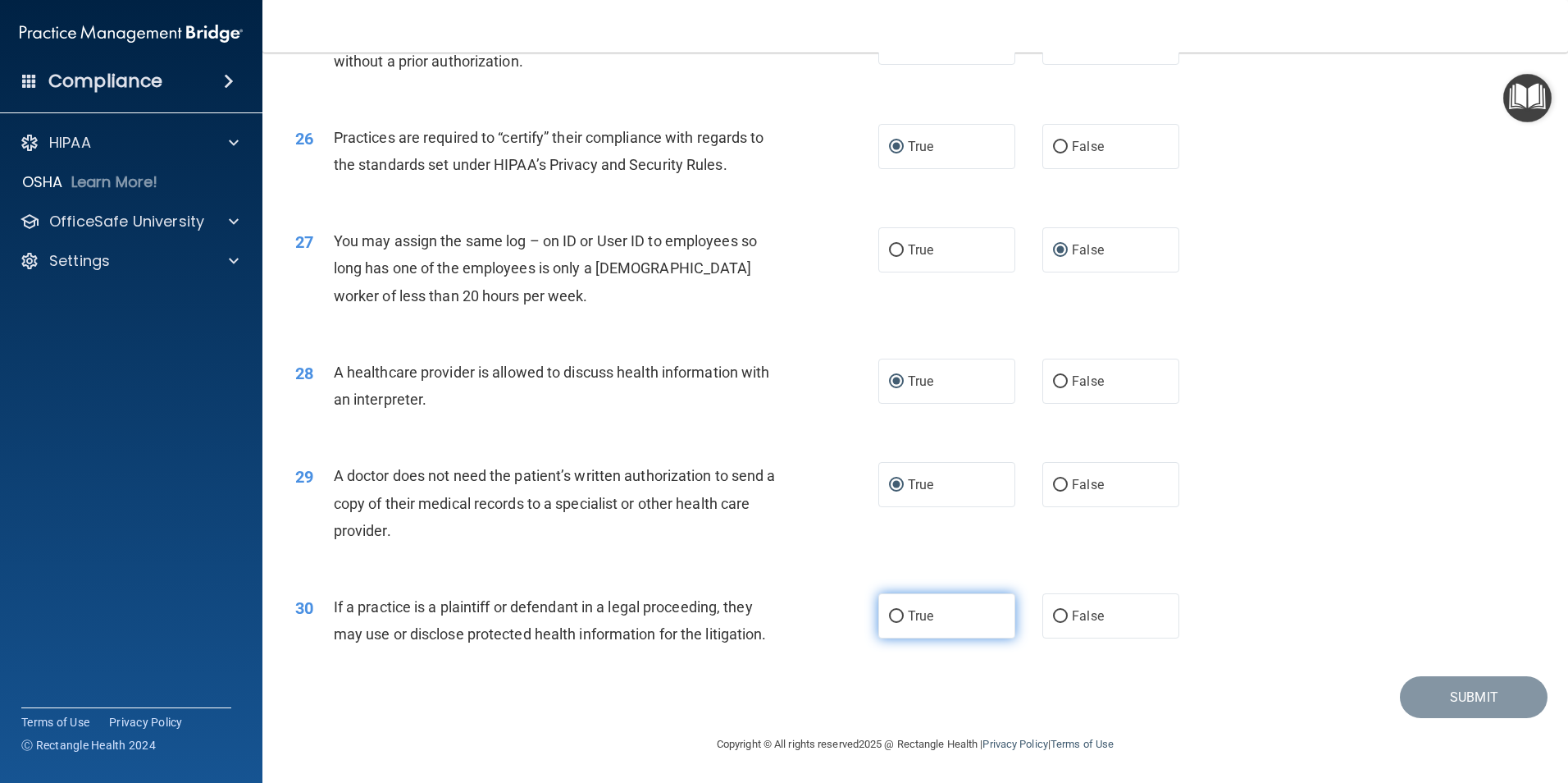
radio input "true"
click at [1449, 692] on button "Submit" at bounding box center [1474, 697] width 148 height 42
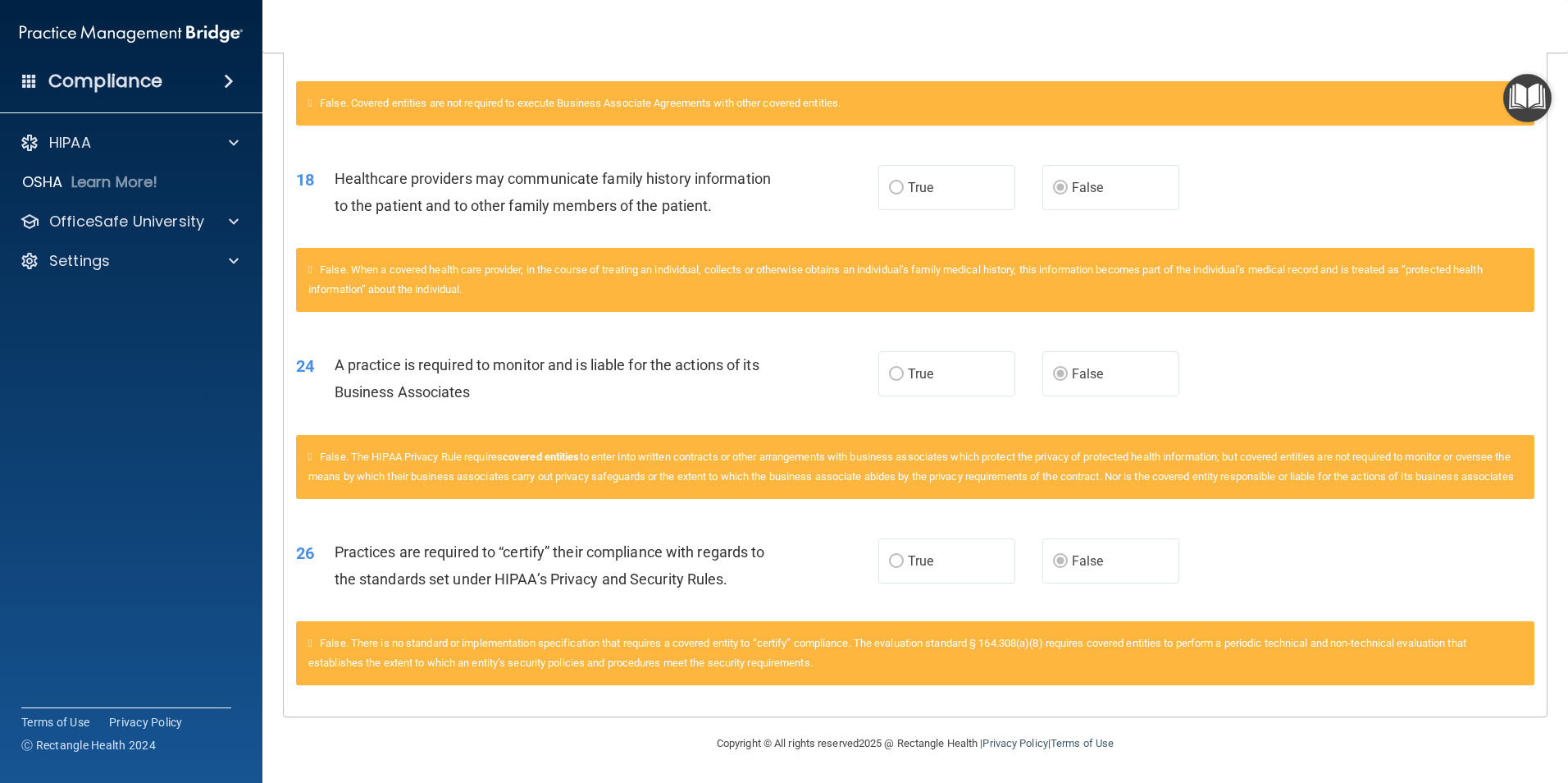
scroll to position [724, 0]
click at [69, 144] on p "HIPAA" at bounding box center [70, 143] width 42 height 20
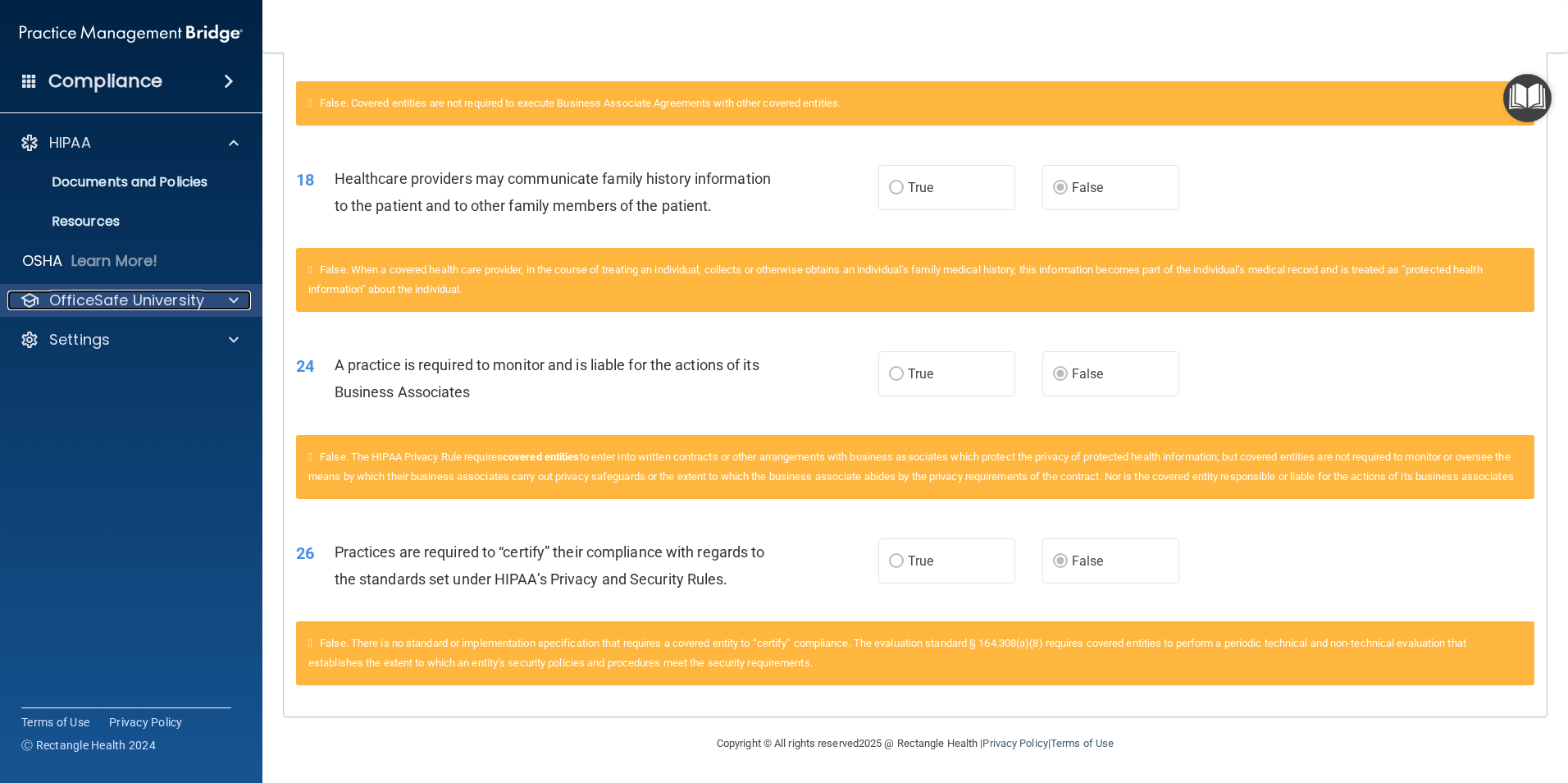
click at [100, 294] on p "OfficeSafe University" at bounding box center [126, 300] width 155 height 20
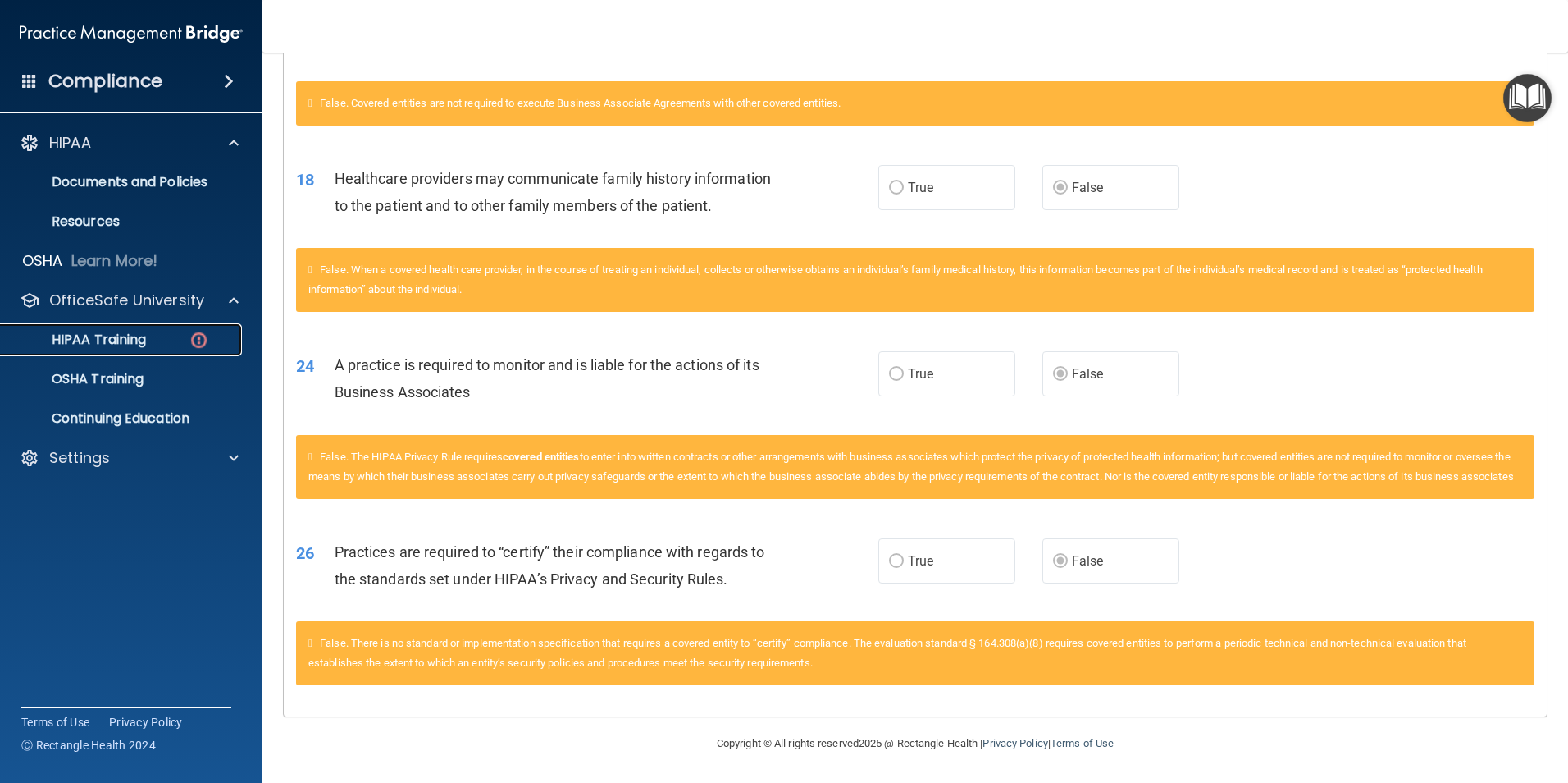
click at [89, 336] on p "HIPAA Training" at bounding box center [78, 340] width 136 height 16
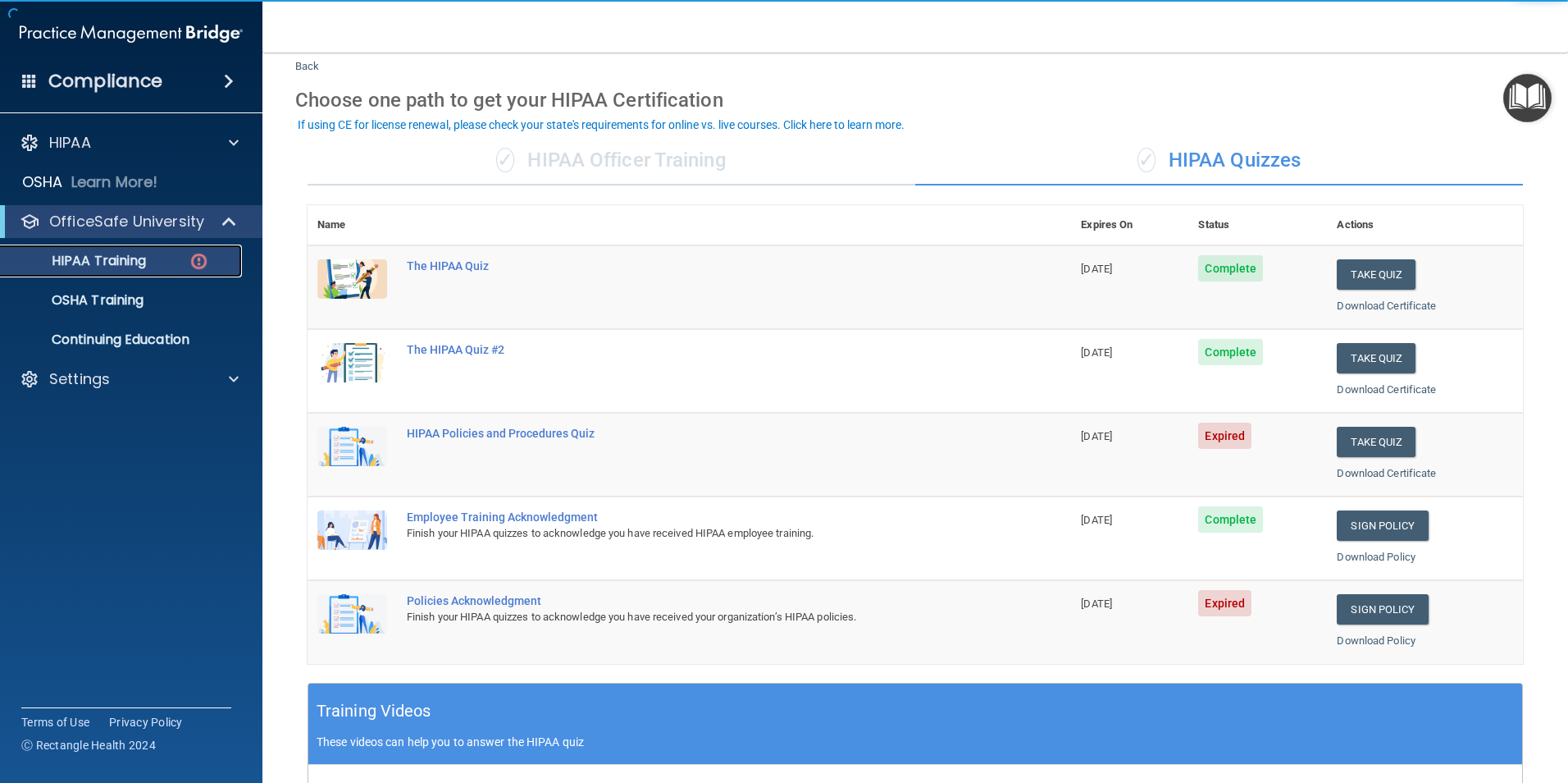
scroll to position [43, 0]
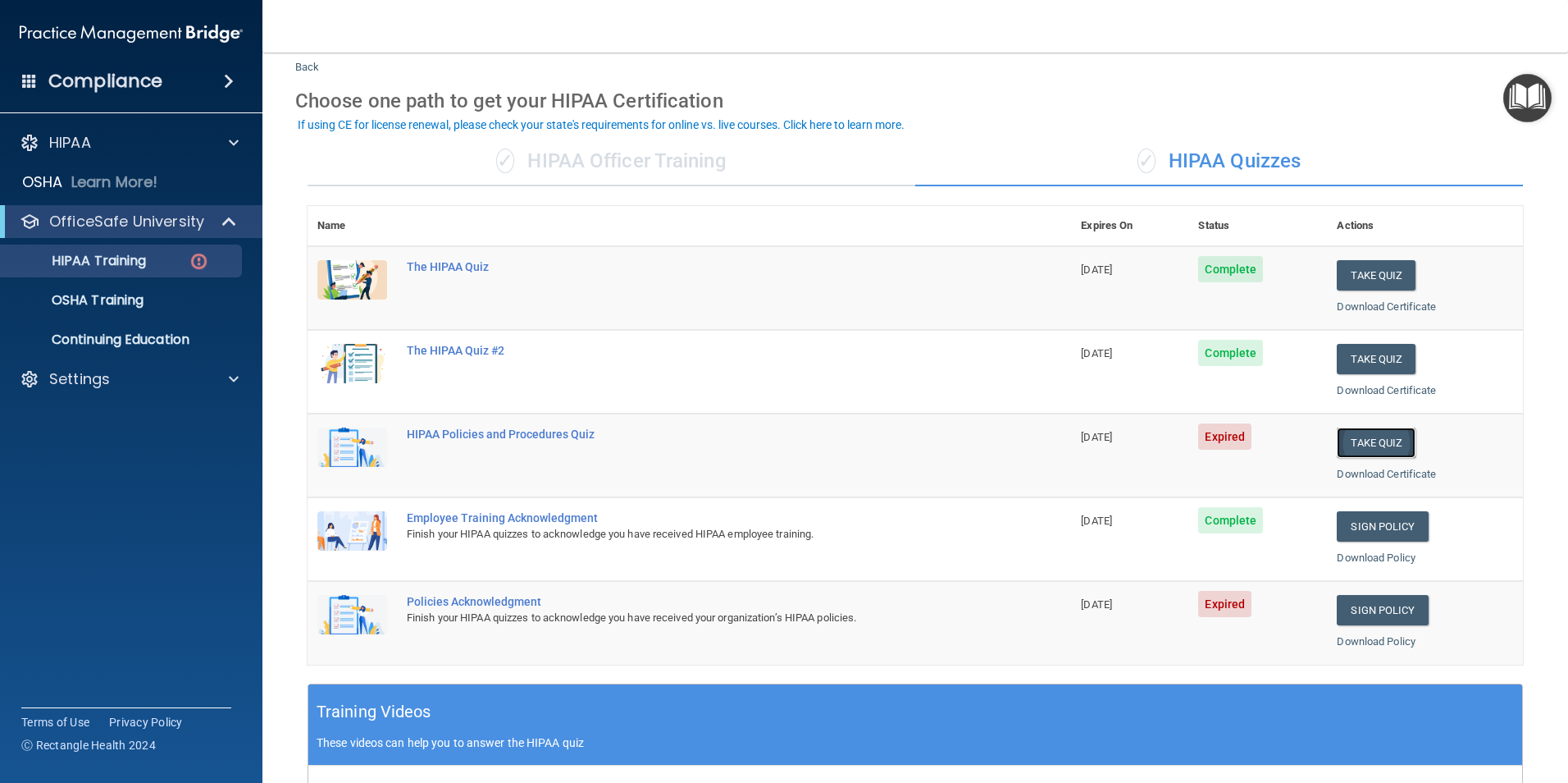
click at [1369, 443] on button "Take Quiz" at bounding box center [1376, 442] width 79 height 30
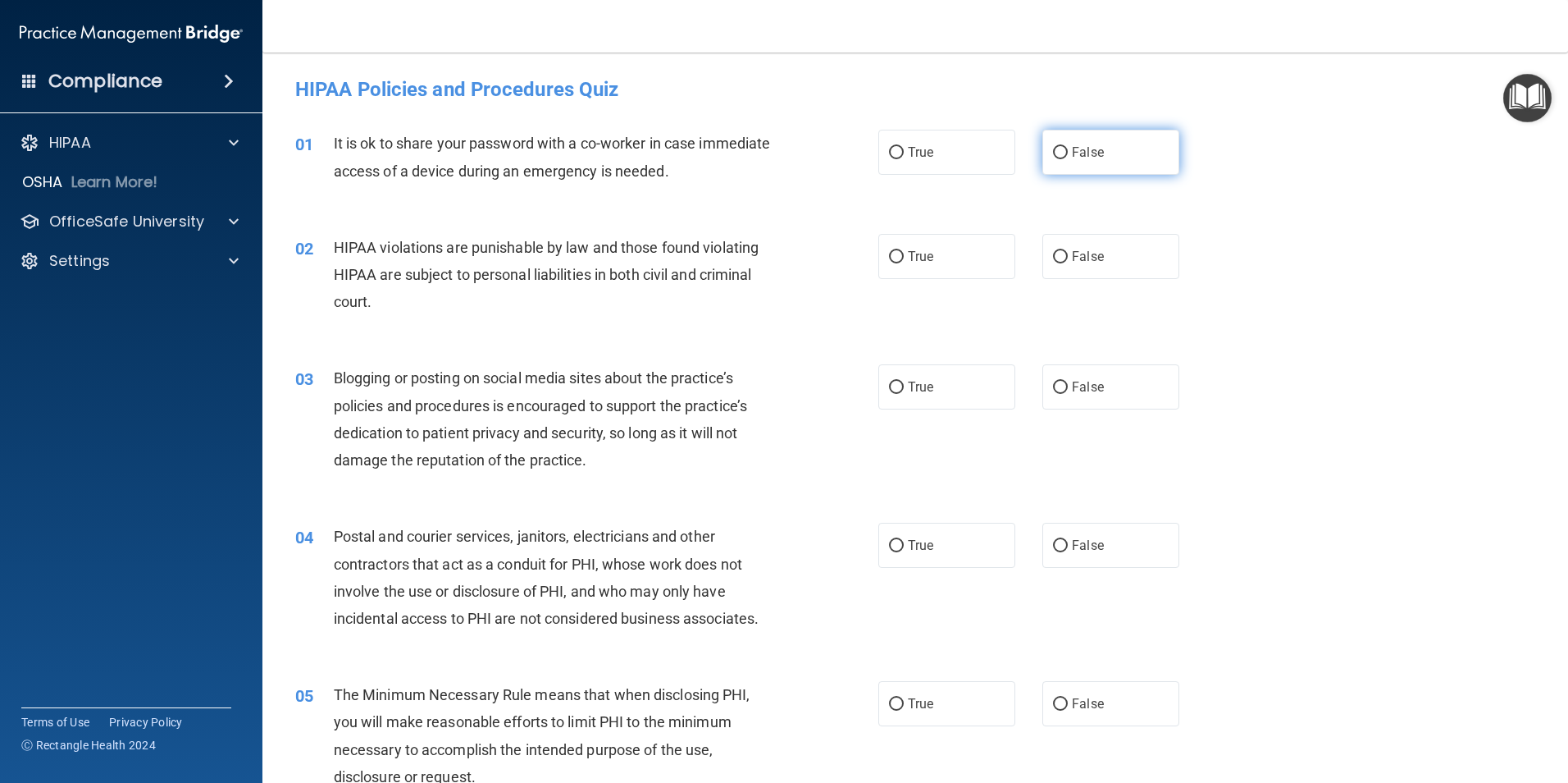
drag, startPoint x: 1048, startPoint y: 149, endPoint x: 1071, endPoint y: 161, distance: 25.9
click at [1053, 149] on input "False" at bounding box center [1060, 153] width 15 height 12
radio input "true"
click at [889, 256] on input "True" at bounding box center [896, 257] width 15 height 12
radio input "true"
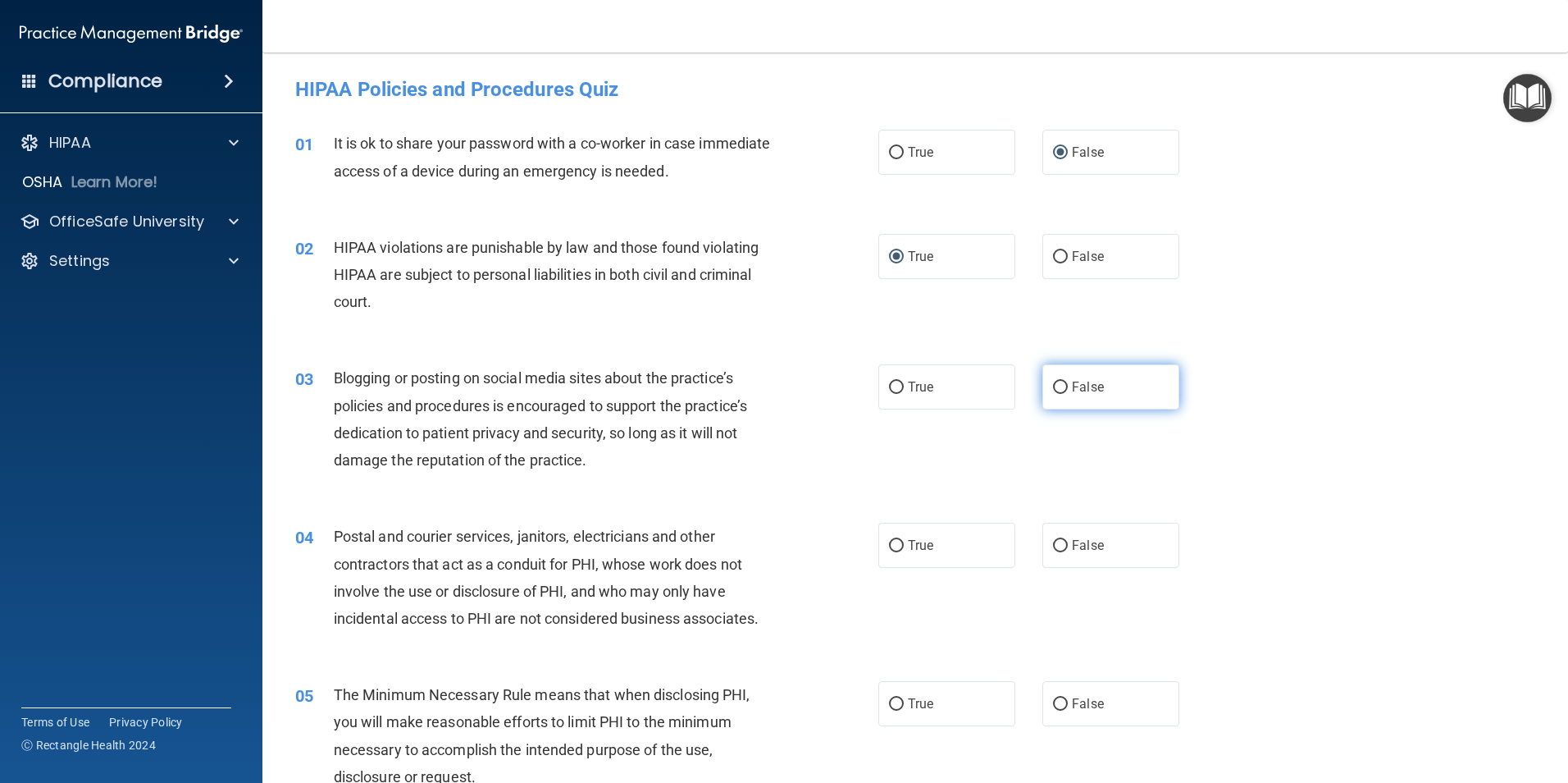
click at [1057, 389] on input "False" at bounding box center [1060, 388] width 15 height 12
radio input "true"
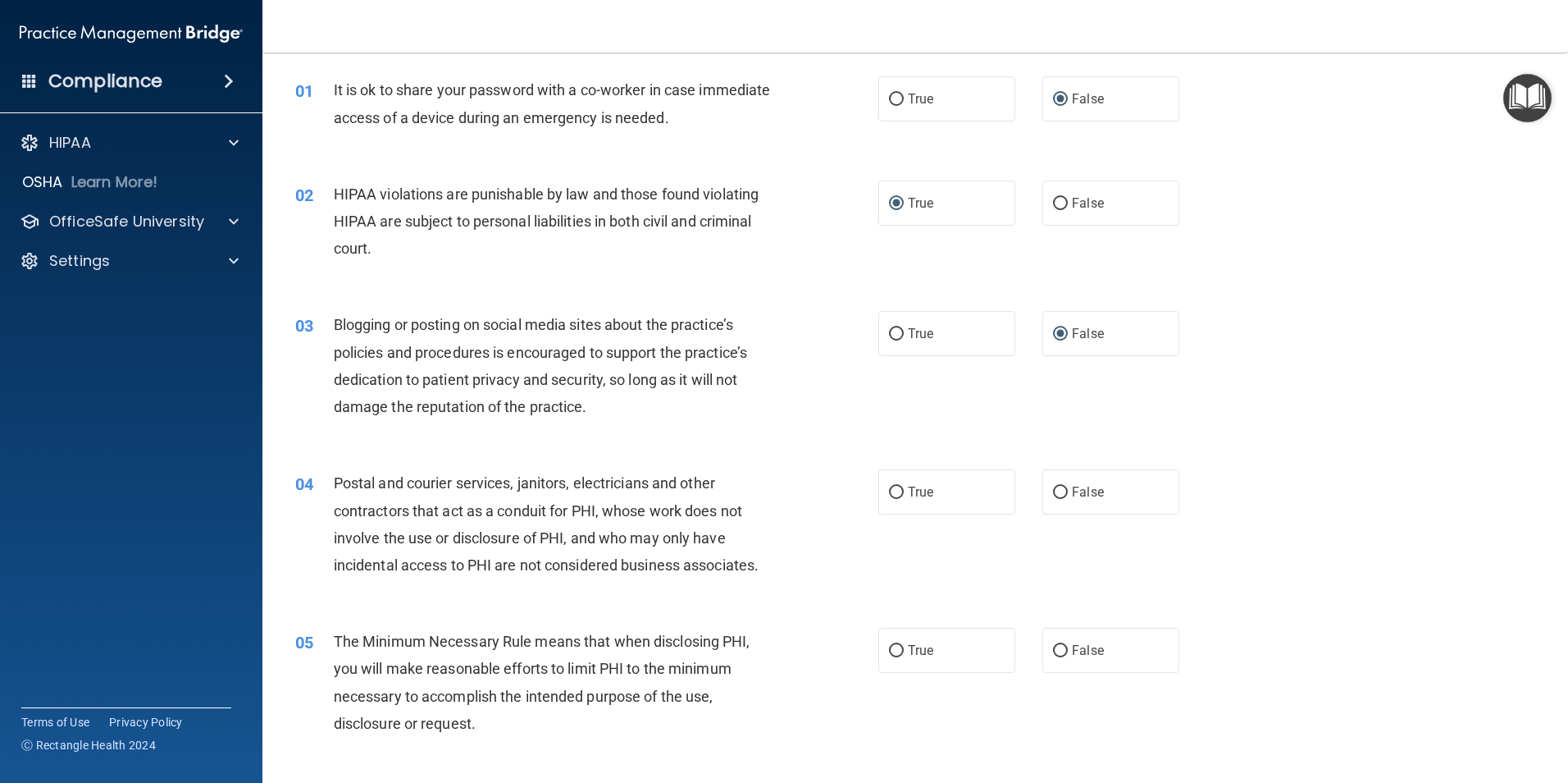
scroll to position [82, 0]
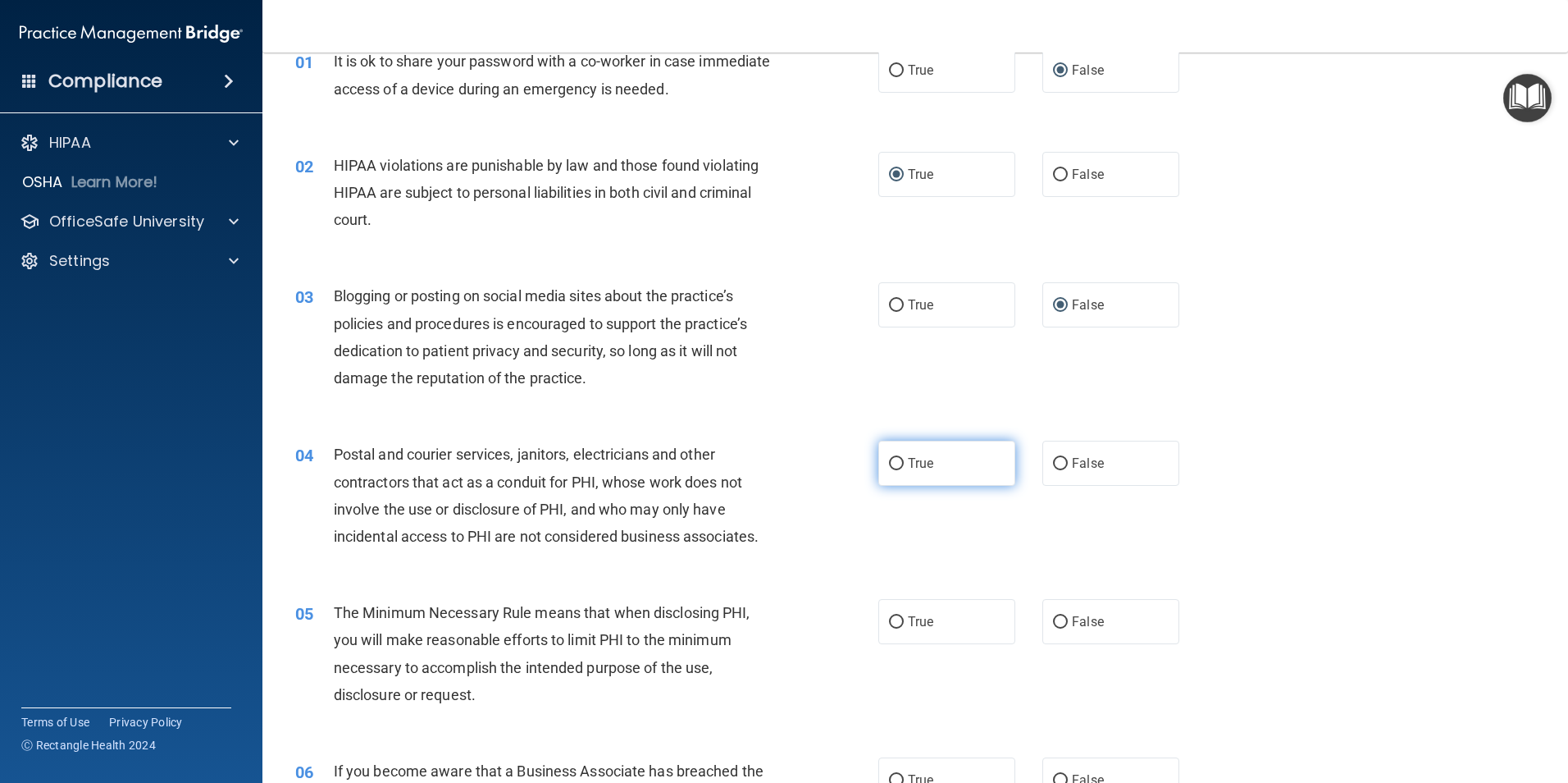
click at [889, 465] on input "True" at bounding box center [896, 464] width 15 height 12
radio input "true"
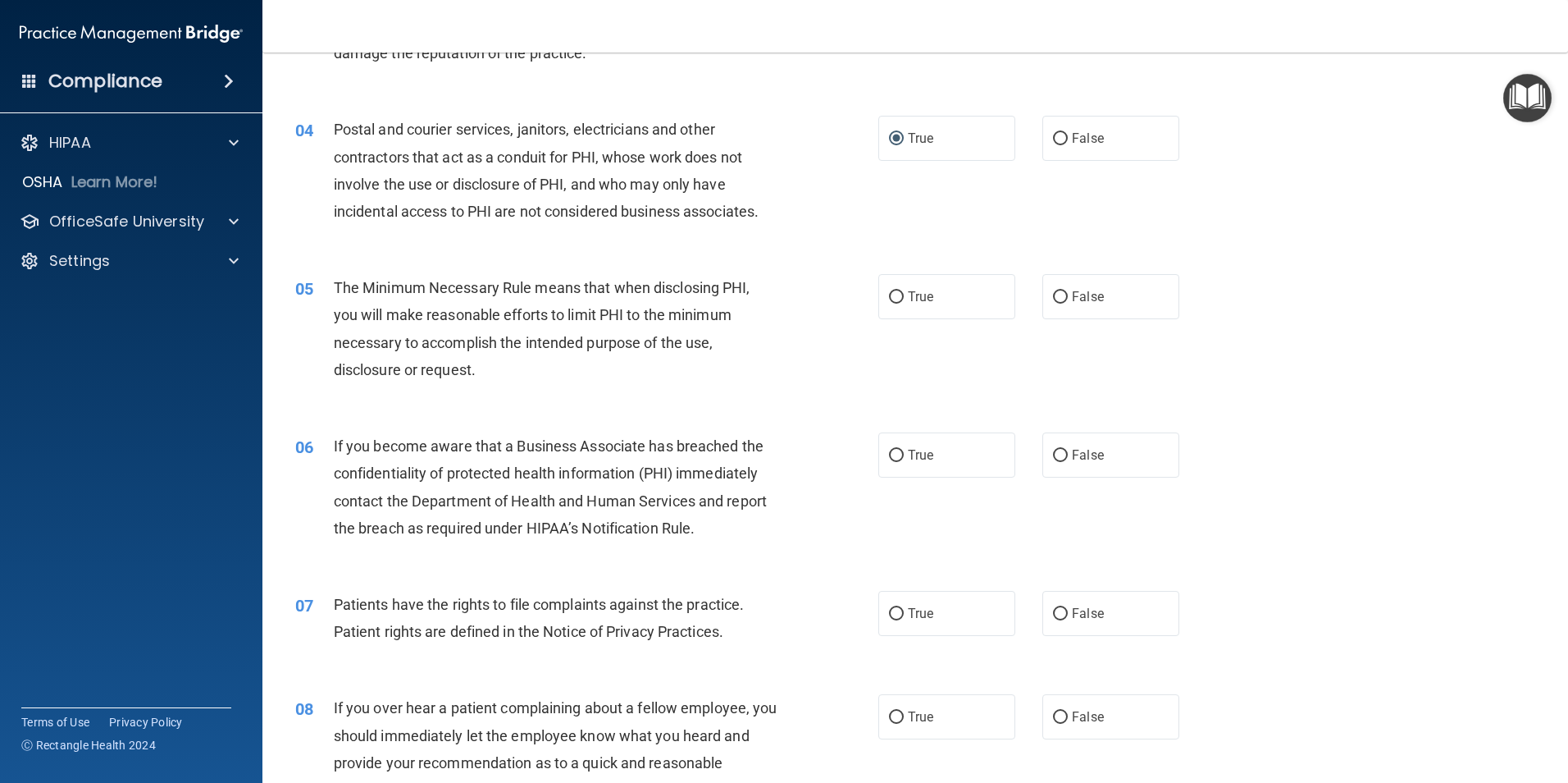
scroll to position [410, 0]
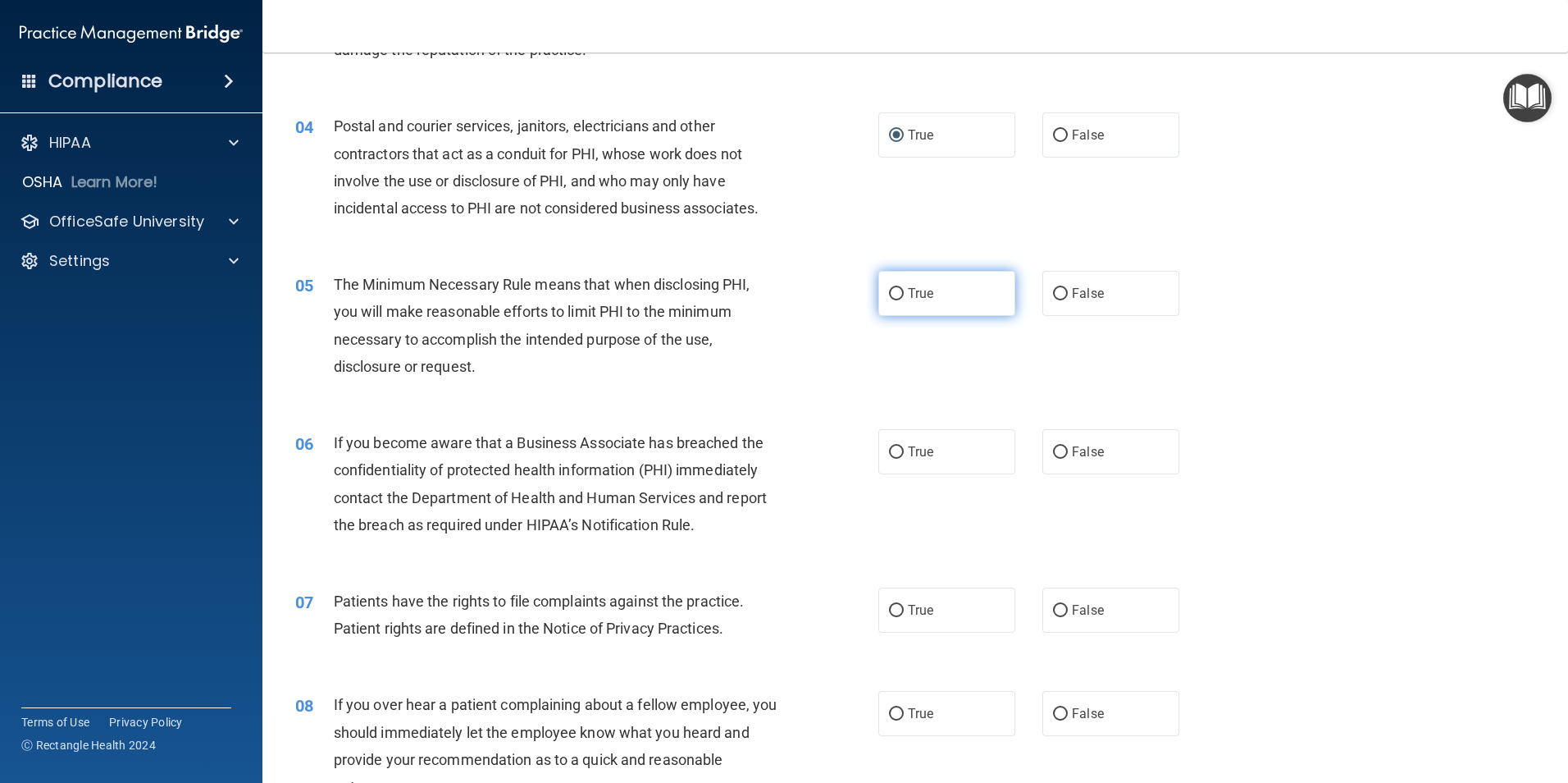
click at [889, 296] on input "True" at bounding box center [896, 294] width 15 height 12
radio input "true"
click at [889, 452] on input "True" at bounding box center [896, 452] width 15 height 12
radio input "true"
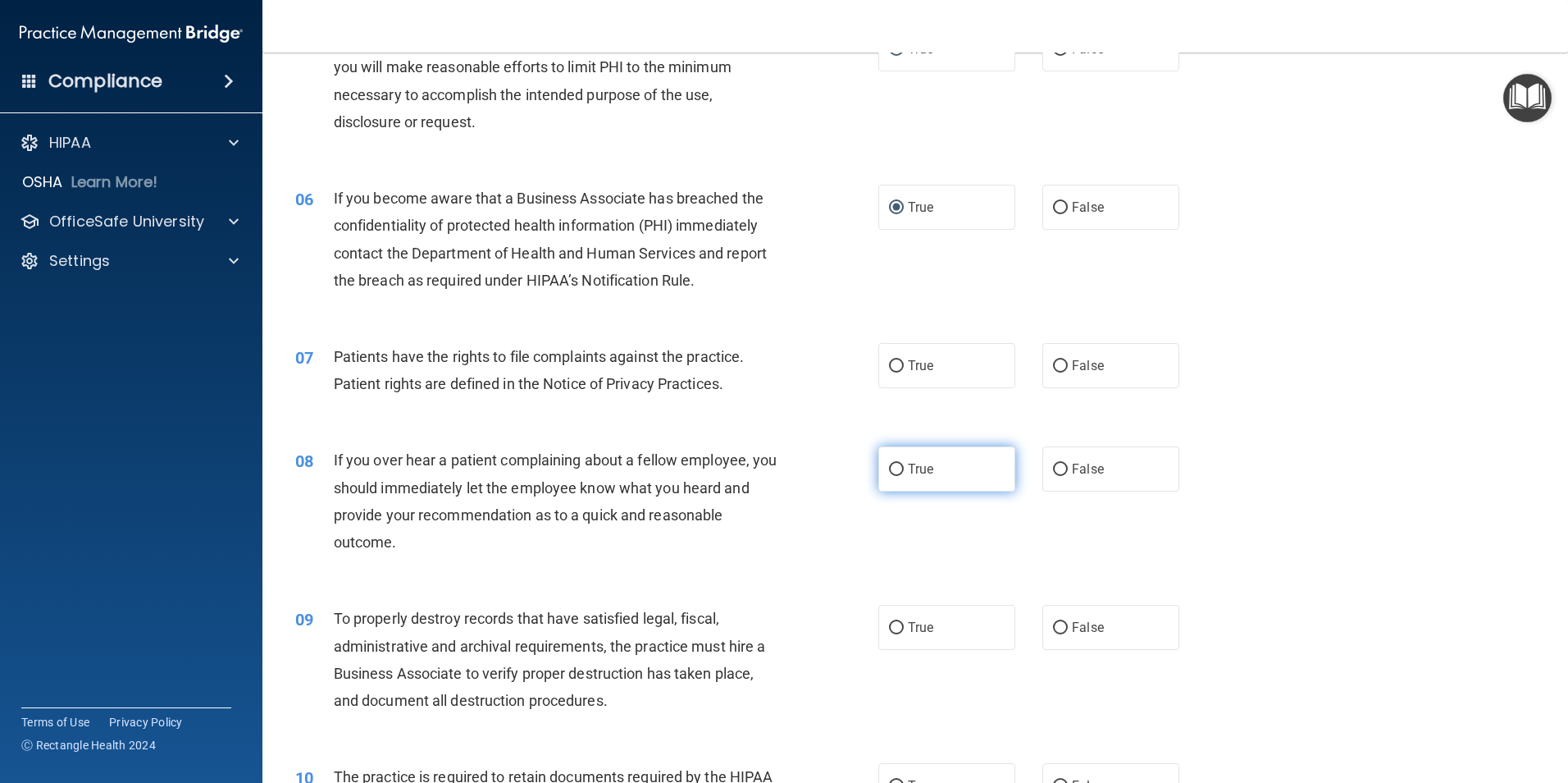
scroll to position [657, 0]
click at [889, 362] on input "True" at bounding box center [896, 364] width 15 height 12
radio input "true"
click at [1053, 466] on input "False" at bounding box center [1060, 468] width 15 height 12
radio input "true"
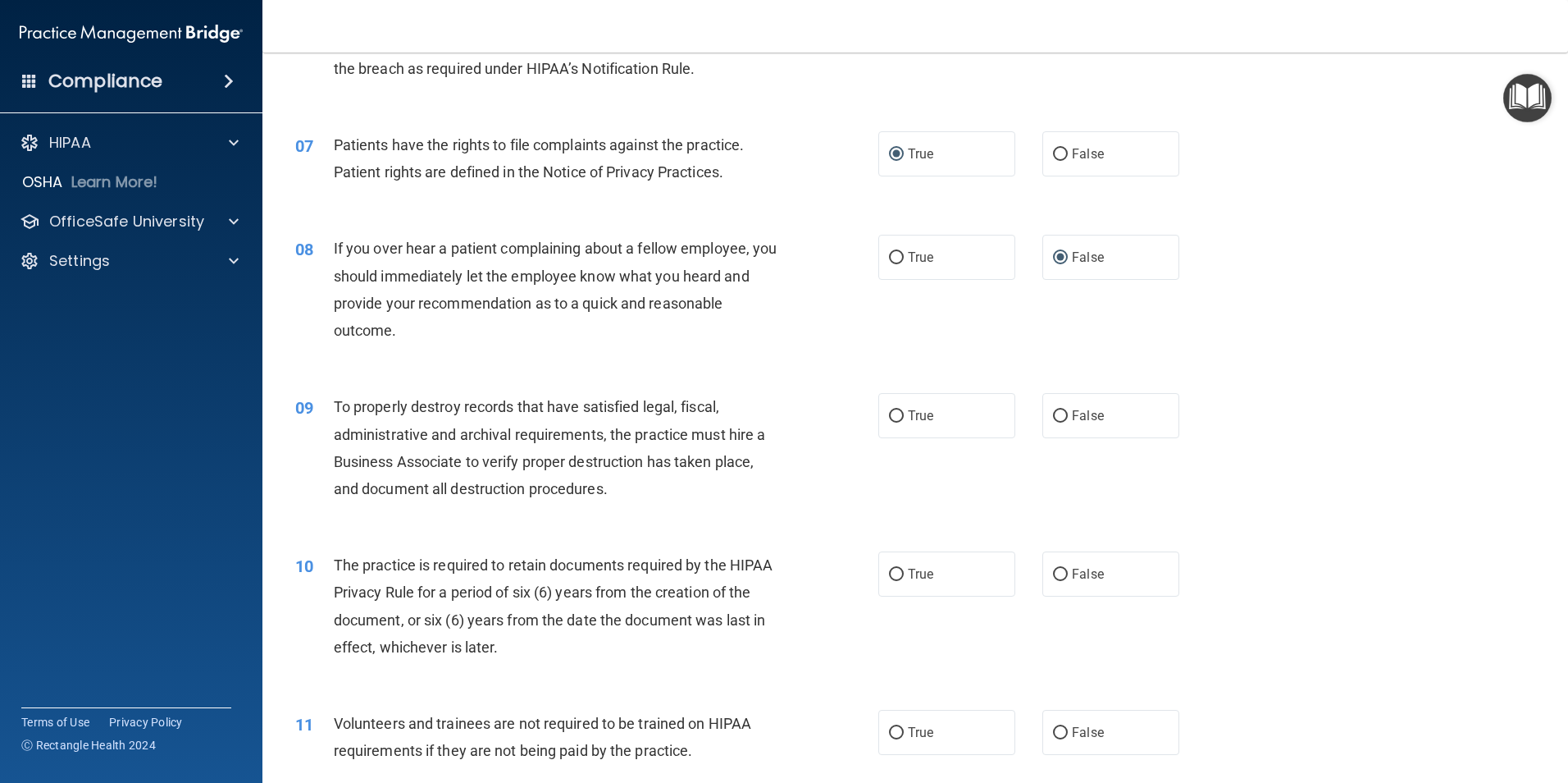
scroll to position [902, 0]
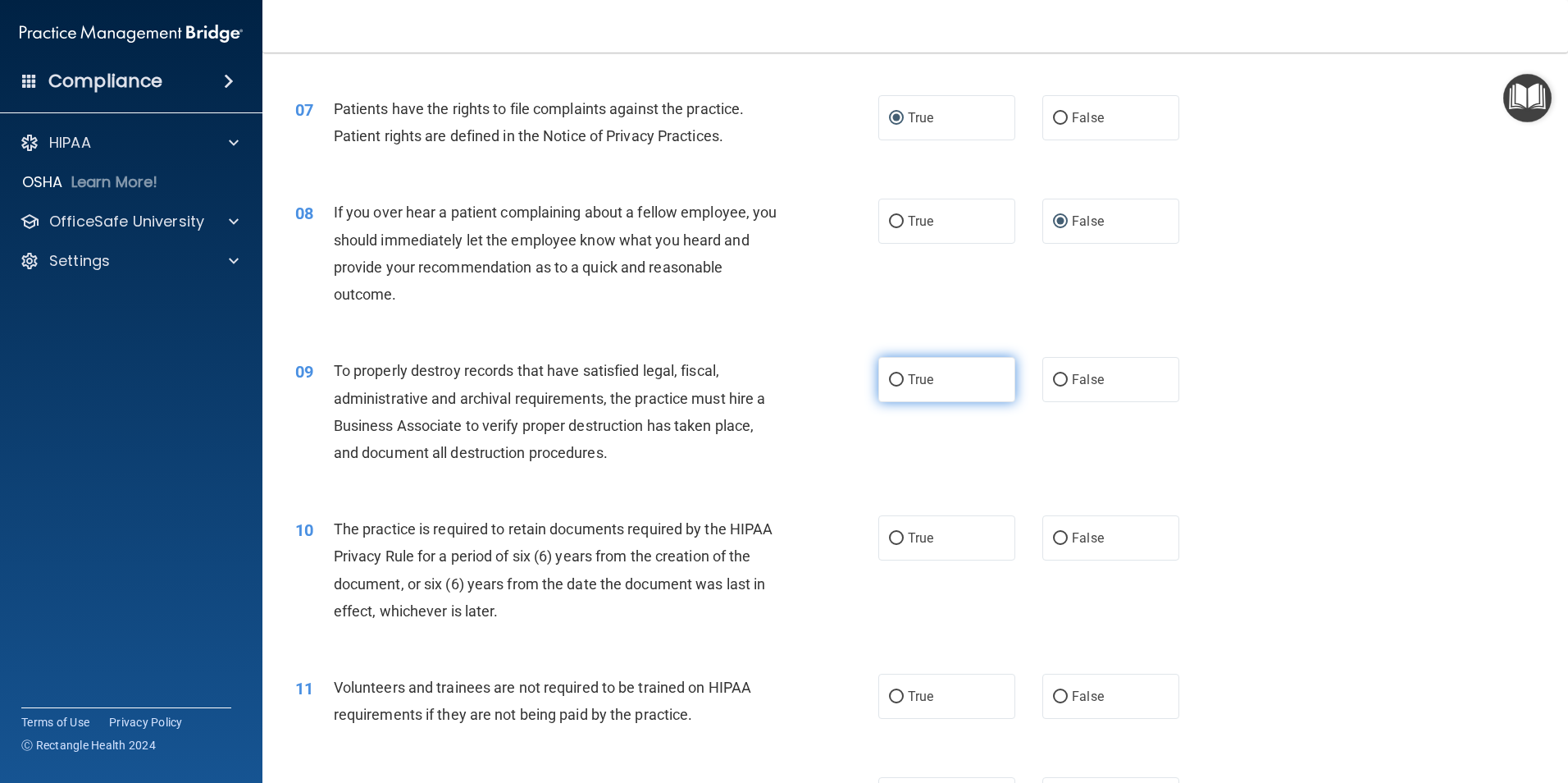
click at [894, 380] on input "True" at bounding box center [896, 380] width 15 height 12
radio input "true"
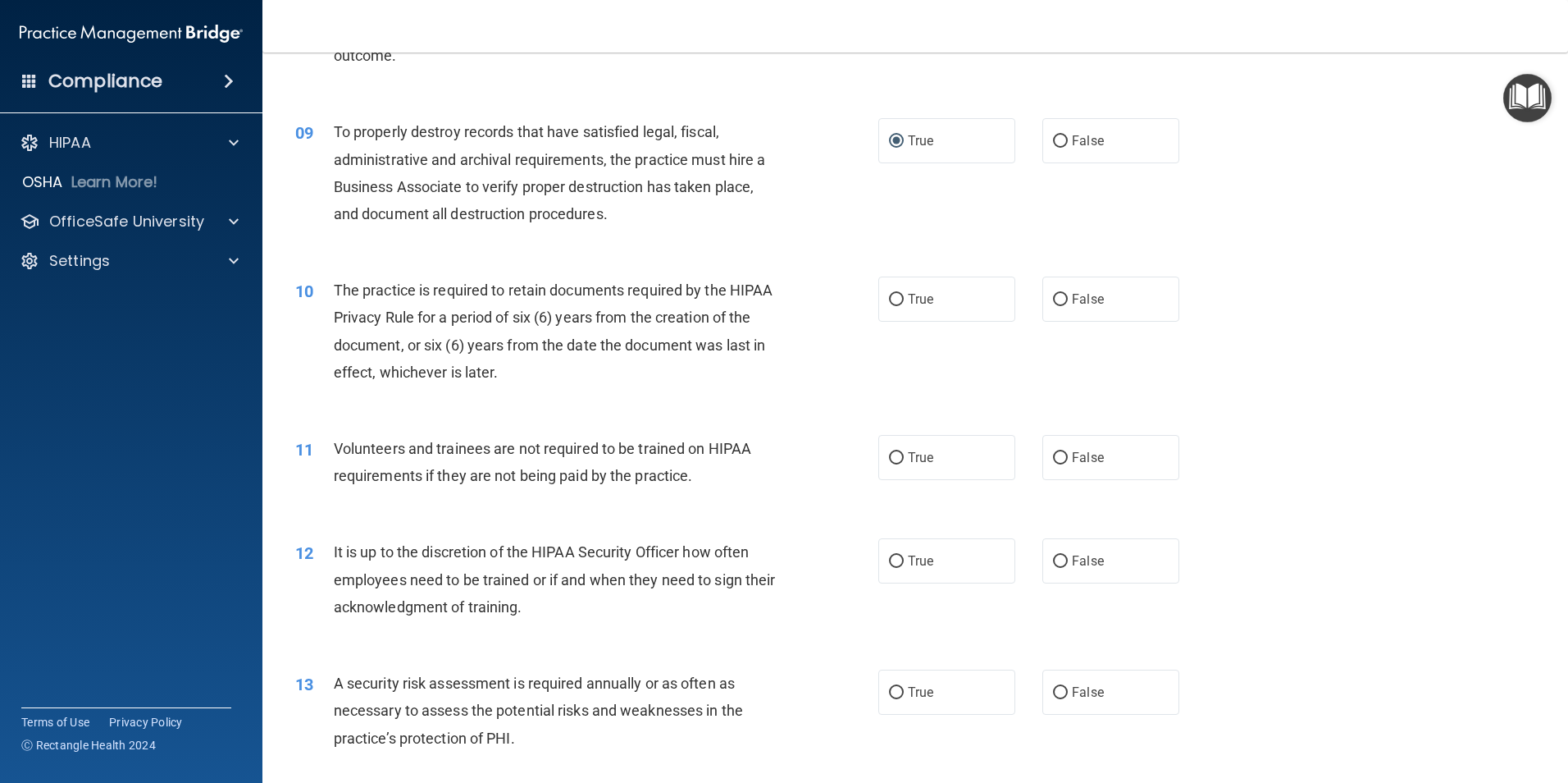
scroll to position [1149, 0]
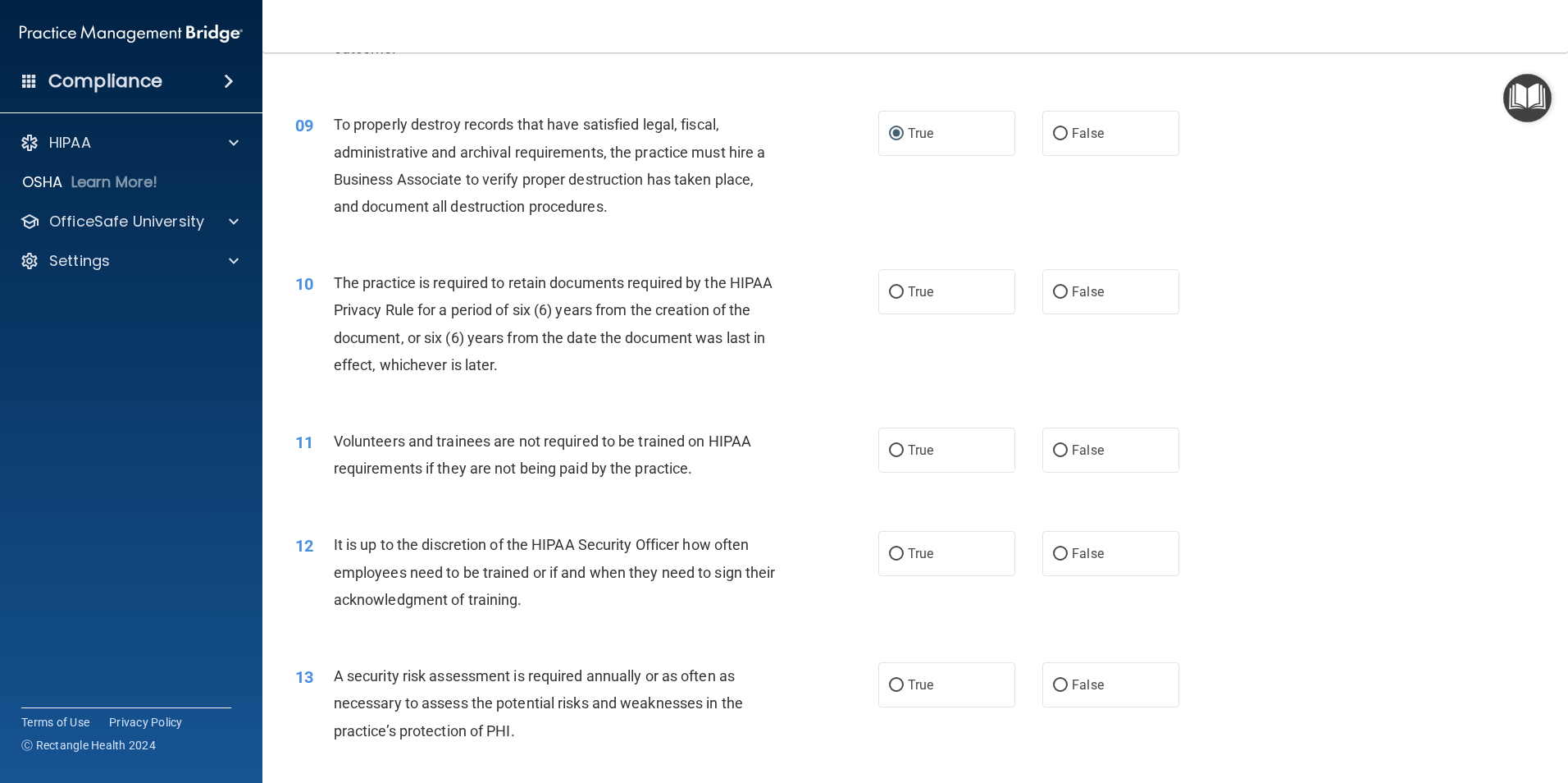
drag, startPoint x: 891, startPoint y: 289, endPoint x: 1066, endPoint y: 376, distance: 195.4
click at [893, 290] on input "True" at bounding box center [896, 292] width 15 height 12
radio input "true"
click at [1057, 452] on input "False" at bounding box center [1060, 450] width 15 height 12
radio input "true"
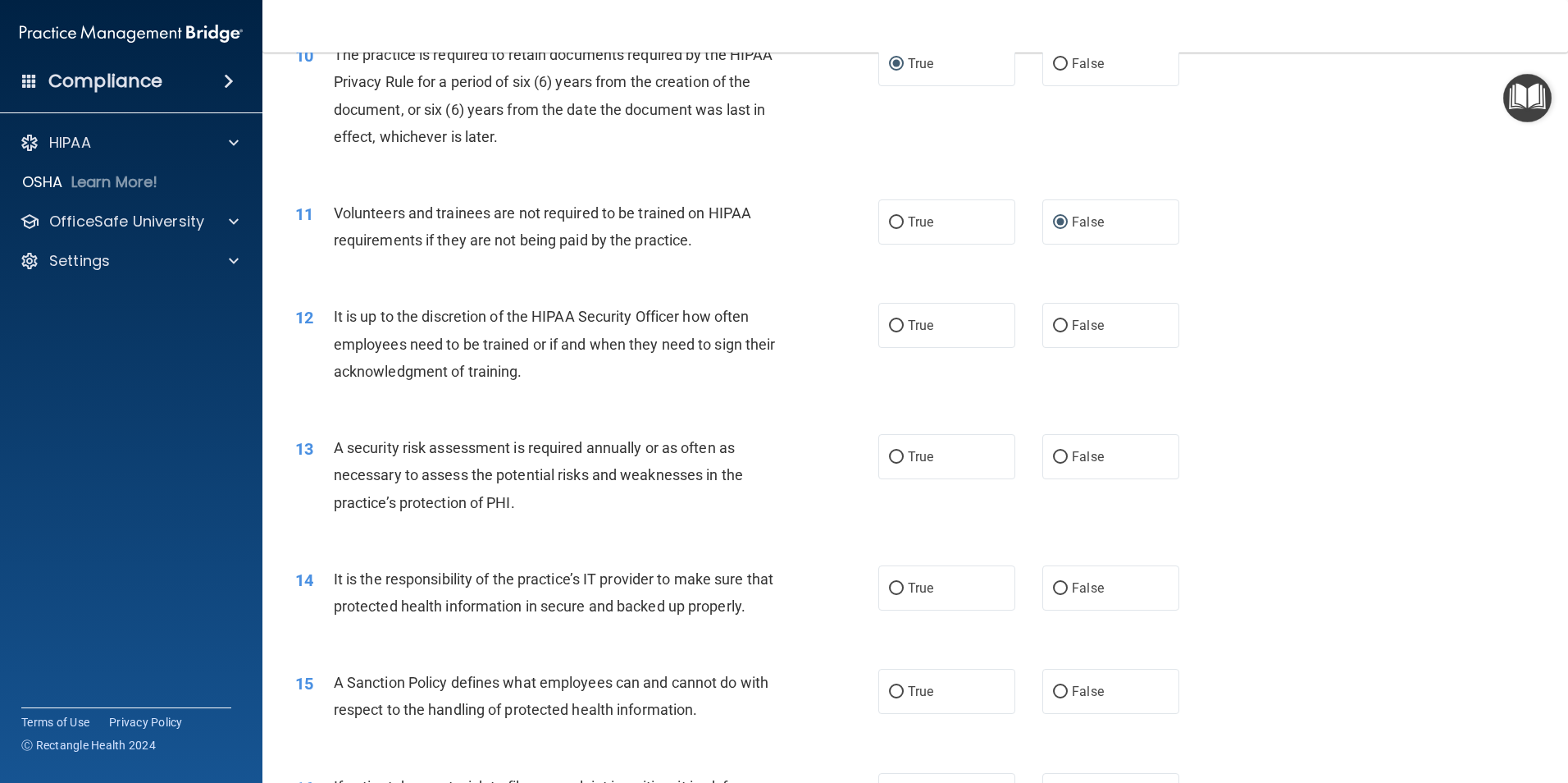
scroll to position [1395, 0]
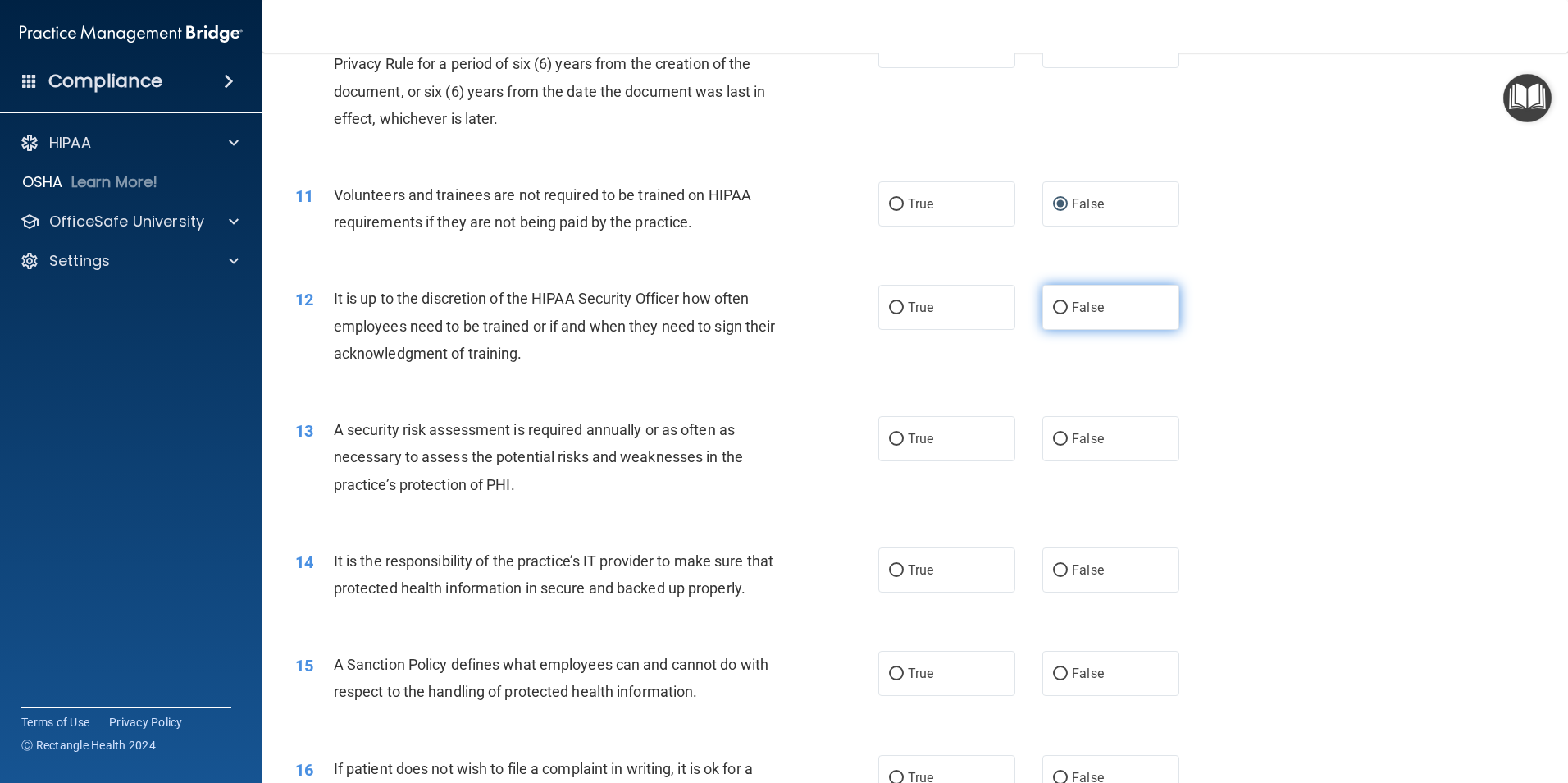
click at [1053, 305] on input "False" at bounding box center [1060, 308] width 15 height 12
radio input "true"
click at [889, 437] on input "True" at bounding box center [896, 439] width 15 height 12
radio input "true"
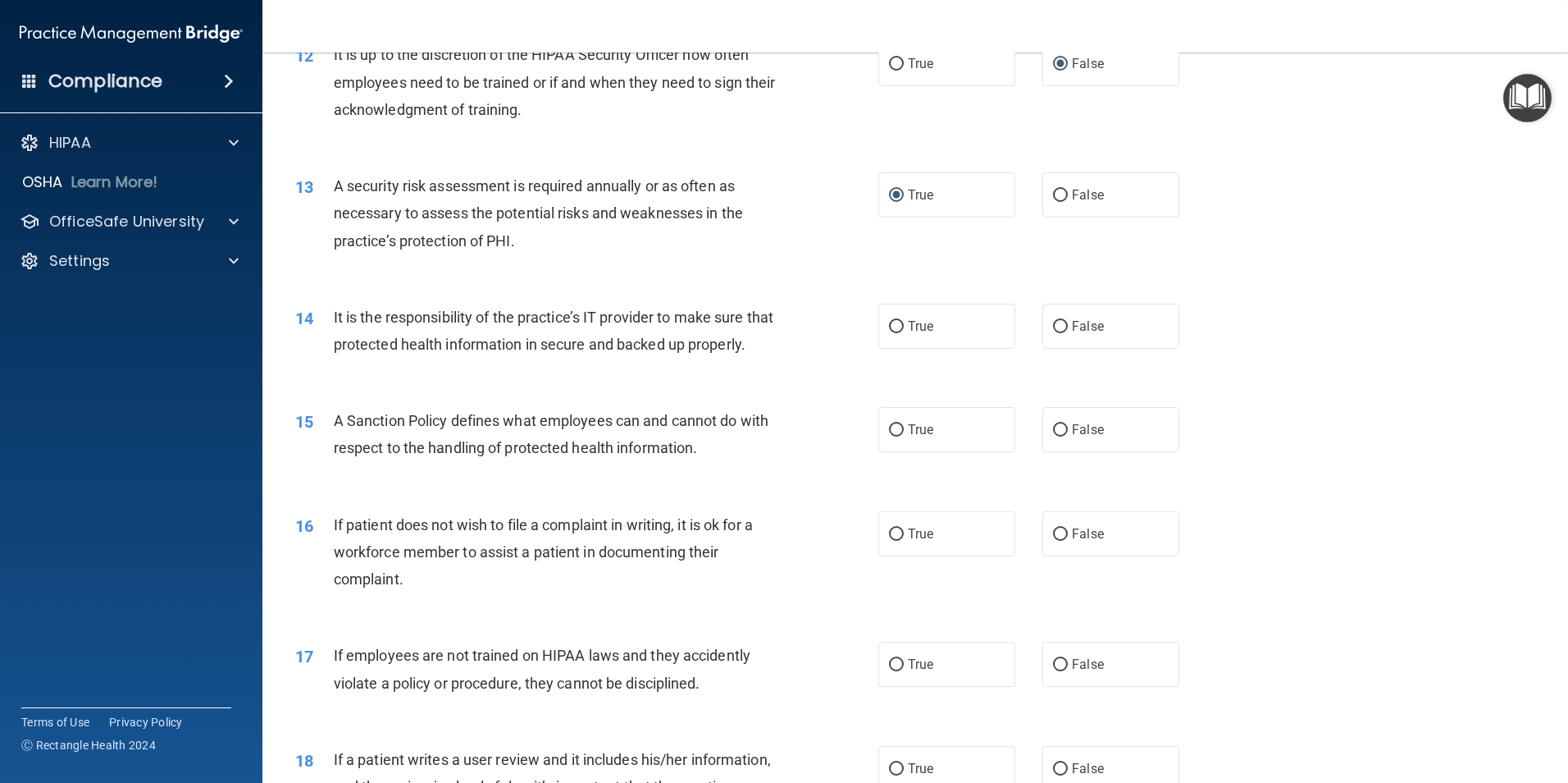
scroll to position [1641, 0]
click at [1053, 324] on input "False" at bounding box center [1060, 324] width 15 height 12
radio input "true"
drag, startPoint x: 888, startPoint y: 450, endPoint x: 954, endPoint y: 516, distance: 93.3
click at [889, 434] on input "True" at bounding box center [896, 428] width 15 height 12
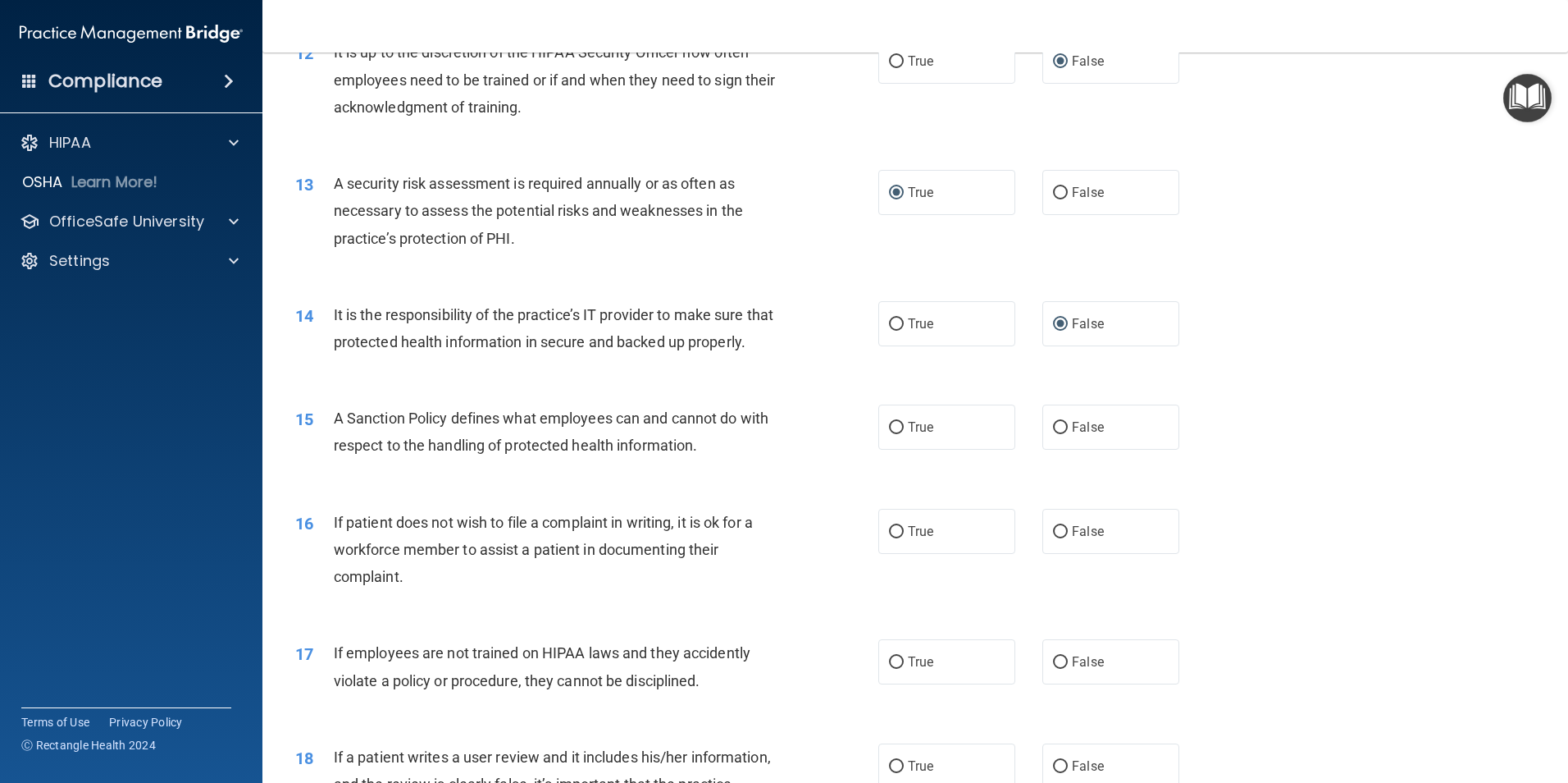
radio input "true"
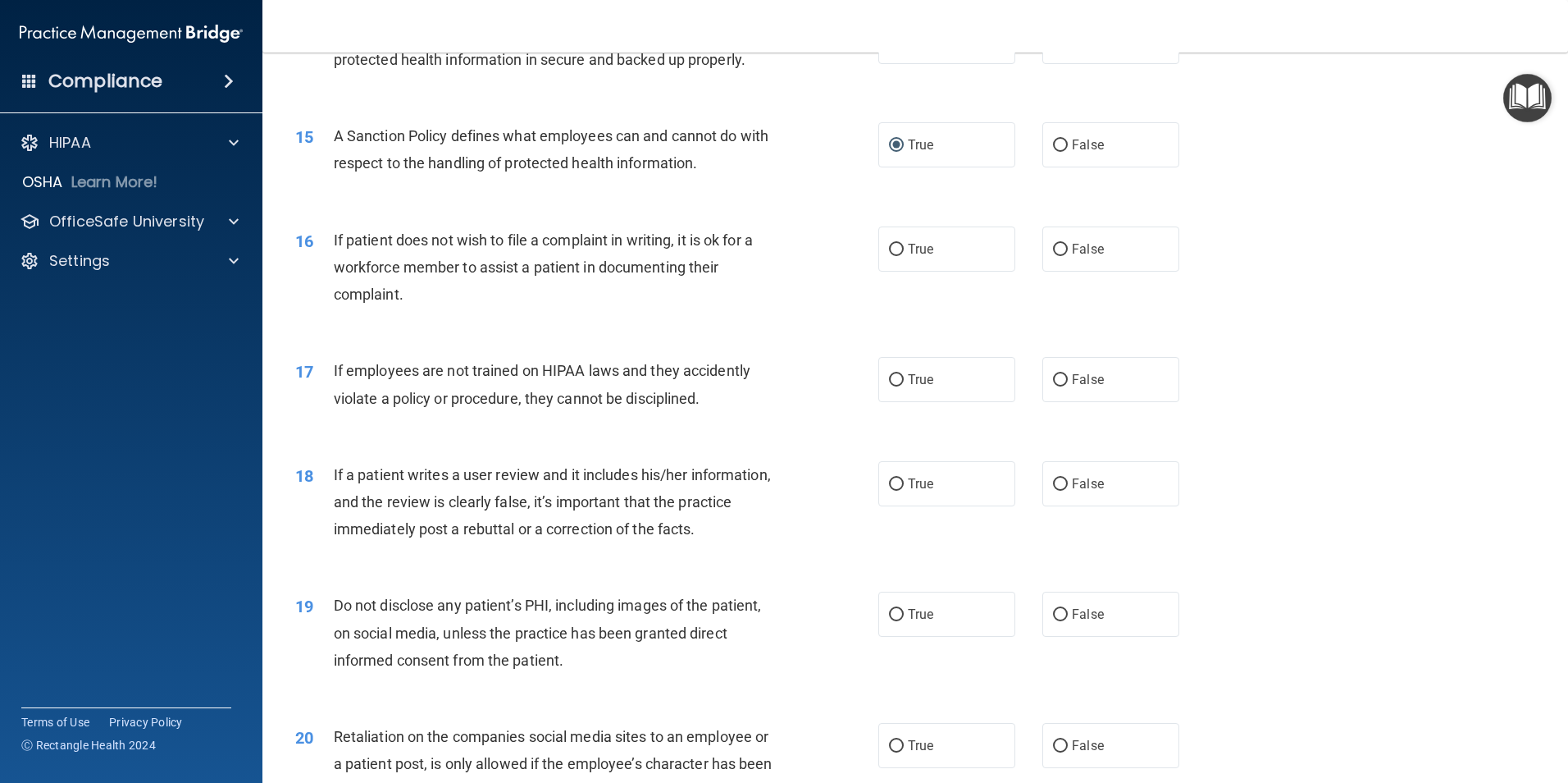
scroll to position [1969, 0]
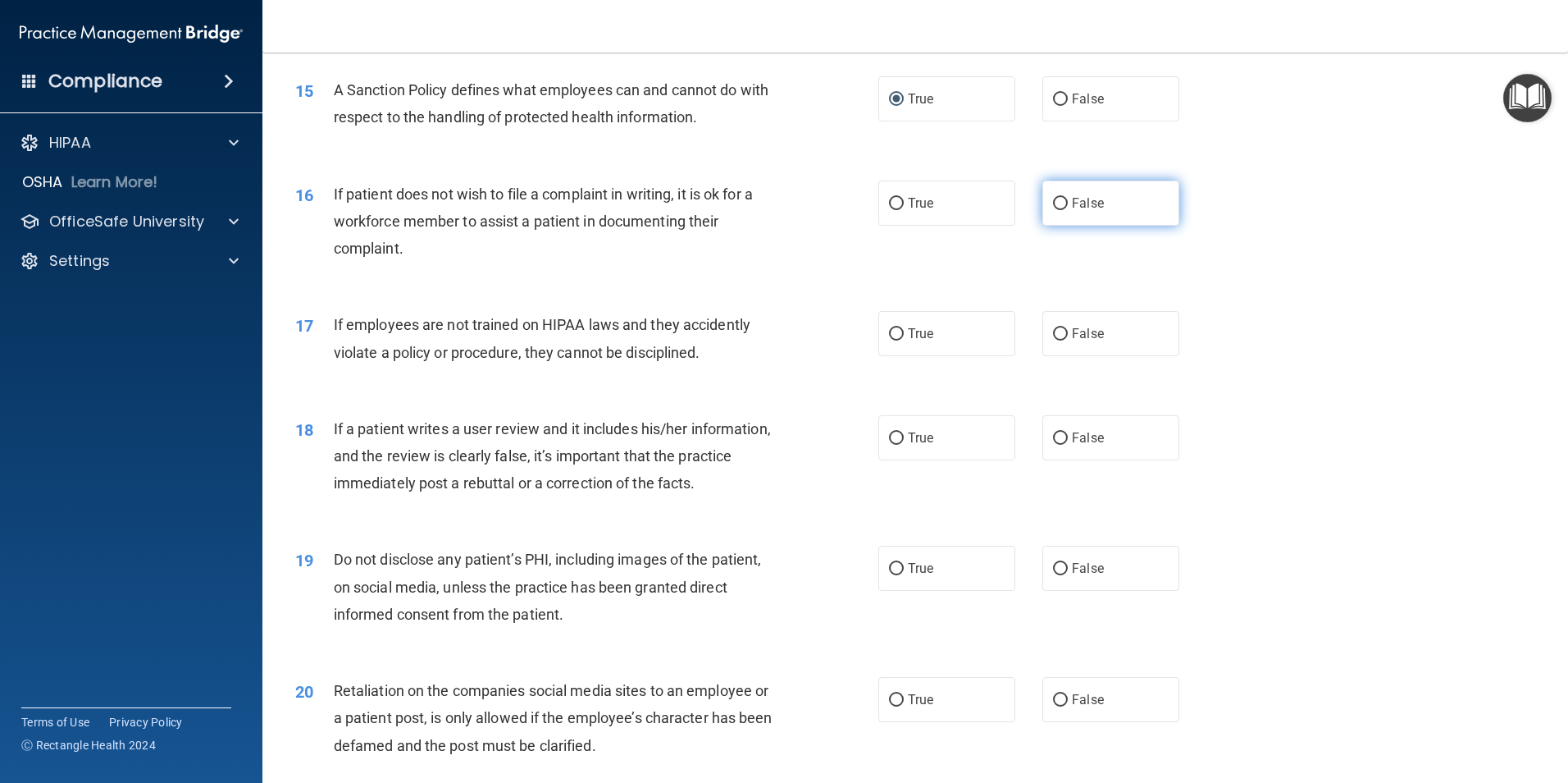
click at [1054, 210] on input "False" at bounding box center [1060, 204] width 15 height 12
radio input "true"
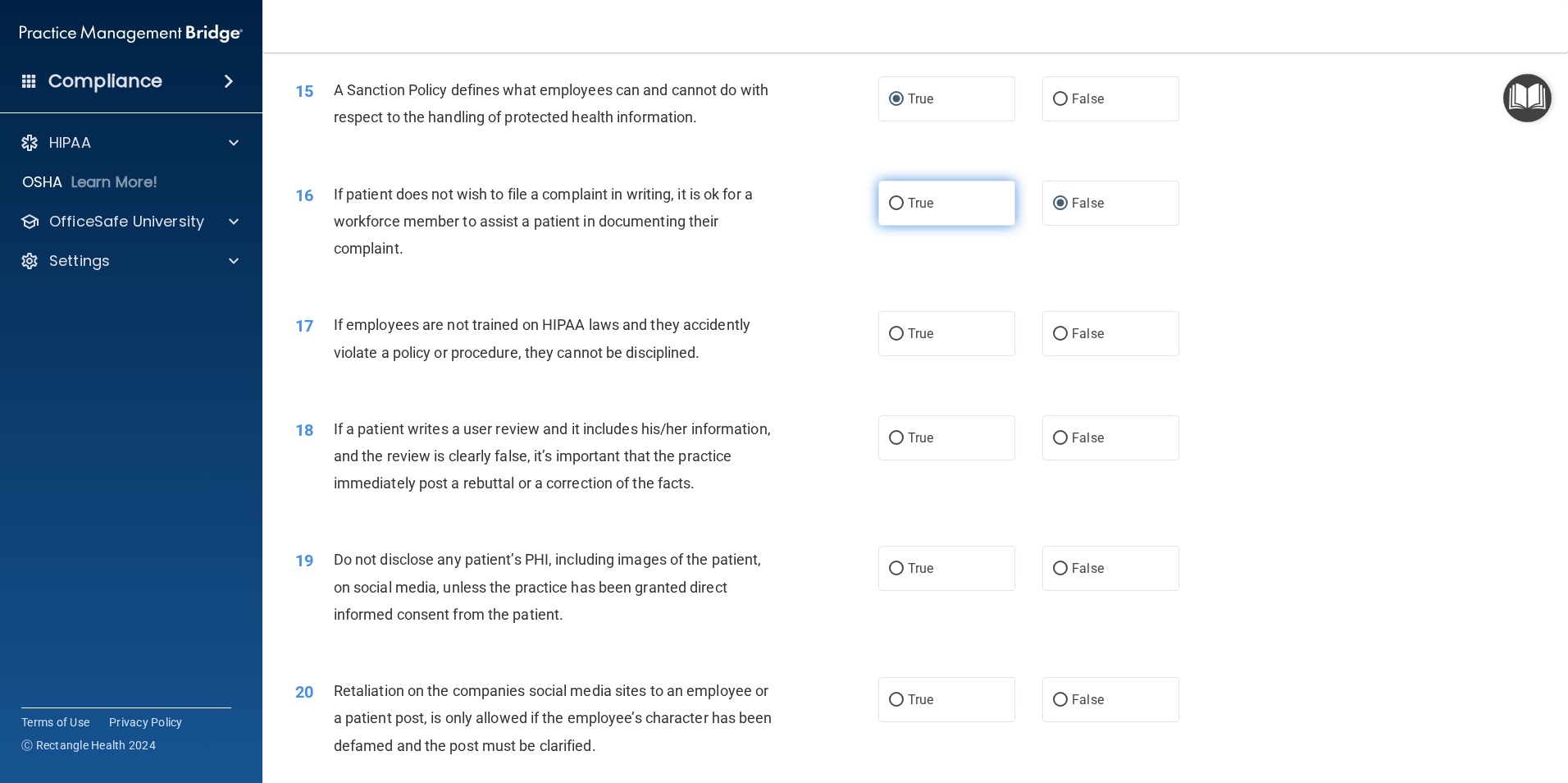
click at [889, 210] on input "True" at bounding box center [896, 204] width 15 height 12
radio input "true"
radio input "false"
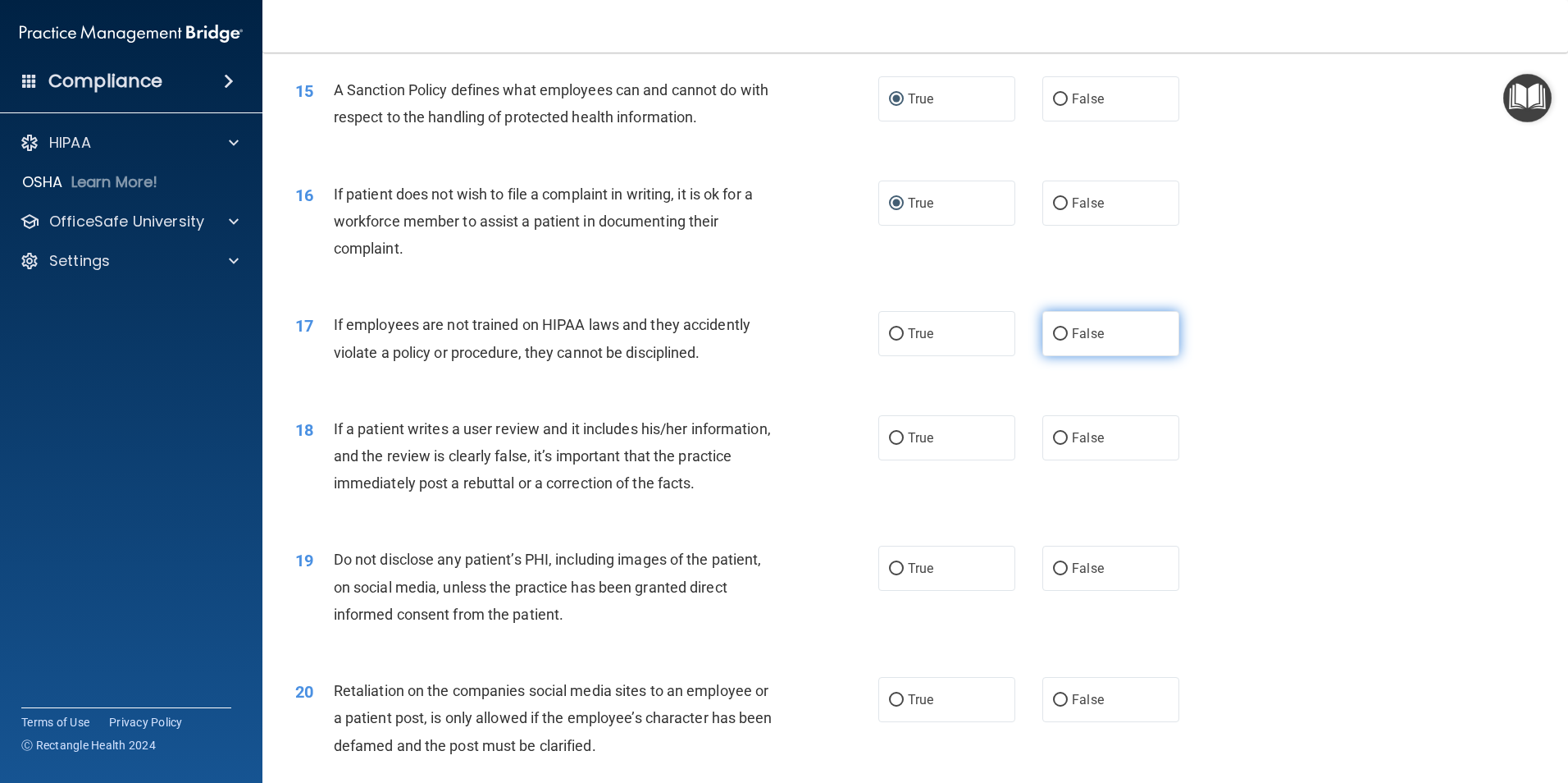
click at [1053, 340] on input "False" at bounding box center [1060, 334] width 15 height 12
radio input "true"
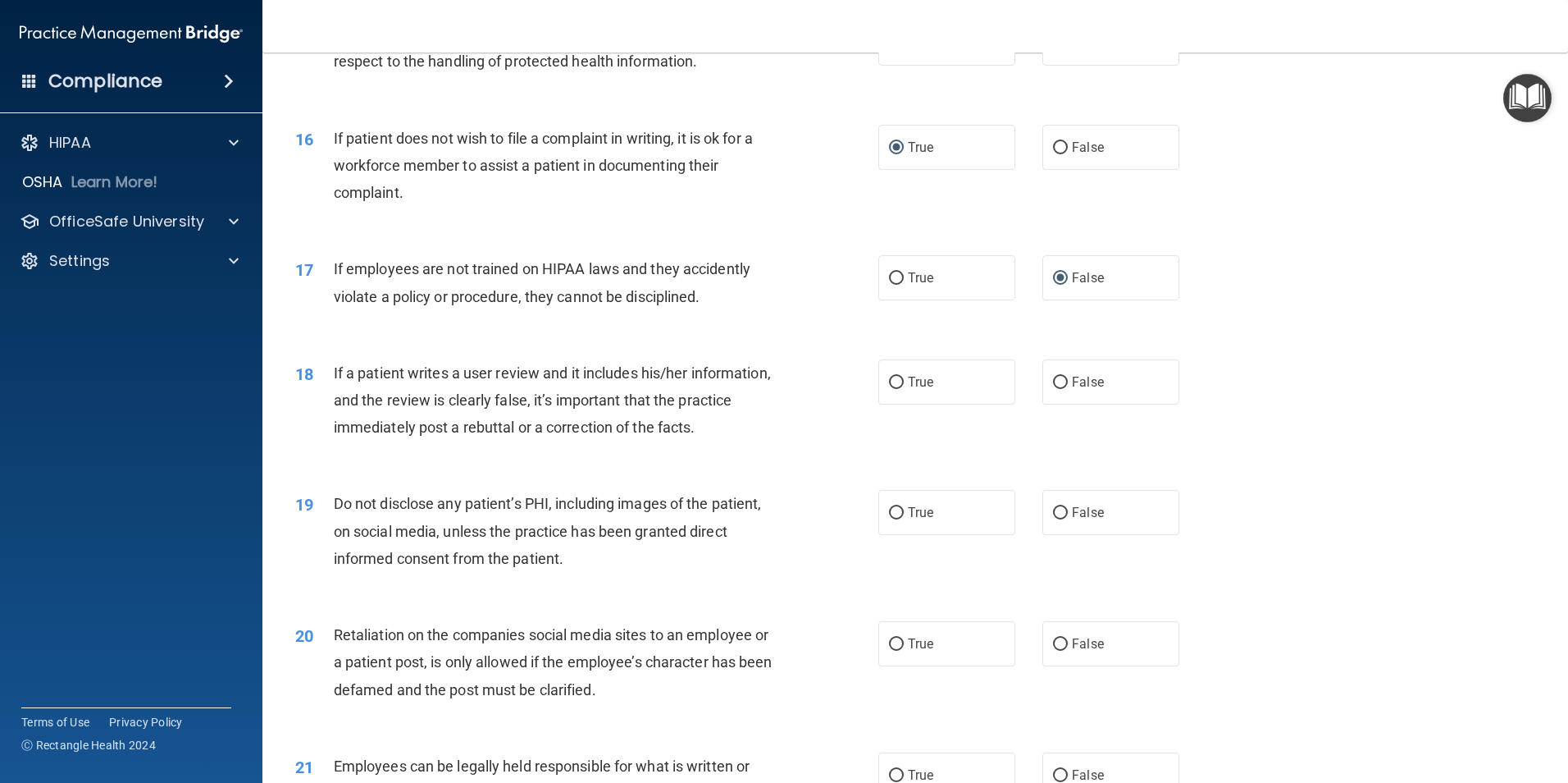
scroll to position [2133, 0]
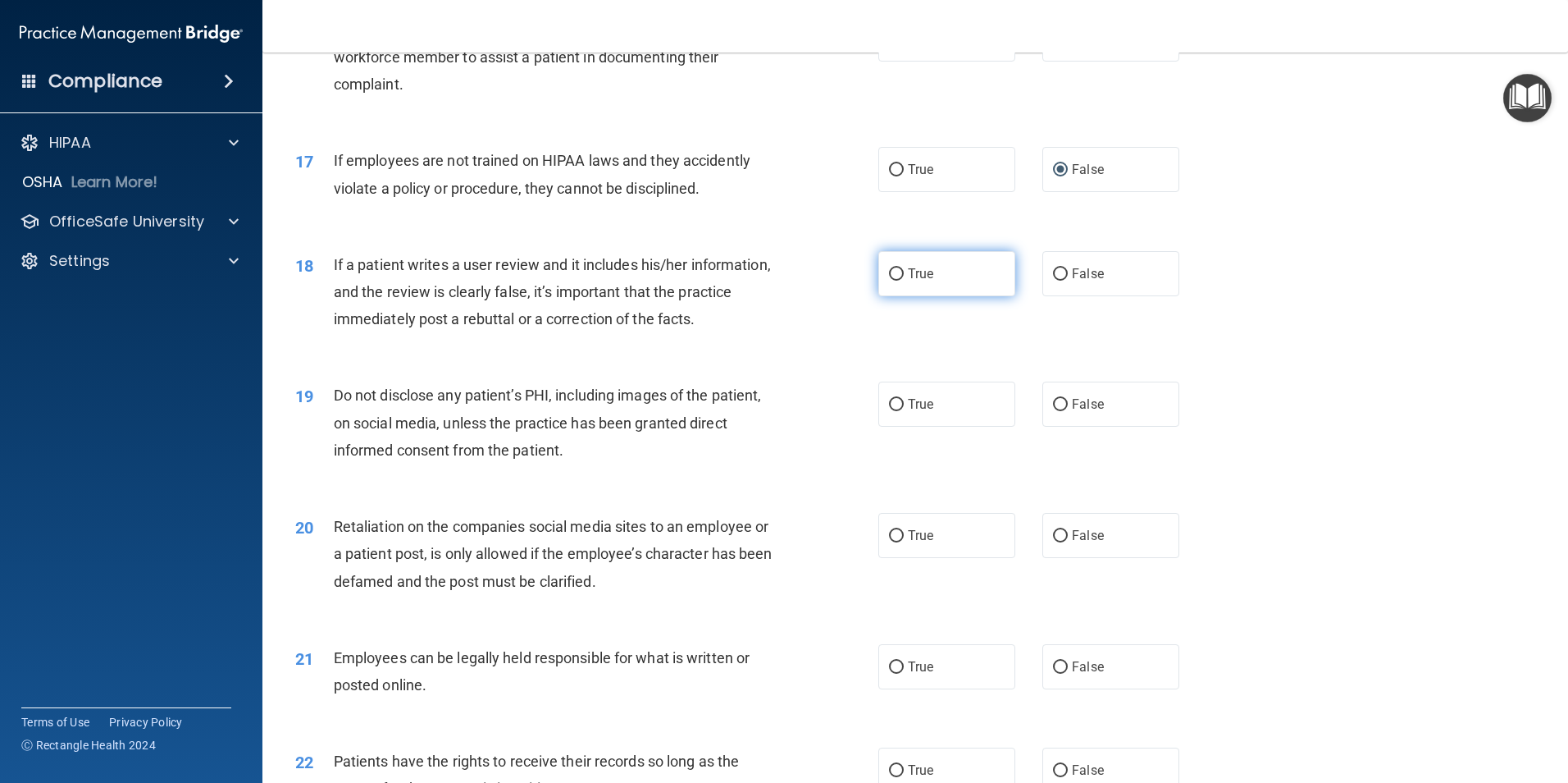
click at [891, 280] on input "True" at bounding box center [896, 274] width 15 height 12
radio input "true"
drag, startPoint x: 882, startPoint y: 431, endPoint x: 895, endPoint y: 431, distance: 13.0
click at [889, 411] on input "True" at bounding box center [896, 405] width 15 height 12
radio input "true"
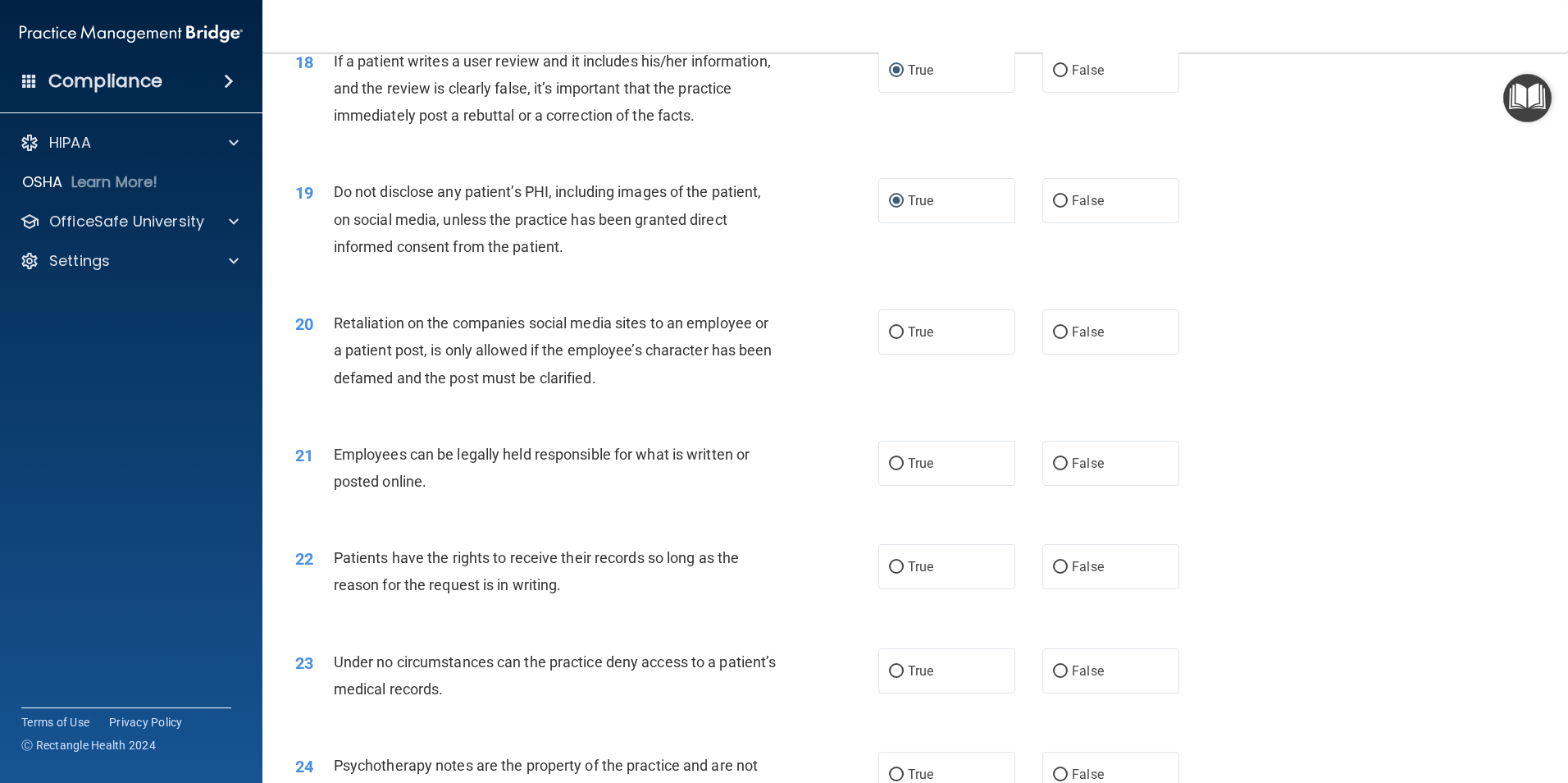
scroll to position [2380, 0]
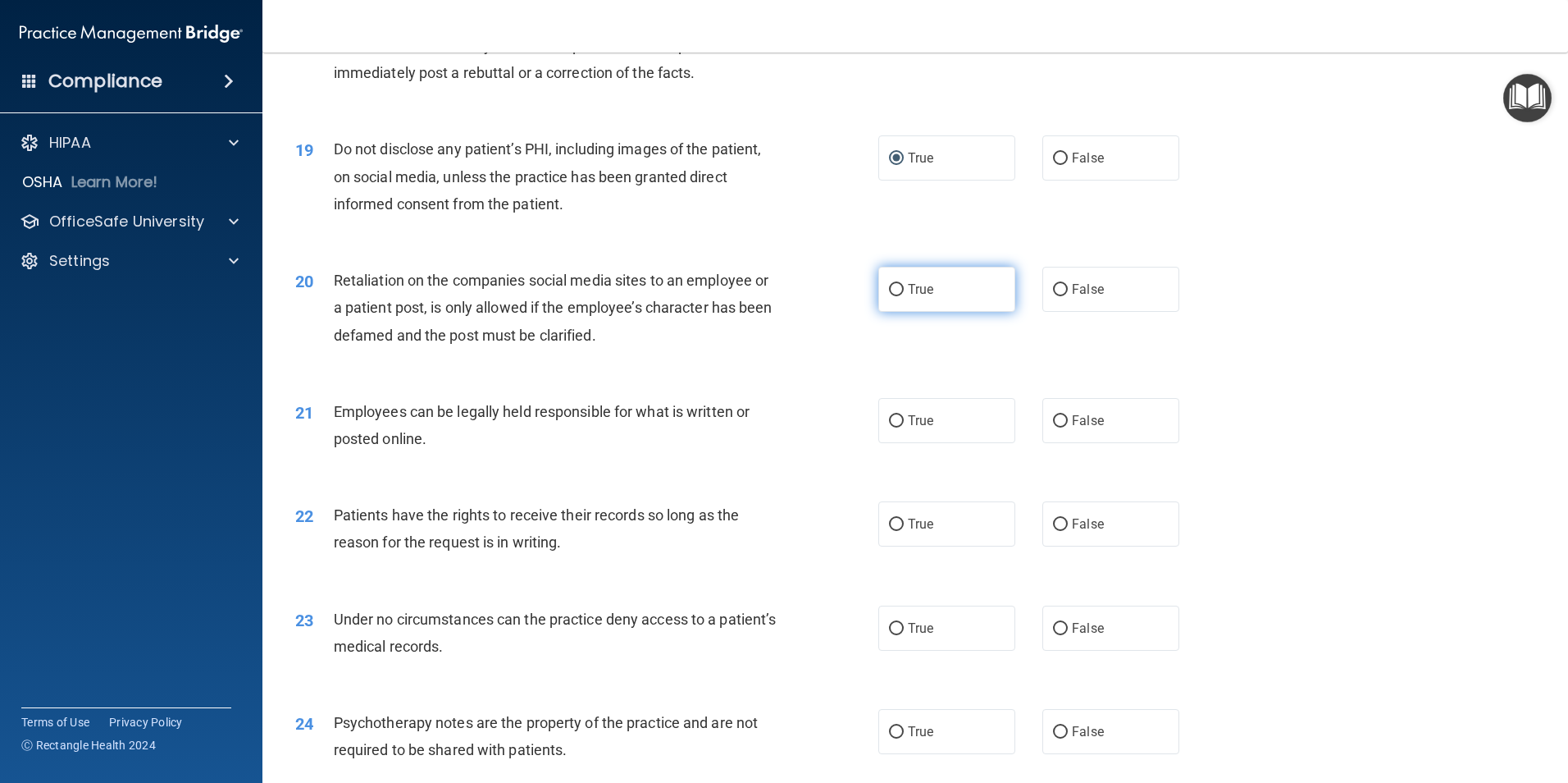
click at [894, 297] on input "True" at bounding box center [896, 290] width 15 height 12
radio input "true"
click at [889, 427] on input "True" at bounding box center [896, 421] width 15 height 12
radio input "true"
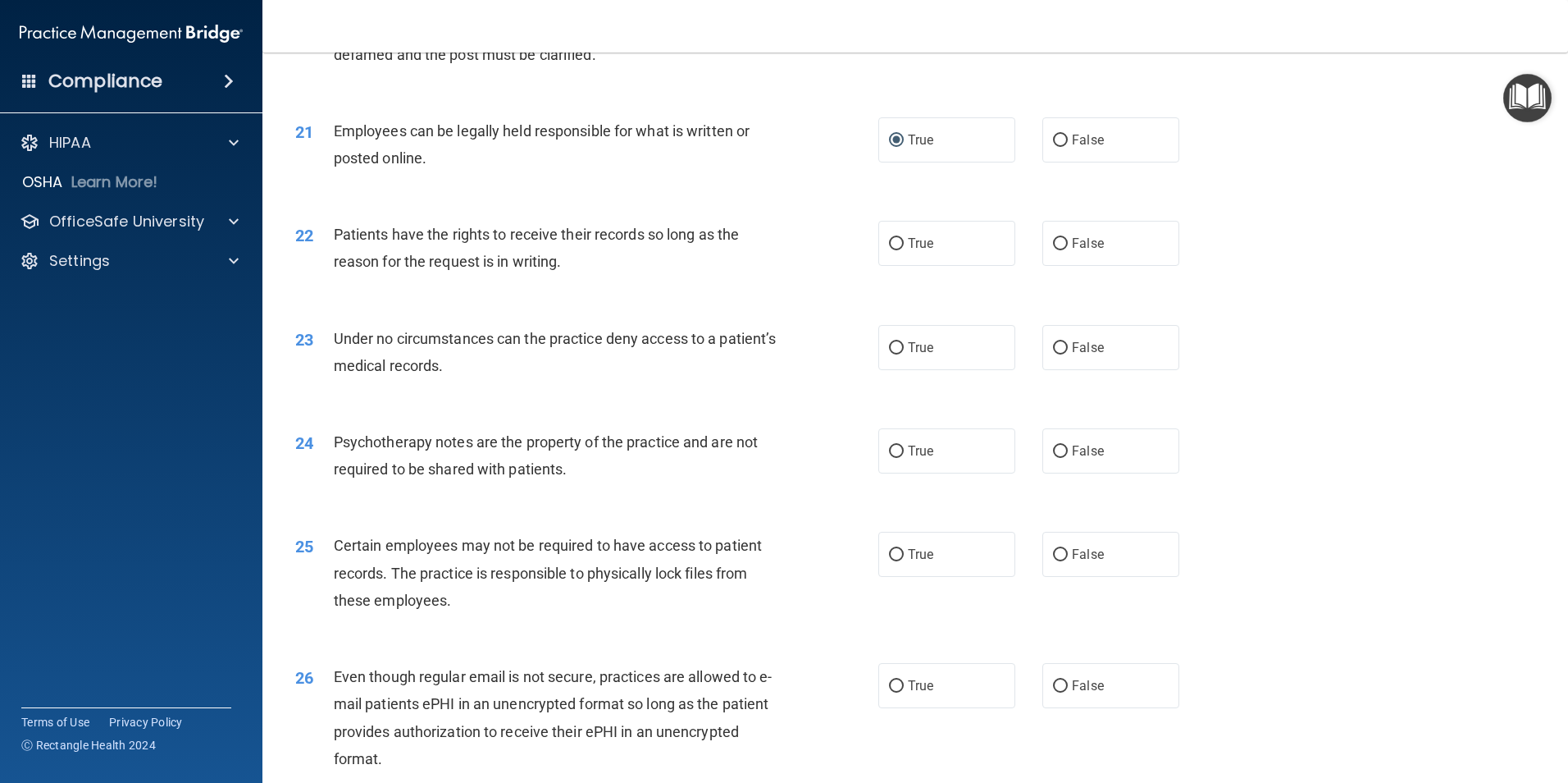
scroll to position [2707, 0]
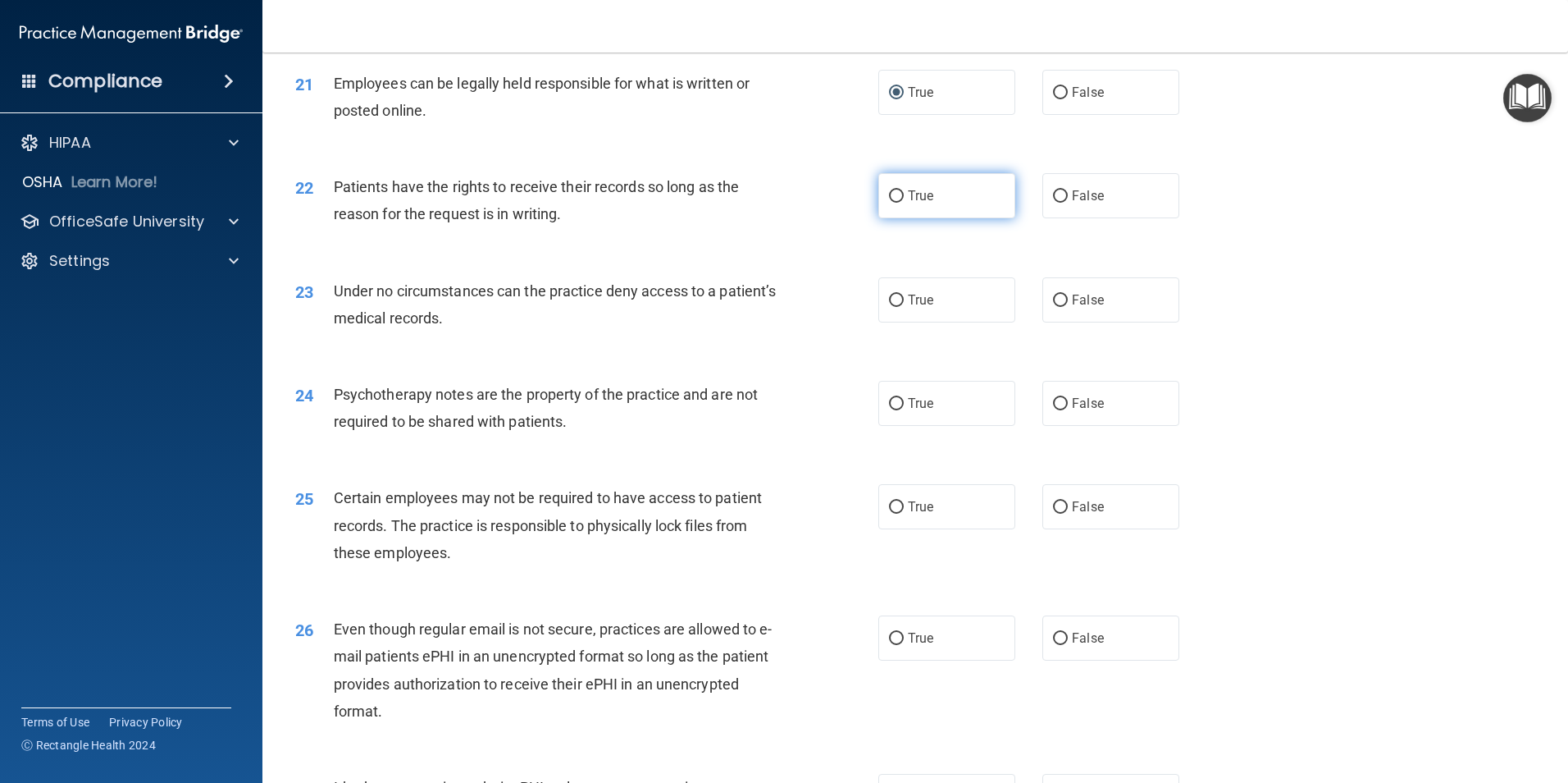
click at [894, 203] on input "True" at bounding box center [896, 196] width 15 height 12
radio input "true"
click at [894, 307] on input "True" at bounding box center [896, 301] width 15 height 12
radio input "true"
click at [890, 410] on input "True" at bounding box center [896, 404] width 15 height 12
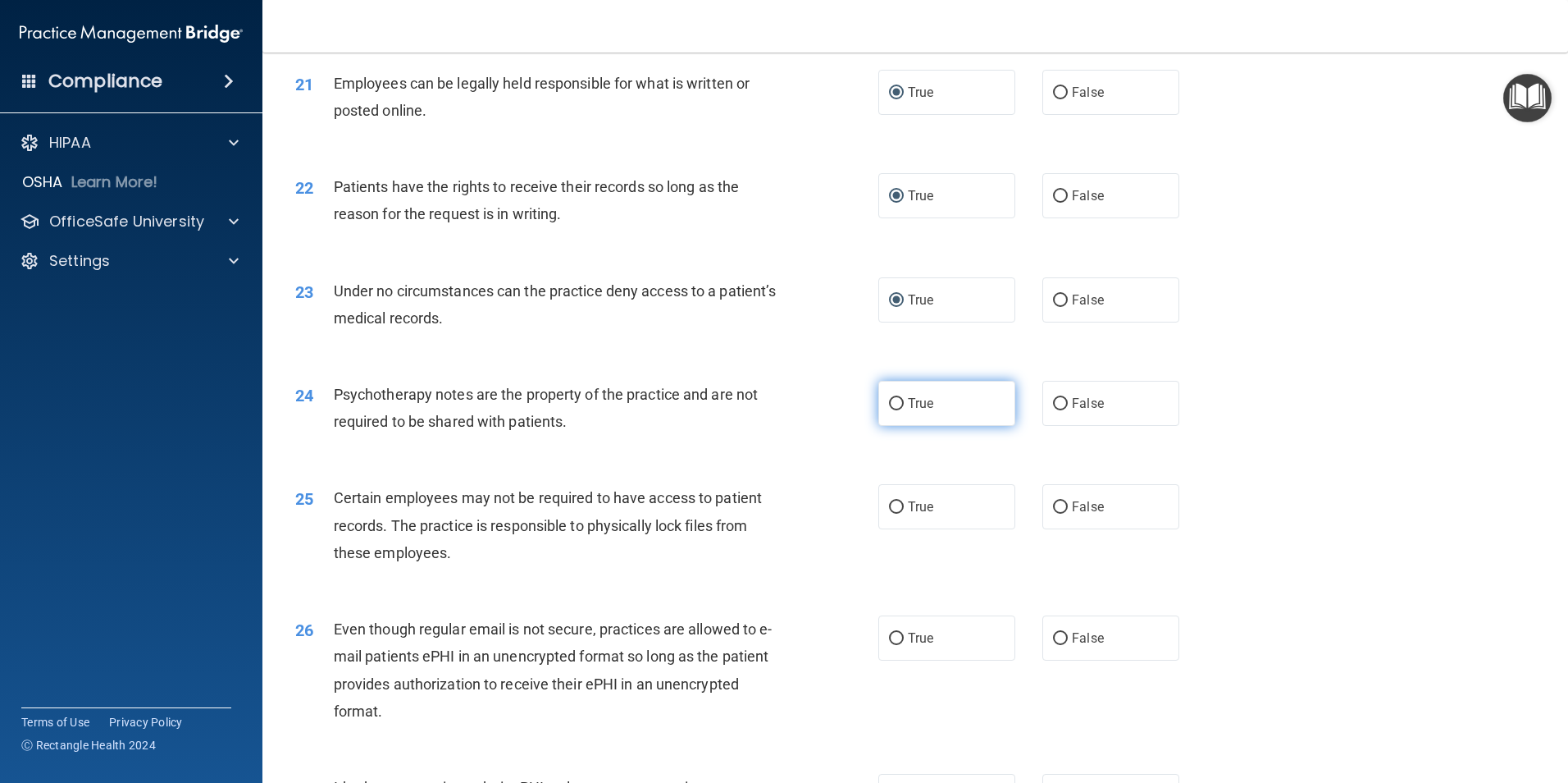
radio input "true"
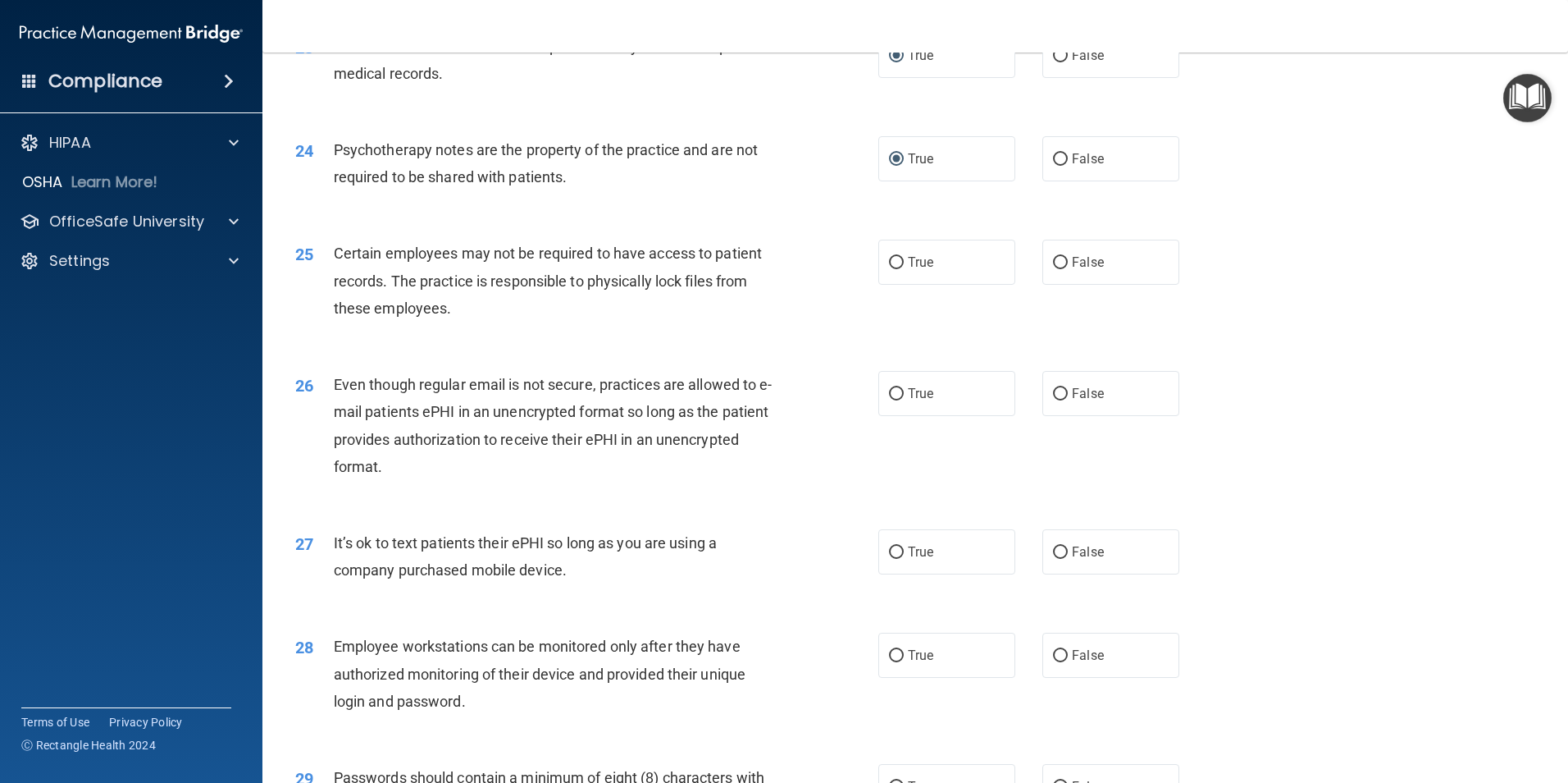
scroll to position [2954, 0]
click at [889, 267] on input "True" at bounding box center [896, 261] width 15 height 12
radio input "true"
click at [1053, 399] on input "False" at bounding box center [1060, 393] width 15 height 12
radio input "true"
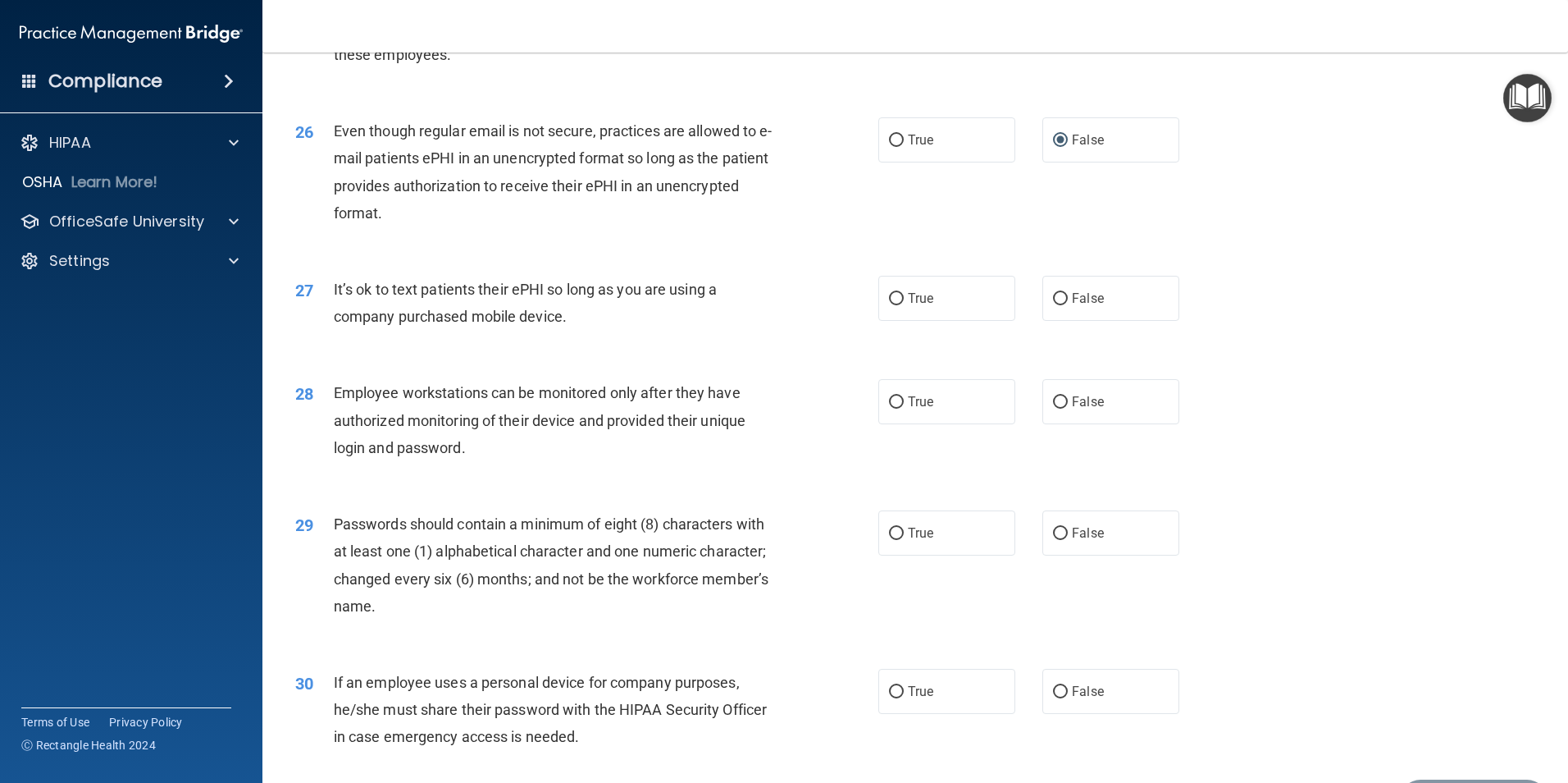
scroll to position [3282, 0]
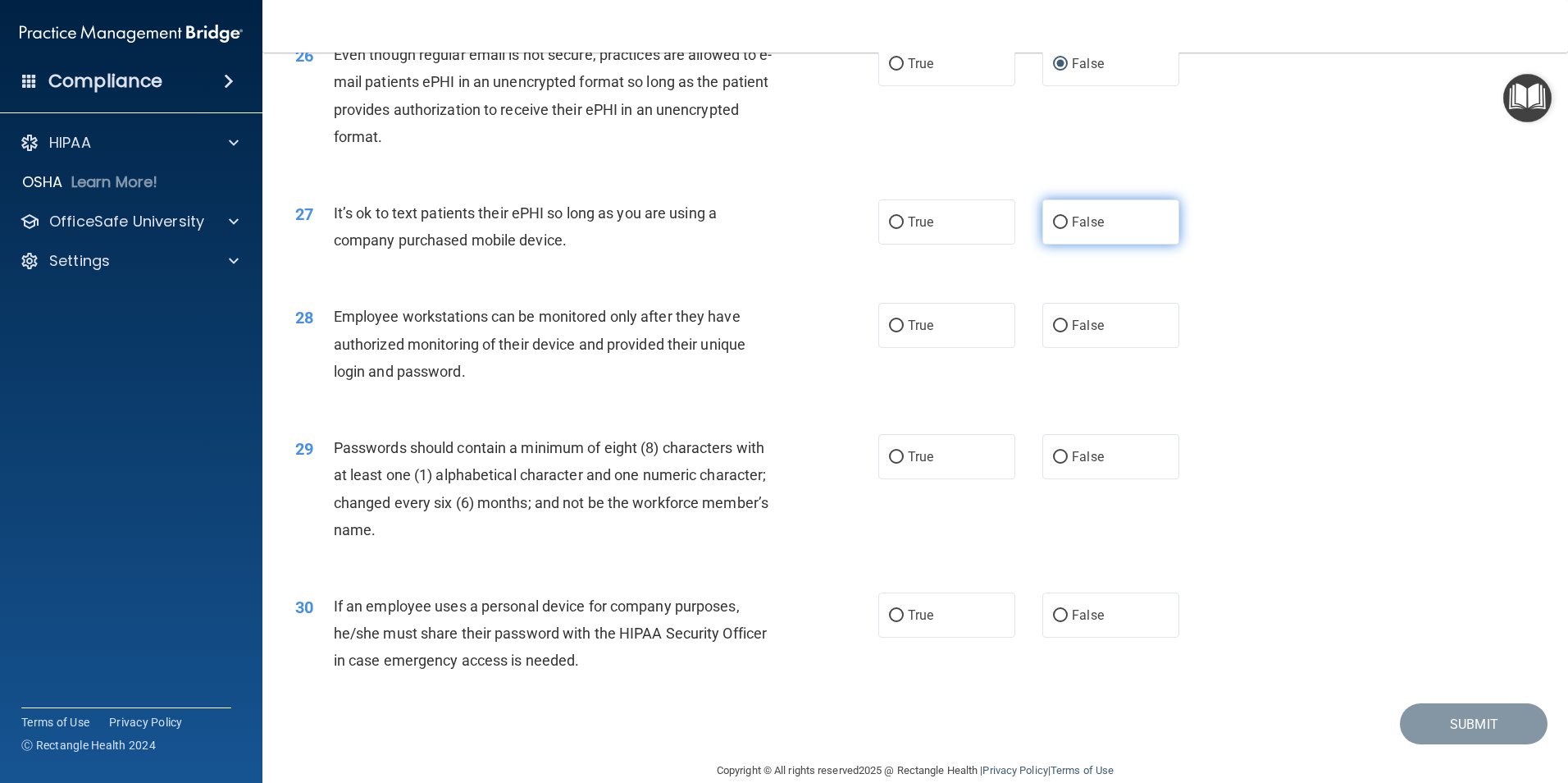
click at [1053, 229] on input "False" at bounding box center [1060, 223] width 15 height 12
radio input "true"
click at [1055, 333] on input "False" at bounding box center [1060, 326] width 15 height 12
radio input "true"
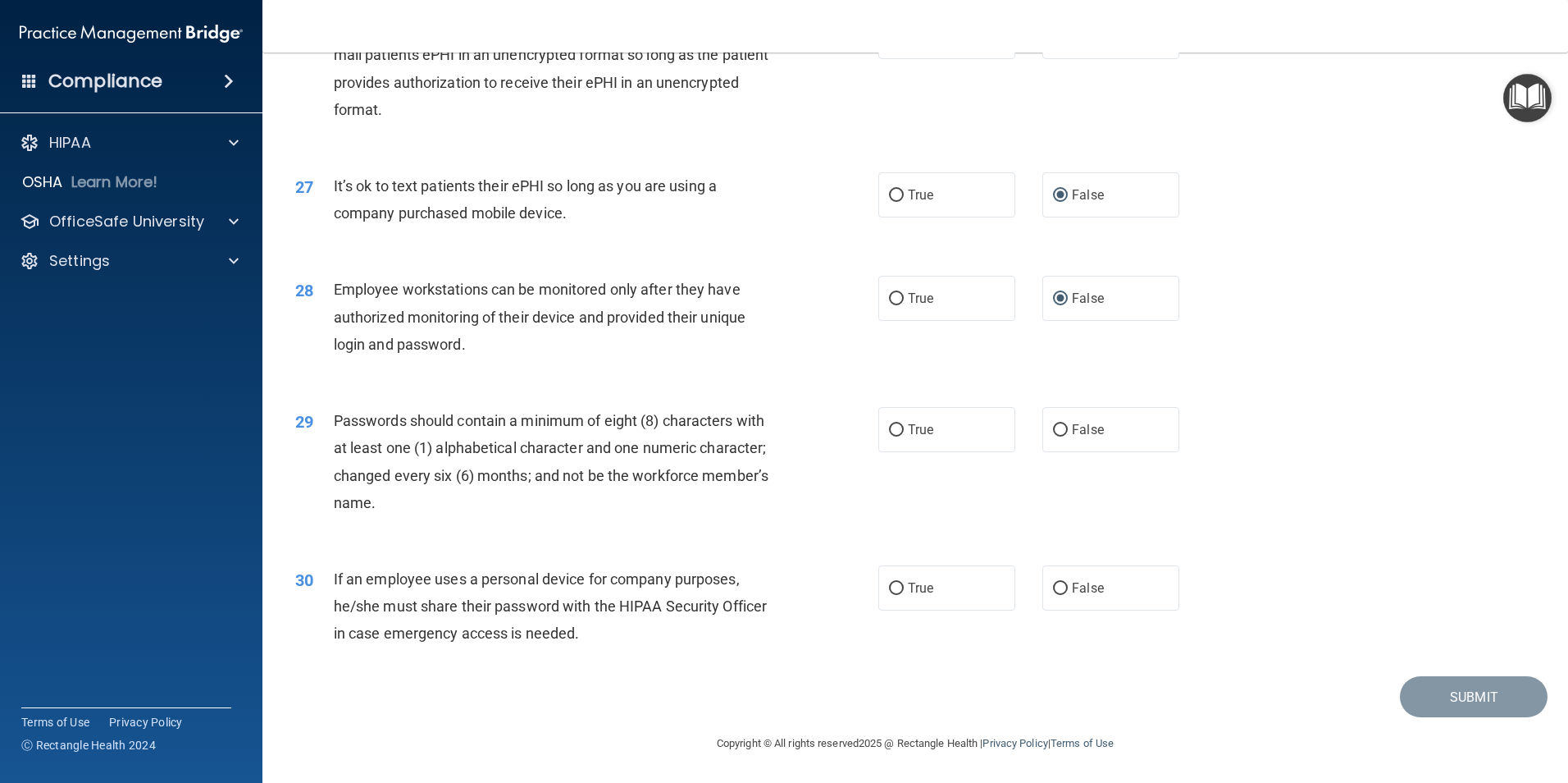
scroll to position [3337, 0]
click at [889, 429] on input "True" at bounding box center [896, 431] width 15 height 12
radio input "true"
click at [1054, 584] on input "False" at bounding box center [1060, 589] width 15 height 12
radio input "true"
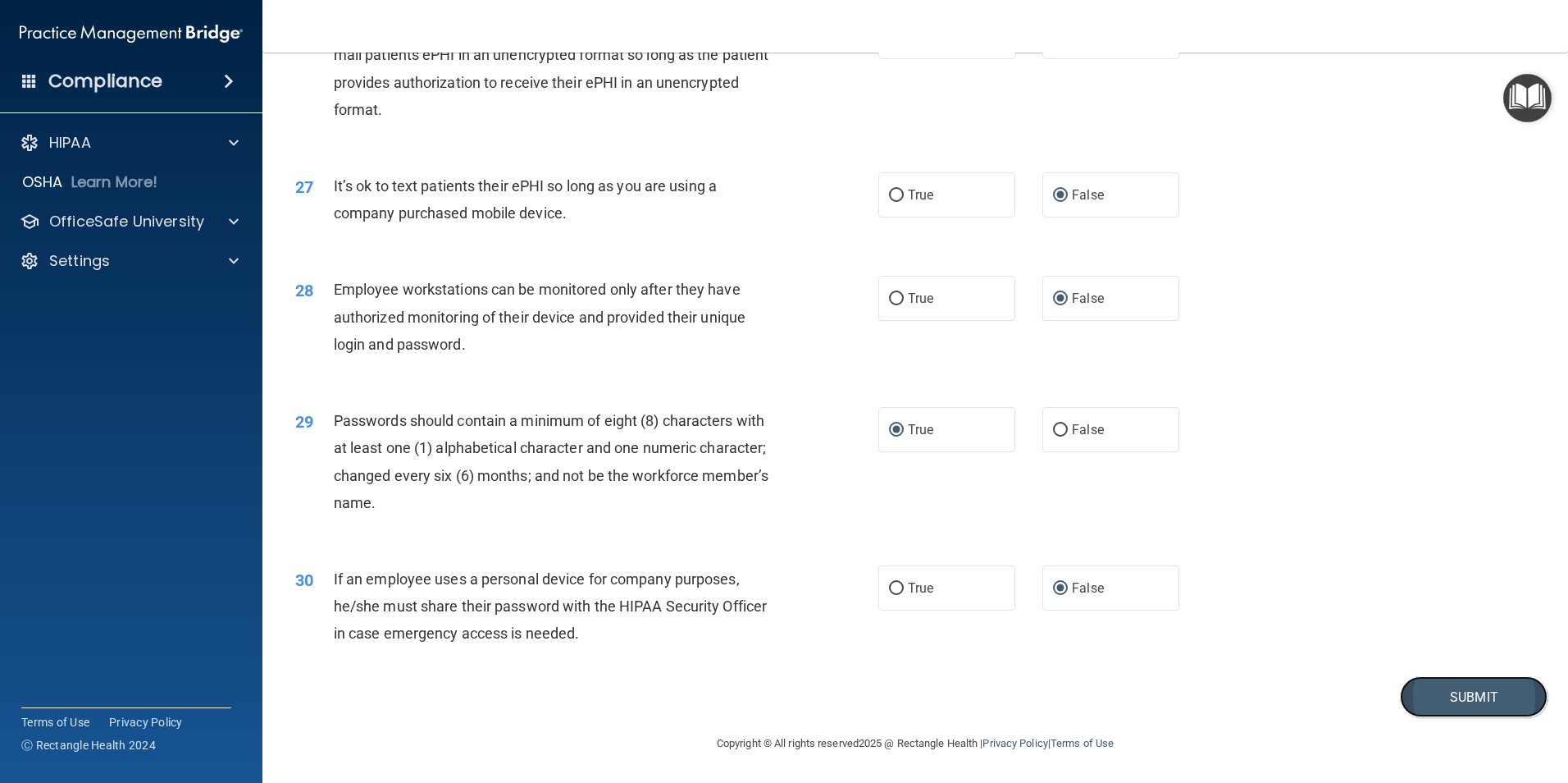
click at [1459, 696] on button "Submit" at bounding box center [1474, 697] width 148 height 42
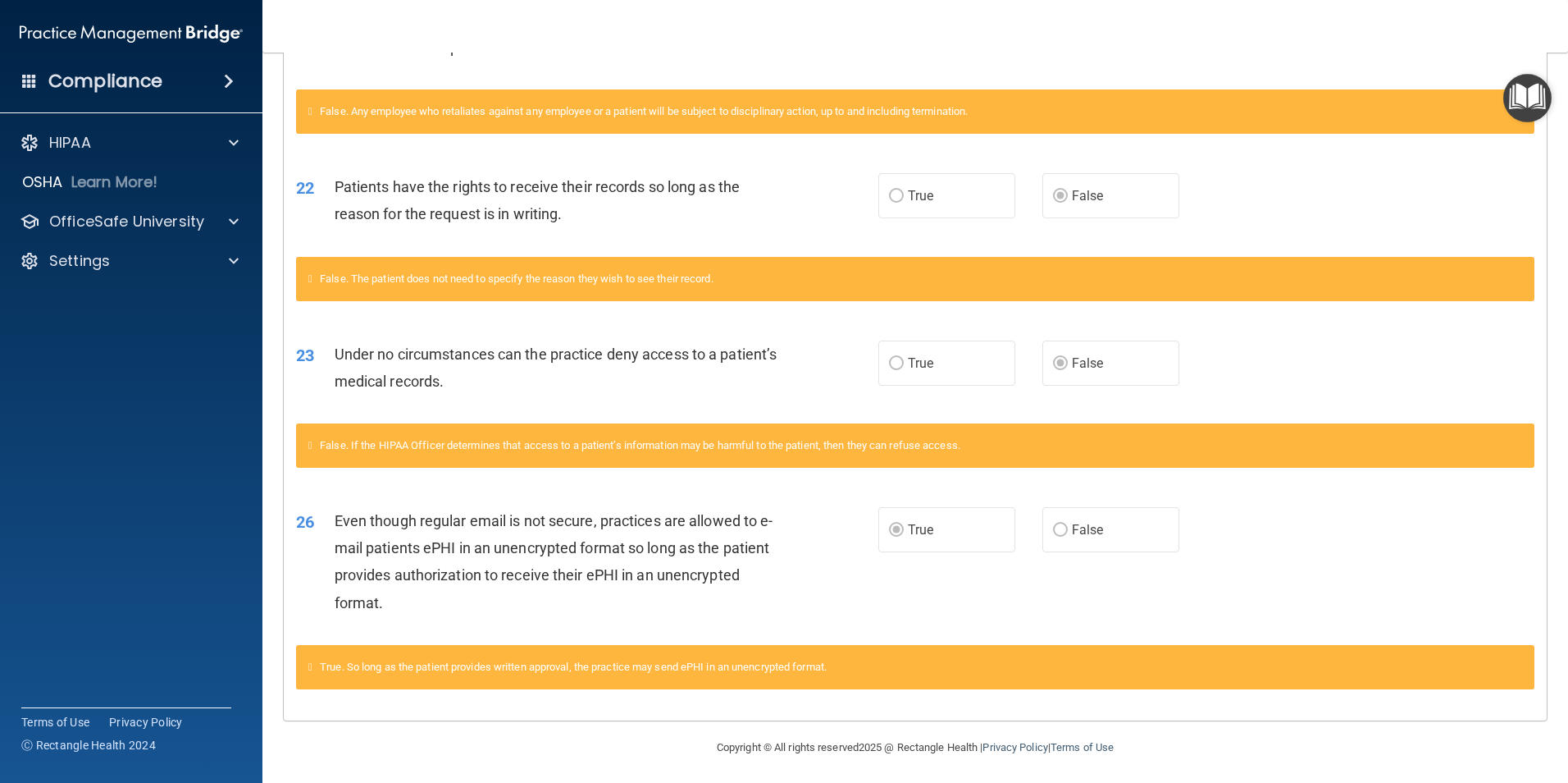
scroll to position [1290, 0]
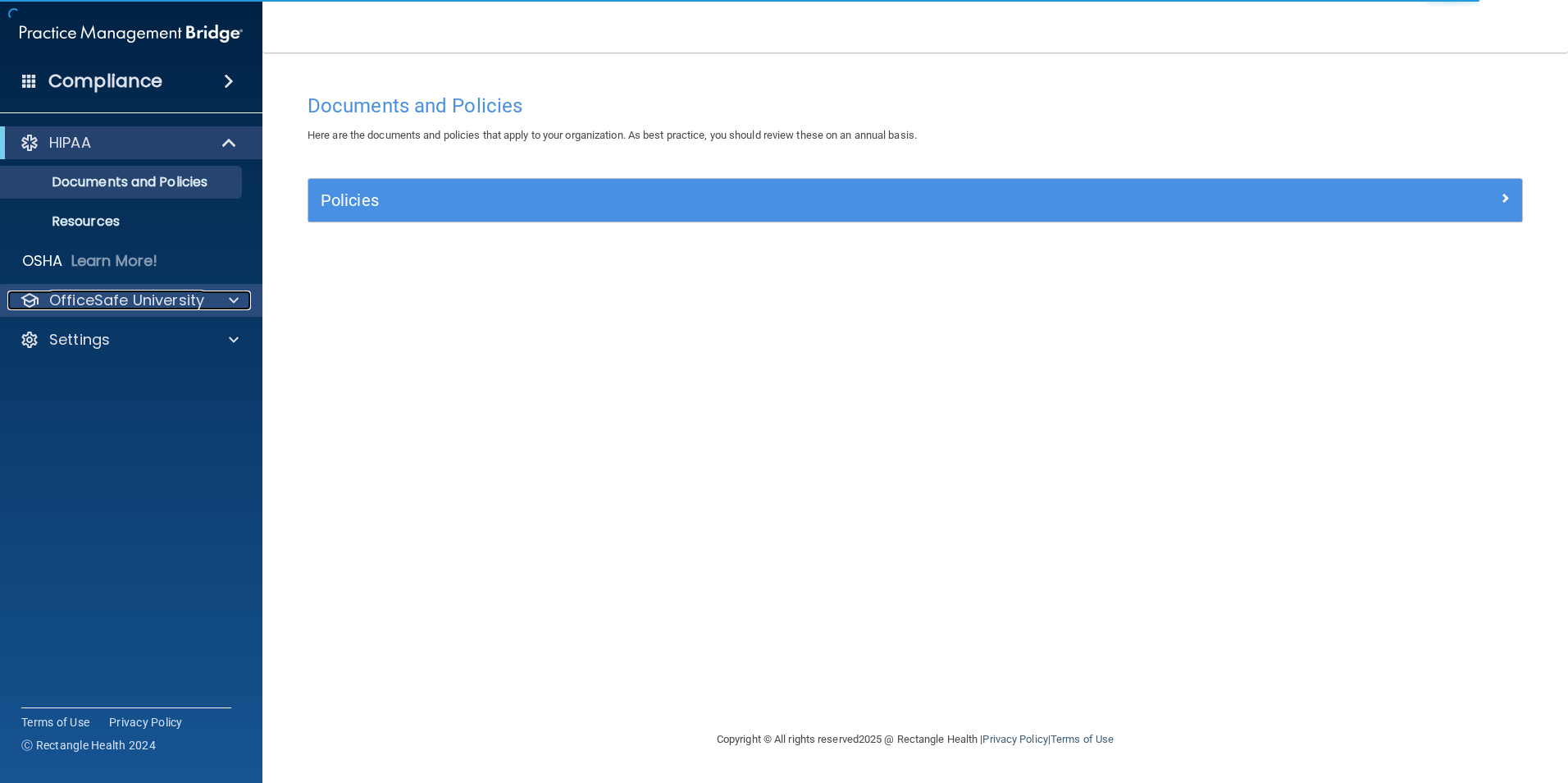
click at [107, 296] on p "OfficeSafe University" at bounding box center [126, 300] width 155 height 20
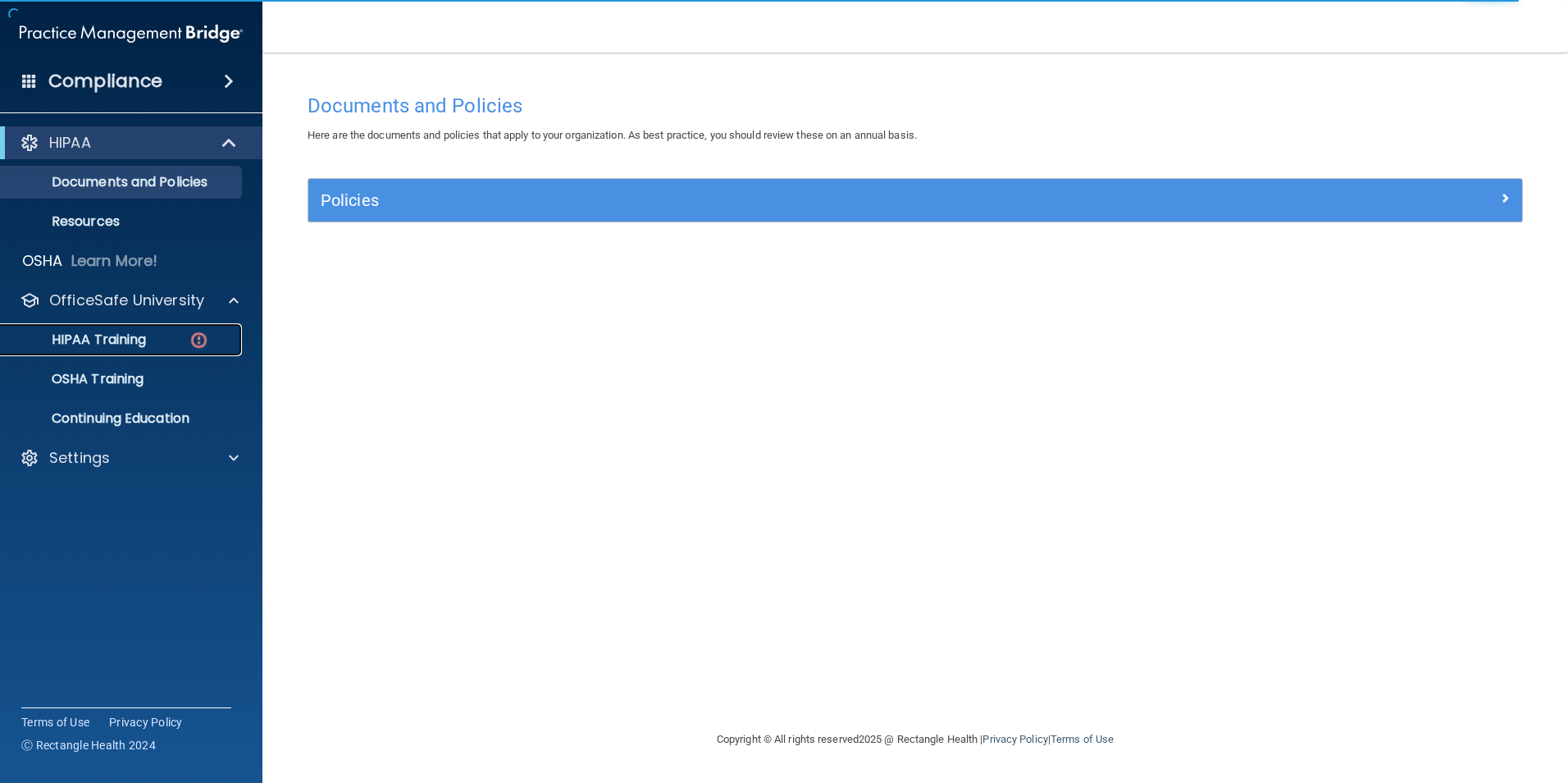
click at [96, 337] on p "HIPAA Training" at bounding box center [78, 340] width 136 height 16
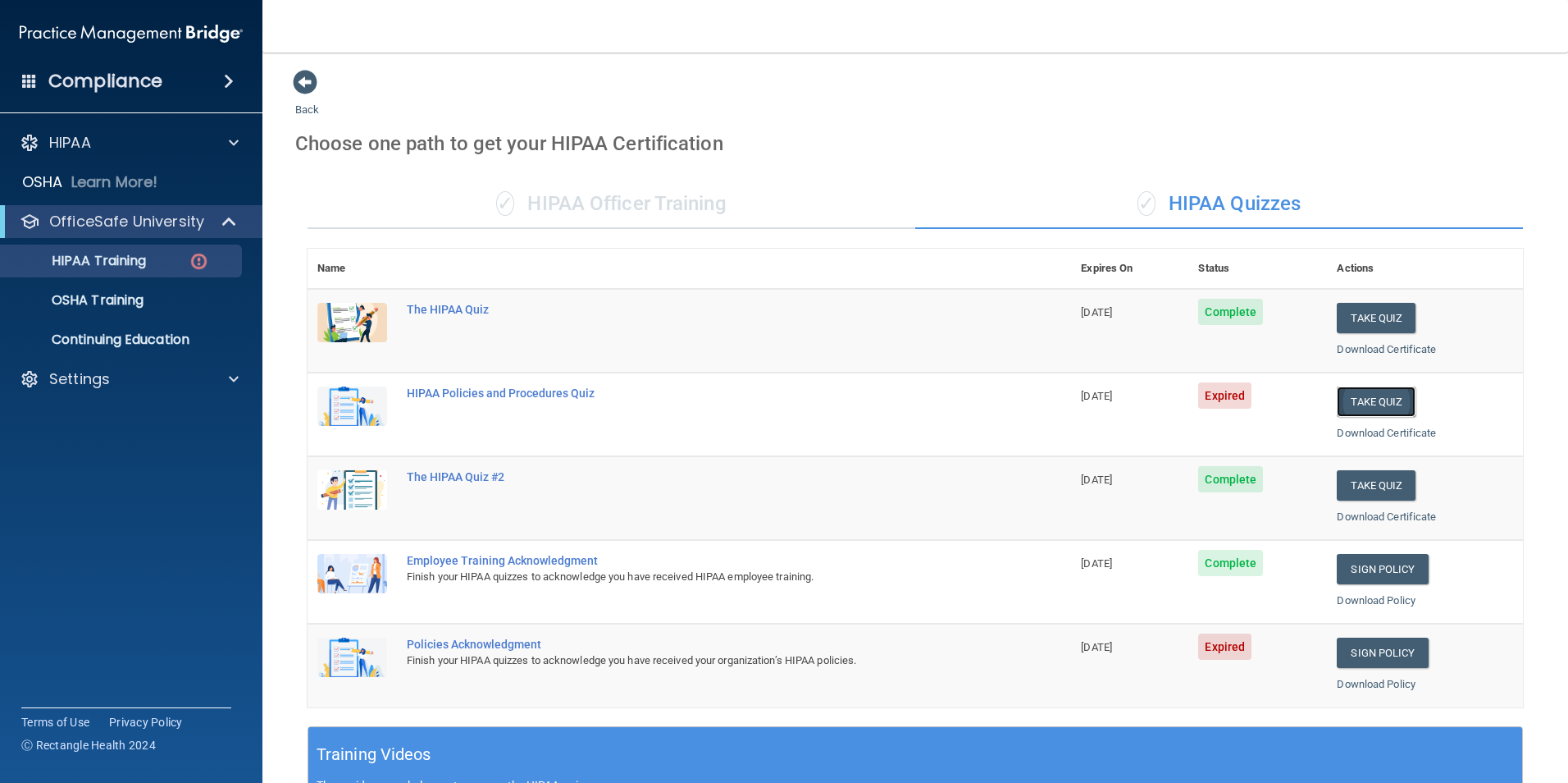
click at [1364, 397] on button "Take Quiz" at bounding box center [1376, 401] width 79 height 30
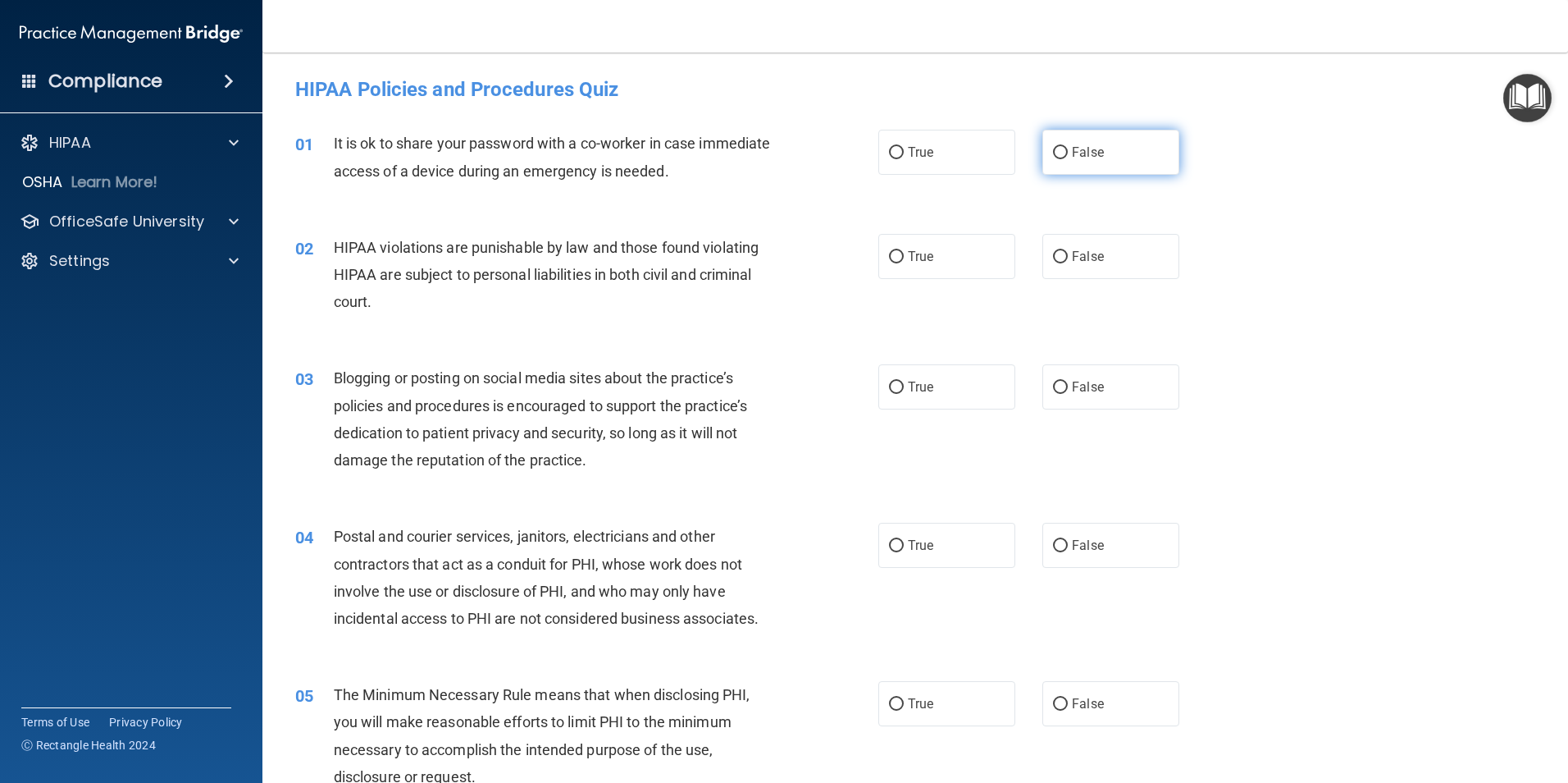
click at [1055, 153] on input "False" at bounding box center [1060, 153] width 15 height 12
radio input "true"
click at [1055, 254] on input "False" at bounding box center [1060, 257] width 15 height 12
radio input "true"
click at [1053, 389] on input "False" at bounding box center [1060, 388] width 15 height 12
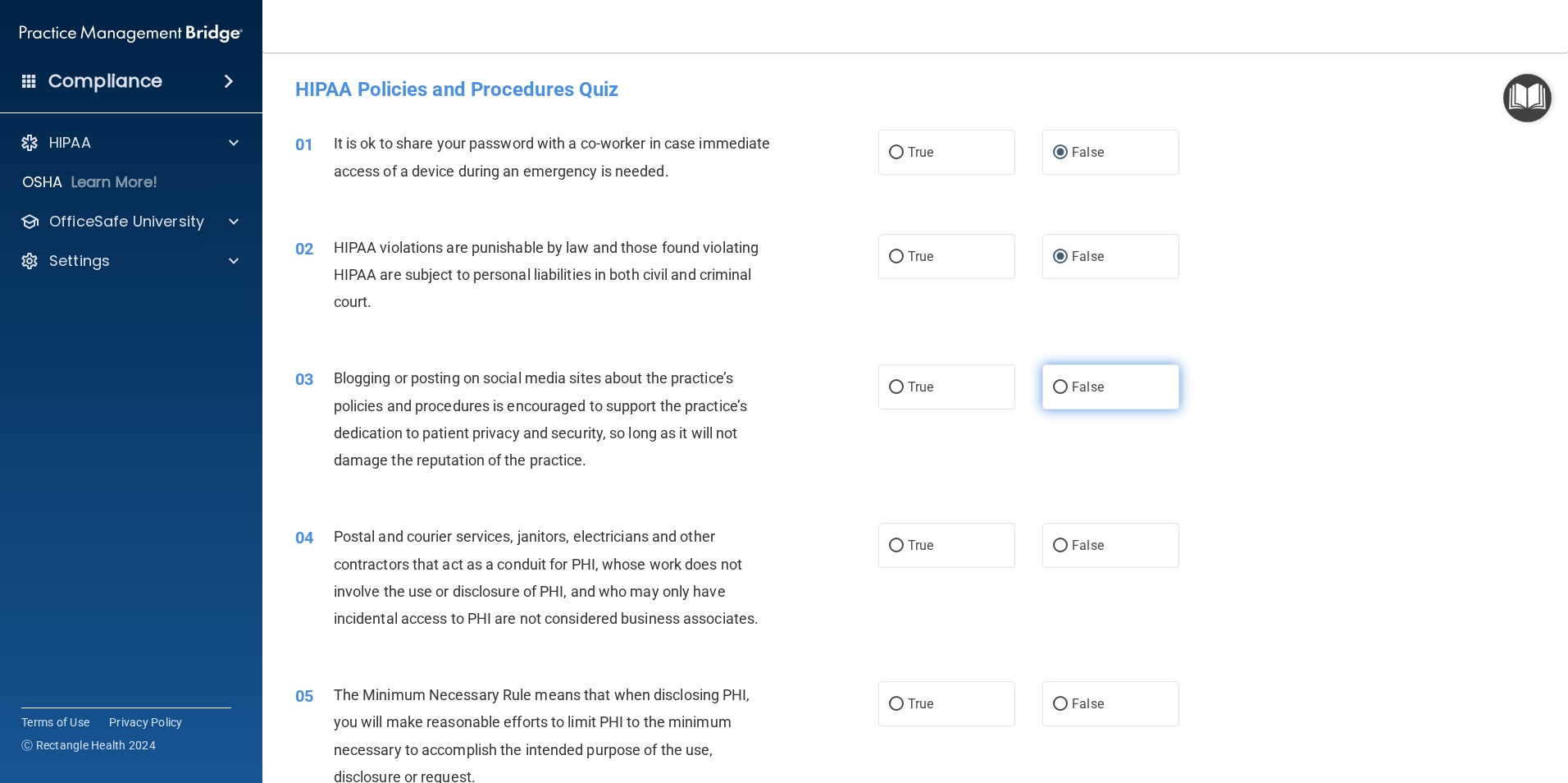
radio input "true"
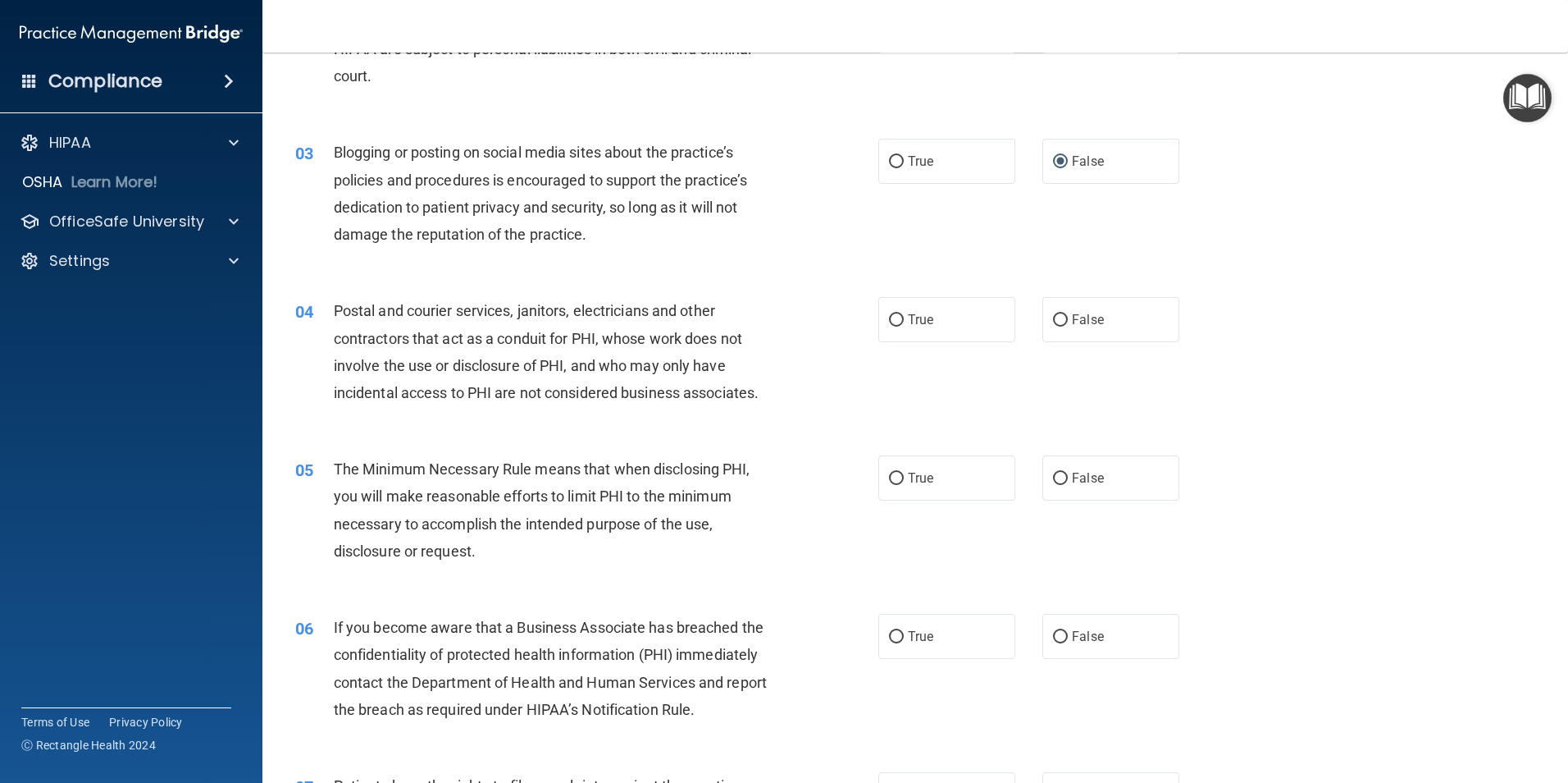
scroll to position [246, 0]
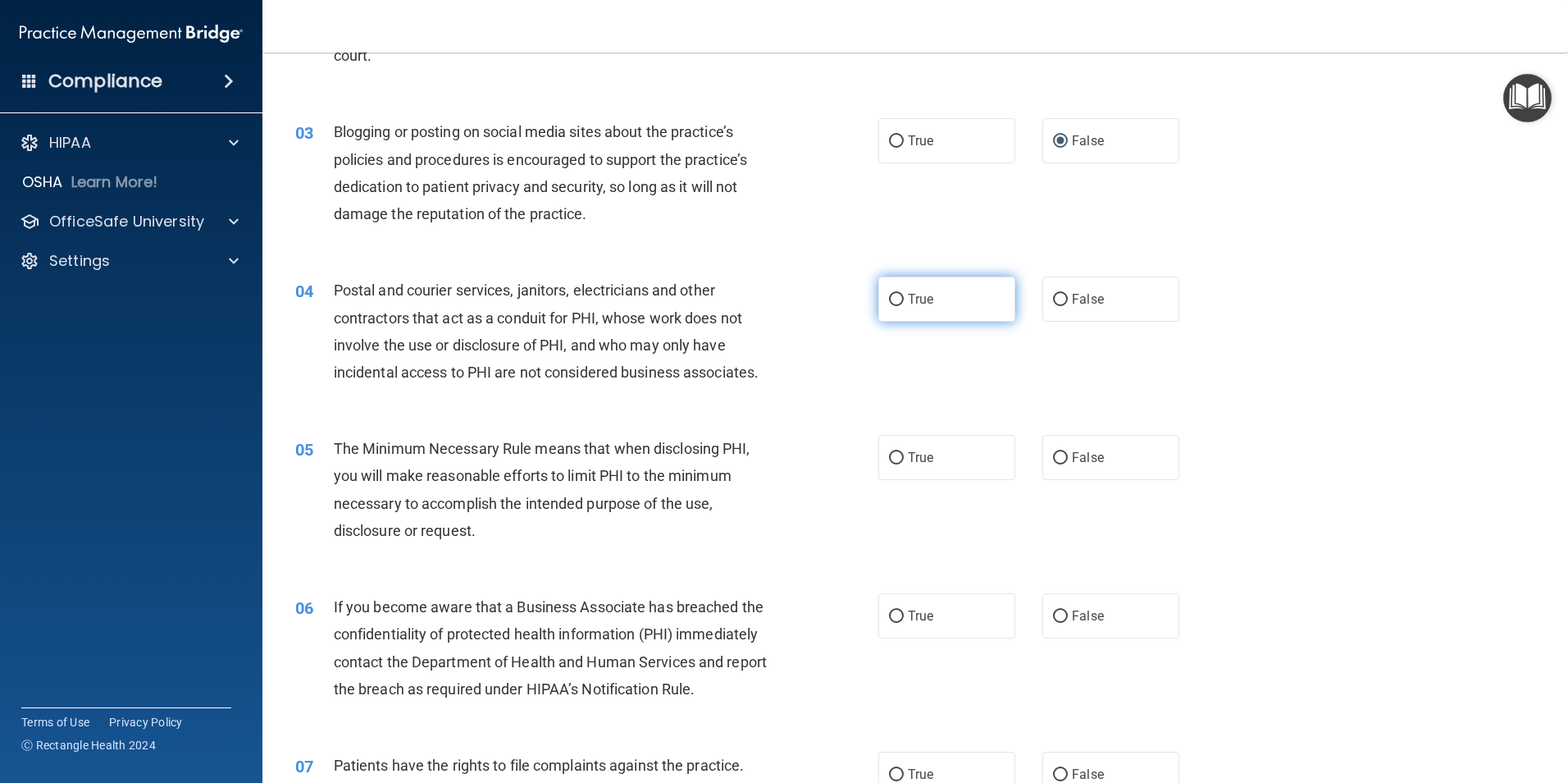
click at [891, 297] on input "True" at bounding box center [896, 300] width 15 height 12
radio input "true"
click at [889, 453] on input "True" at bounding box center [896, 458] width 15 height 12
radio input "true"
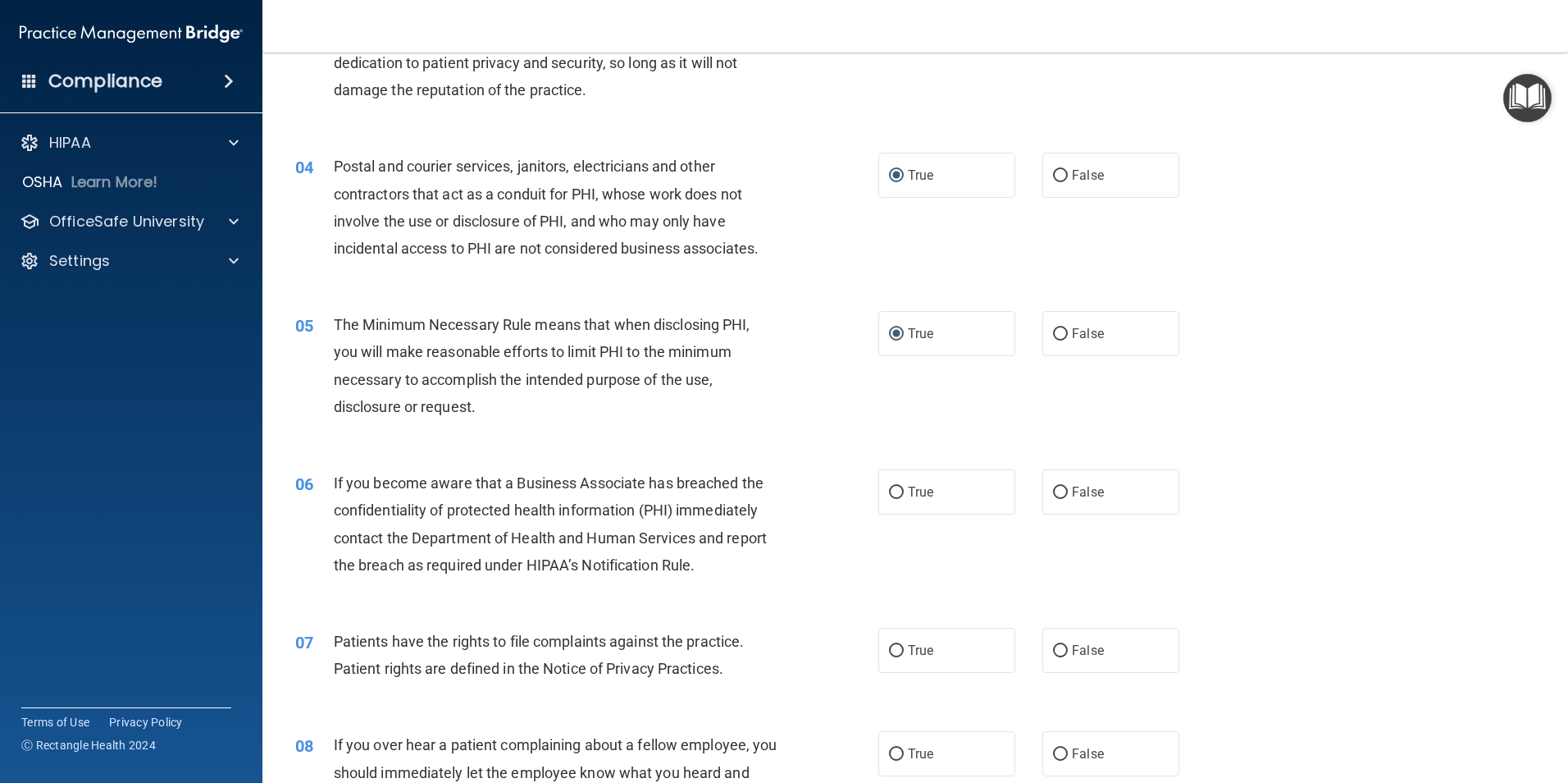
scroll to position [410, 0]
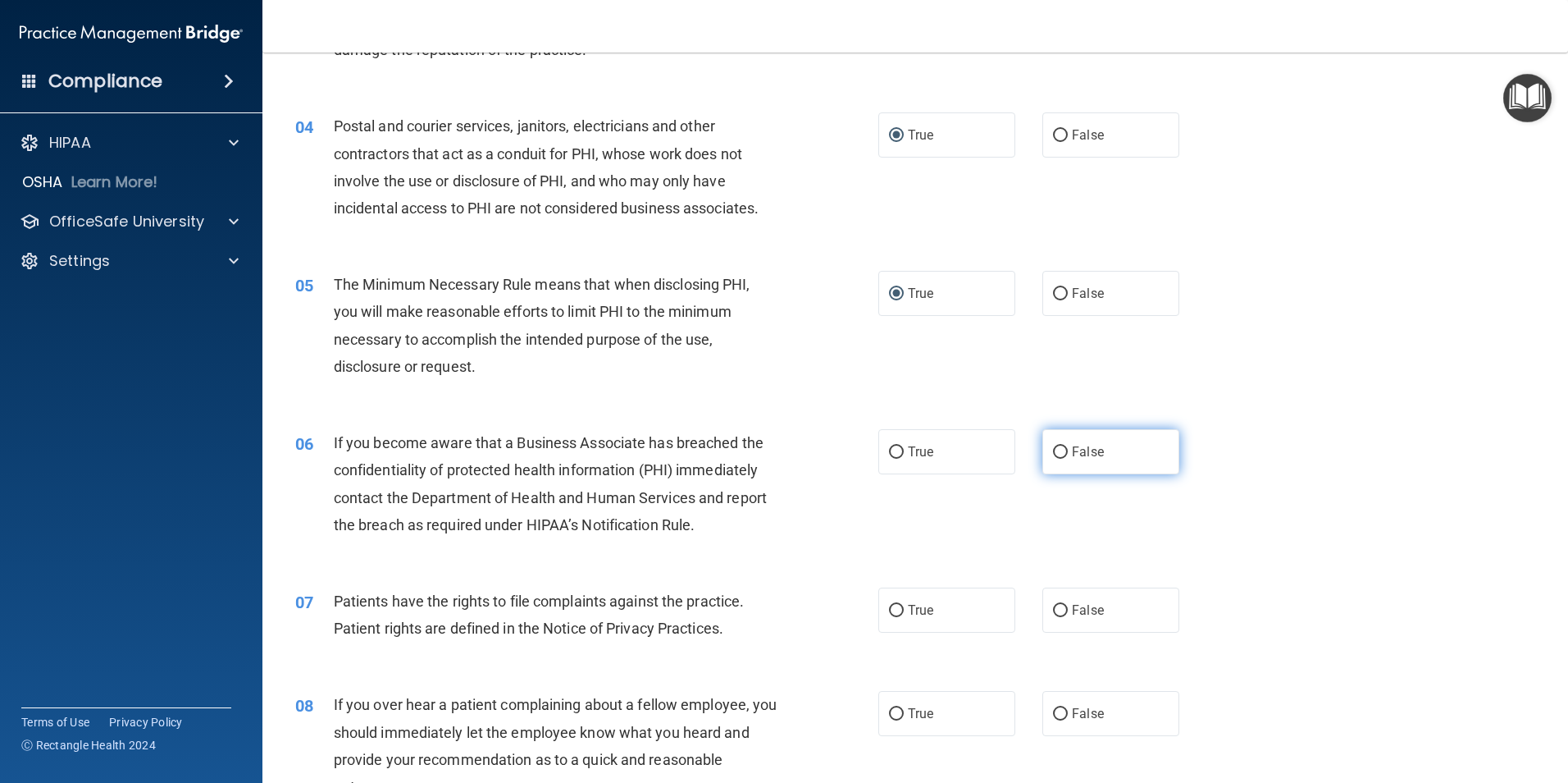
click at [1057, 449] on input "False" at bounding box center [1060, 452] width 15 height 12
radio input "true"
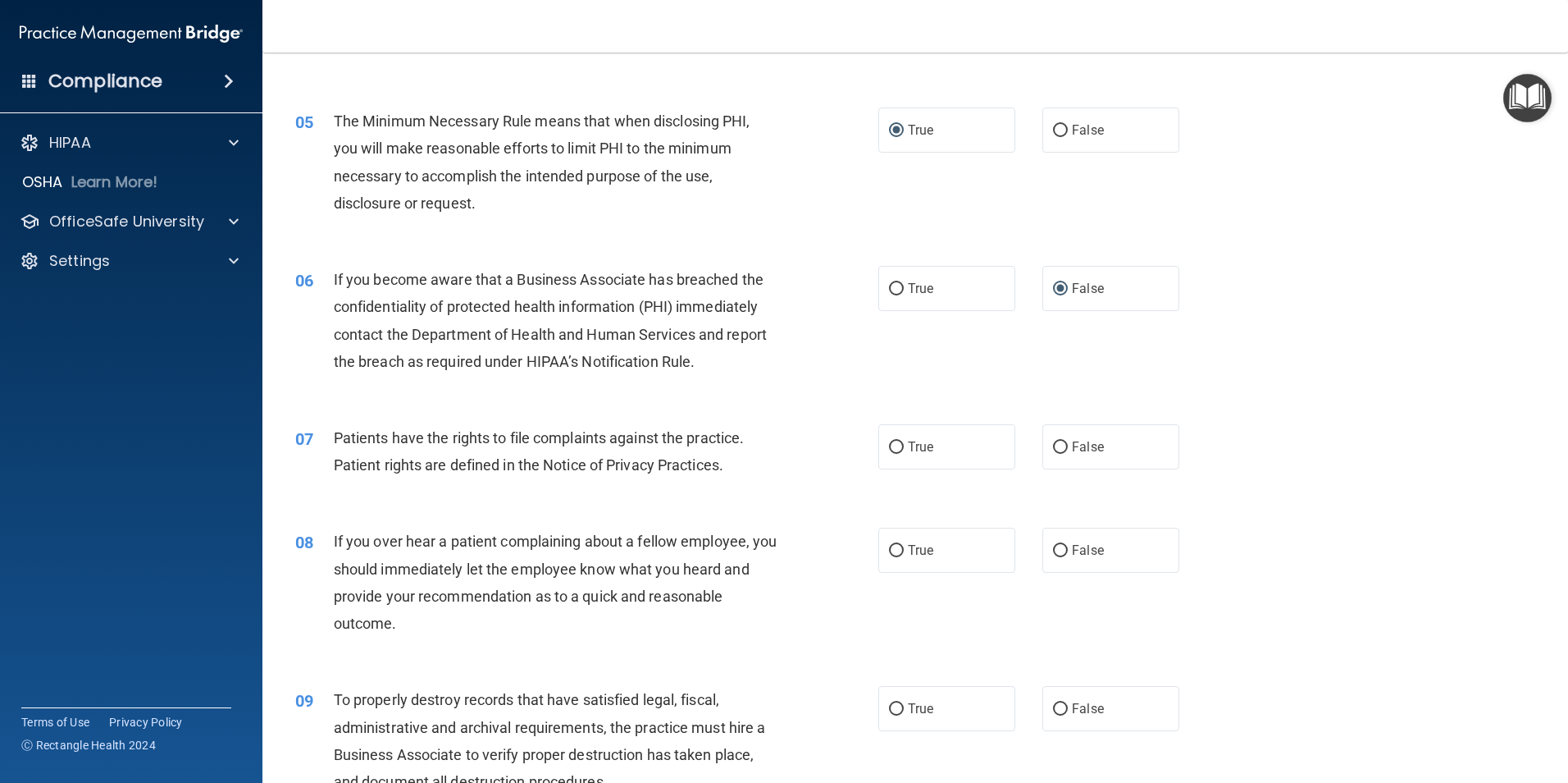
scroll to position [574, 0]
click at [1053, 706] on input "False" at bounding box center [1060, 708] width 15 height 12
radio input "true"
click at [889, 443] on input "True" at bounding box center [896, 447] width 15 height 12
radio input "true"
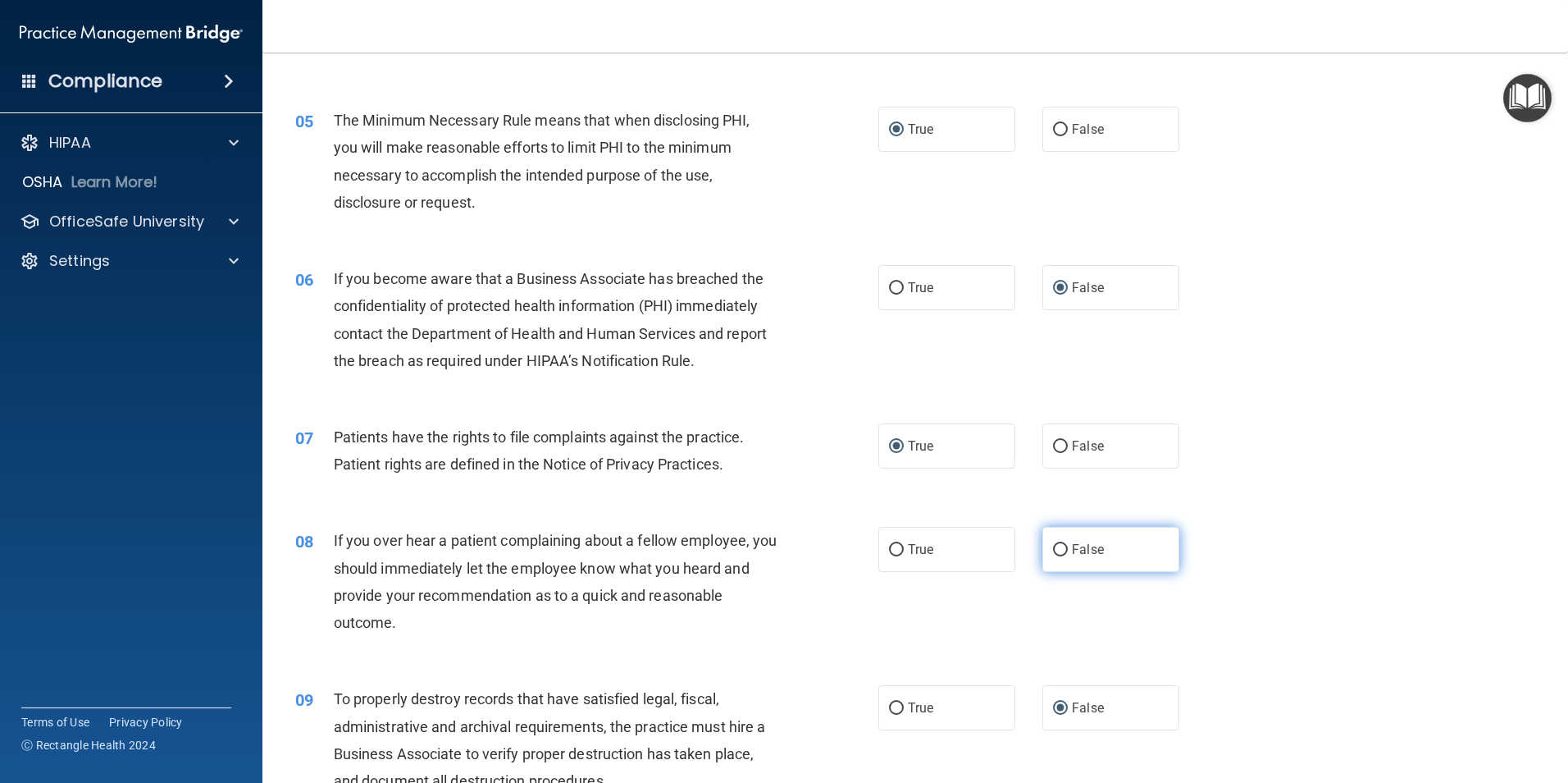
click at [1053, 547] on input "False" at bounding box center [1060, 550] width 15 height 12
radio input "true"
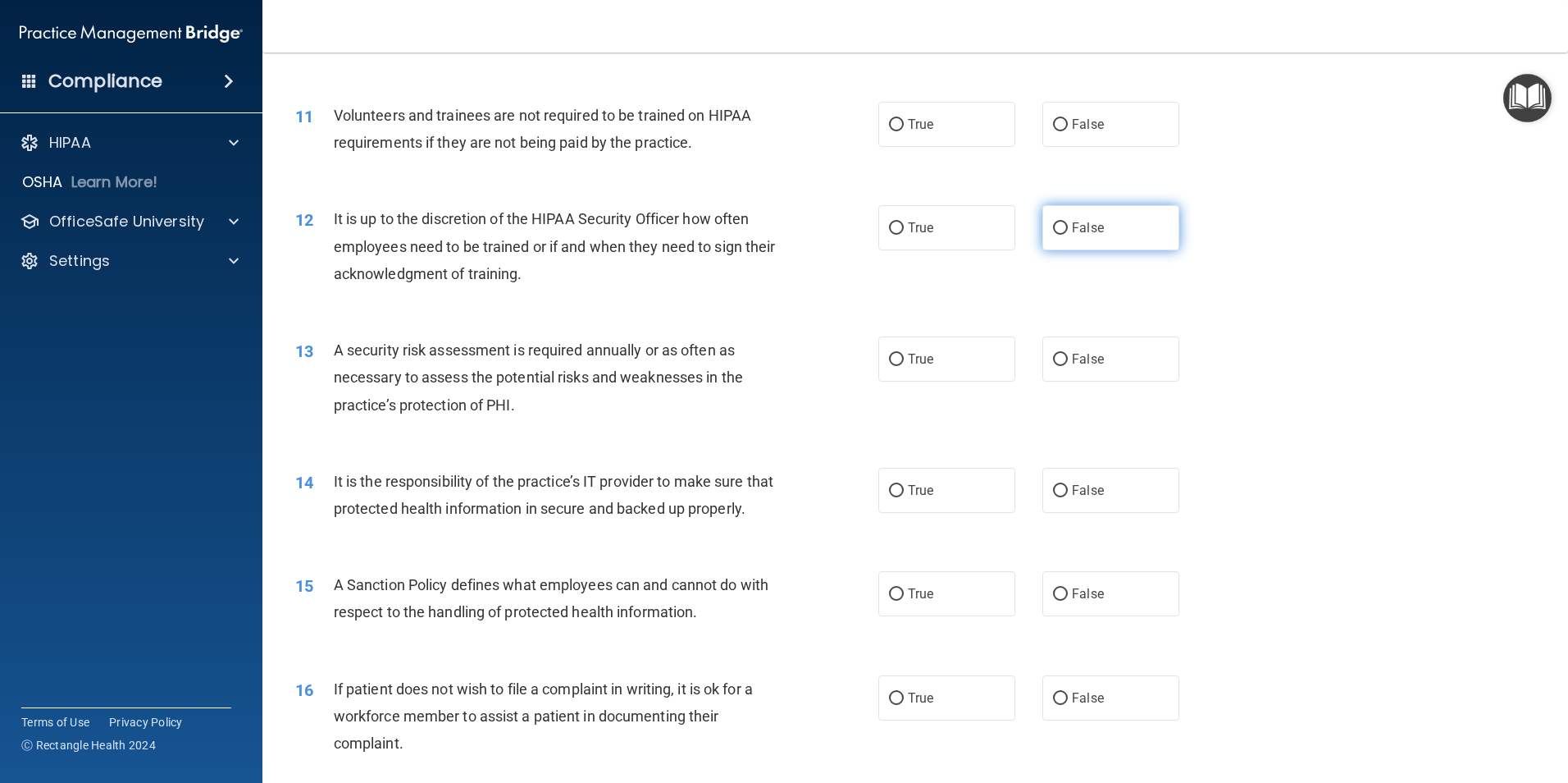
scroll to position [1477, 0]
click at [1058, 598] on input "False" at bounding box center [1060, 592] width 15 height 12
radio input "true"
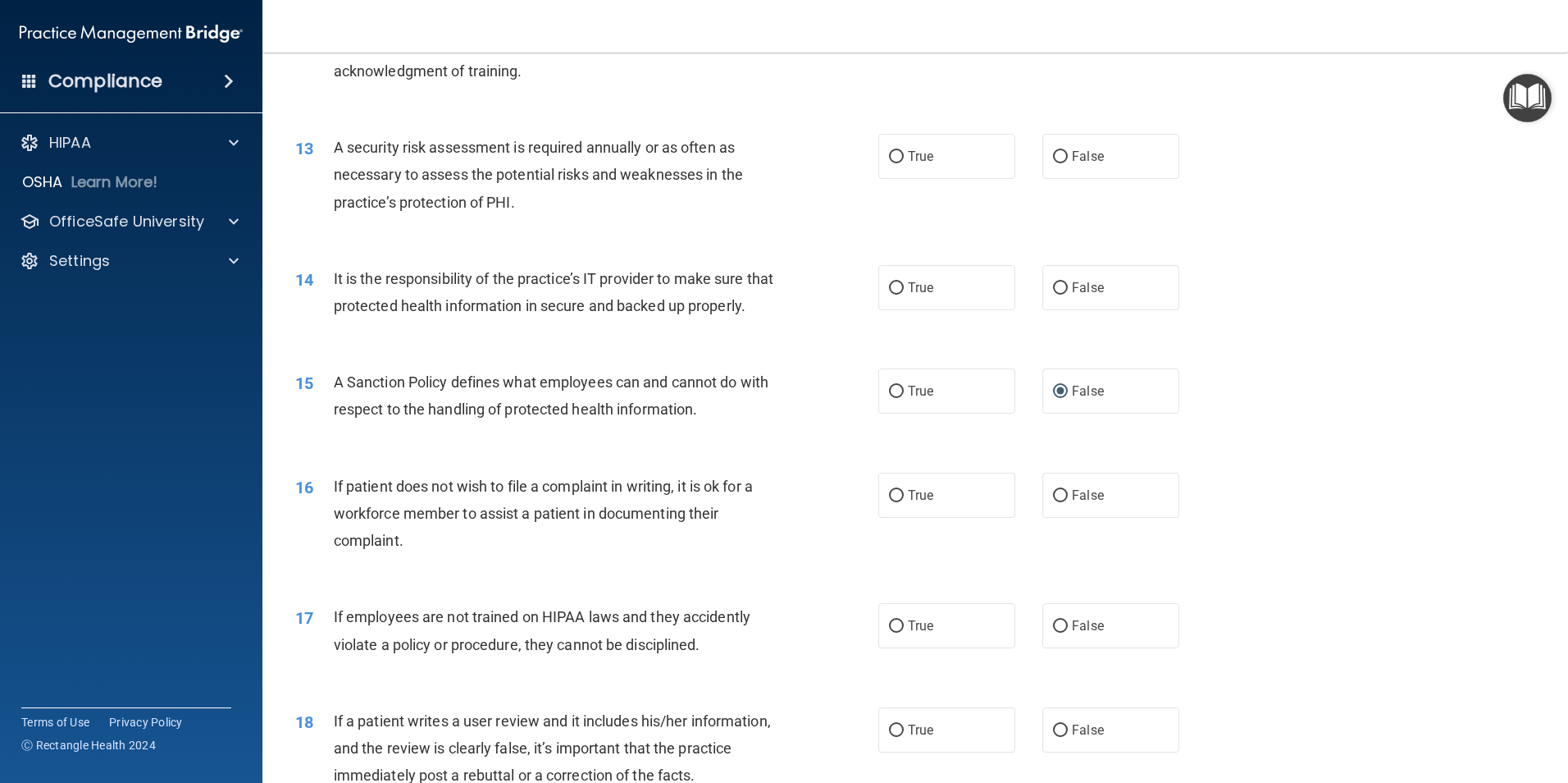
scroll to position [1805, 0]
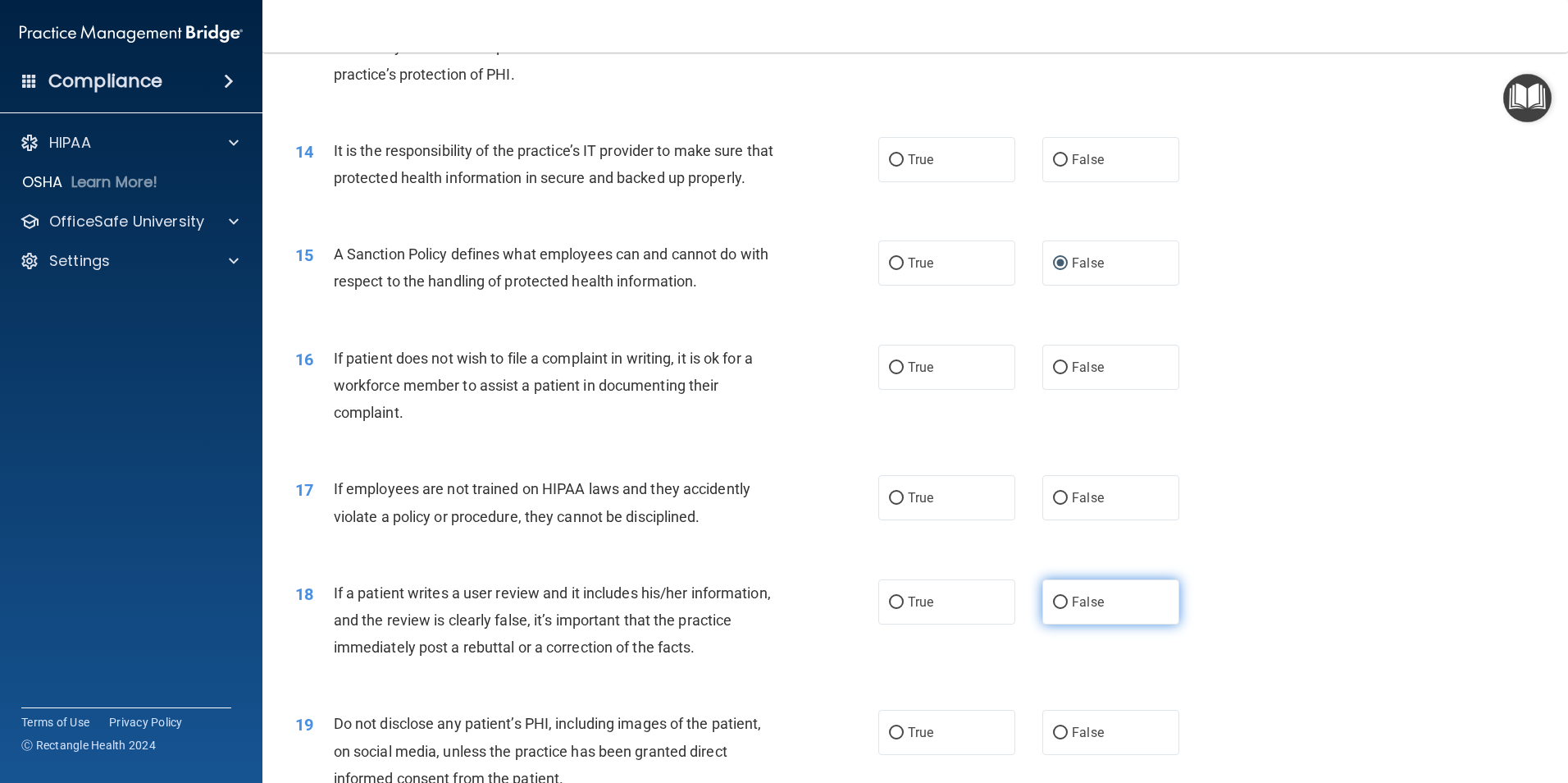
click at [1053, 609] on input "False" at bounding box center [1060, 603] width 15 height 12
radio input "true"
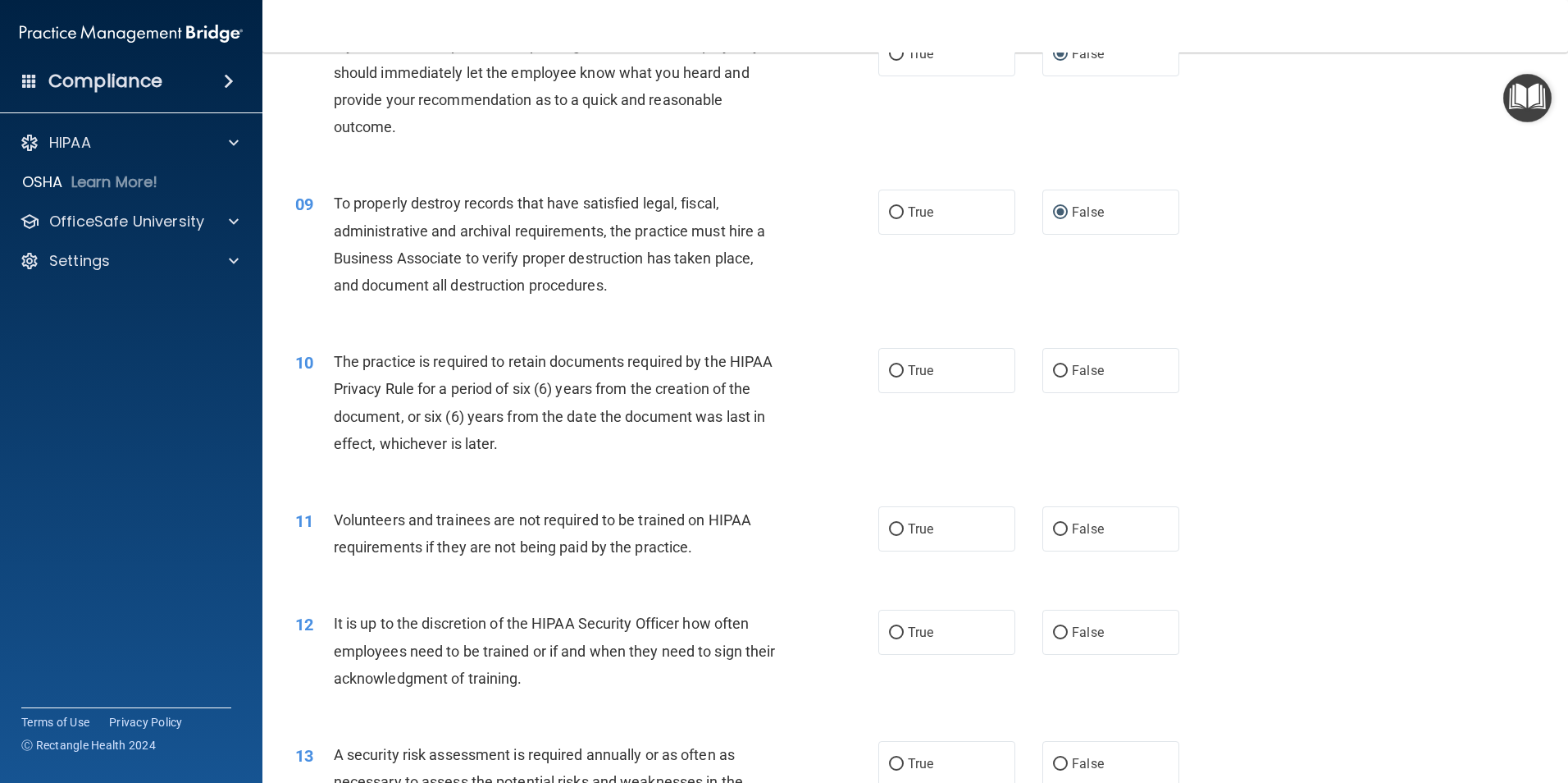
scroll to position [1067, 0]
click at [889, 372] on input "True" at bounding box center [896, 375] width 15 height 12
radio input "true"
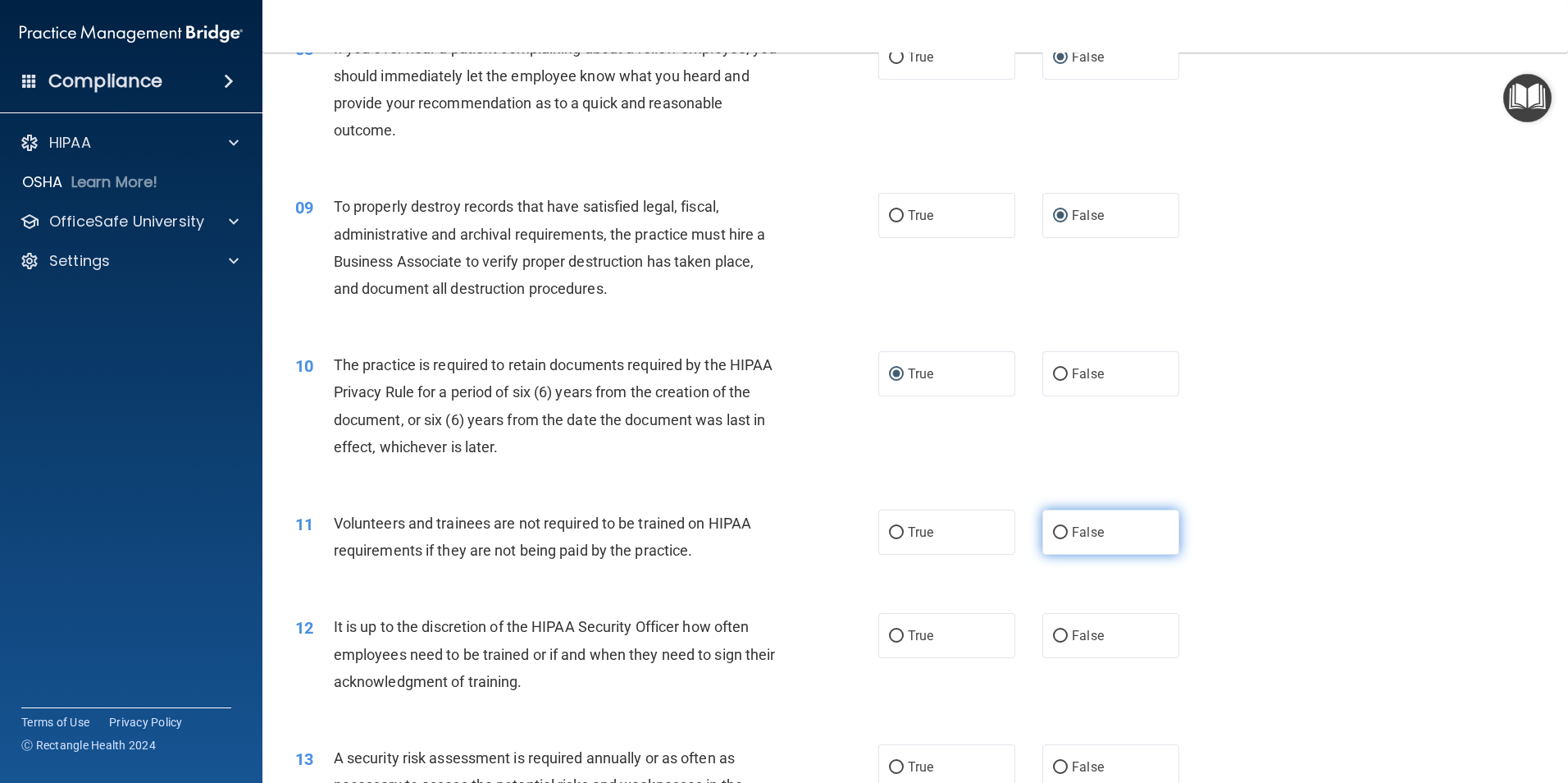
click at [1057, 531] on input "False" at bounding box center [1060, 533] width 15 height 12
radio input "true"
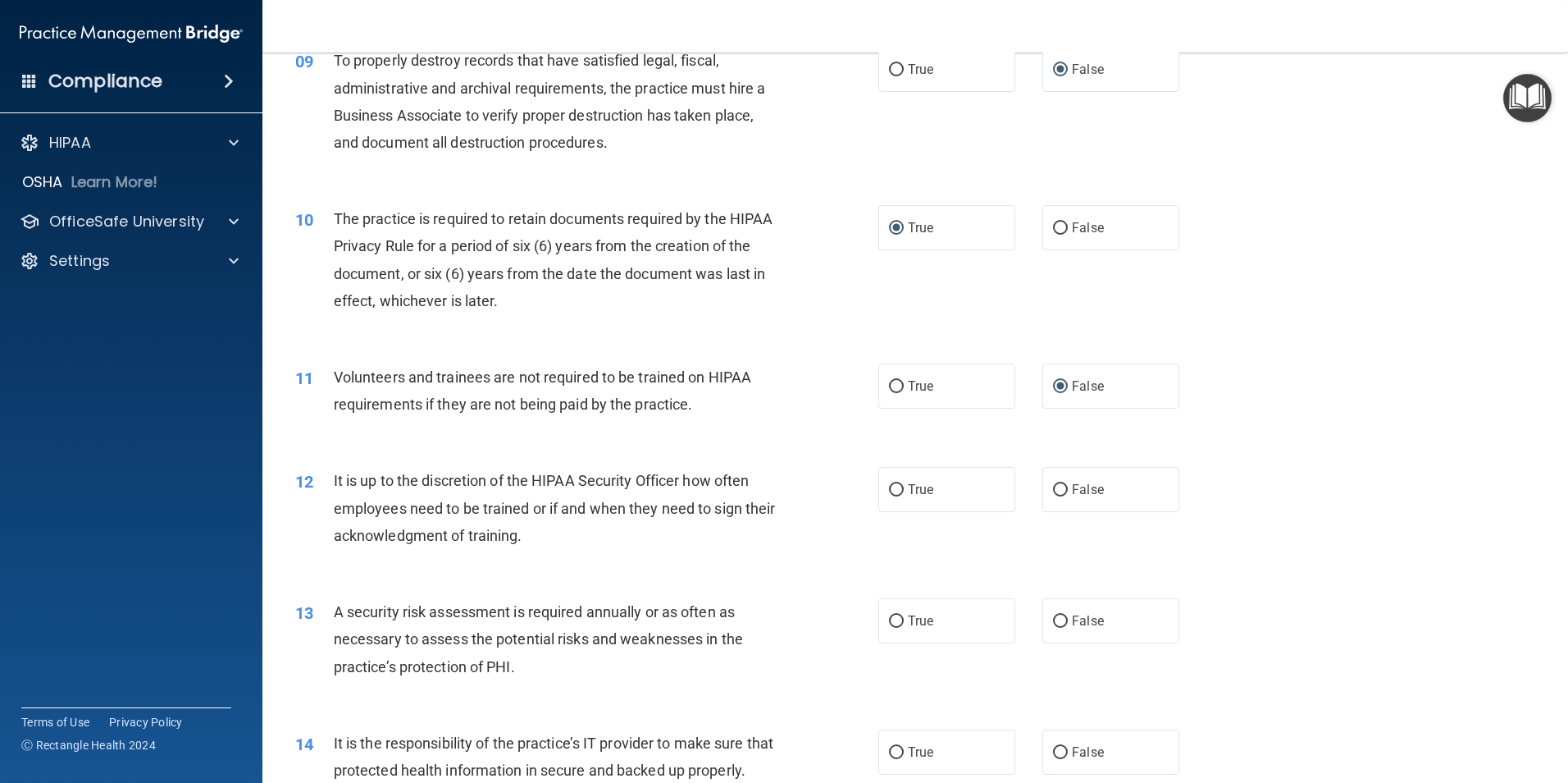
scroll to position [1231, 0]
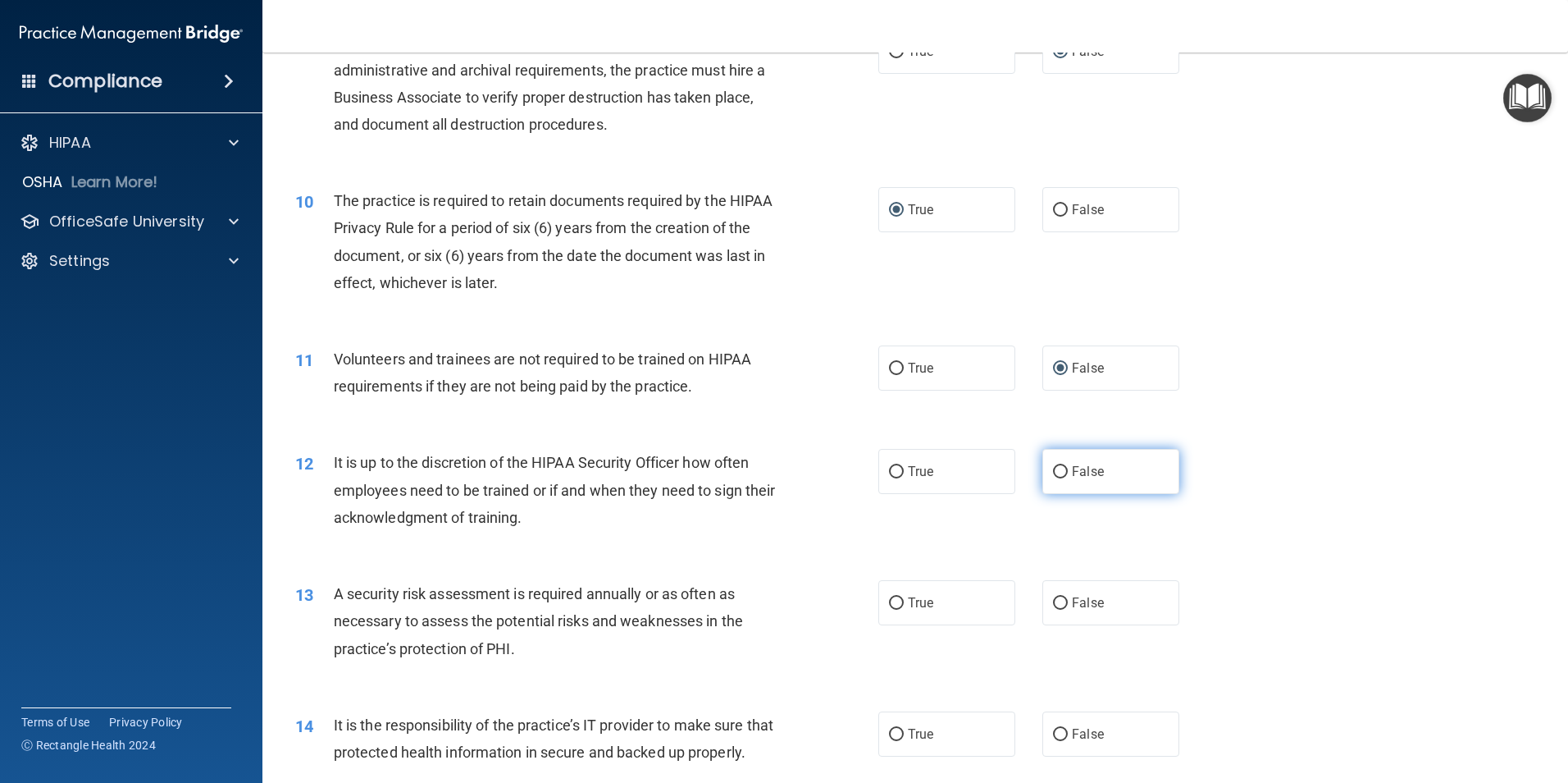
click at [1053, 468] on input "False" at bounding box center [1060, 472] width 15 height 12
radio input "true"
click at [892, 605] on input "True" at bounding box center [896, 603] width 15 height 12
radio input "true"
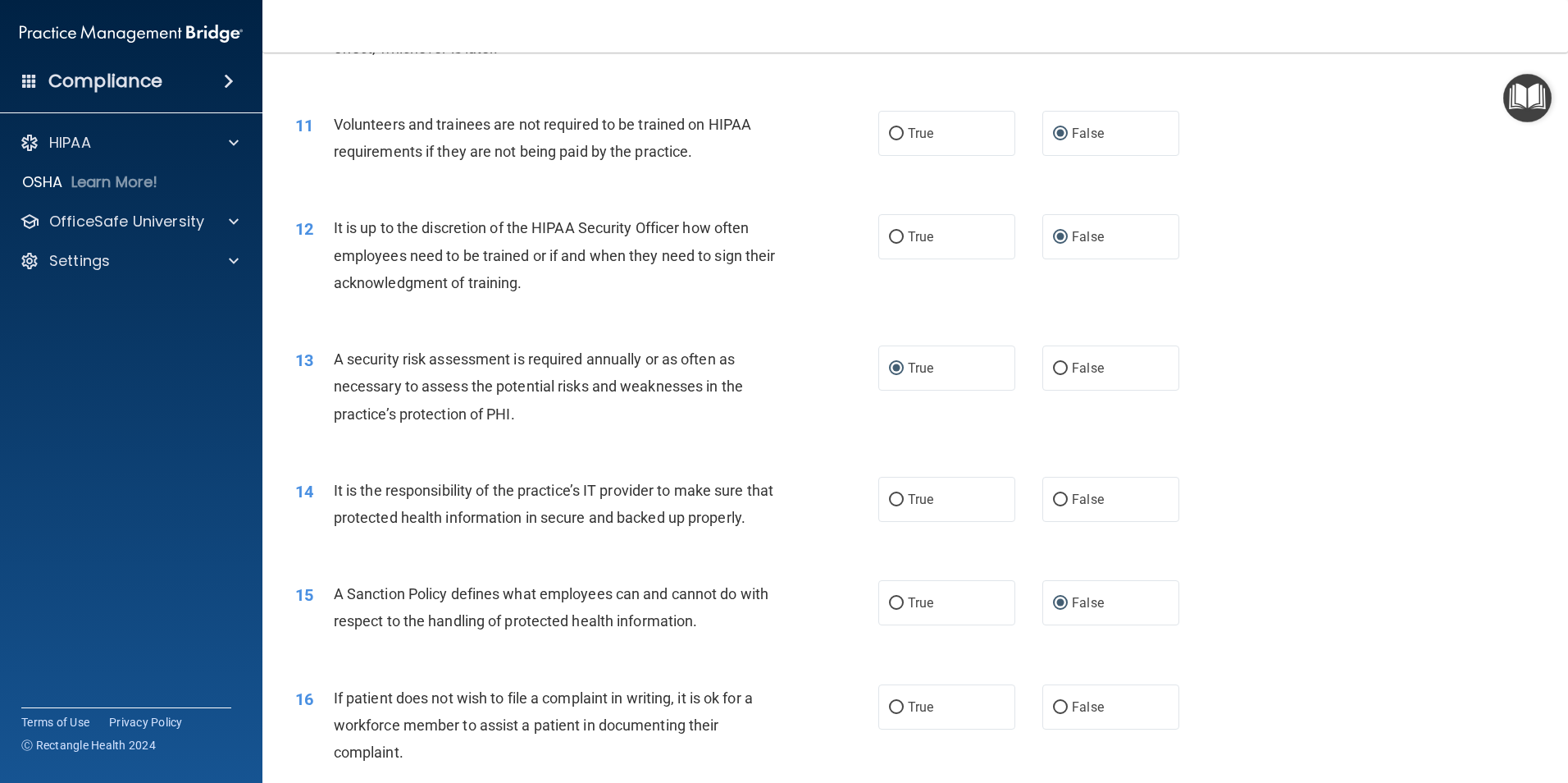
scroll to position [1477, 0]
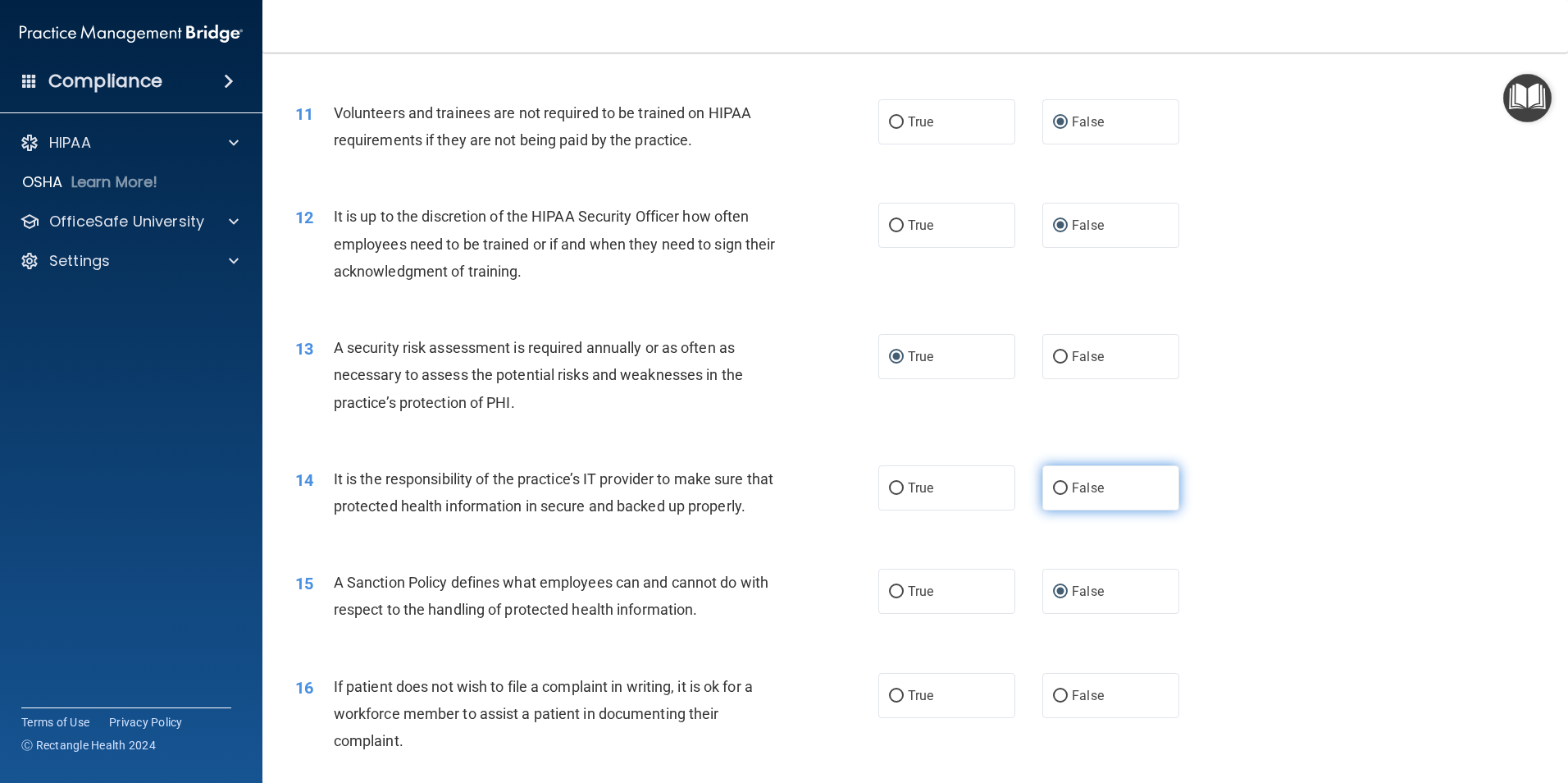
click at [1053, 490] on input "False" at bounding box center [1060, 488] width 15 height 12
radio input "true"
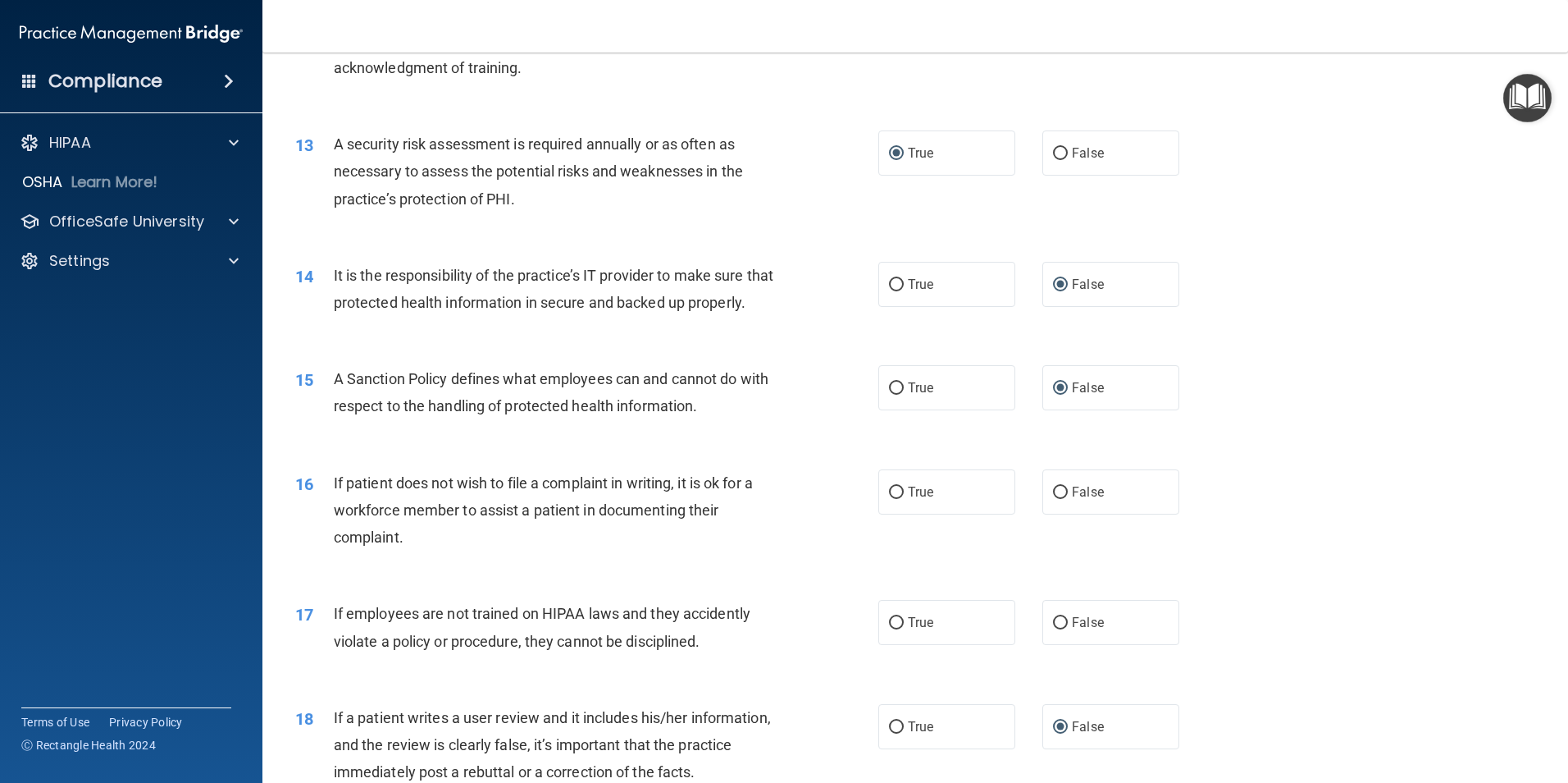
scroll to position [1805, 0]
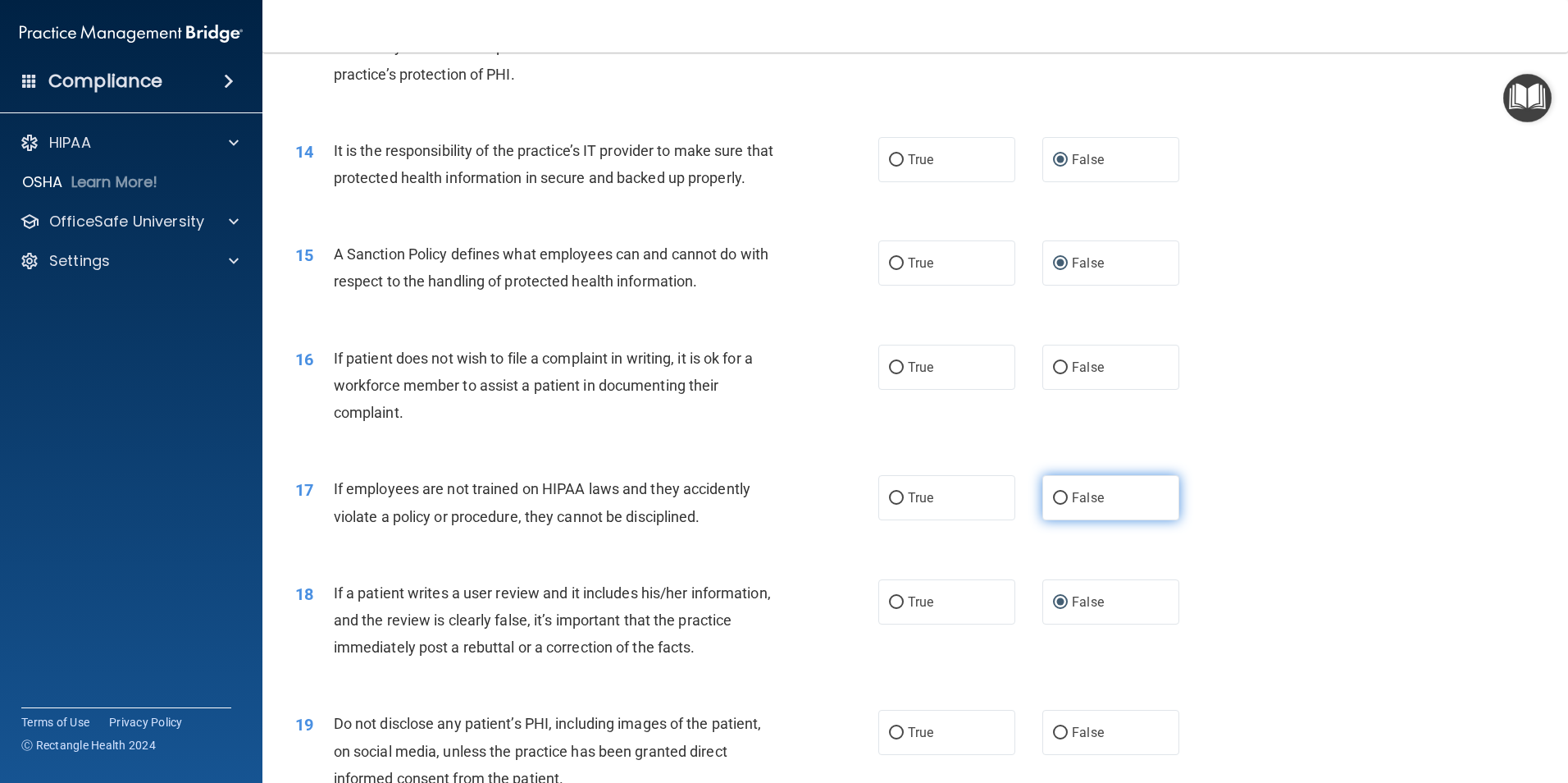
click at [1053, 505] on input "False" at bounding box center [1060, 499] width 15 height 12
radio input "true"
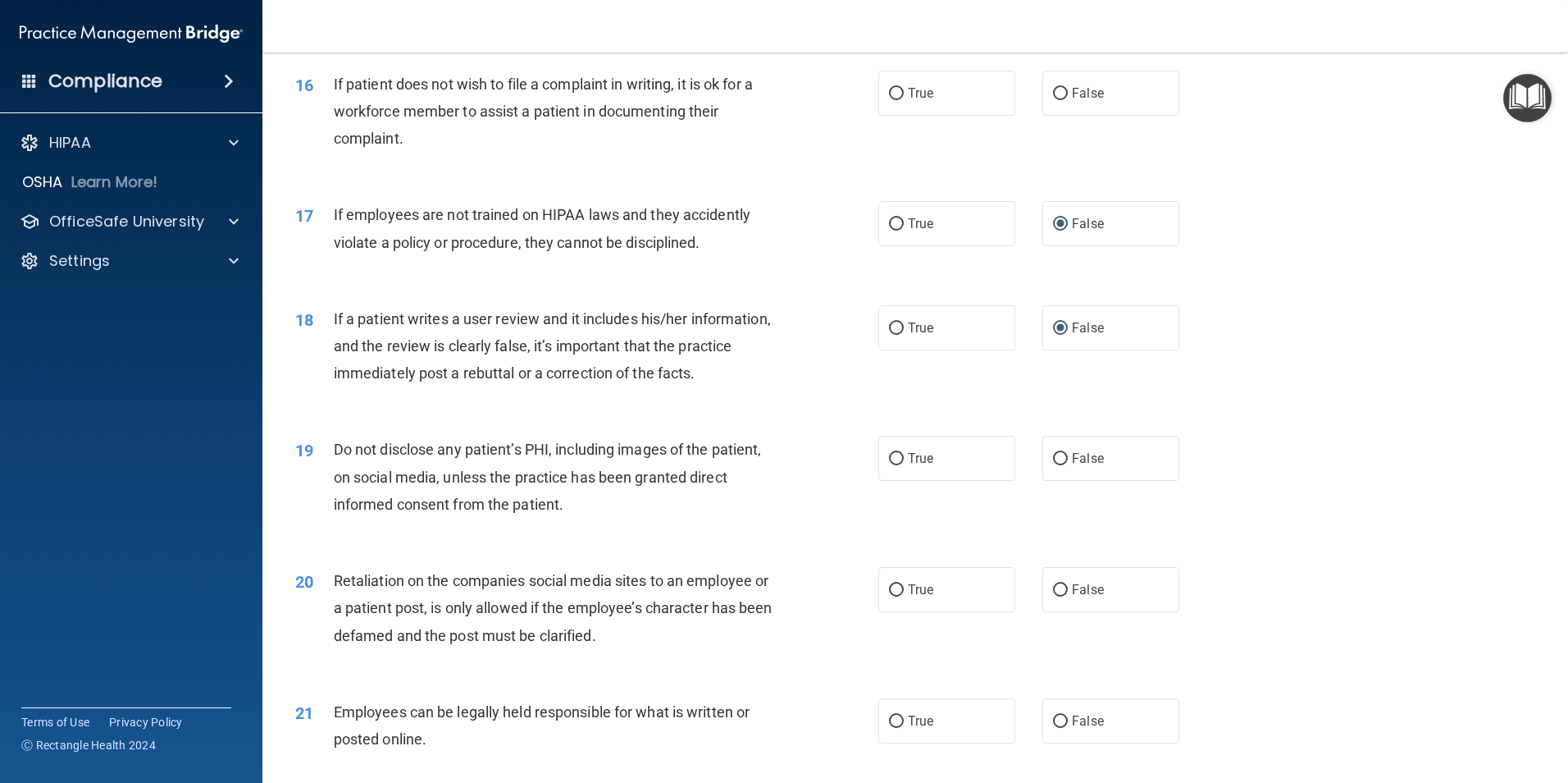
scroll to position [2216, 0]
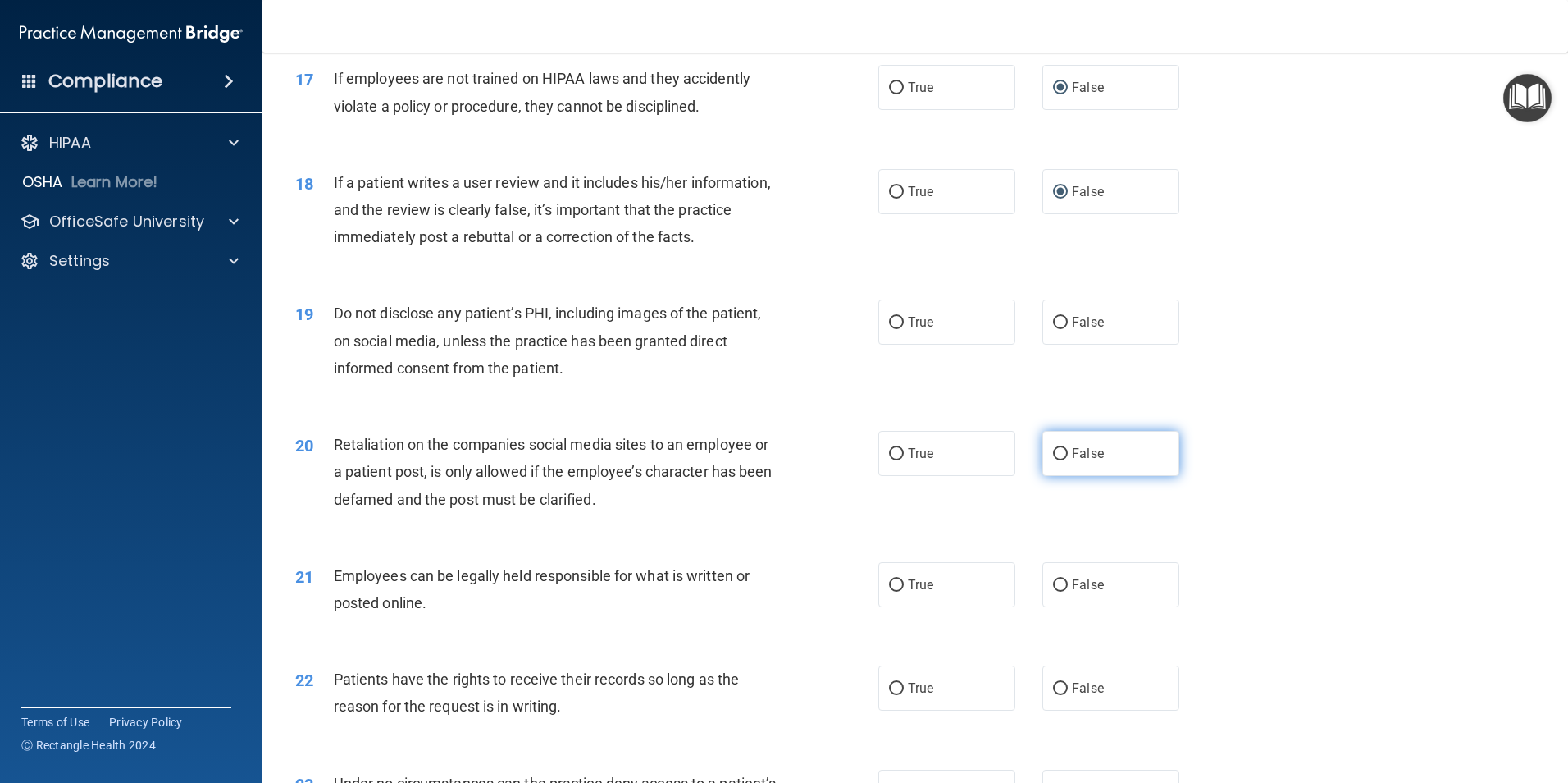
click at [1056, 461] on input "False" at bounding box center [1060, 454] width 15 height 12
radio input "true"
click at [1053, 695] on input "False" at bounding box center [1060, 688] width 15 height 12
radio input "true"
click at [891, 329] on input "True" at bounding box center [896, 323] width 15 height 12
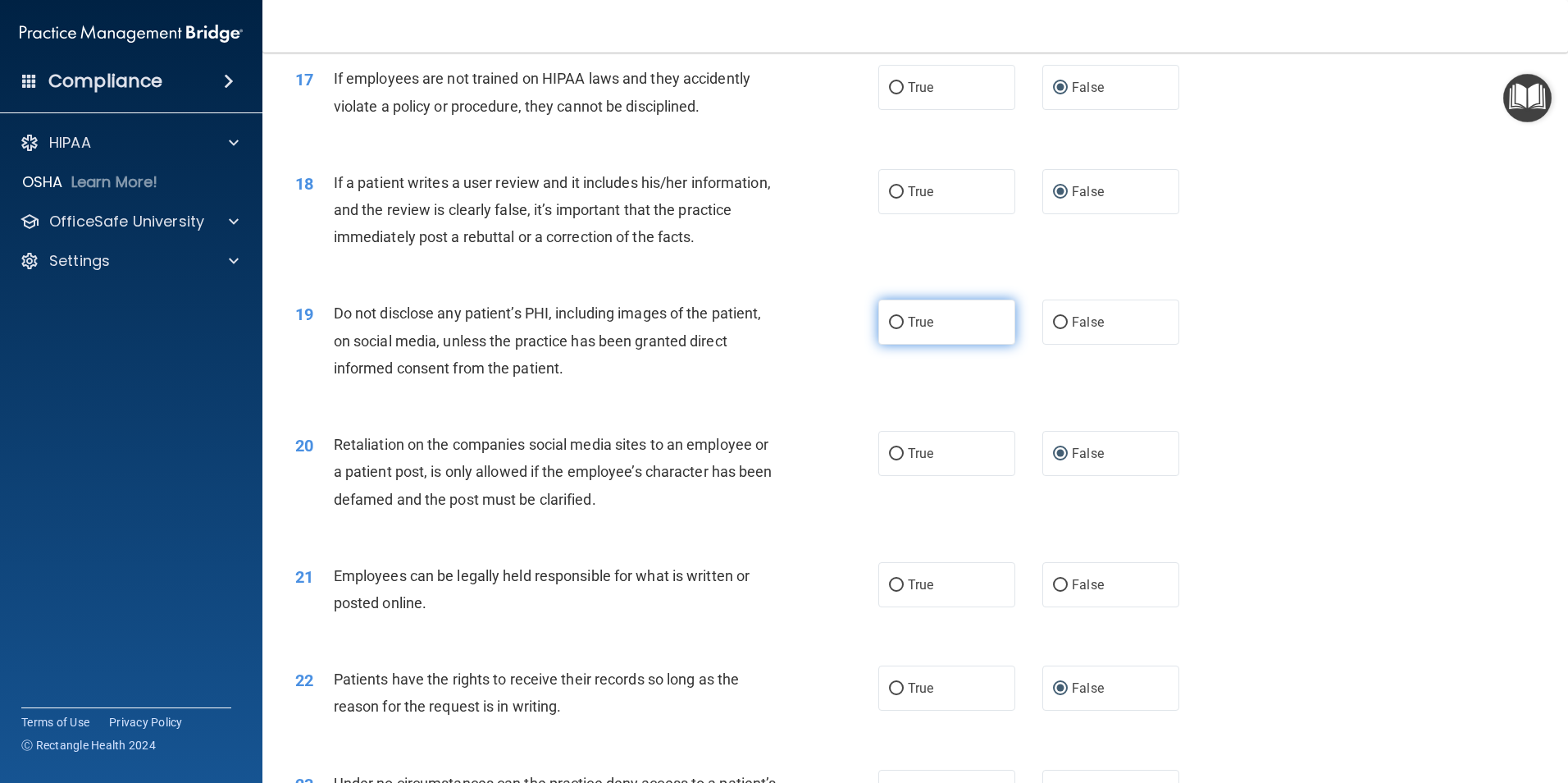
radio input "true"
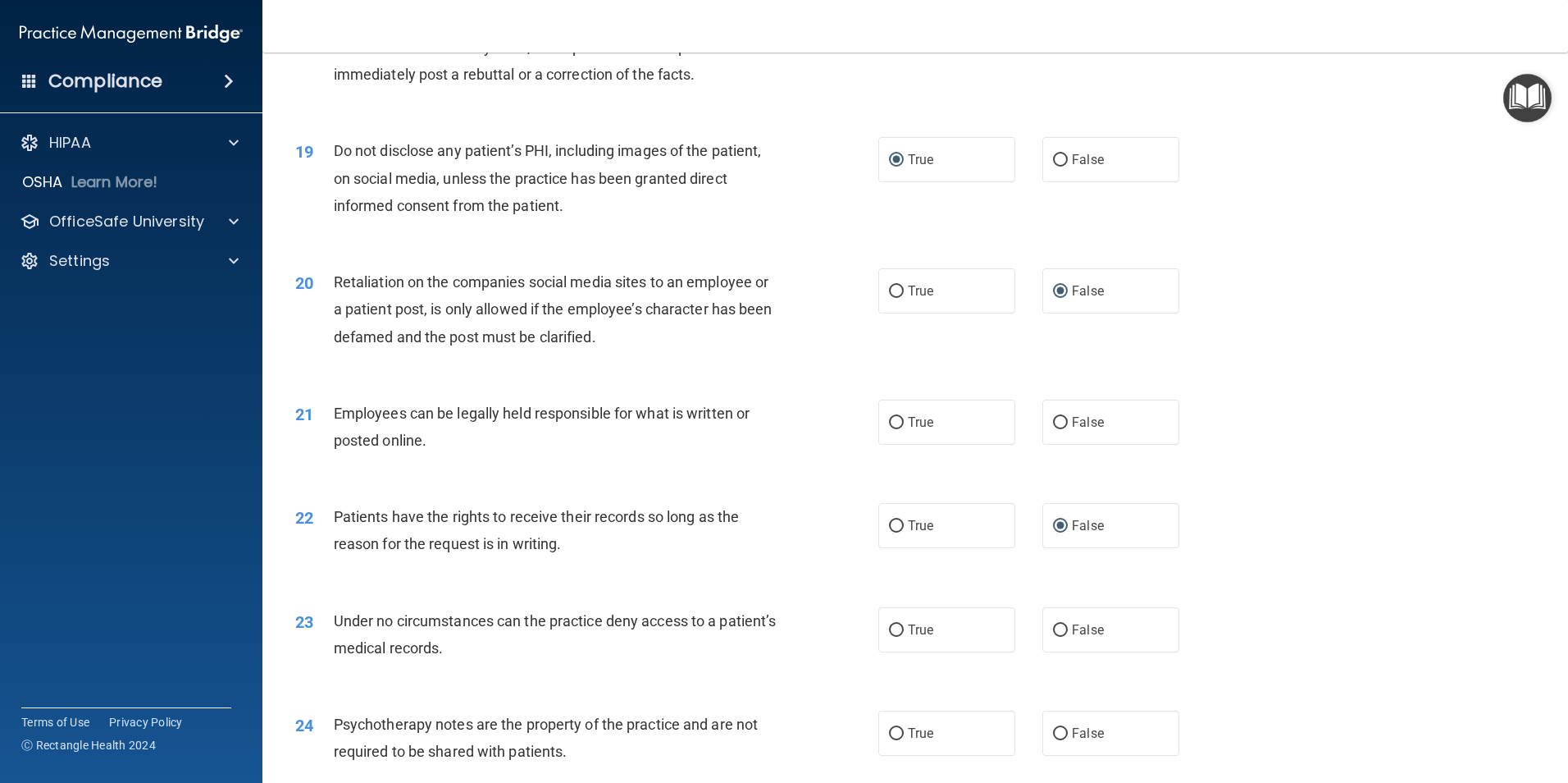
scroll to position [2380, 0]
click at [891, 427] on input "True" at bounding box center [896, 421] width 15 height 12
radio input "true"
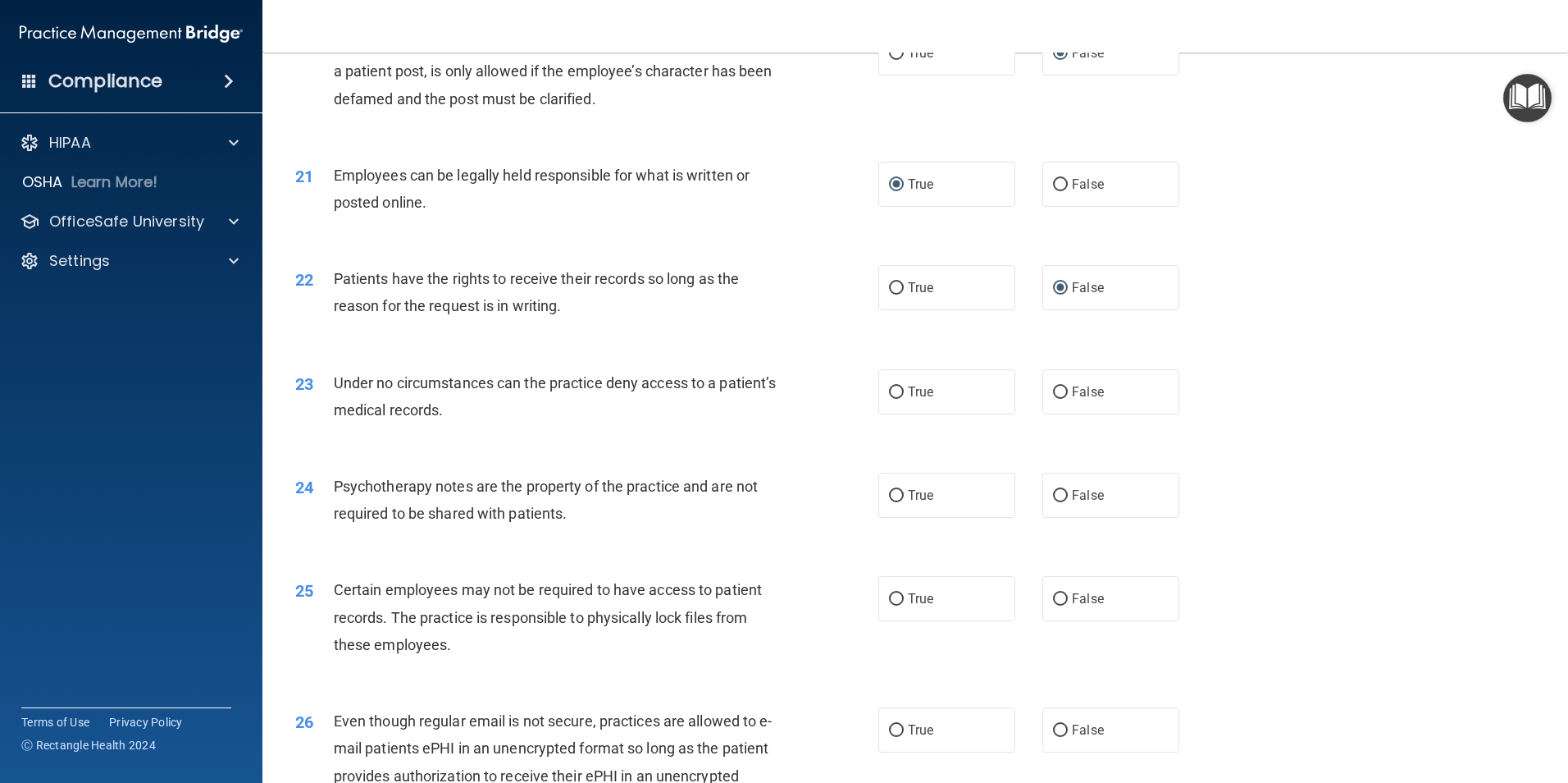
scroll to position [2626, 0]
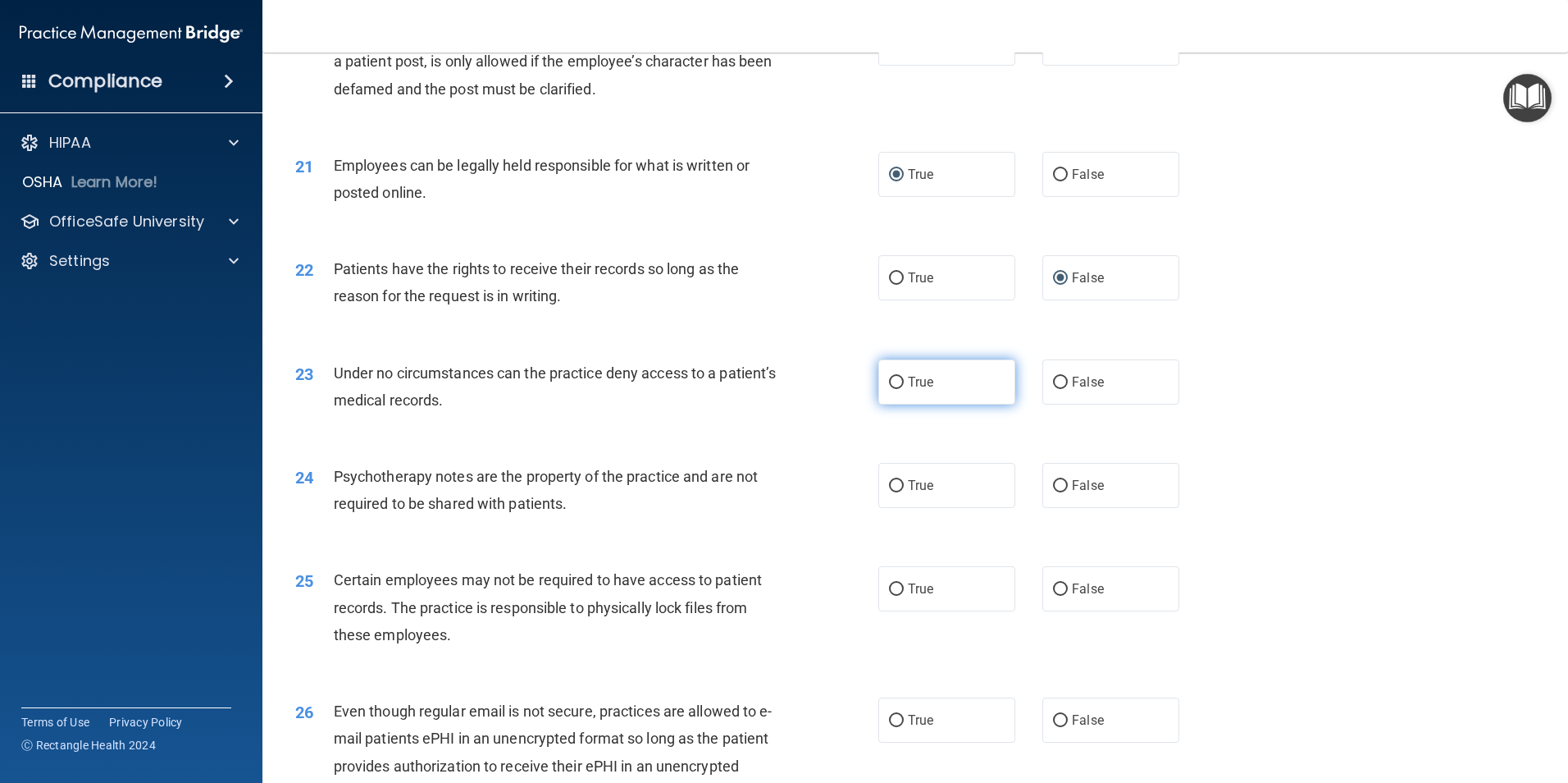
click at [890, 389] on input "True" at bounding box center [896, 382] width 15 height 12
radio input "true"
click at [889, 492] on input "True" at bounding box center [896, 486] width 15 height 12
radio input "true"
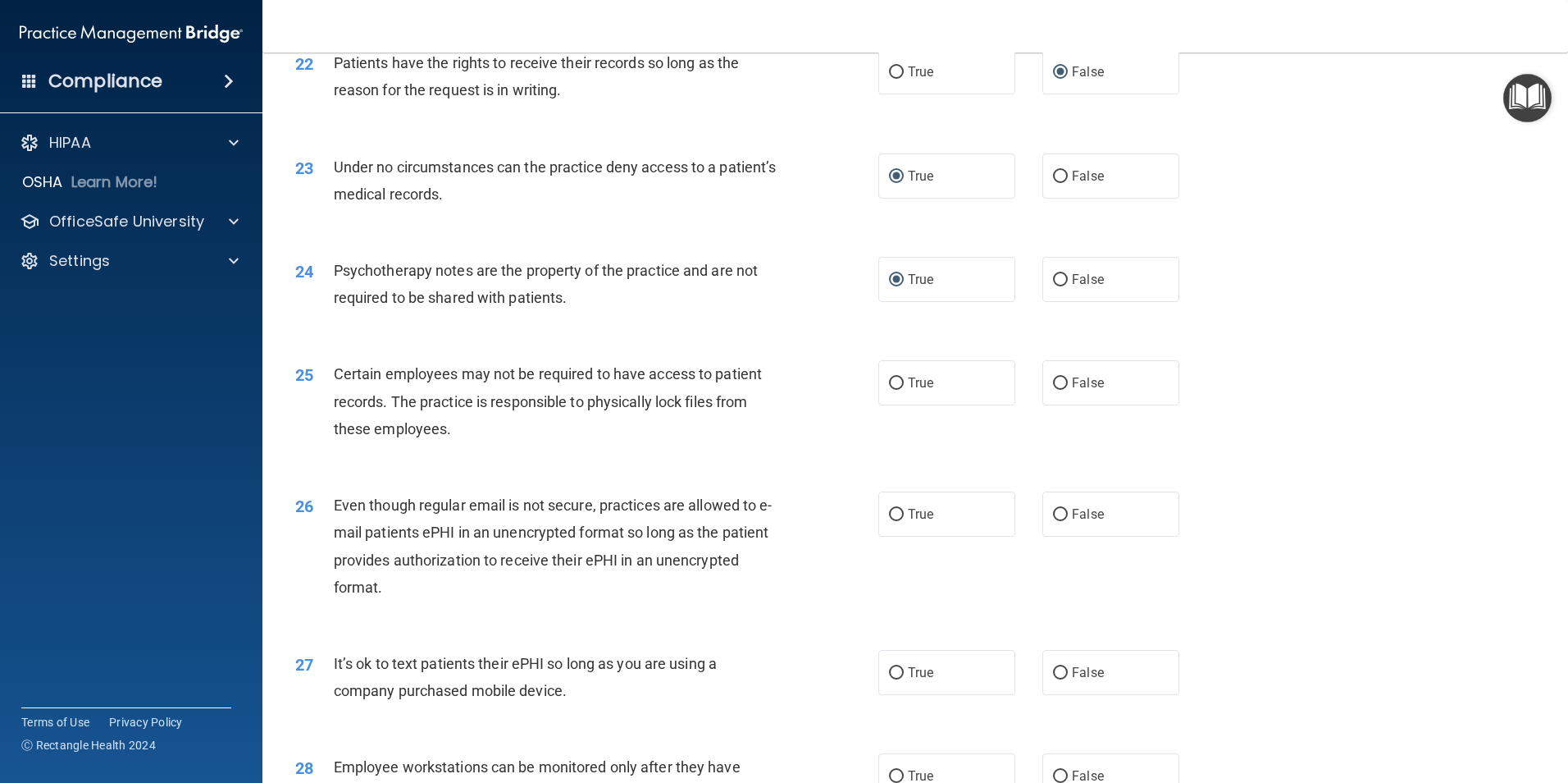
scroll to position [2872, 0]
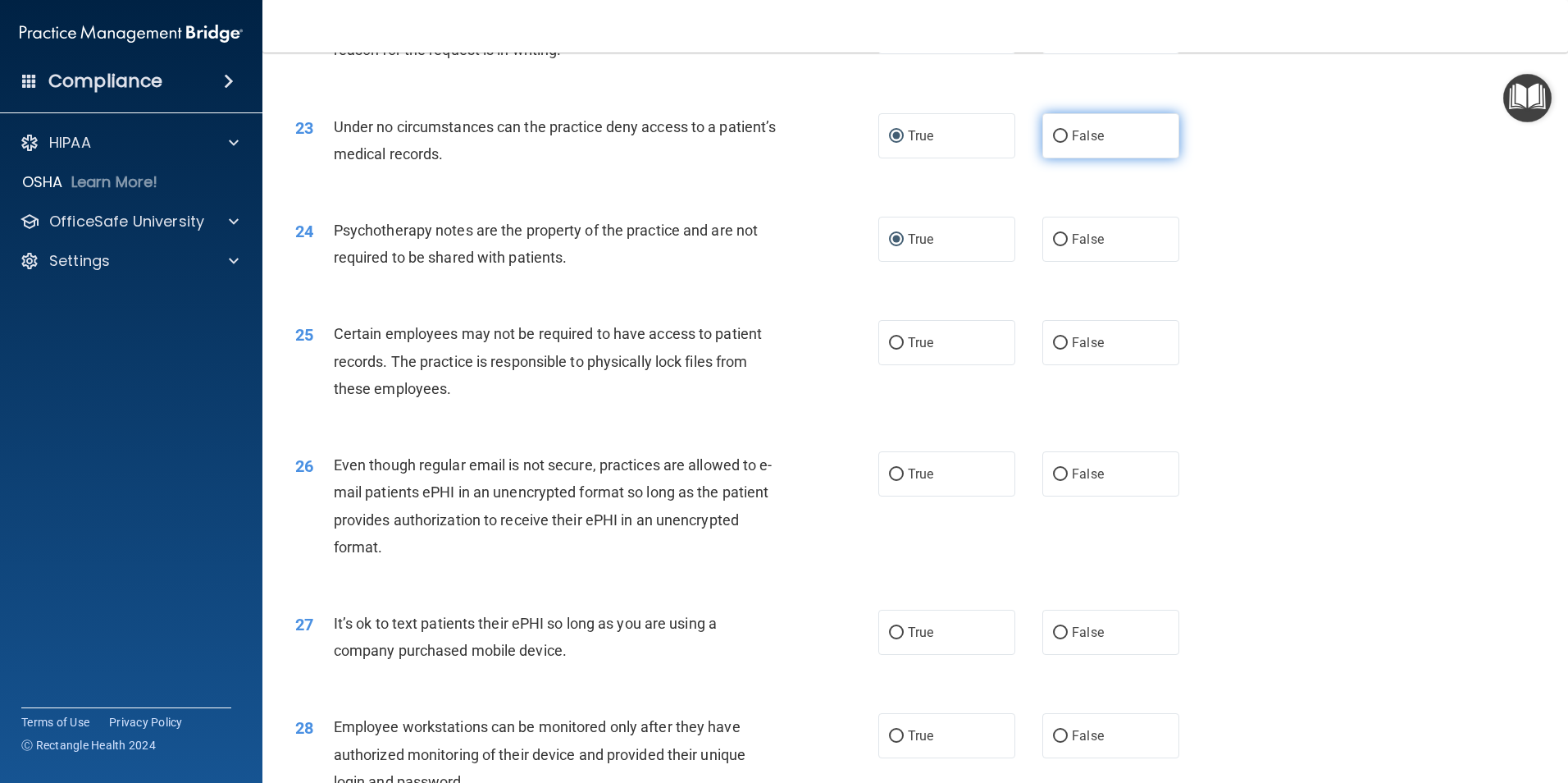
click at [1053, 143] on input "False" at bounding box center [1060, 137] width 15 height 12
radio input "true"
radio input "false"
click at [891, 480] on input "True" at bounding box center [896, 474] width 15 height 12
radio input "true"
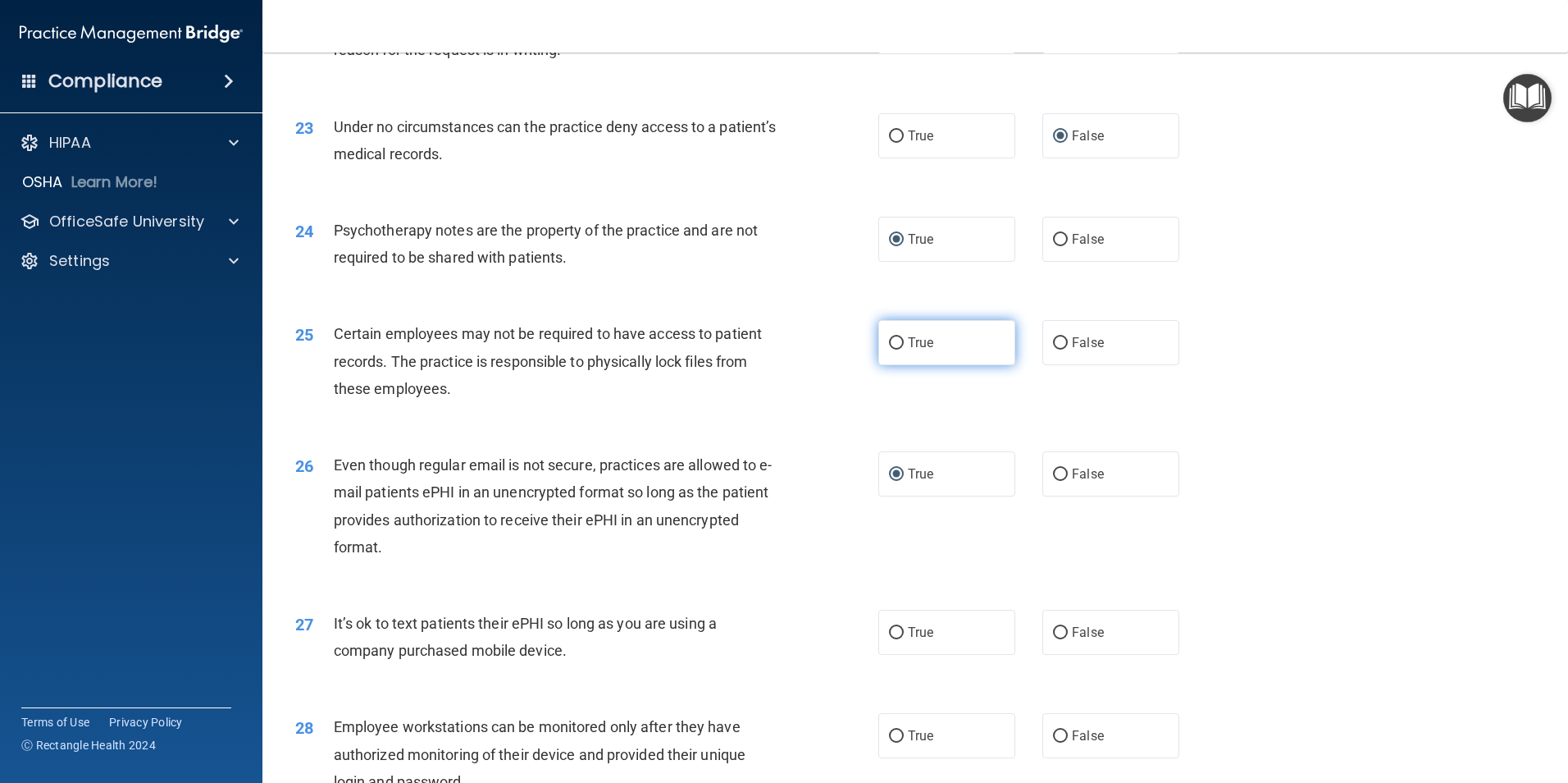
click at [889, 350] on input "True" at bounding box center [896, 343] width 15 height 12
radio input "true"
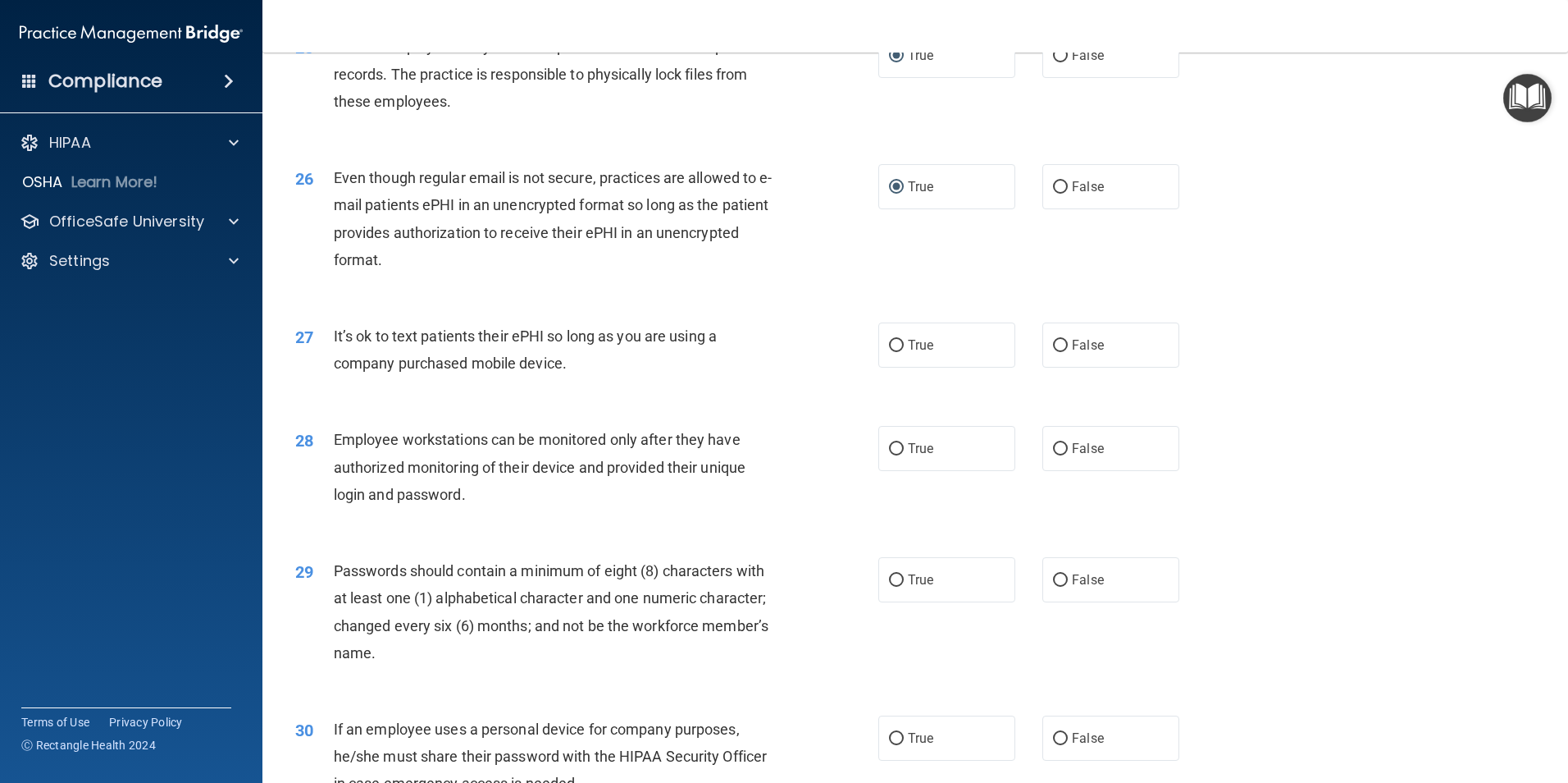
scroll to position [3200, 0]
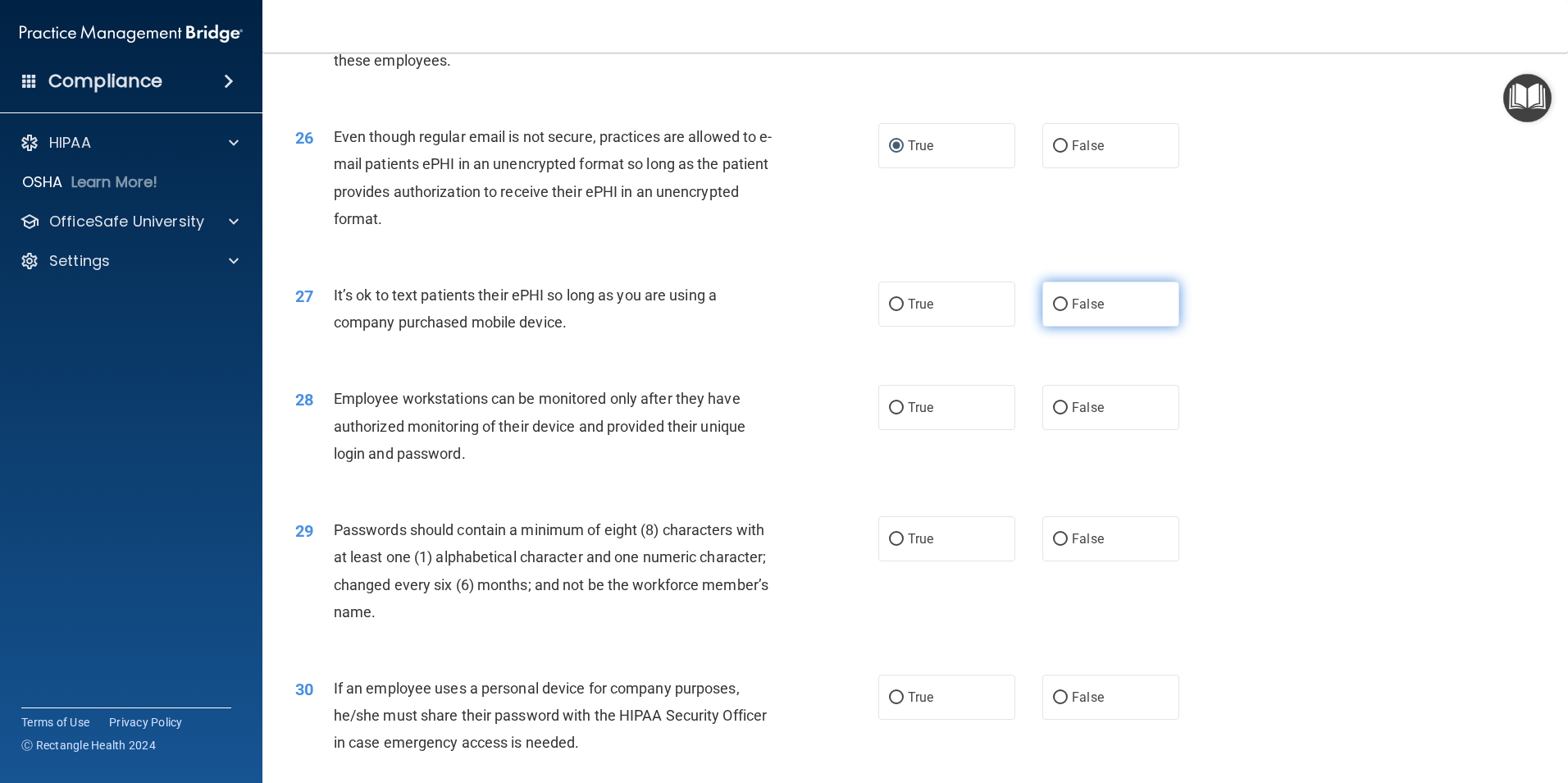
click at [1057, 311] on input "False" at bounding box center [1060, 304] width 15 height 12
radio input "true"
click at [1053, 414] on input "False" at bounding box center [1060, 408] width 15 height 12
radio input "true"
click at [889, 546] on input "True" at bounding box center [896, 540] width 15 height 12
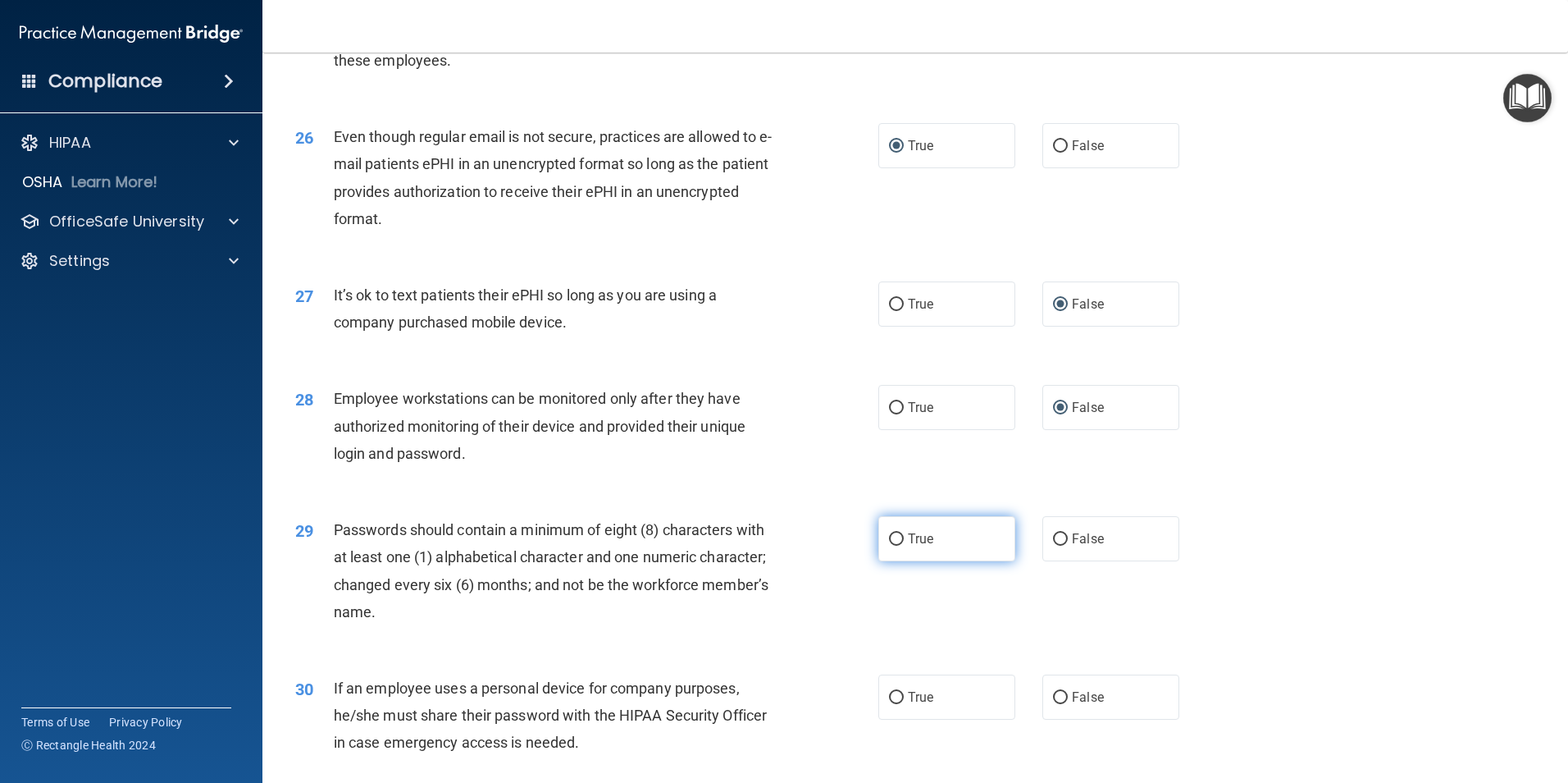
radio input "true"
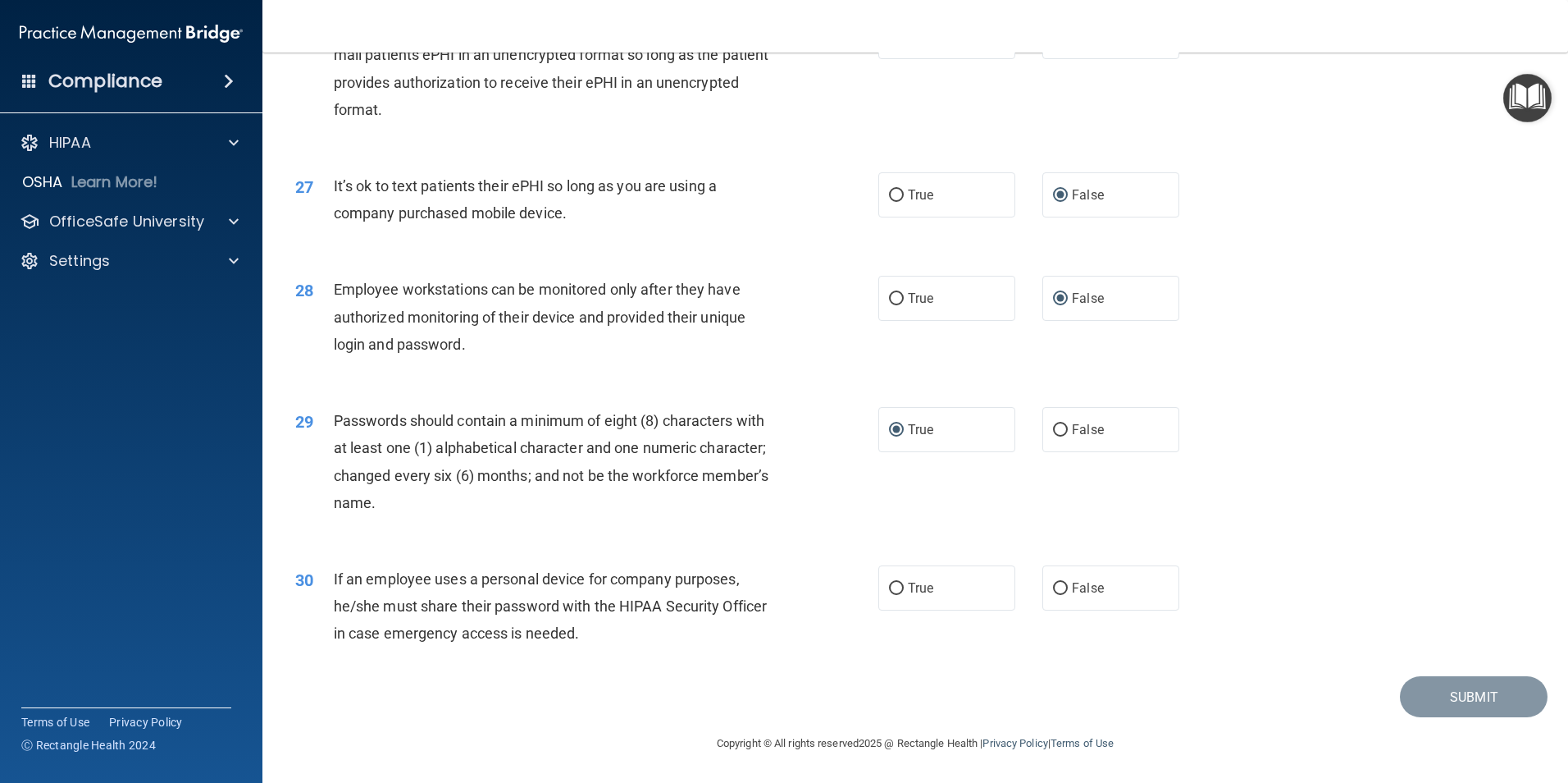
scroll to position [3337, 0]
click at [1054, 584] on input "False" at bounding box center [1060, 589] width 15 height 12
radio input "true"
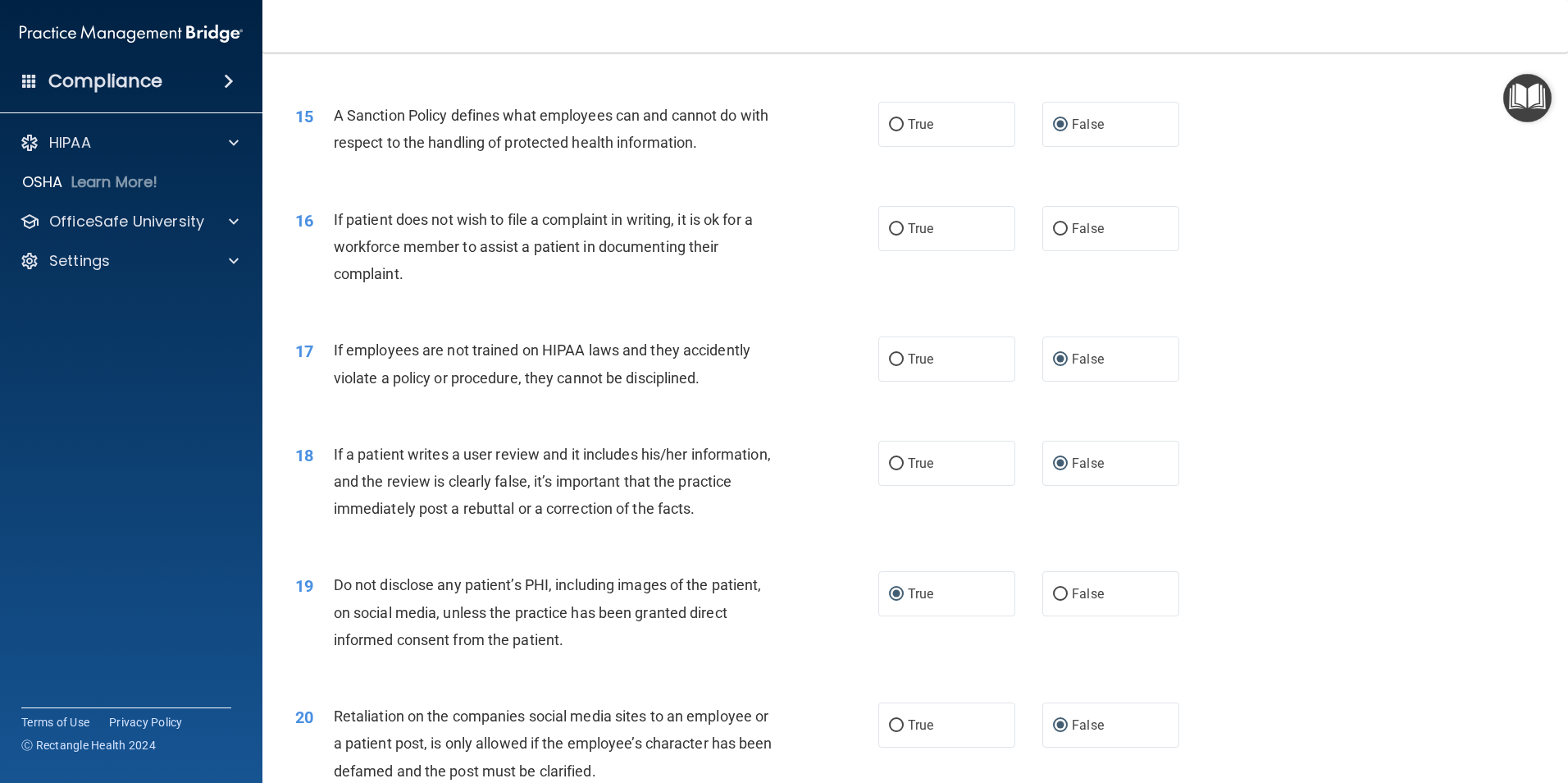
scroll to position [1942, 0]
click at [1053, 238] on input "False" at bounding box center [1060, 232] width 15 height 12
radio input "true"
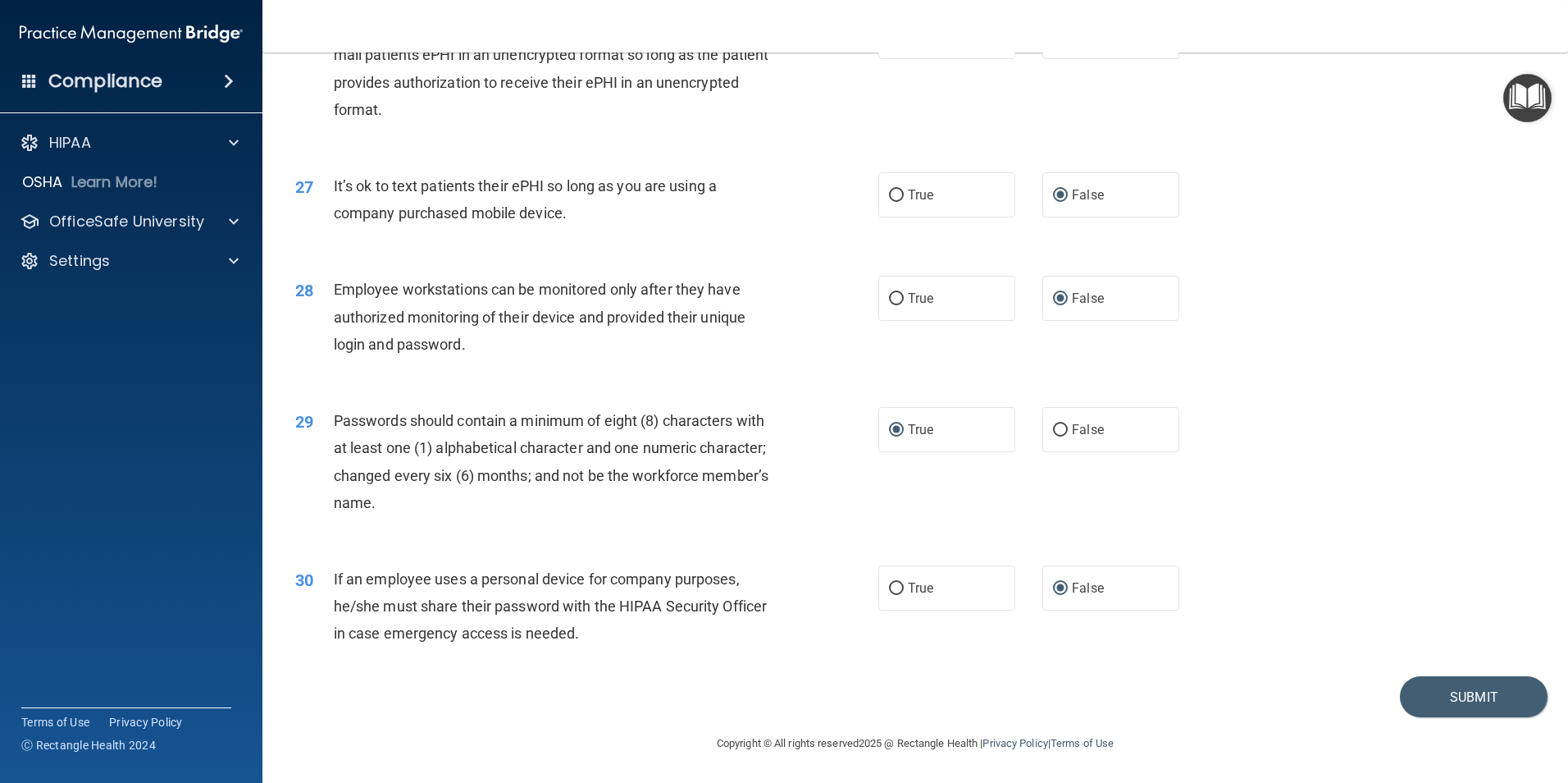
scroll to position [3337, 0]
click at [1455, 694] on button "Submit" at bounding box center [1474, 697] width 148 height 42
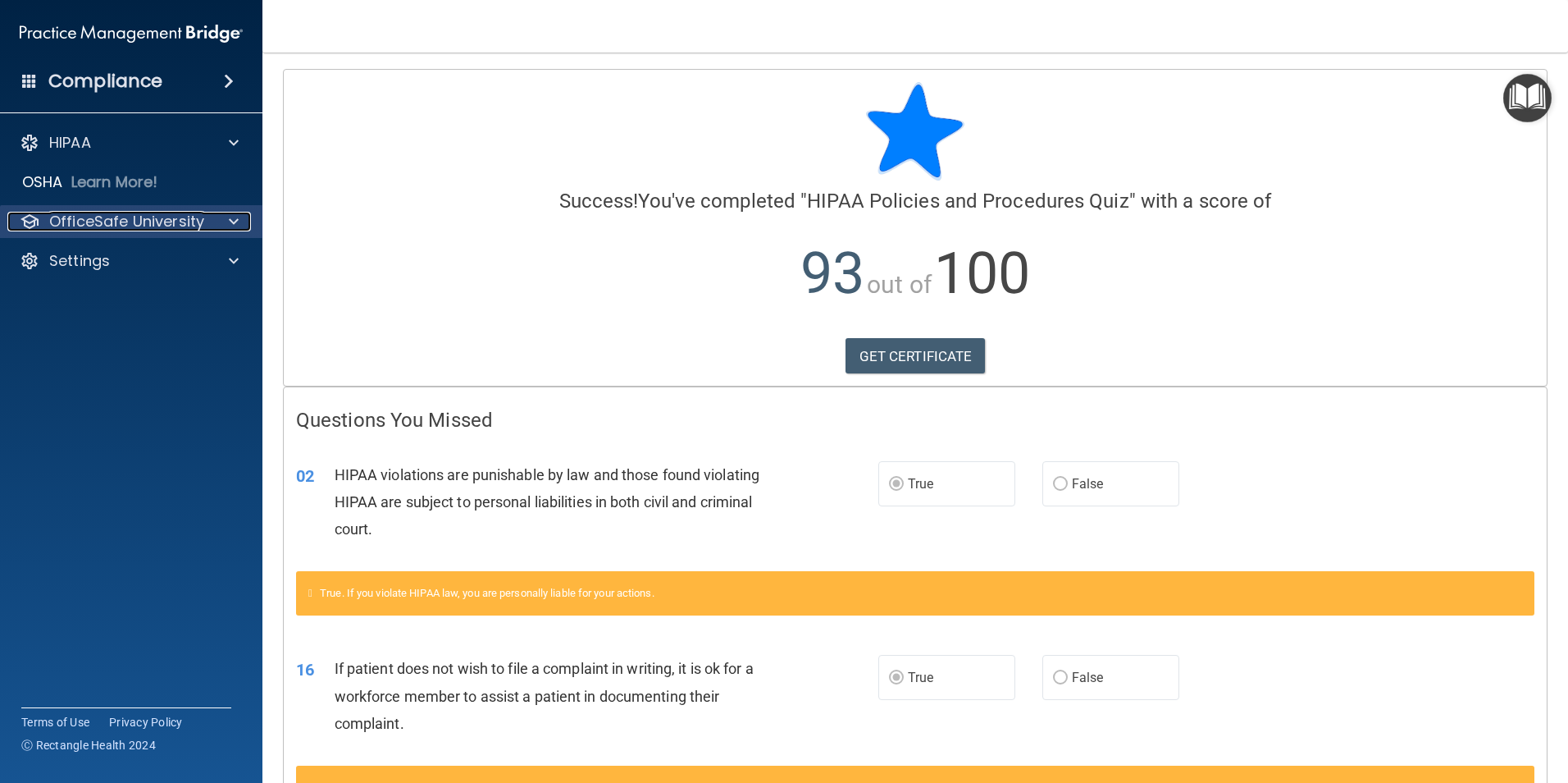
click at [107, 221] on p "OfficeSafe University" at bounding box center [126, 221] width 155 height 20
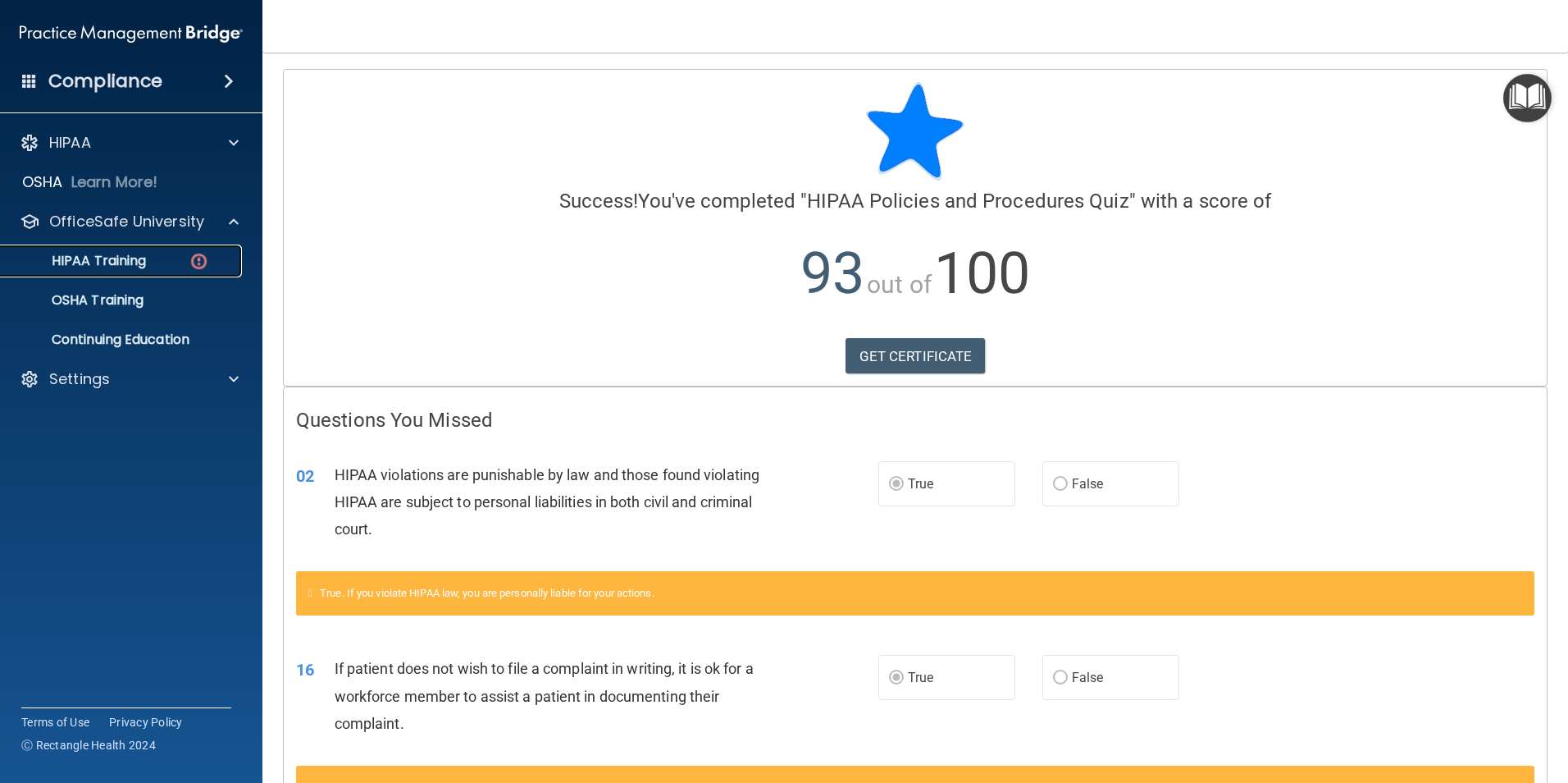
click at [107, 260] on p "HIPAA Training" at bounding box center [78, 260] width 136 height 16
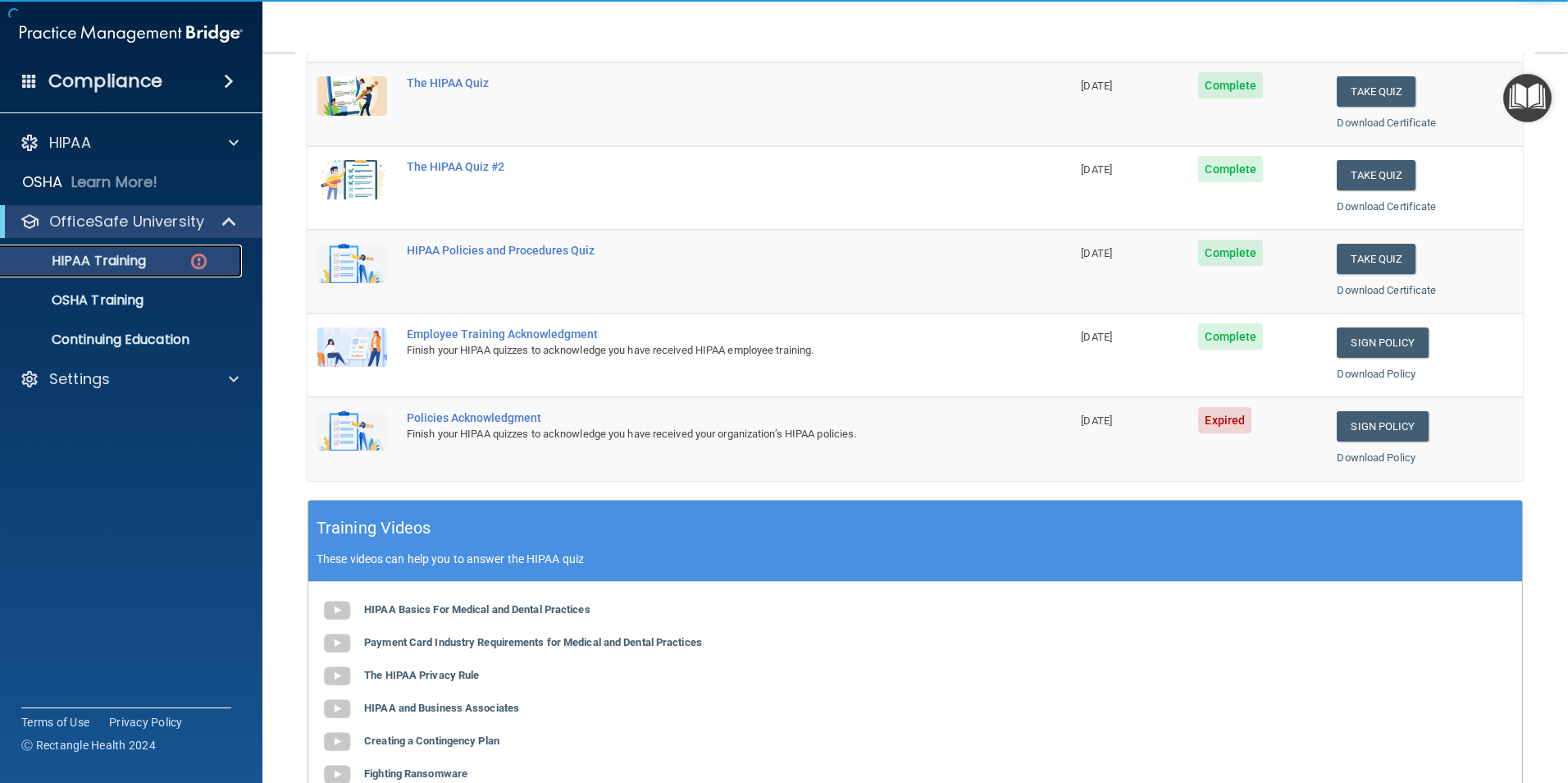
scroll to position [328, 0]
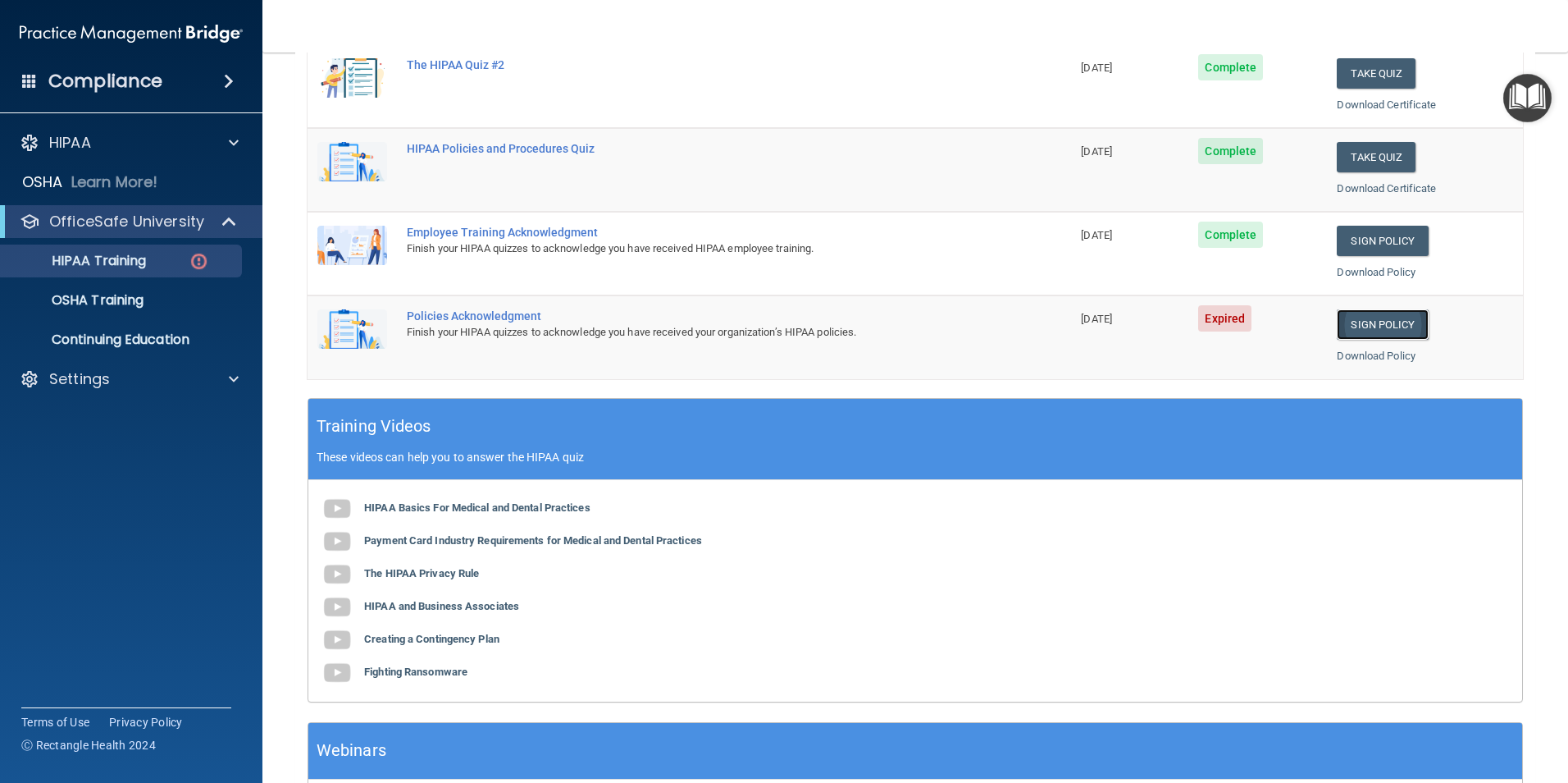
click at [1363, 317] on link "Sign Policy" at bounding box center [1382, 324] width 91 height 30
click at [110, 262] on p "HIPAA Training" at bounding box center [78, 260] width 136 height 16
click at [113, 217] on p "OfficeSafe University" at bounding box center [126, 221] width 155 height 20
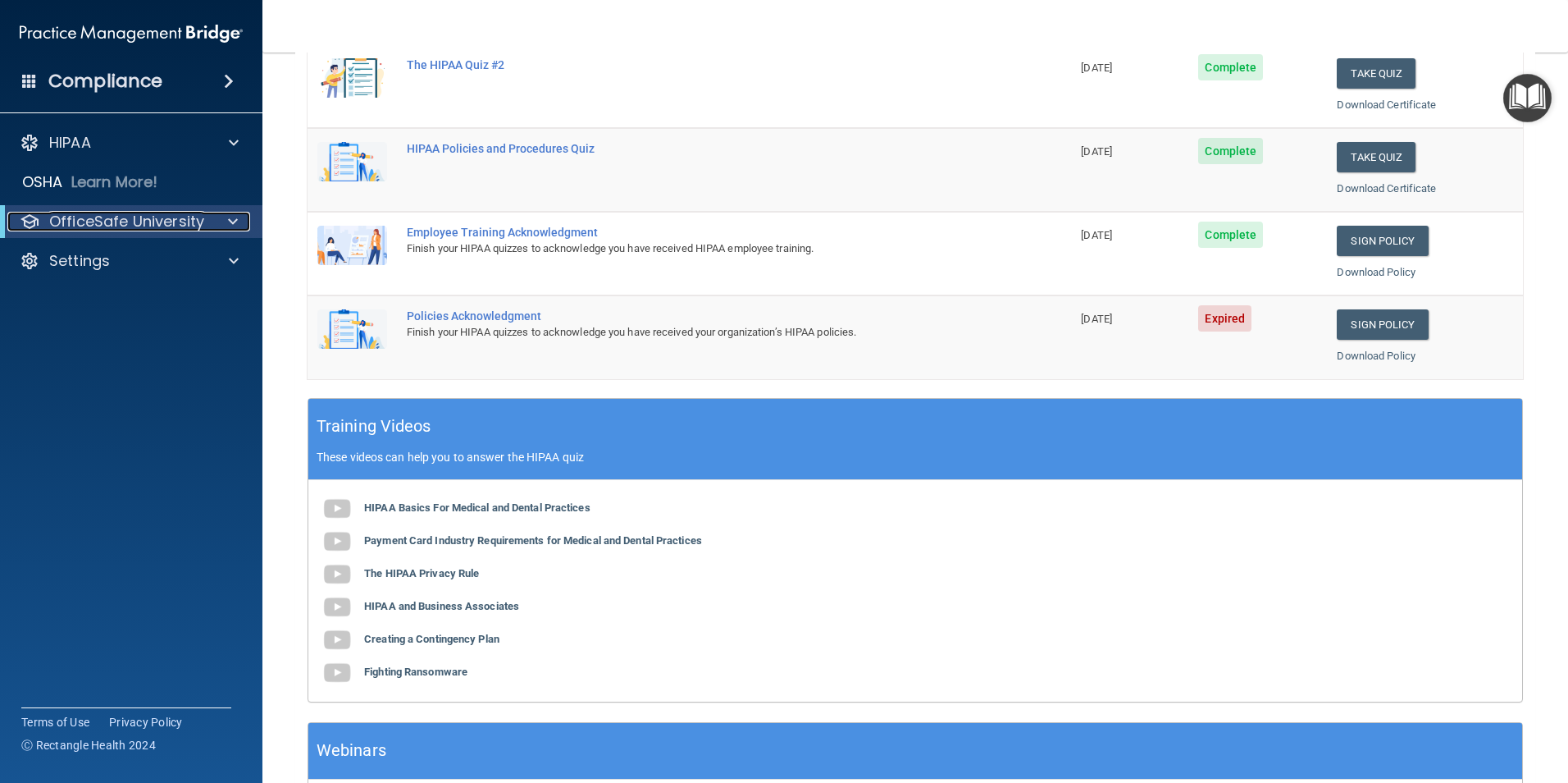
click at [118, 223] on p "OfficeSafe University" at bounding box center [126, 221] width 155 height 20
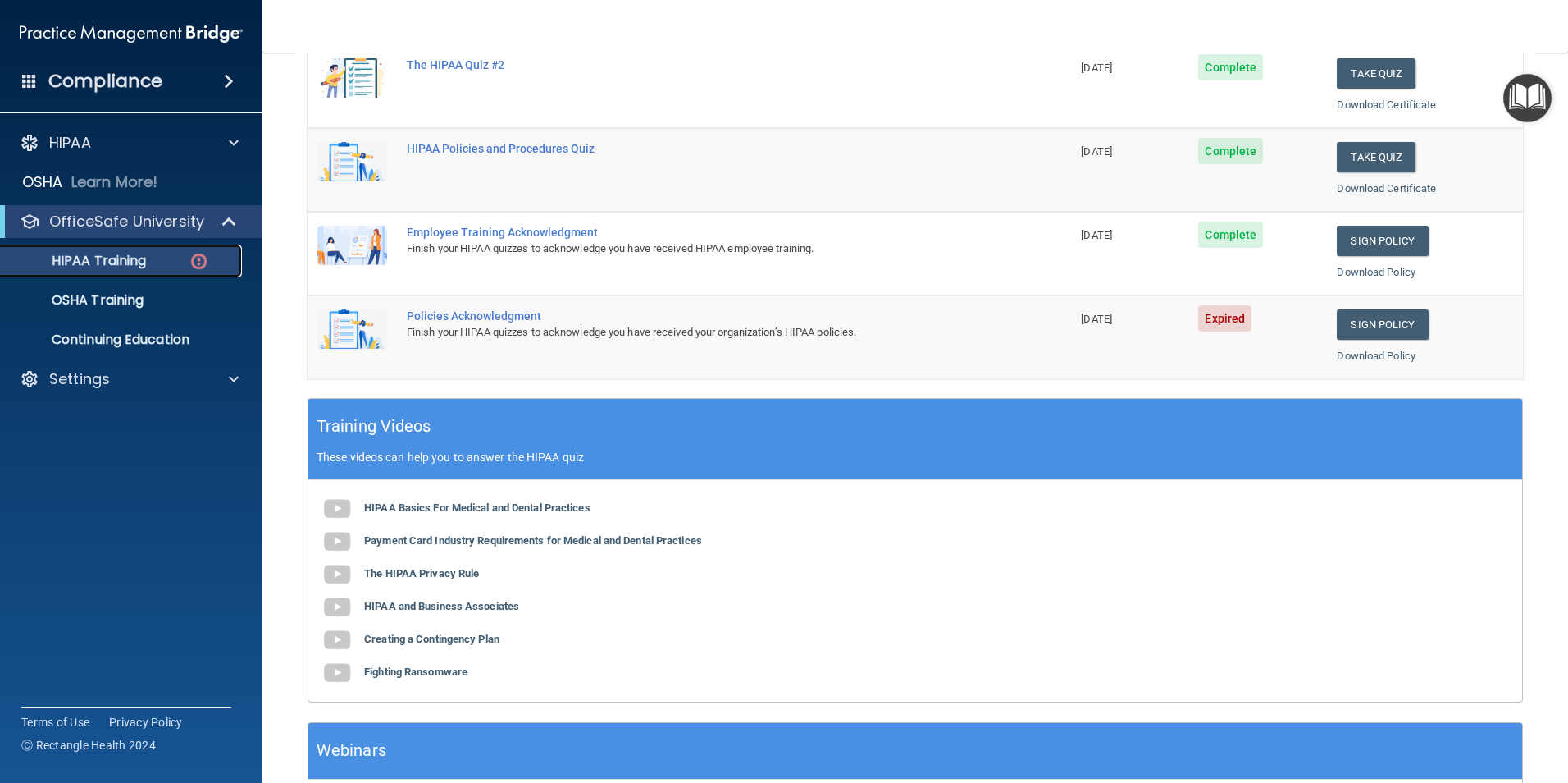
click at [116, 258] on p "HIPAA Training" at bounding box center [78, 260] width 136 height 16
click at [198, 259] on img at bounding box center [199, 261] width 21 height 21
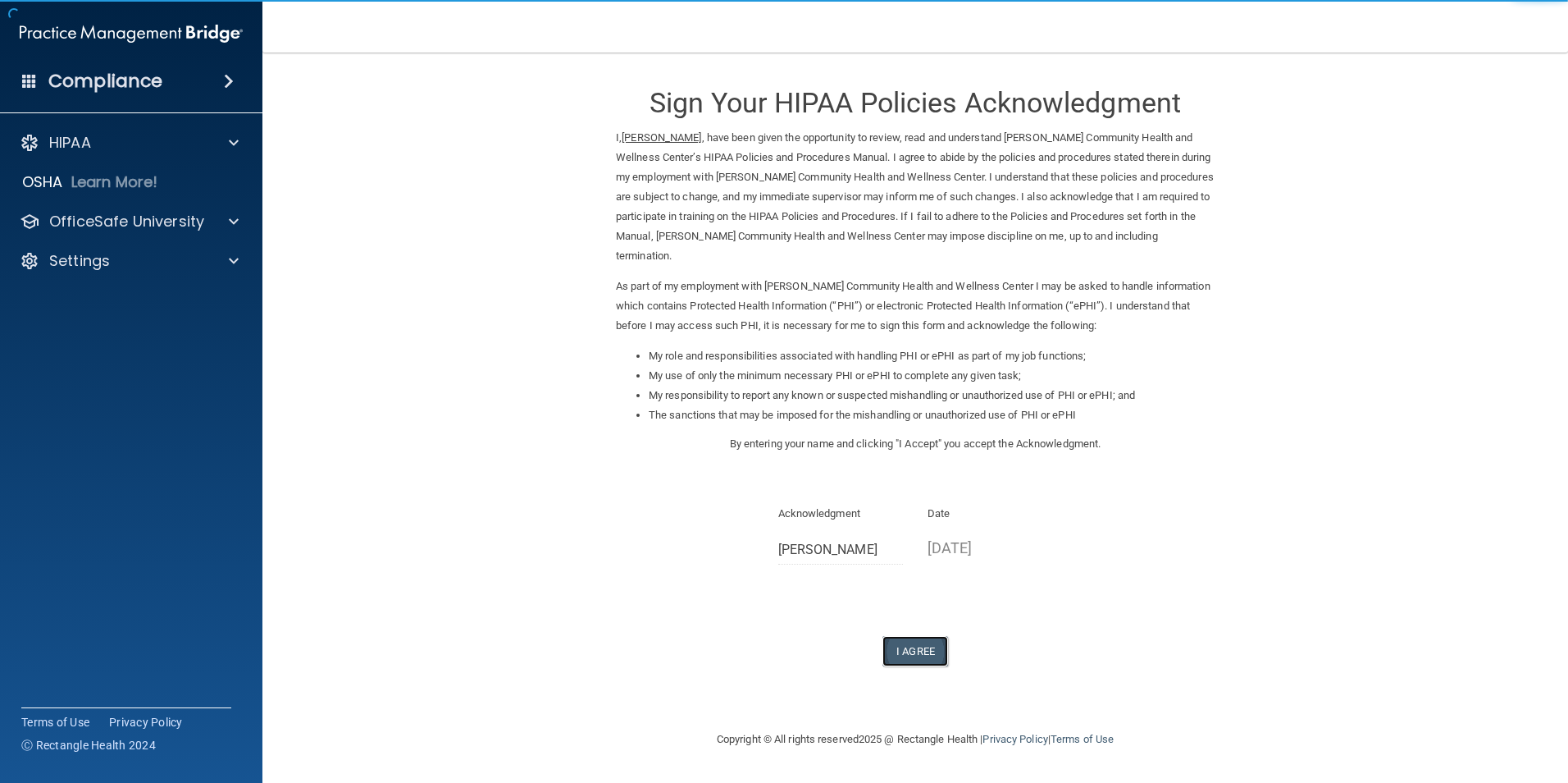
click at [910, 651] on button "I Agree" at bounding box center [915, 651] width 65 height 30
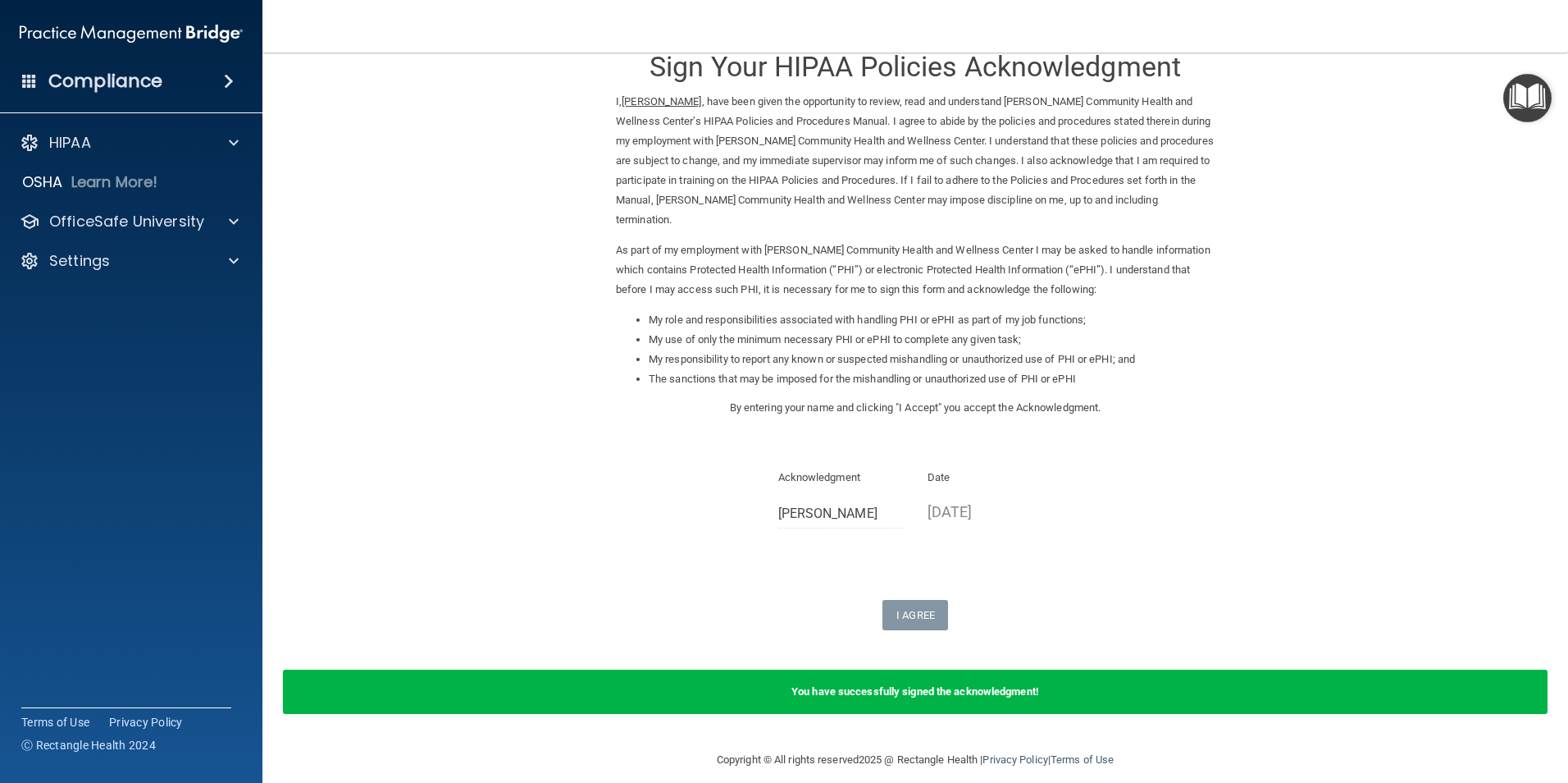
scroll to position [52, 0]
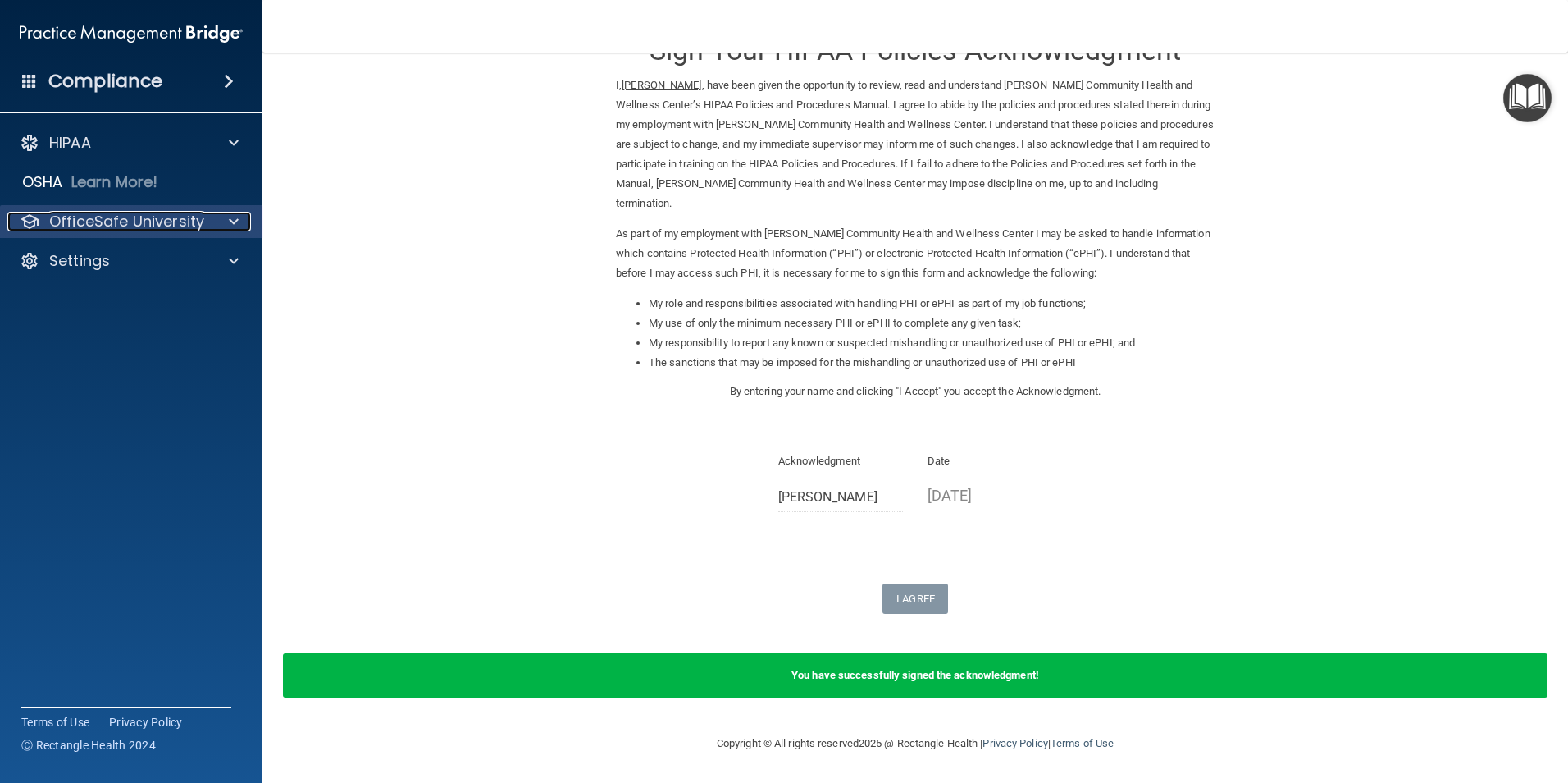
click at [131, 223] on p "OfficeSafe University" at bounding box center [126, 221] width 155 height 20
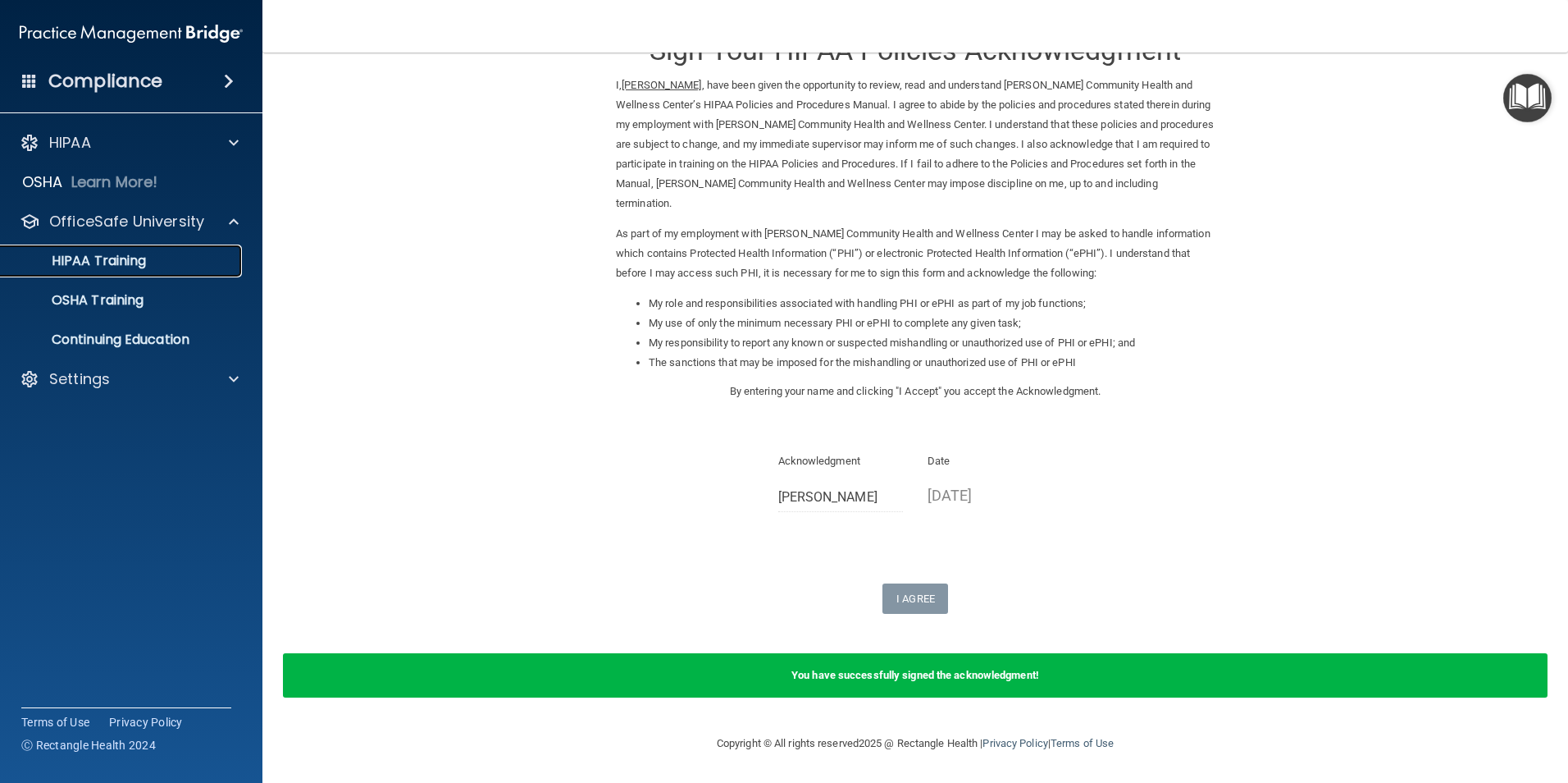
click at [89, 259] on p "HIPAA Training" at bounding box center [78, 260] width 136 height 16
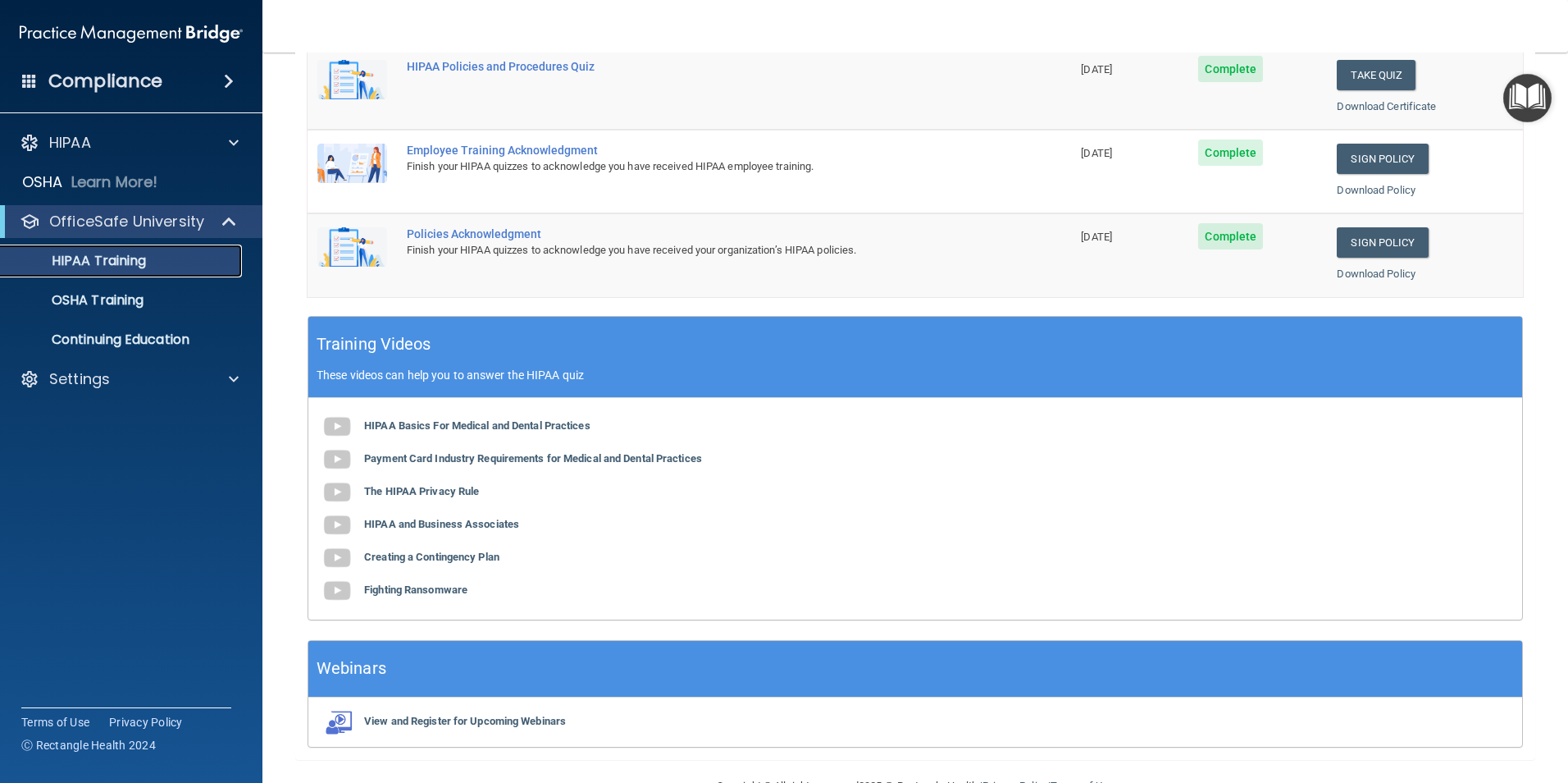
scroll to position [453, 0]
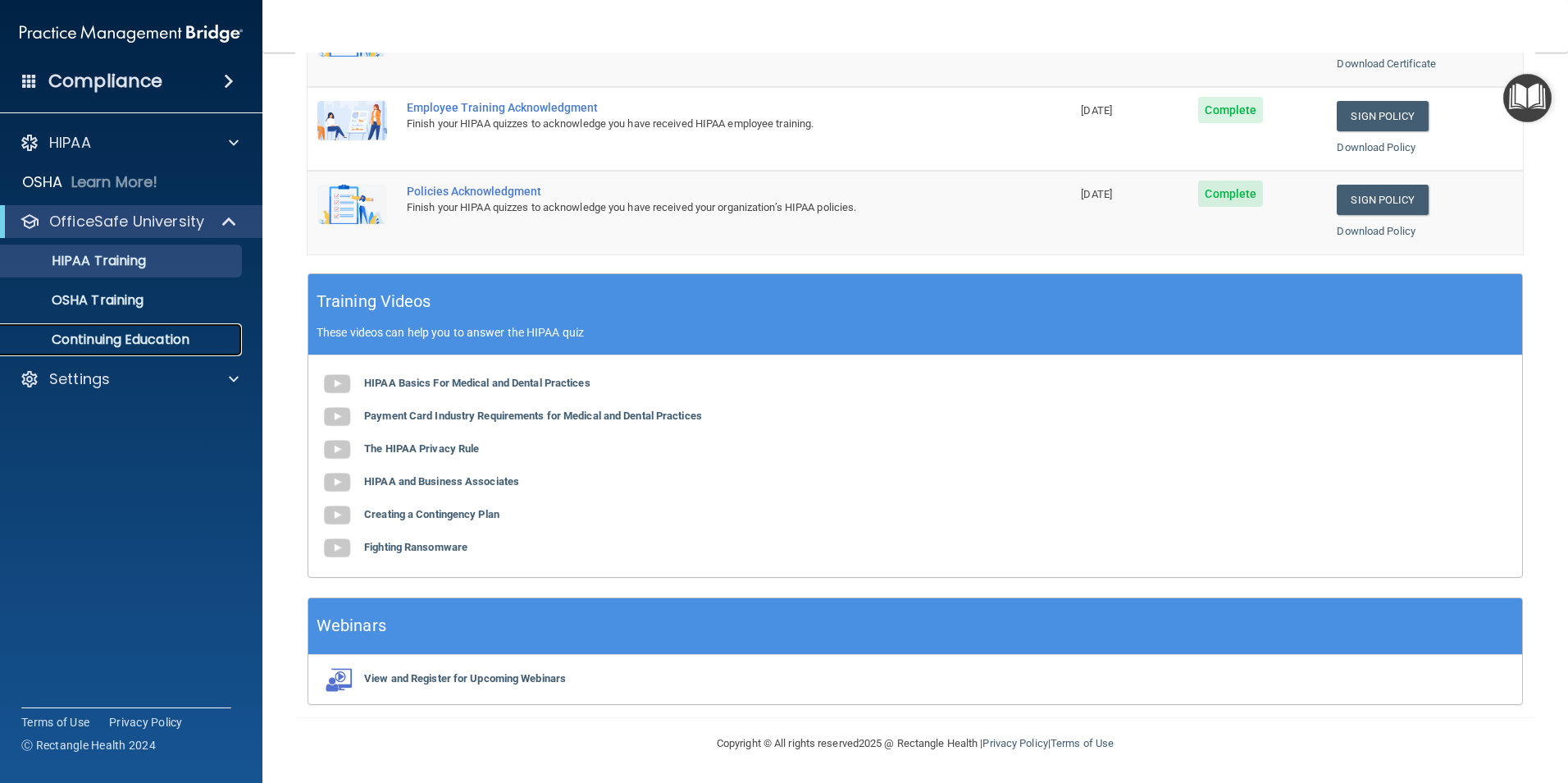
click at [121, 340] on p "Continuing Education" at bounding box center [122, 340] width 224 height 16
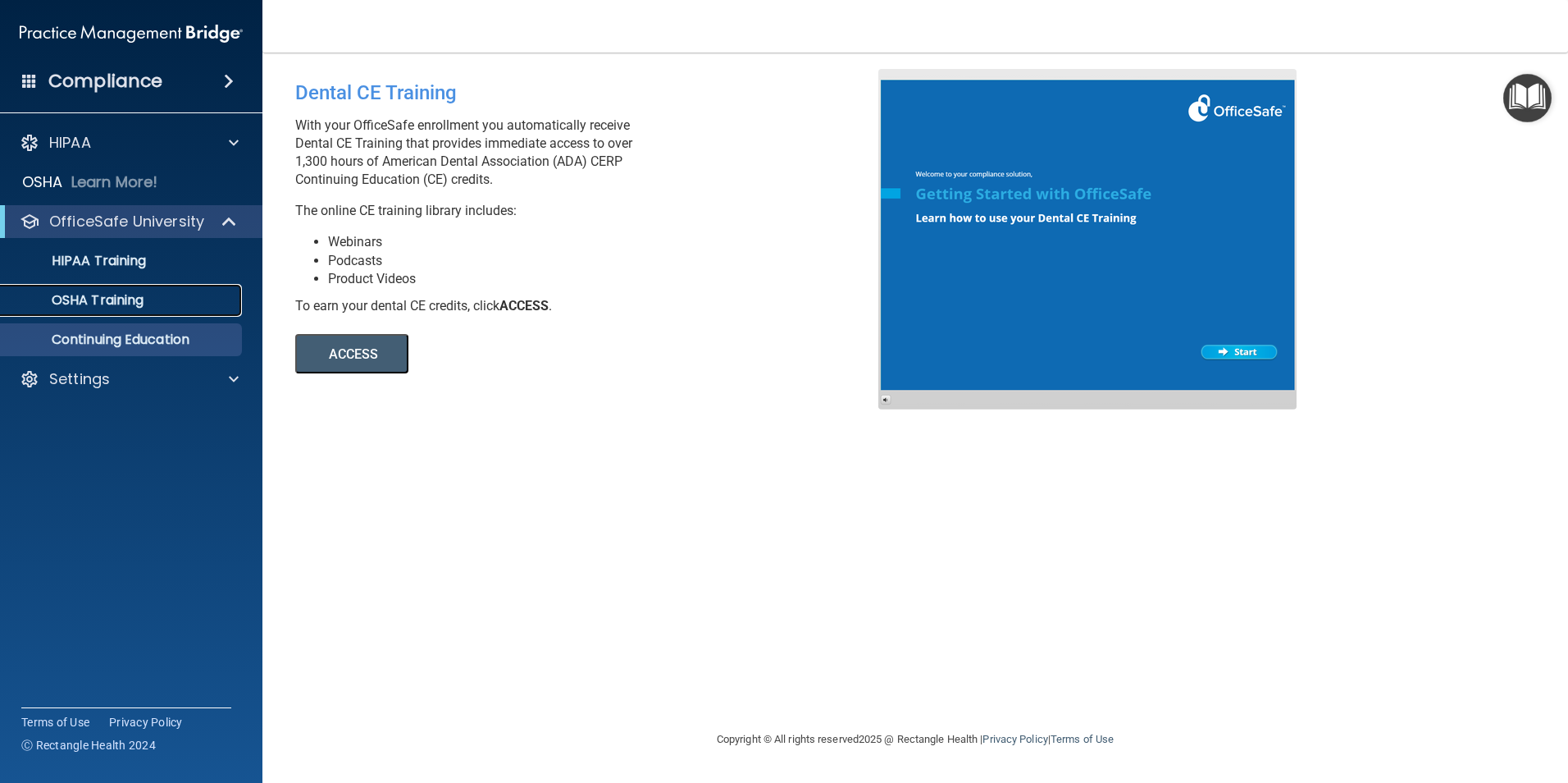
click at [109, 309] on link "OSHA Training" at bounding box center [113, 300] width 259 height 33
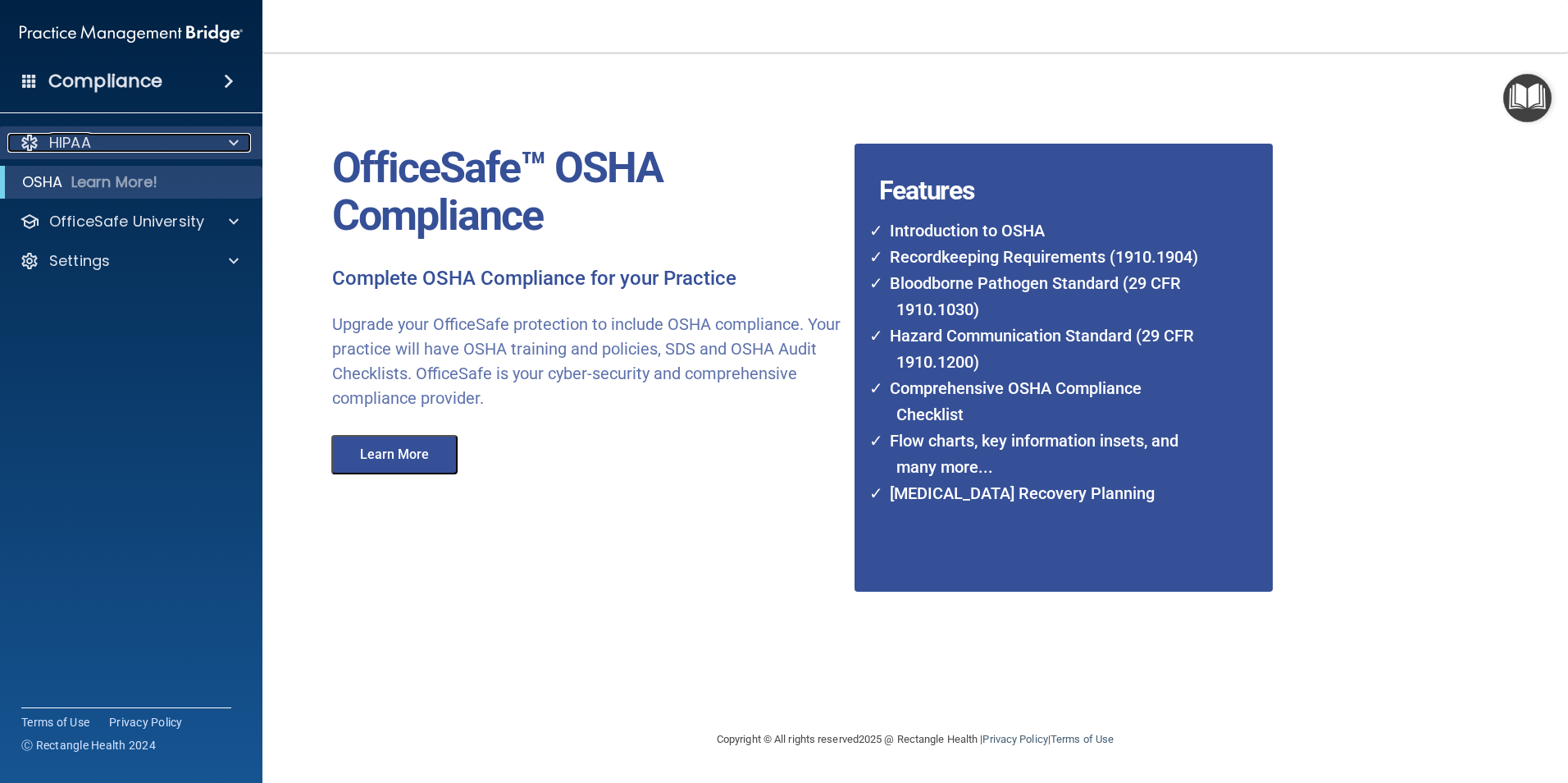
click at [60, 142] on p "HIPAA" at bounding box center [70, 143] width 42 height 20
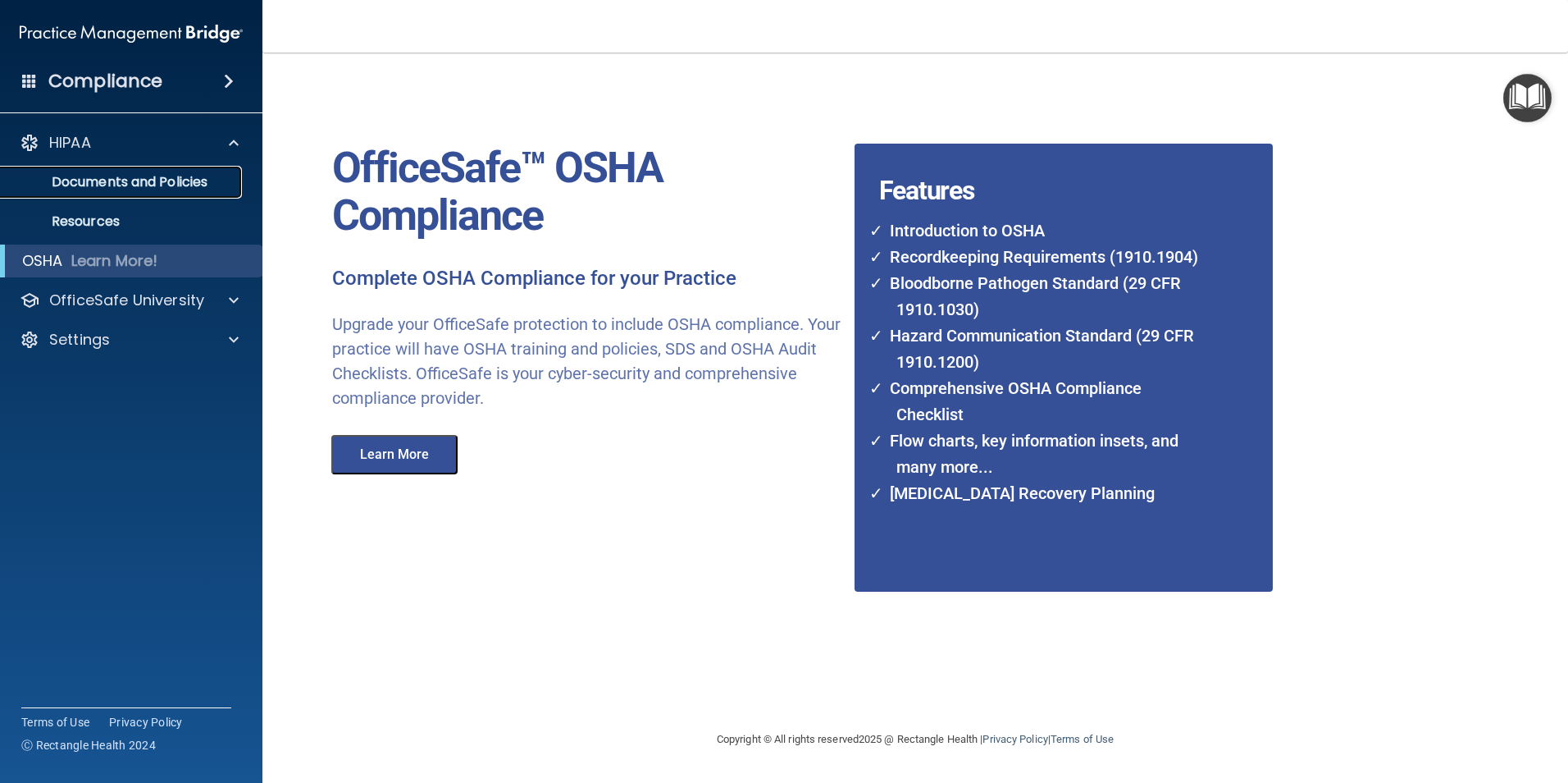
click at [70, 183] on p "Documents and Policies" at bounding box center [122, 181] width 224 height 16
